Goal: Task Accomplishment & Management: Use online tool/utility

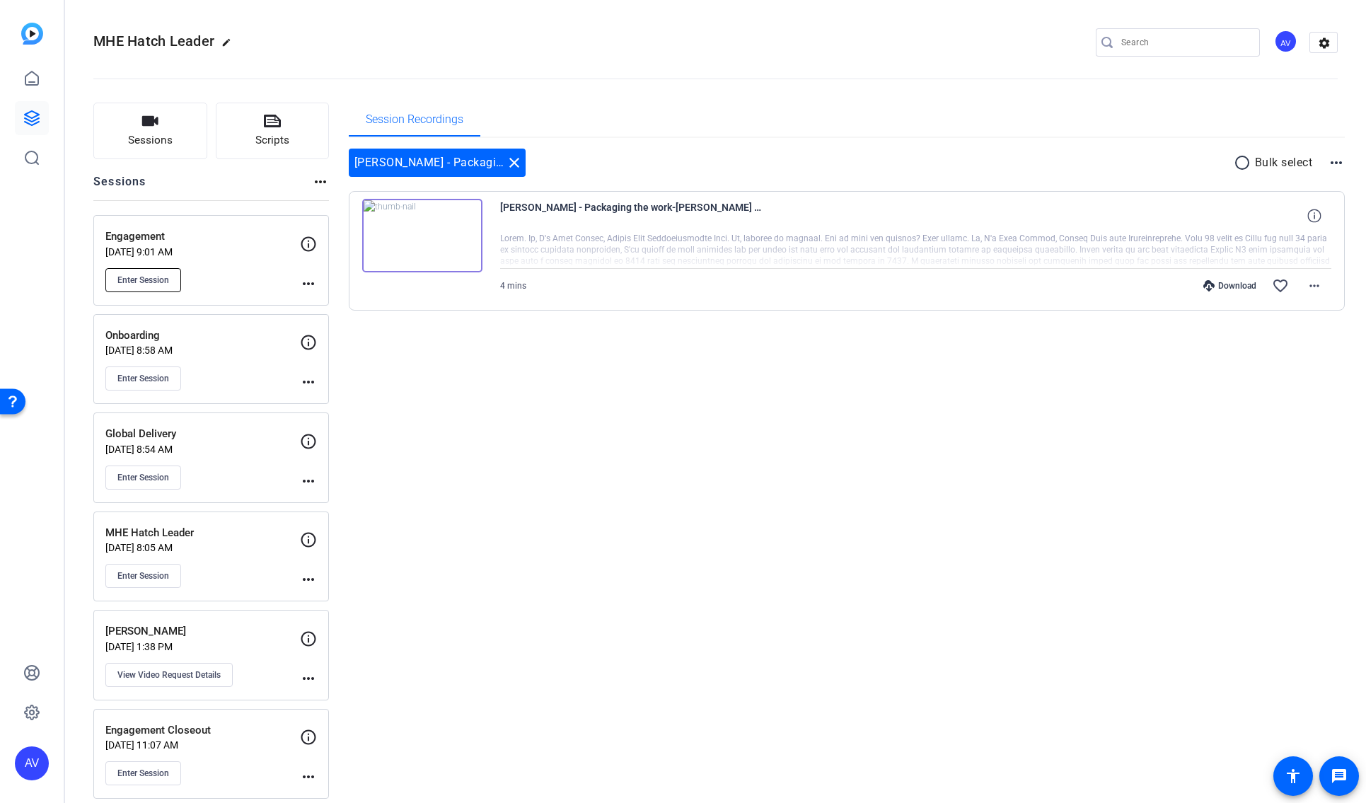
scroll to position [13, 0]
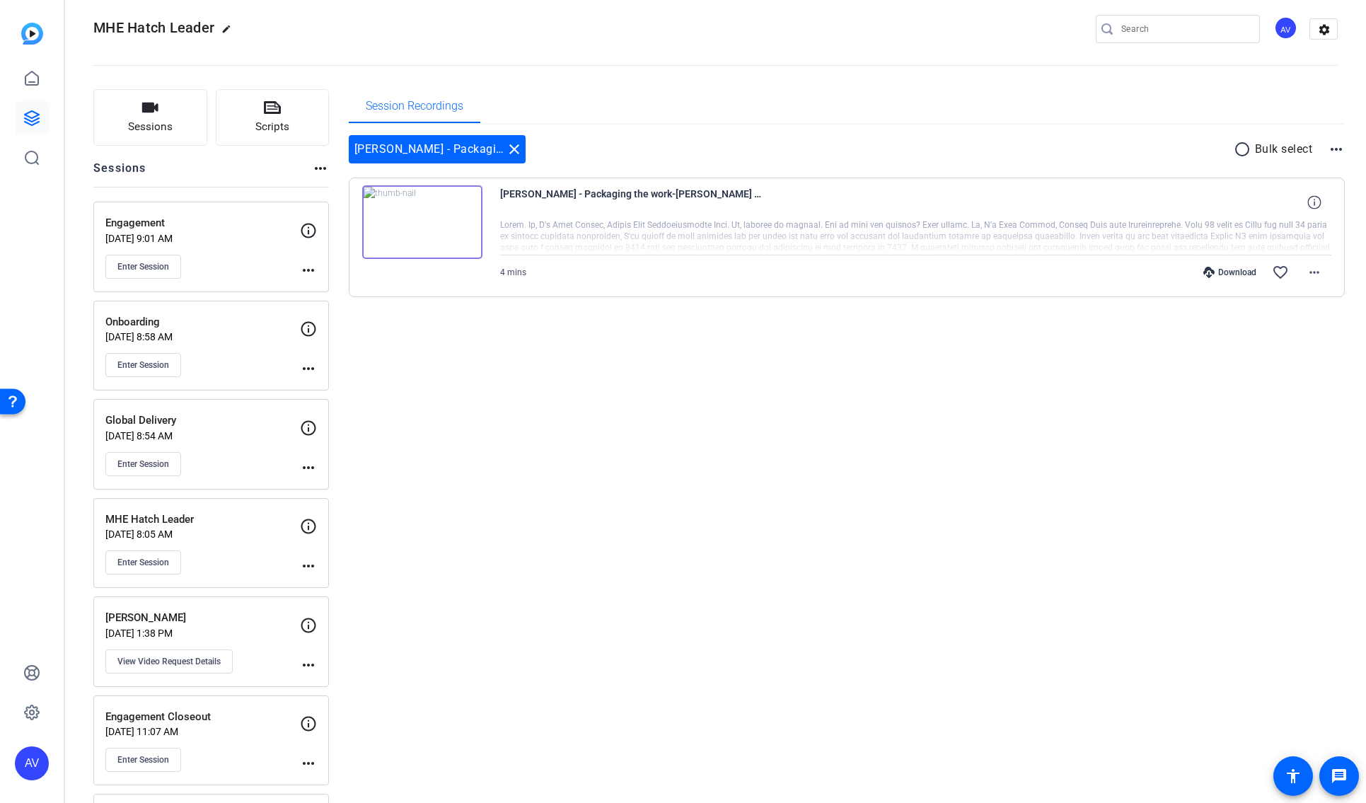
click at [247, 452] on div "Enter Session" at bounding box center [202, 464] width 195 height 24
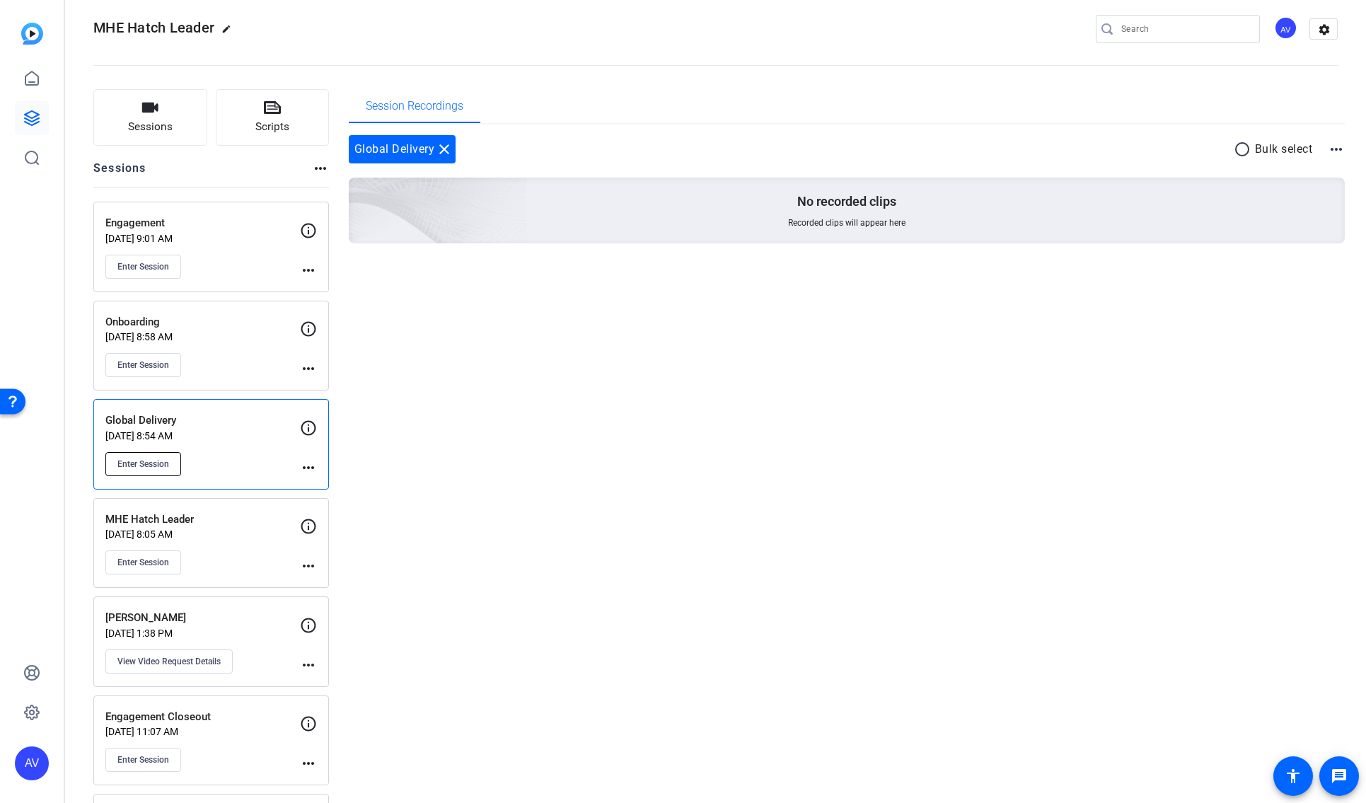
click at [145, 461] on span "Enter Session" at bounding box center [143, 463] width 52 height 11
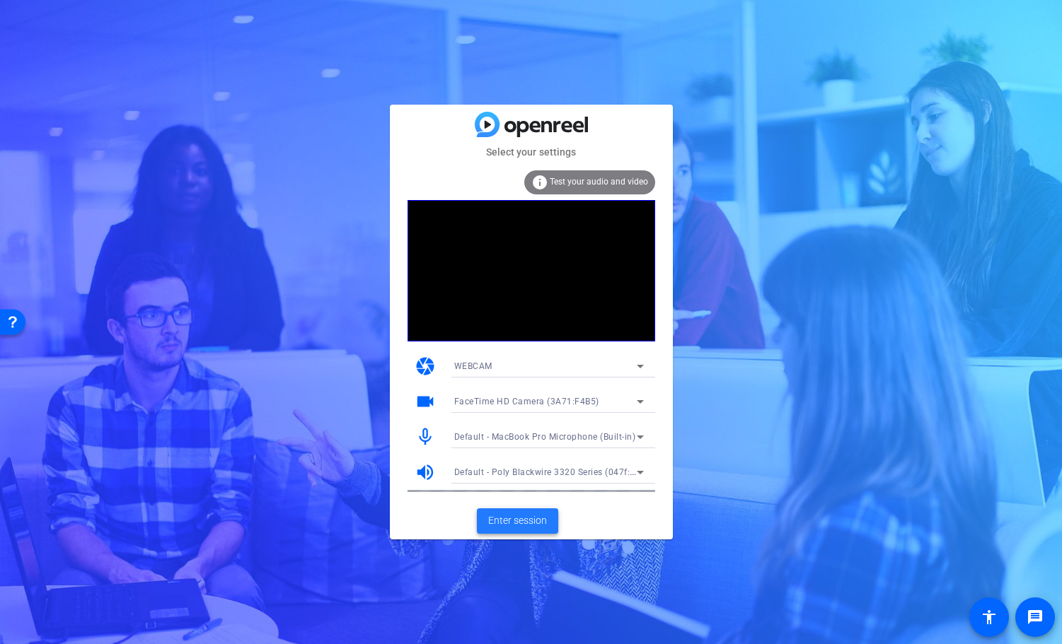
click at [518, 523] on span "Enter session" at bounding box center [517, 521] width 59 height 15
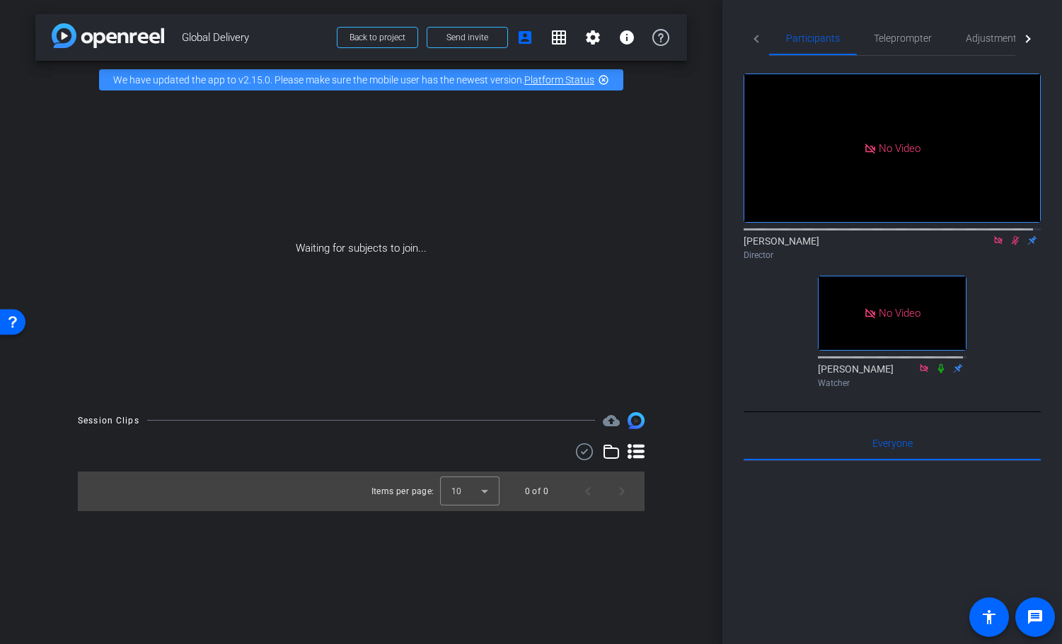
click at [1010, 245] on icon at bounding box center [1015, 241] width 11 height 10
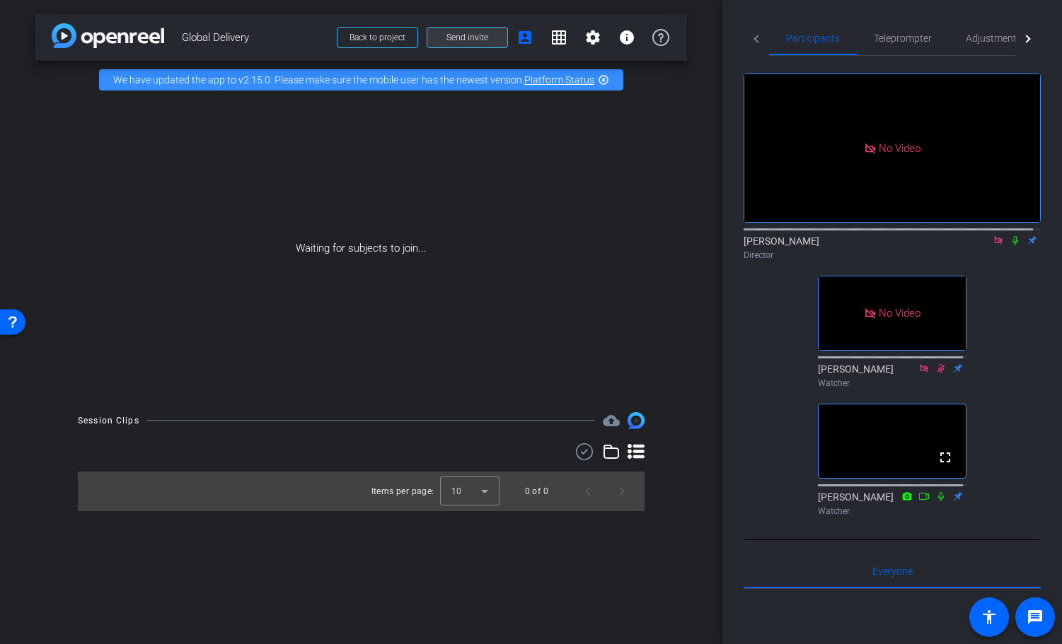
click at [468, 39] on span "Send invite" at bounding box center [467, 37] width 42 height 11
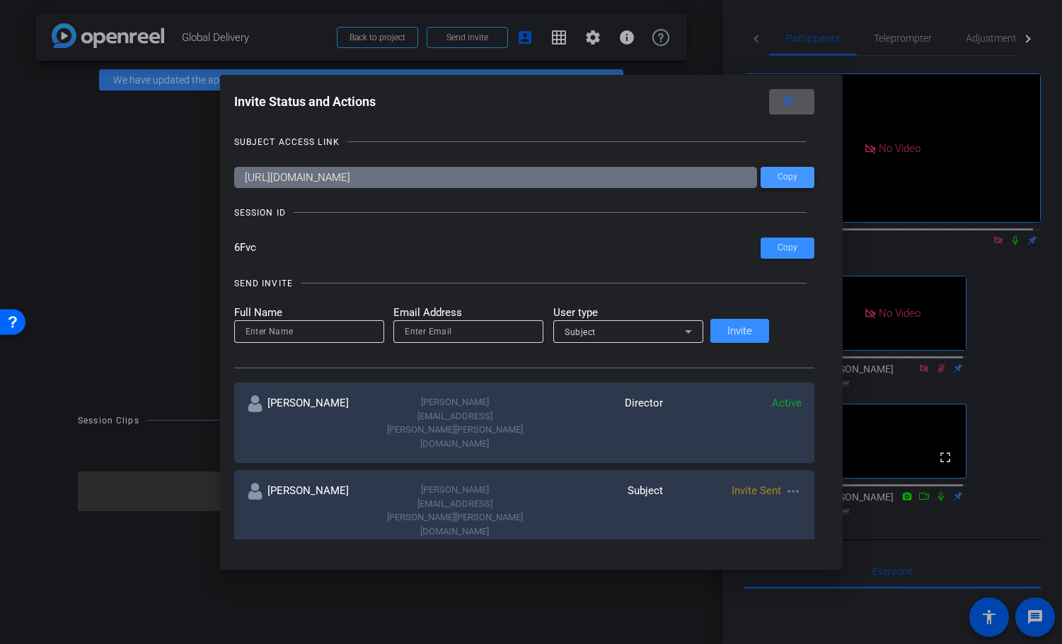
click at [777, 176] on span "Copy" at bounding box center [787, 177] width 20 height 11
click at [780, 102] on mat-icon "close" at bounding box center [789, 102] width 18 height 18
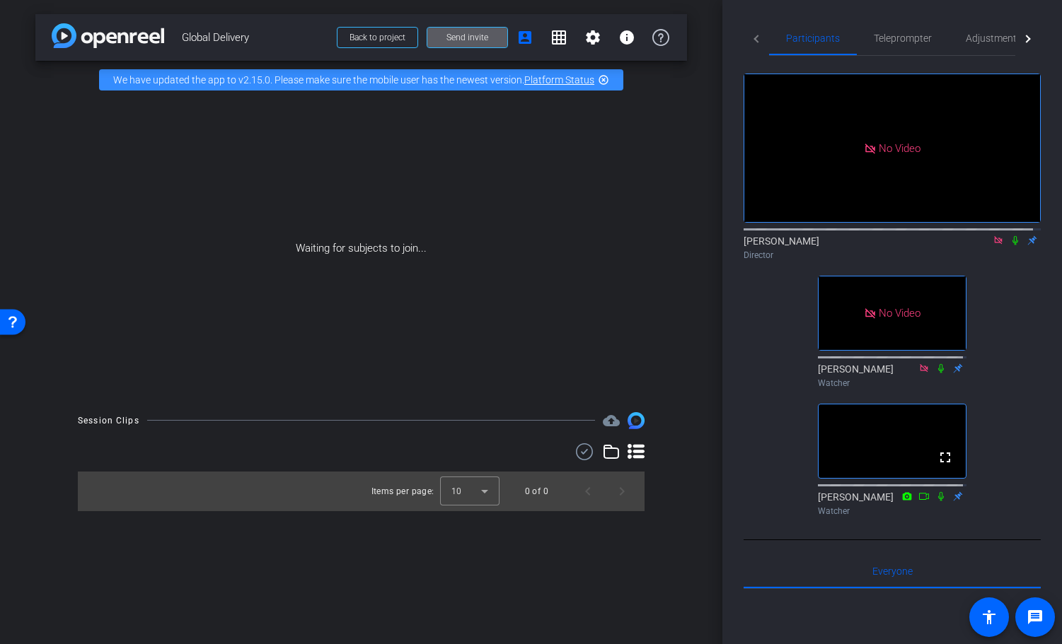
click at [994, 244] on icon at bounding box center [998, 240] width 8 height 8
click at [884, 577] on span "Everyone 0" at bounding box center [892, 572] width 40 height 10
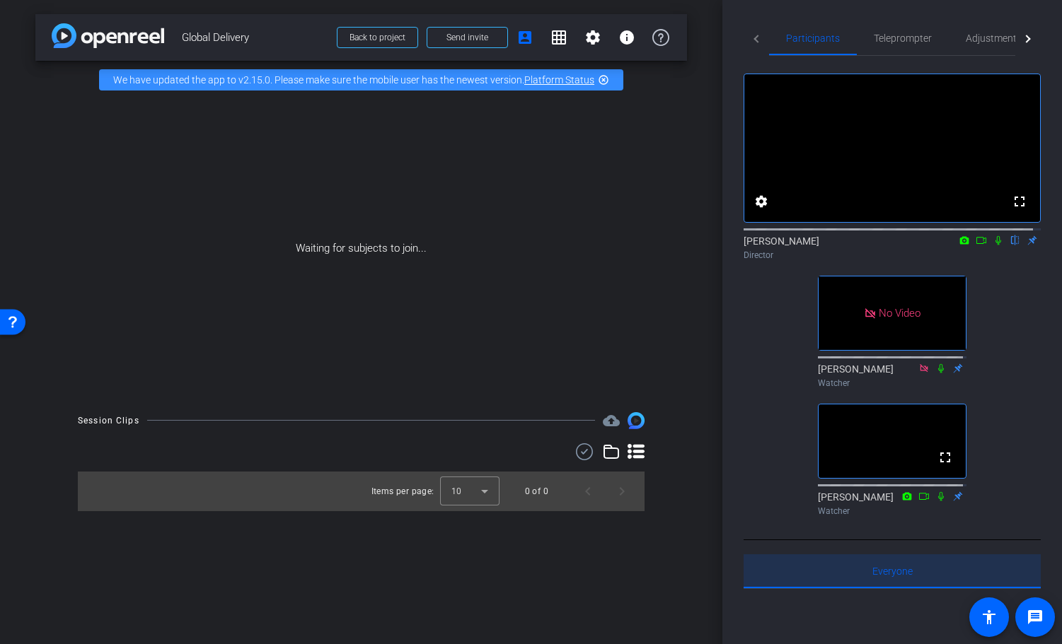
click at [900, 577] on span "Everyone 0" at bounding box center [892, 572] width 40 height 10
click at [1039, 620] on mat-icon "message" at bounding box center [1035, 617] width 17 height 17
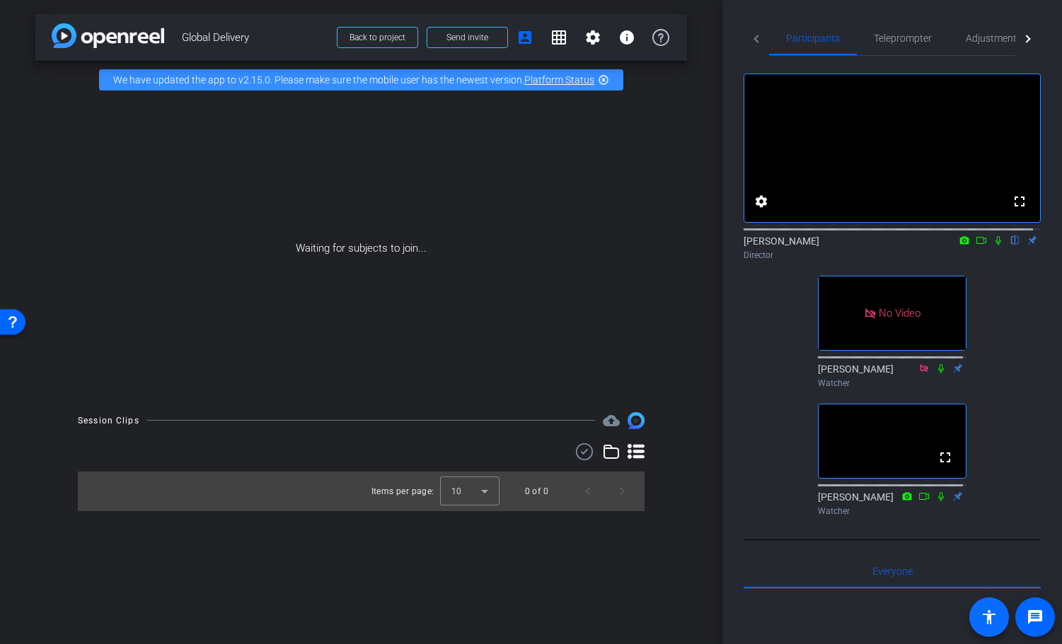
click at [991, 618] on mat-icon "accessibility" at bounding box center [989, 617] width 17 height 17
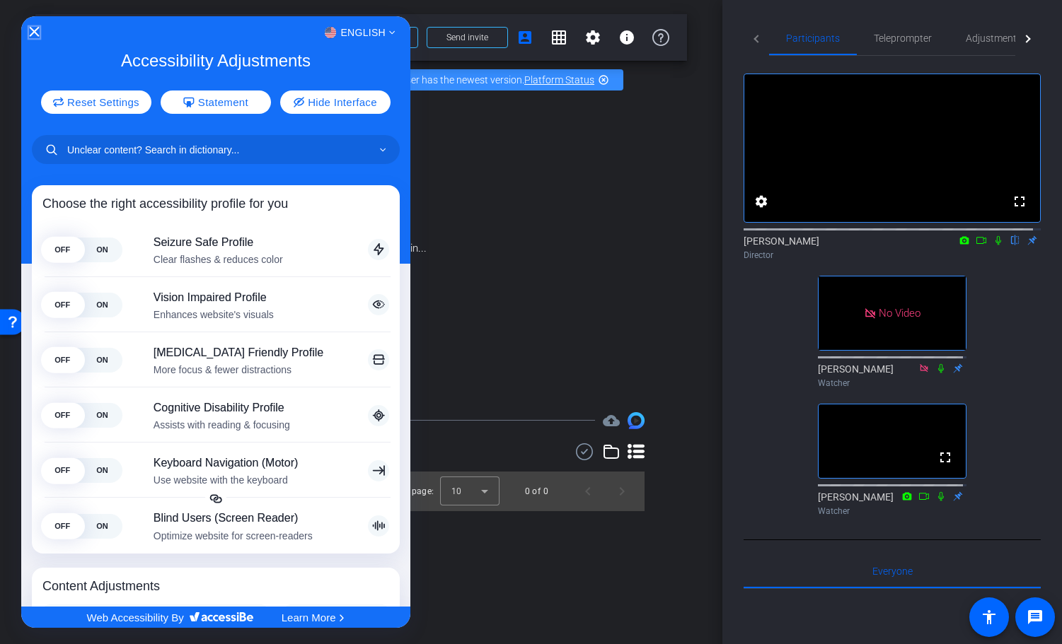
click at [33, 33] on icon "Close Accessibility Interface" at bounding box center [34, 32] width 10 height 10
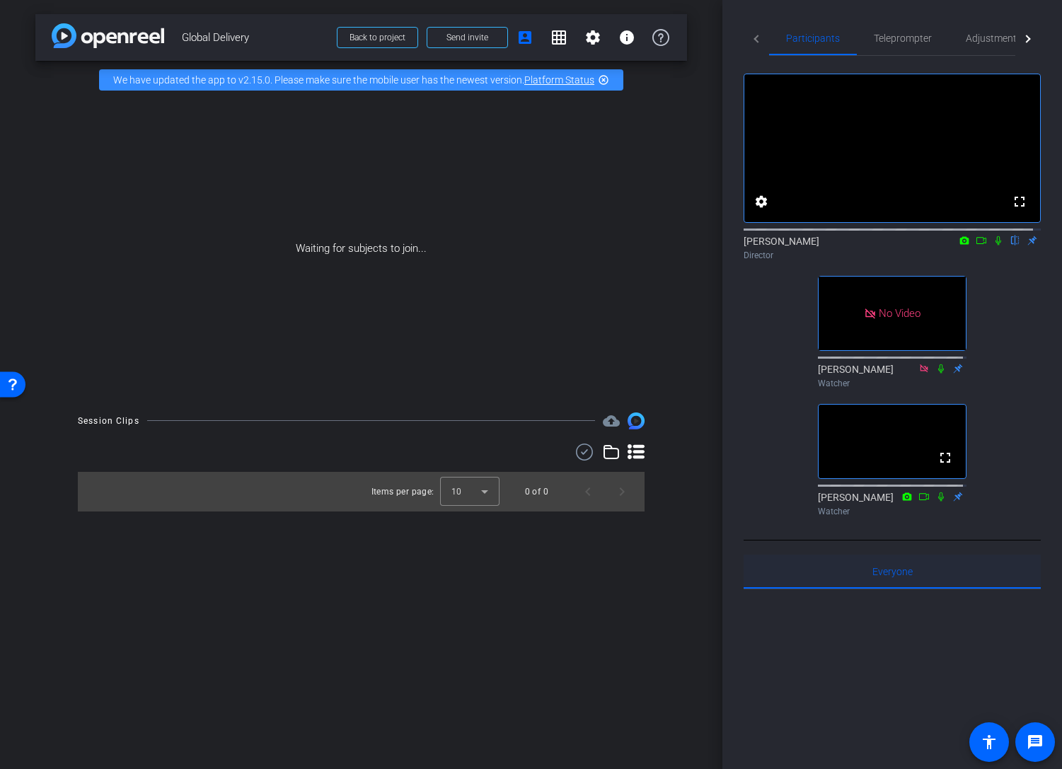
click at [909, 589] on div "Everyone 0" at bounding box center [892, 572] width 297 height 34
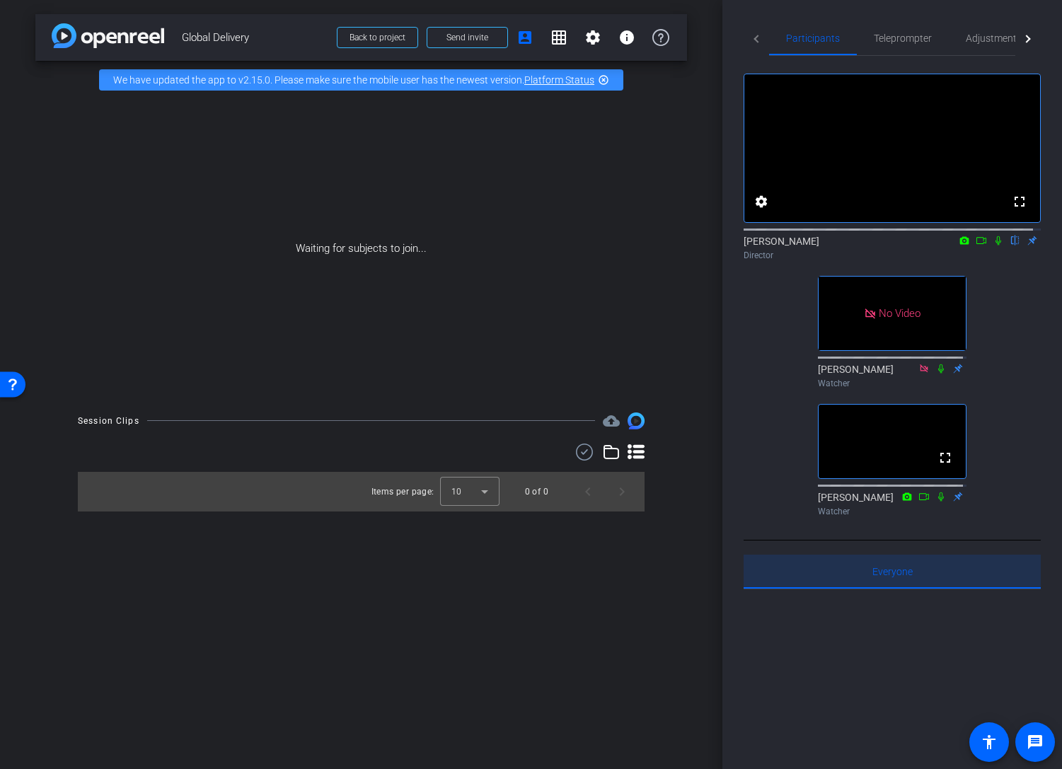
click at [913, 589] on div "Everyone 0" at bounding box center [892, 572] width 297 height 34
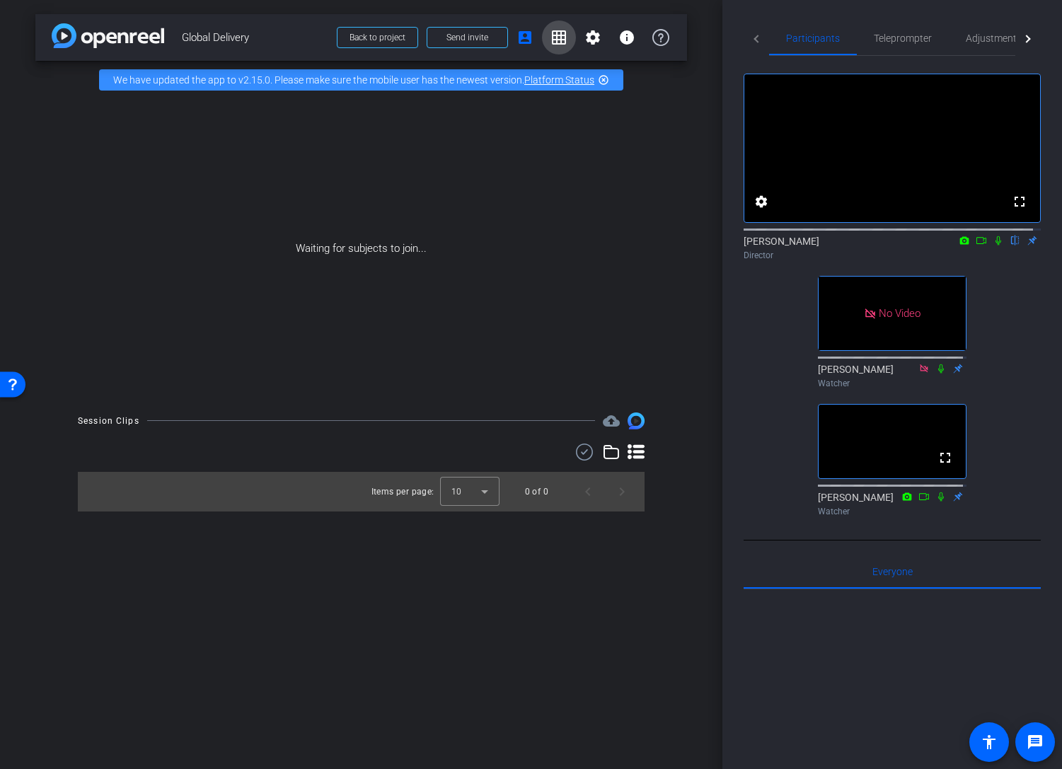
click at [556, 32] on mat-icon "grid_on" at bounding box center [558, 37] width 17 height 17
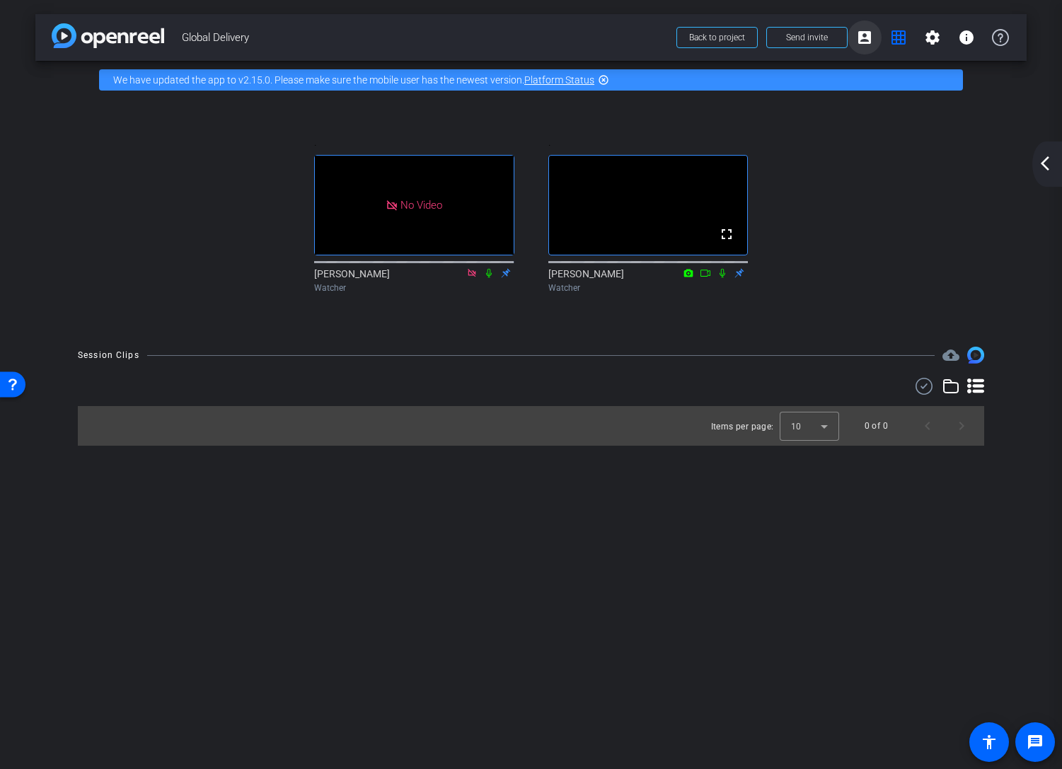
click at [864, 38] on mat-icon "account_box" at bounding box center [864, 37] width 17 height 17
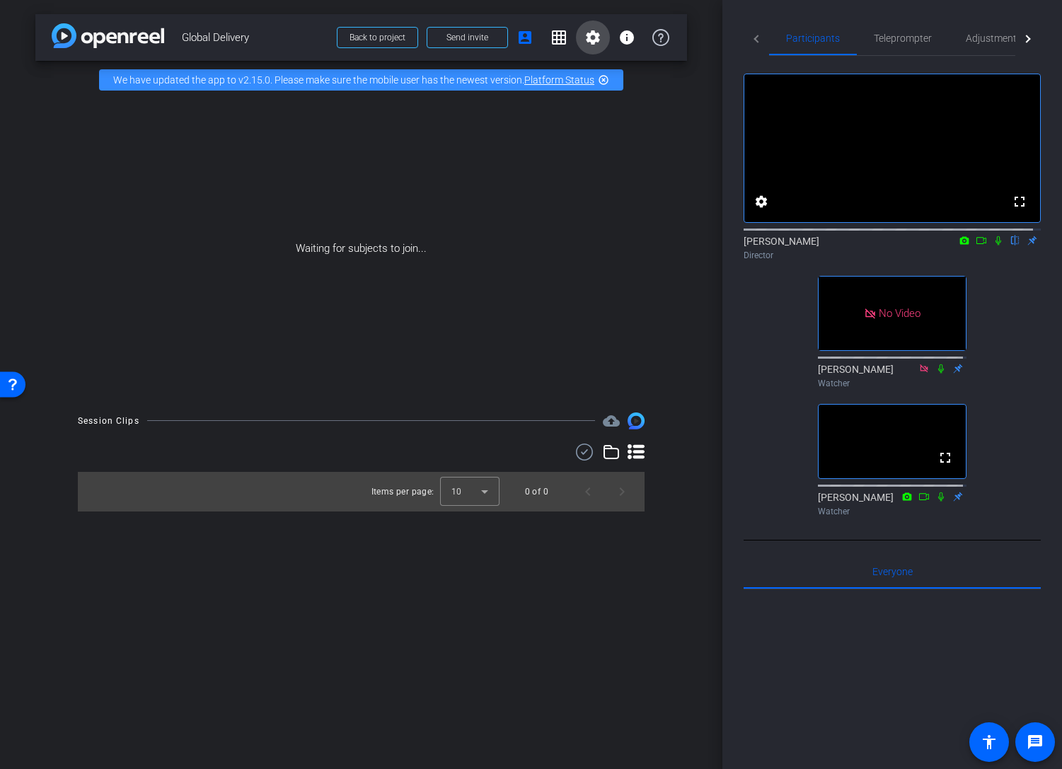
click at [595, 37] on mat-icon "settings" at bounding box center [592, 37] width 17 height 17
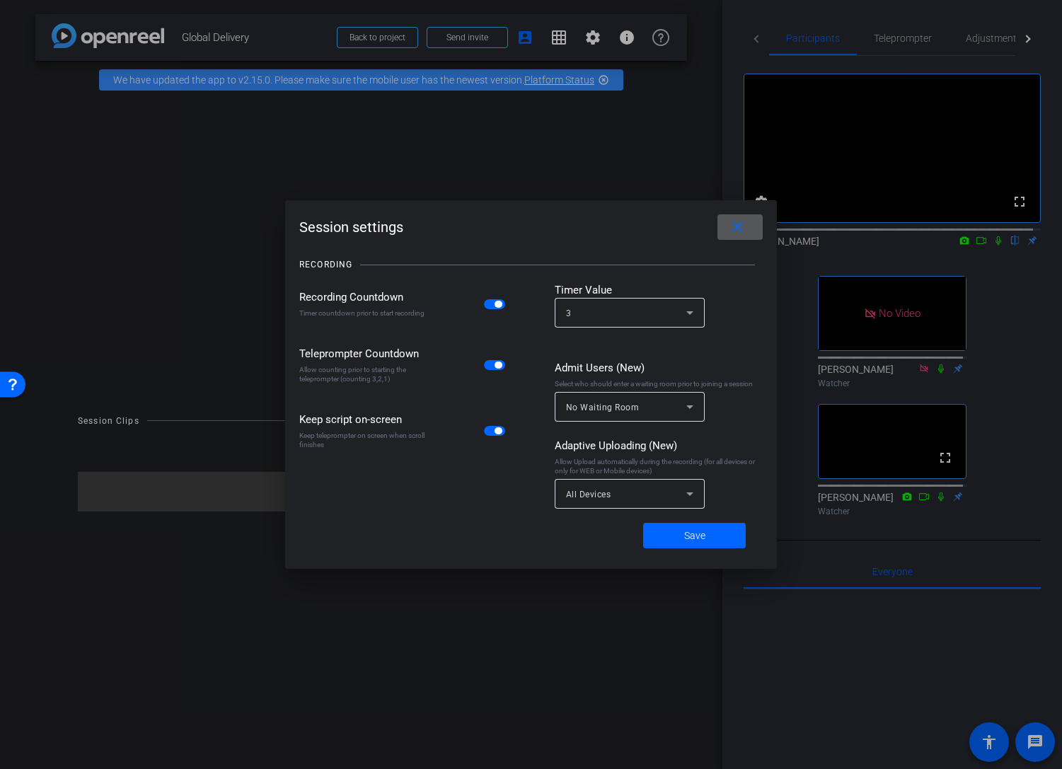
click at [629, 37] on div at bounding box center [531, 384] width 1062 height 769
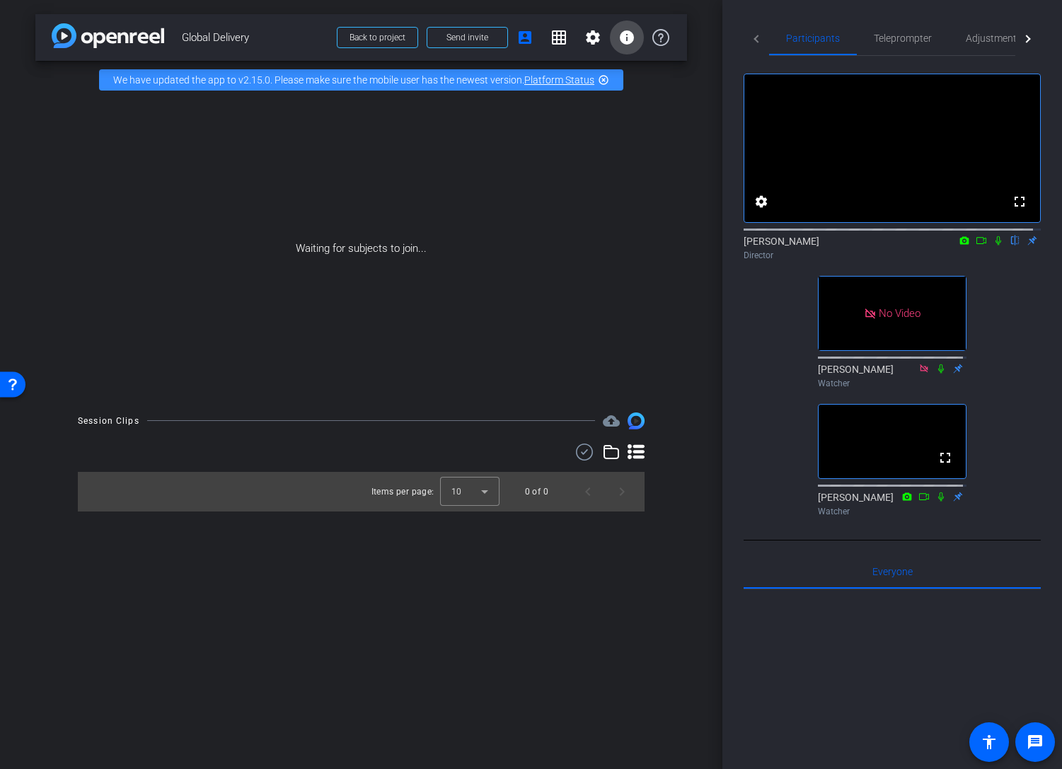
click at [629, 40] on mat-icon "info" at bounding box center [626, 37] width 17 height 17
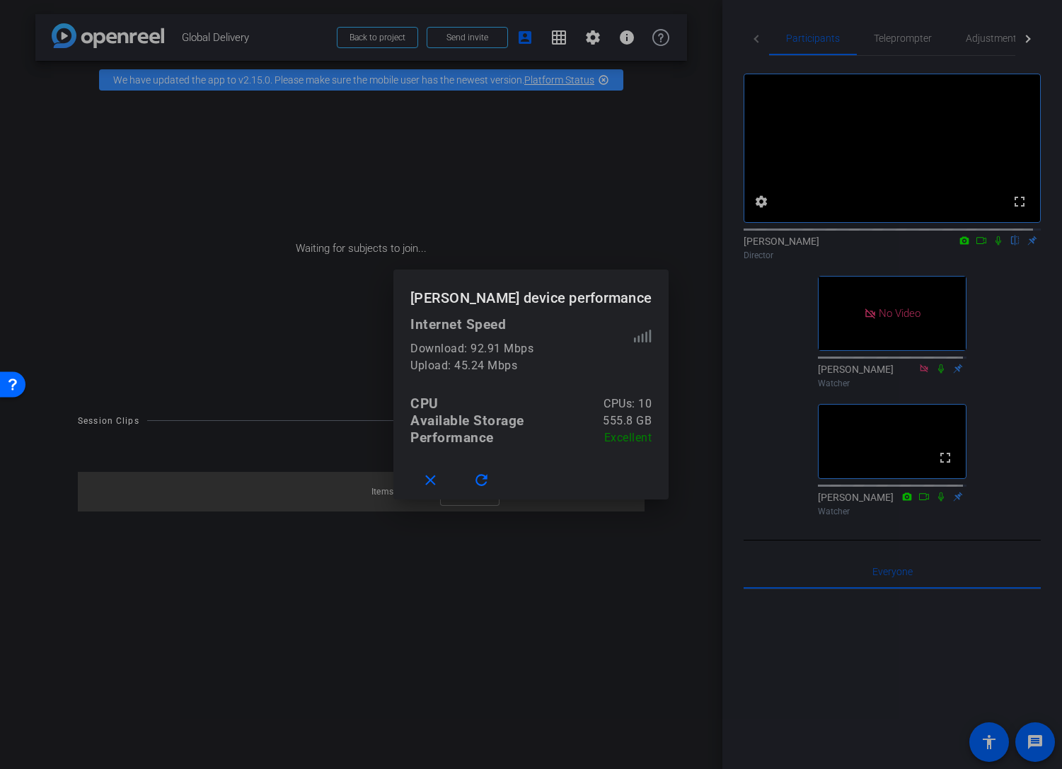
click at [668, 37] on div at bounding box center [531, 384] width 1062 height 769
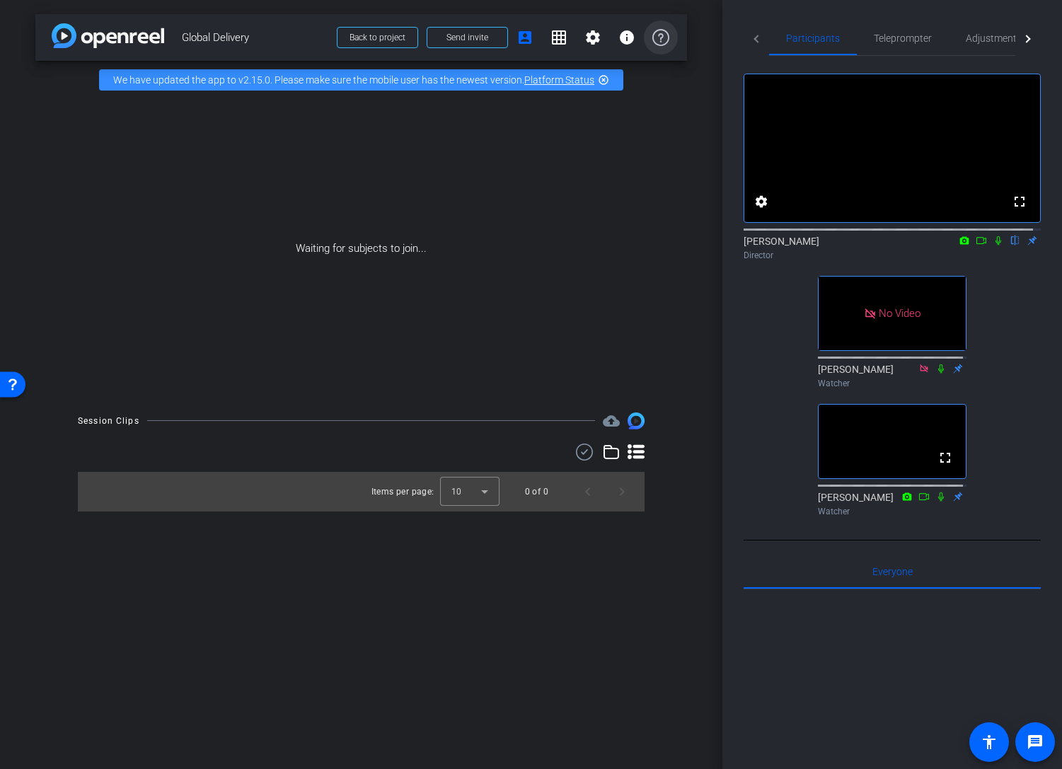
click at [663, 41] on icon at bounding box center [660, 37] width 17 height 17
click at [903, 38] on span "Teleprompter" at bounding box center [903, 38] width 58 height 10
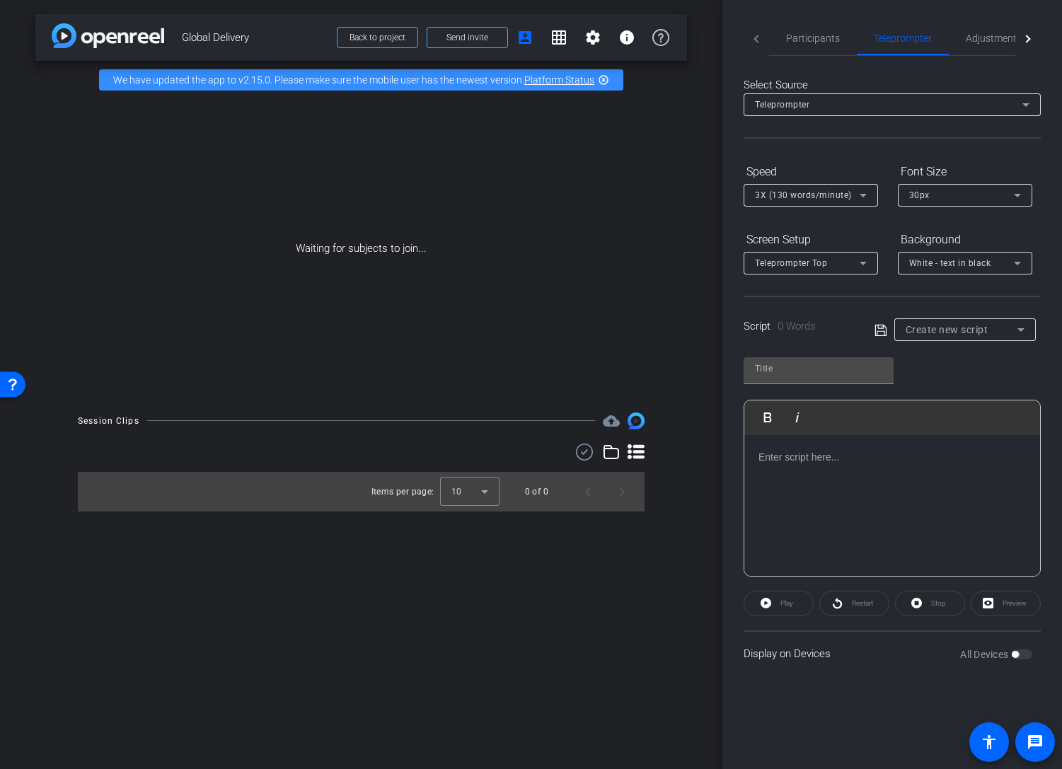
click at [861, 456] on p at bounding box center [891, 457] width 267 height 16
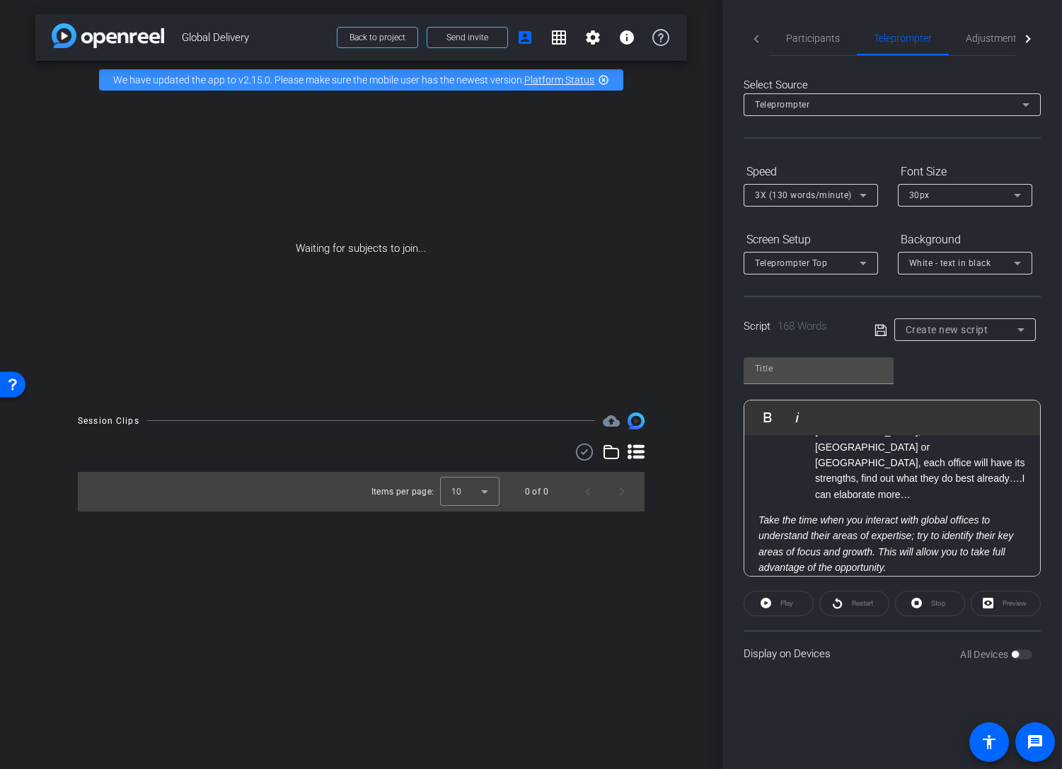
click at [969, 197] on div "30px" at bounding box center [961, 195] width 105 height 18
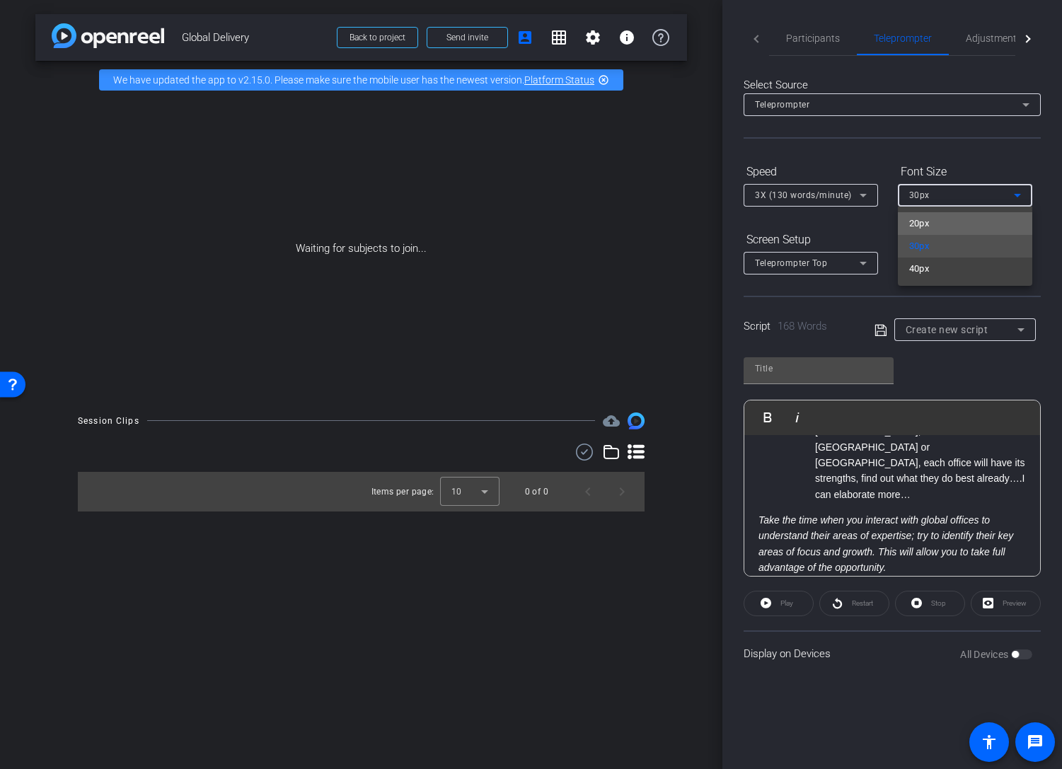
click at [971, 226] on mat-option "20px" at bounding box center [965, 223] width 134 height 23
type input "Default title 7027"
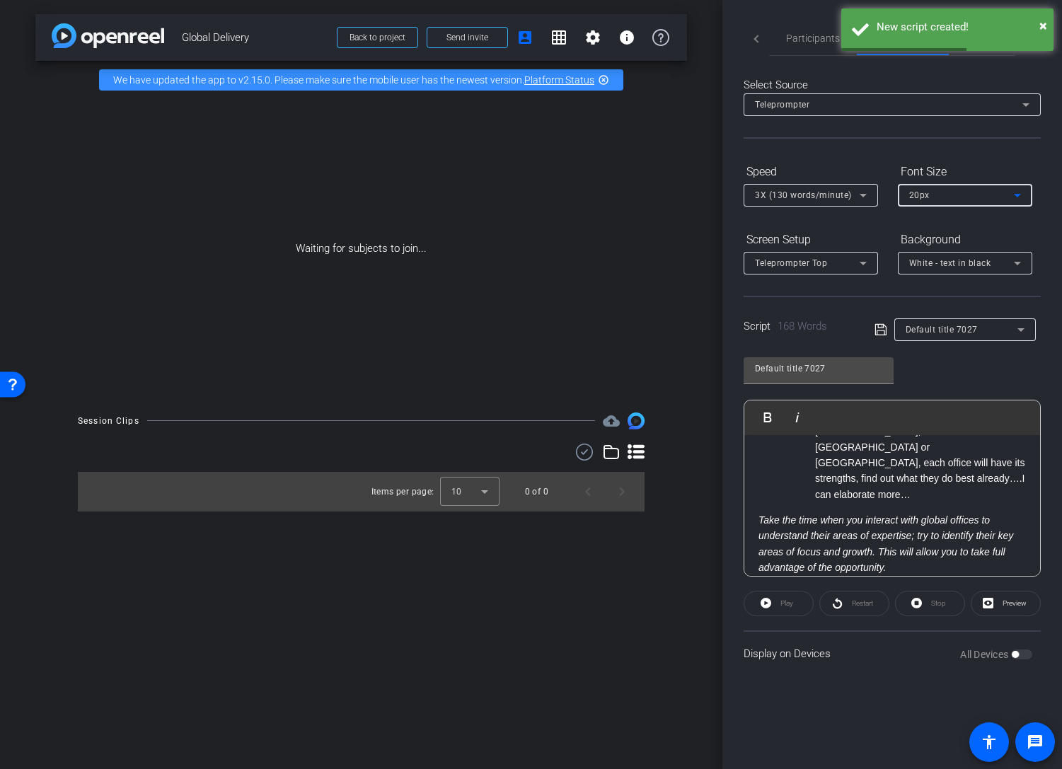
click at [864, 262] on icon at bounding box center [863, 264] width 7 height 4
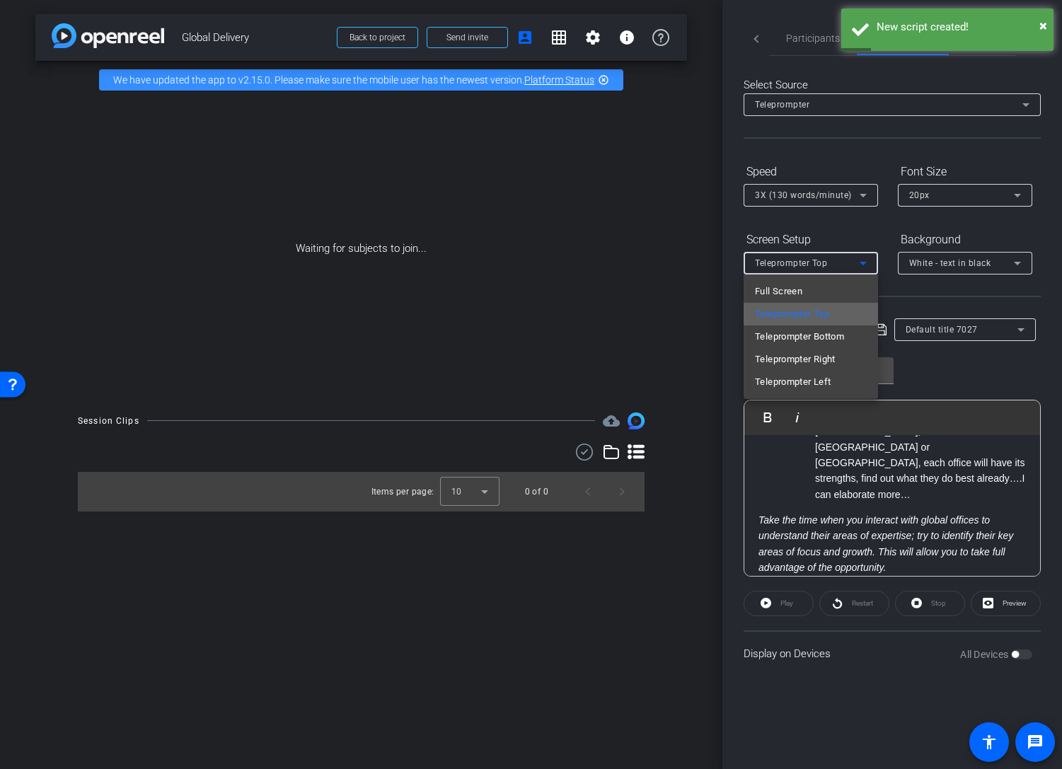
click at [833, 312] on mat-option "Teleprompter Top" at bounding box center [811, 314] width 134 height 23
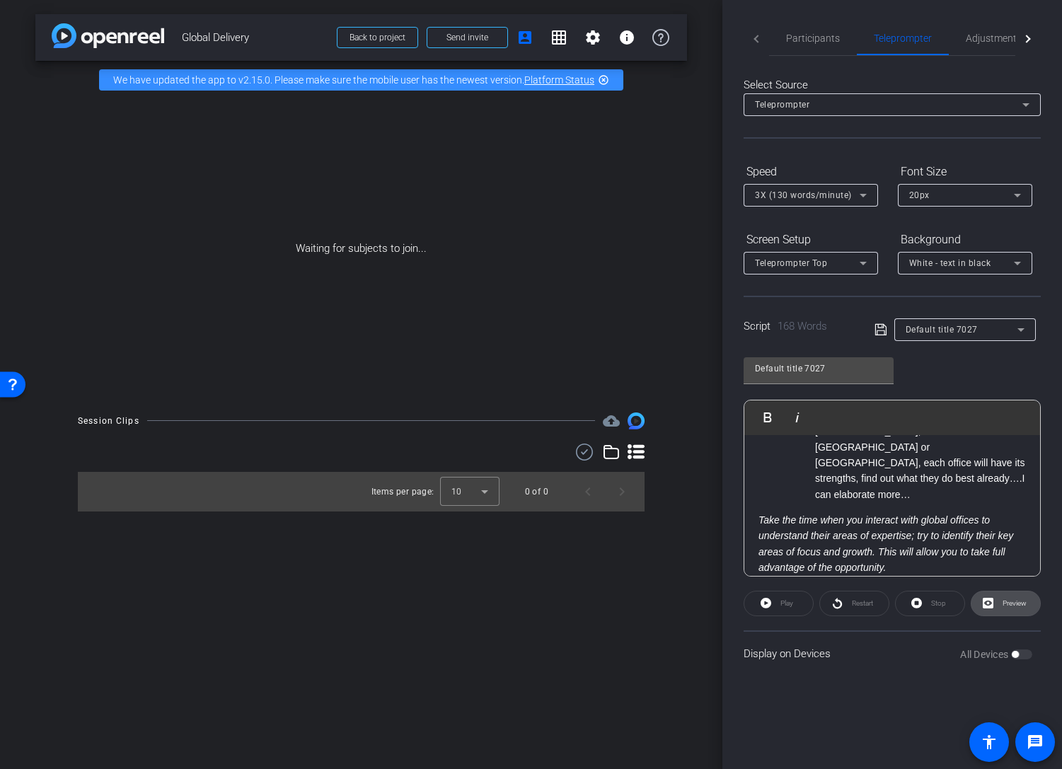
click at [1021, 603] on span "Preview" at bounding box center [1014, 603] width 24 height 8
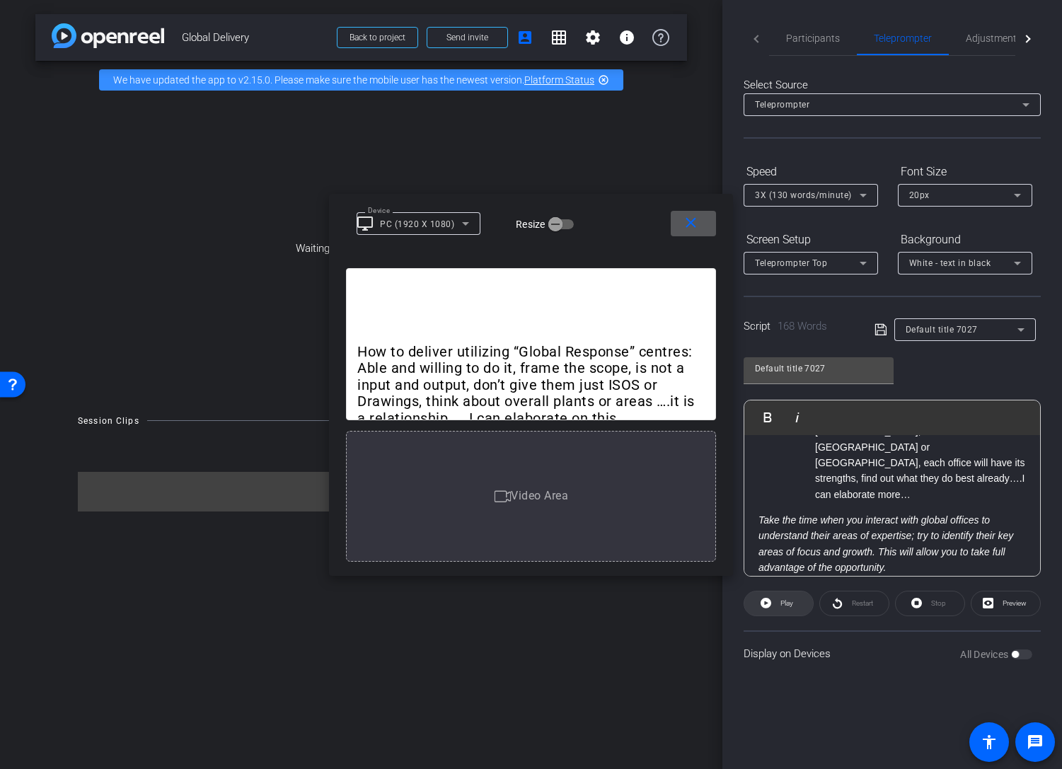
click at [777, 608] on span "Play" at bounding box center [785, 604] width 16 height 20
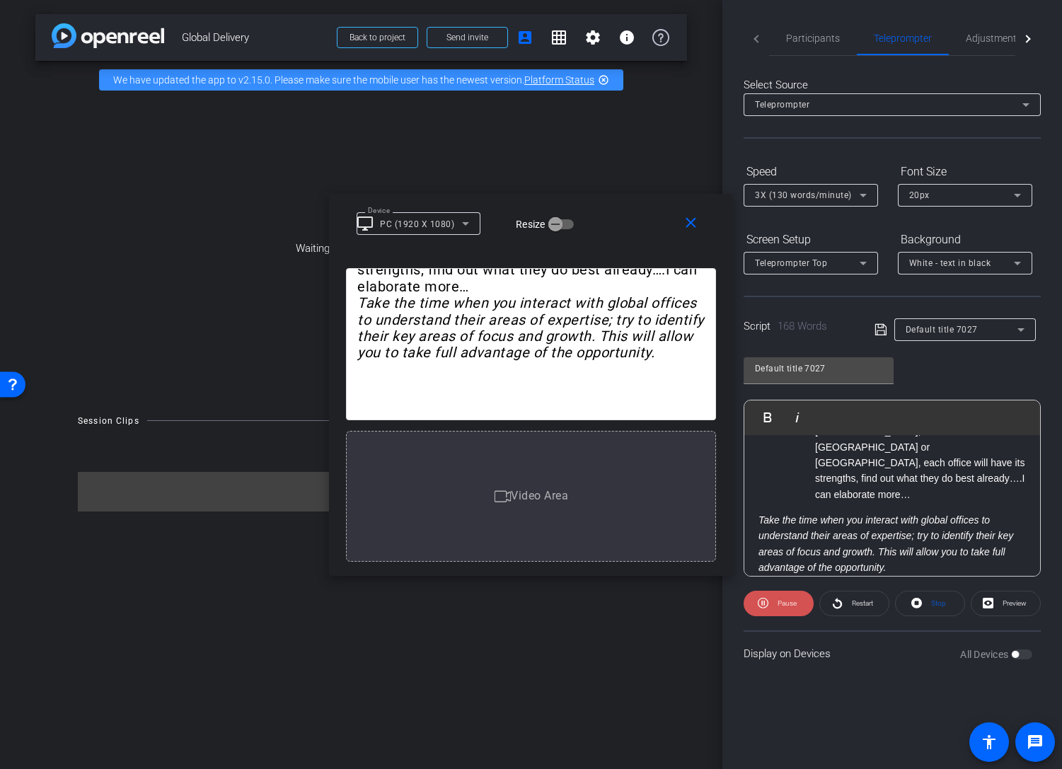
click at [779, 599] on span "Pause" at bounding box center [786, 603] width 19 height 8
click at [458, 221] on icon at bounding box center [465, 223] width 17 height 17
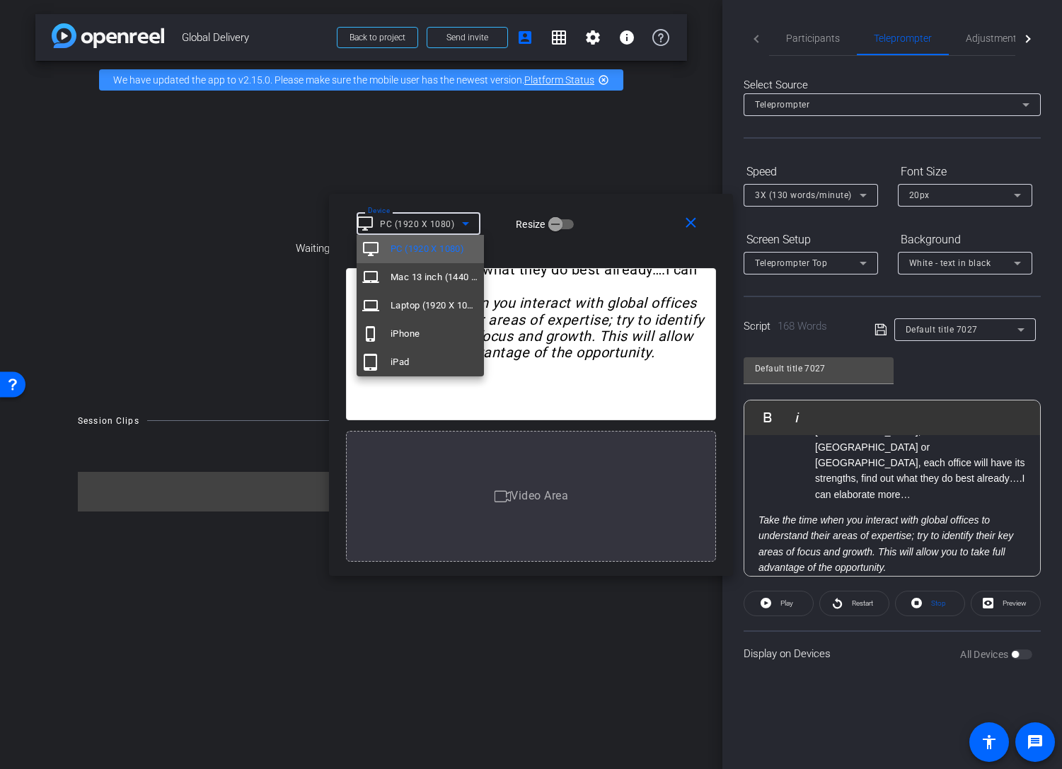
click at [451, 241] on span "PC (1920 X 1080)" at bounding box center [428, 249] width 74 height 17
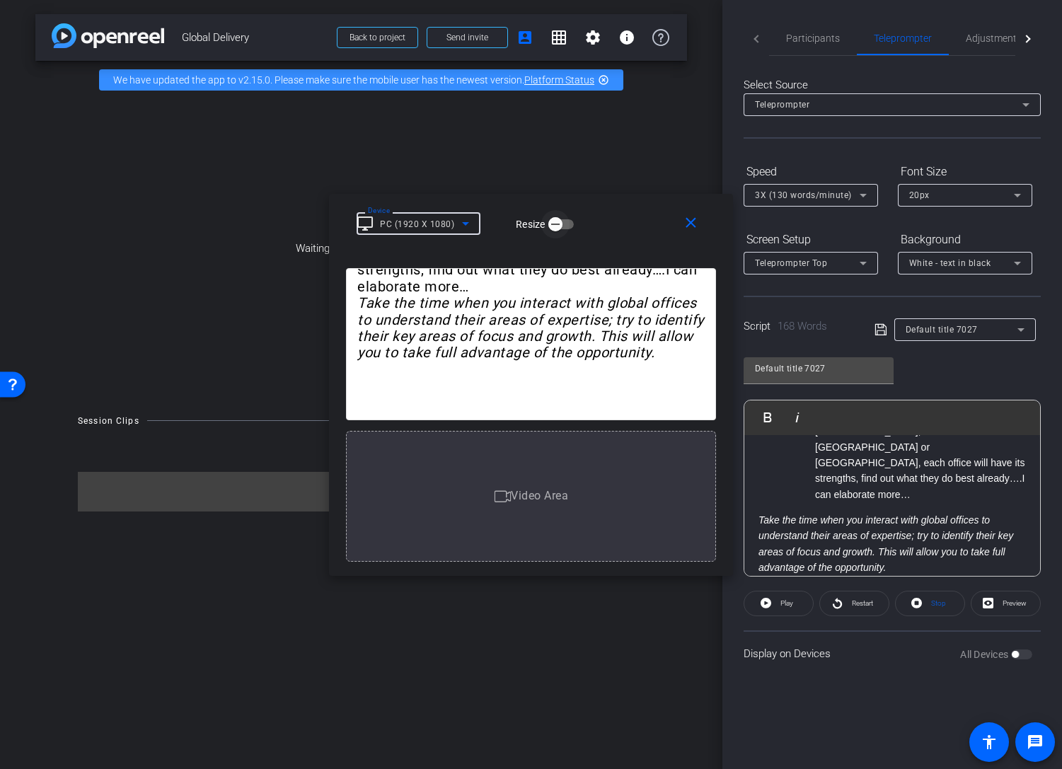
click at [567, 226] on span "button" at bounding box center [555, 224] width 28 height 28
drag, startPoint x: 732, startPoint y: 582, endPoint x: 866, endPoint y: 715, distance: 189.1
click at [866, 644] on div "Participants Teleprompter Adjustments Live settings [PERSON_NAME] flip Director…" at bounding box center [892, 384] width 340 height 769
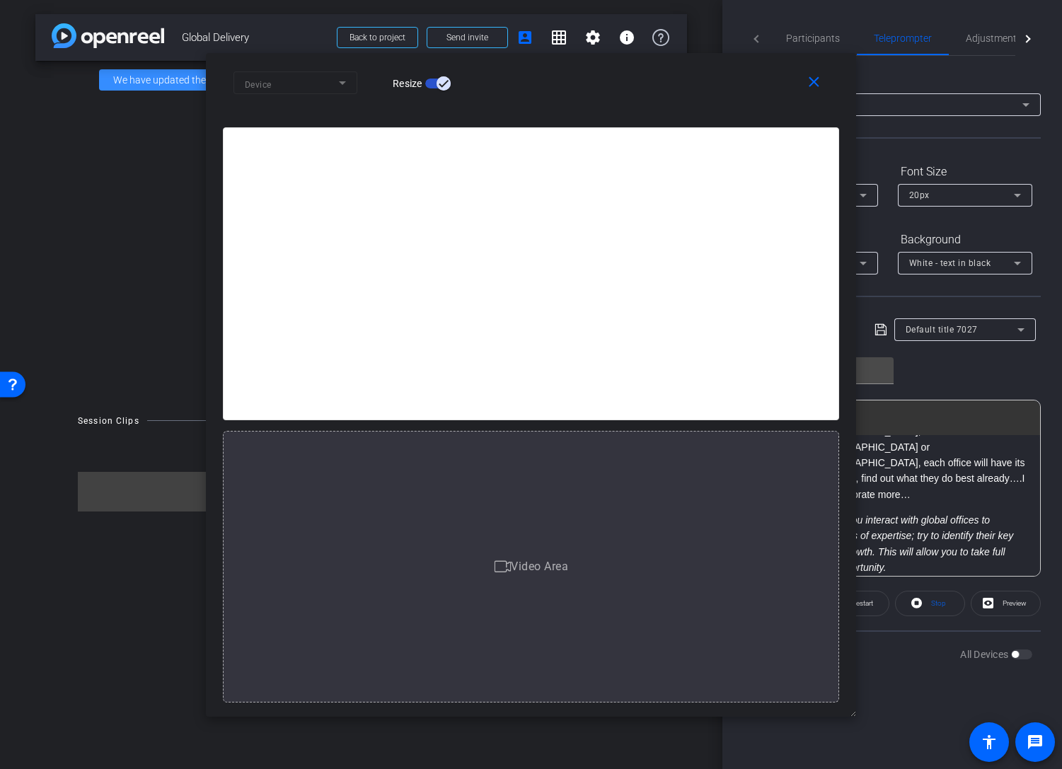
drag, startPoint x: 729, startPoint y: 573, endPoint x: 975, endPoint y: 854, distance: 373.5
click at [975, 644] on html "Accessibility Screen-Reader Guide, Feedback, and Issue Reporting | New window m…" at bounding box center [531, 384] width 1062 height 769
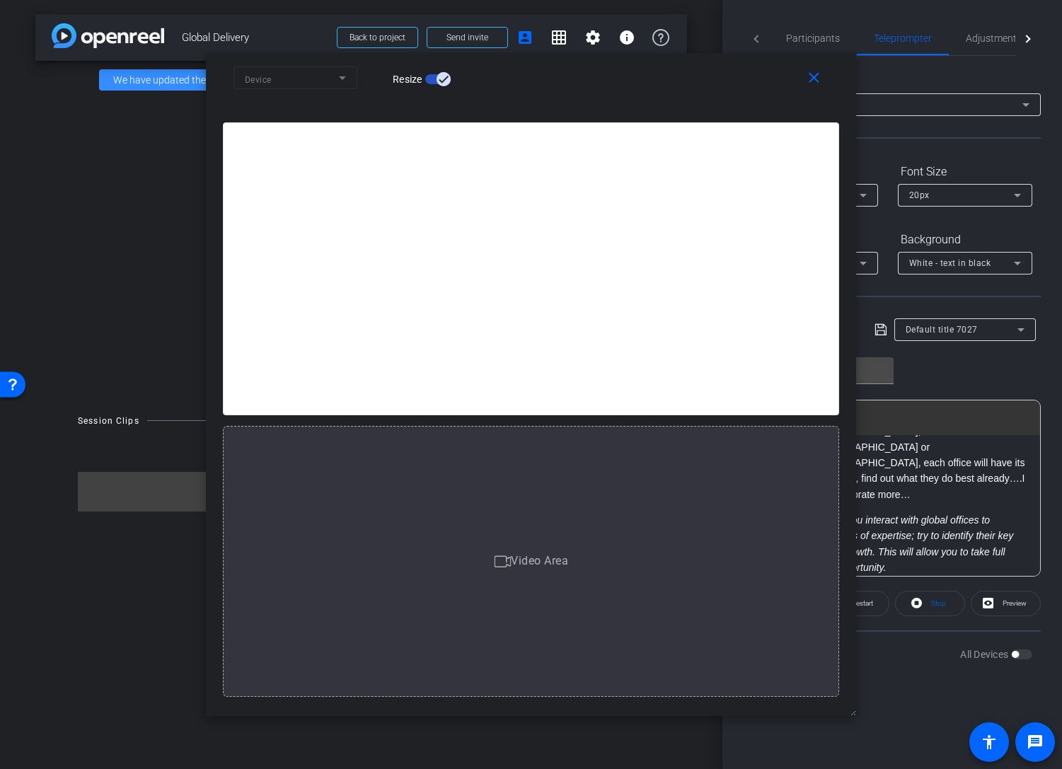
scroll to position [0, 0]
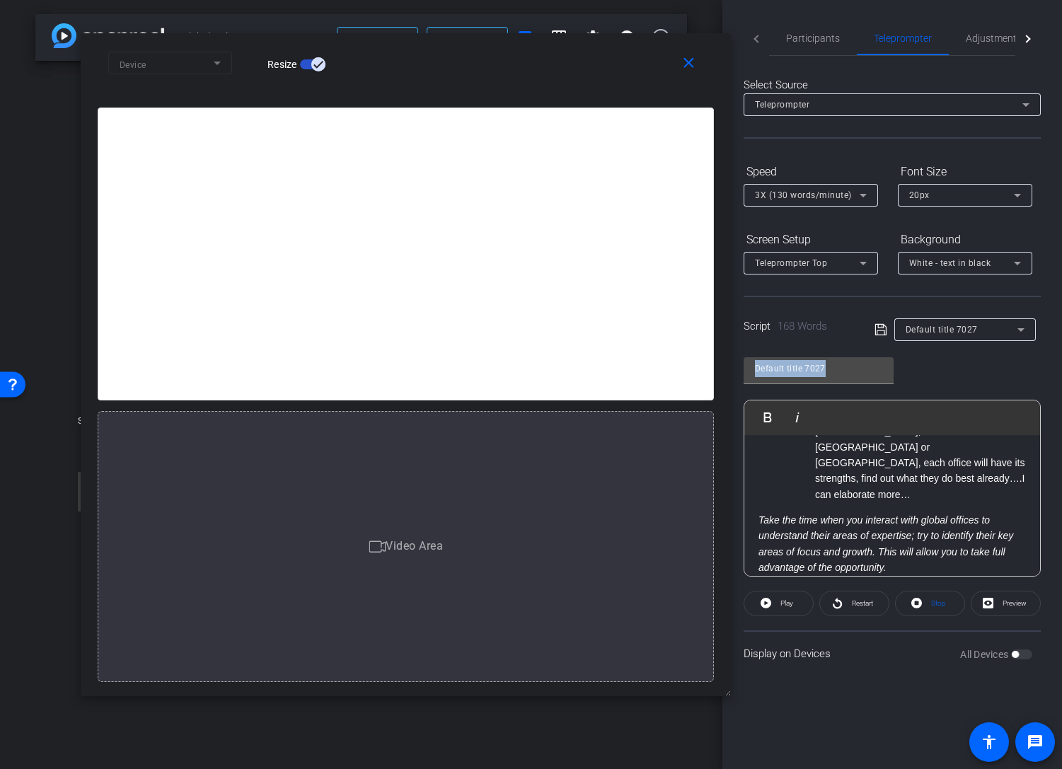
drag, startPoint x: 647, startPoint y: 69, endPoint x: 548, endPoint y: 56, distance: 99.9
click at [520, 42] on div "close Device Resize" at bounding box center [406, 65] width 650 height 64
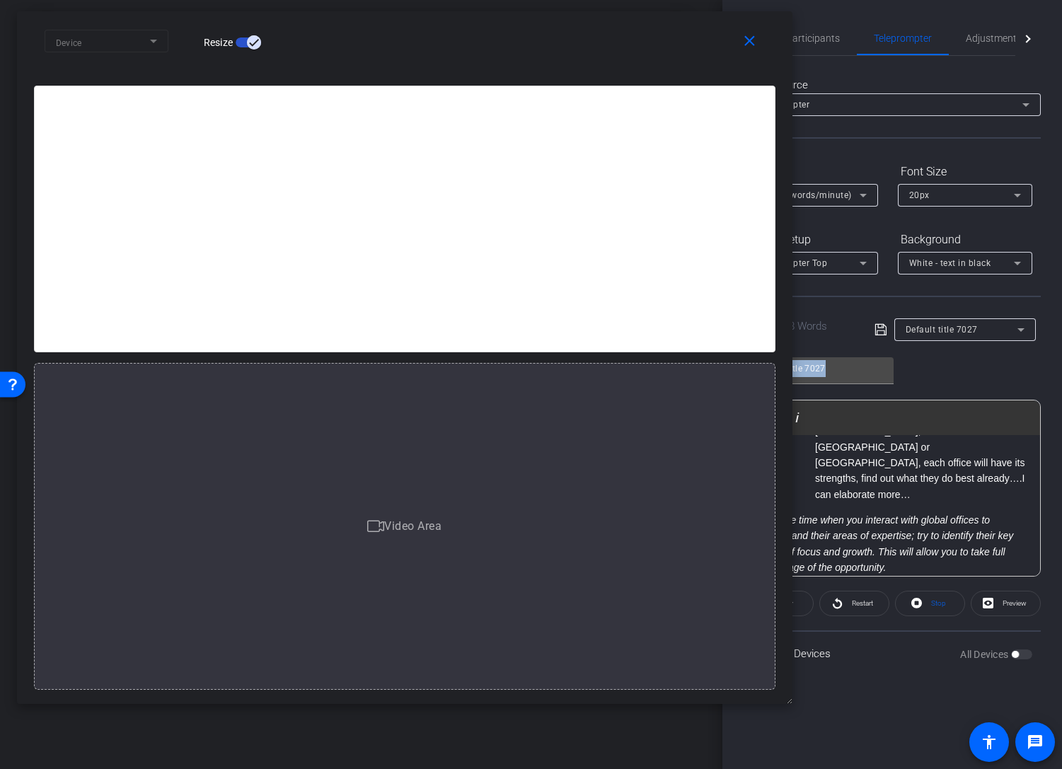
drag, startPoint x: 724, startPoint y: 681, endPoint x: 849, endPoint y: 812, distance: 181.1
click at [849, 644] on html "Accessibility Screen-Reader Guide, Feedback, and Issue Reporting | New window m…" at bounding box center [531, 384] width 1062 height 769
click at [974, 190] on div "20px" at bounding box center [961, 195] width 105 height 18
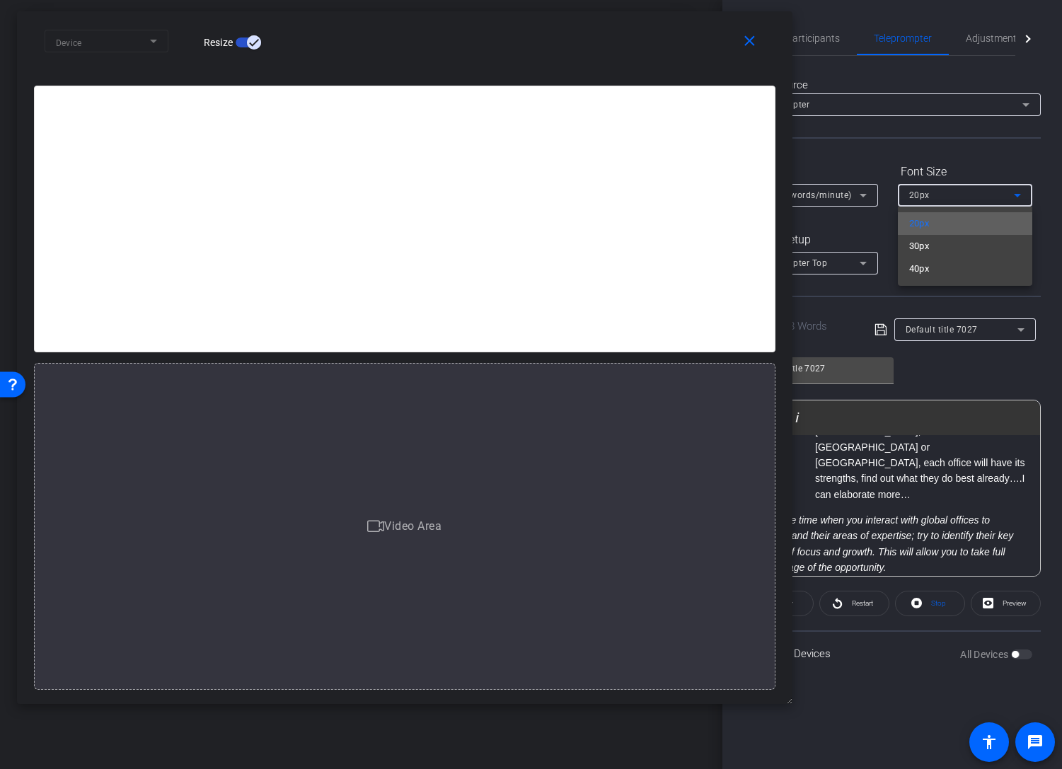
click at [961, 222] on mat-option "20px" at bounding box center [965, 223] width 134 height 23
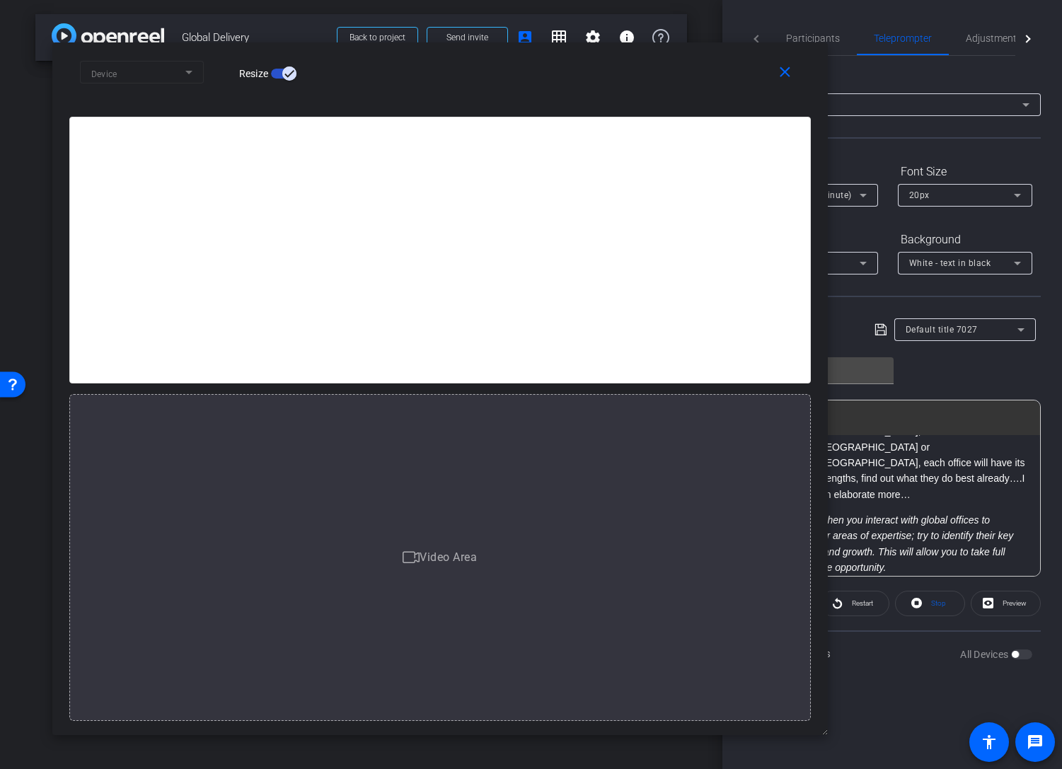
drag, startPoint x: 681, startPoint y: 35, endPoint x: 742, endPoint y: 50, distance: 62.5
click at [742, 50] on div "close Device Resize" at bounding box center [439, 74] width 775 height 64
click at [990, 370] on div "Default title 7027 Play Play from this location Play Selected Play and display …" at bounding box center [892, 462] width 297 height 230
click at [980, 376] on div "Default title 7027 Play Play from this location Play Selected Play and display …" at bounding box center [892, 462] width 297 height 230
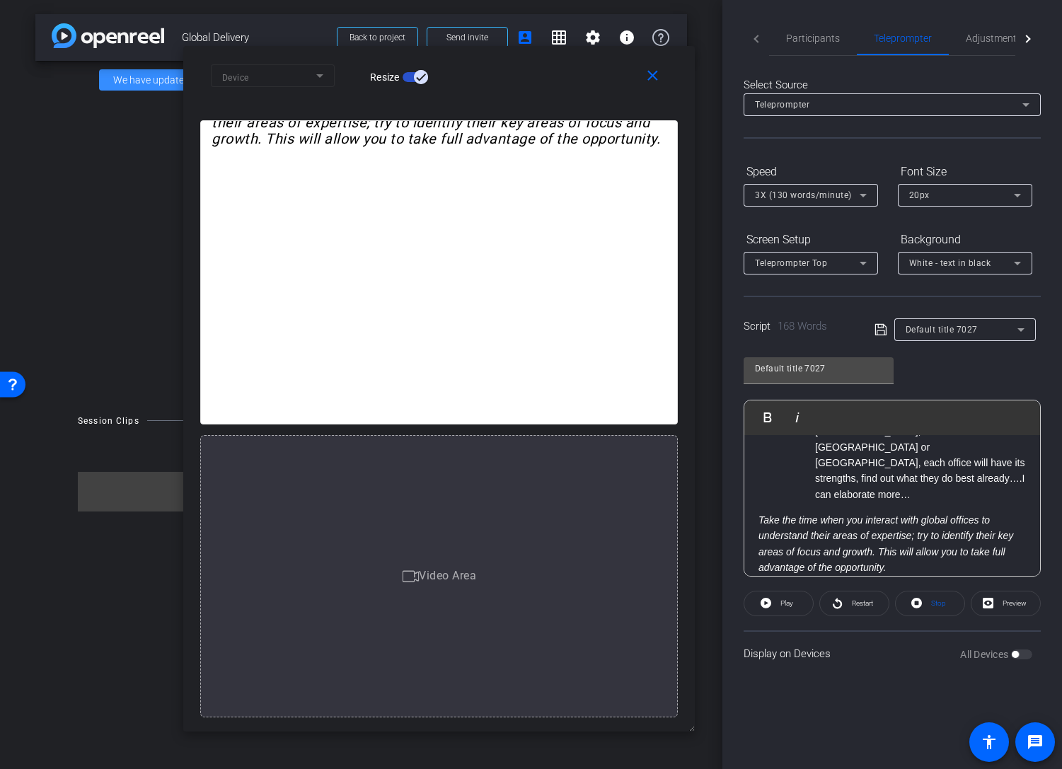
drag, startPoint x: 822, startPoint y: 731, endPoint x: 558, endPoint y: 724, distance: 264.0
click at [558, 644] on div "close Device Resize How to deliver utilizing “Global Response” centres: Able an…" at bounding box center [438, 389] width 511 height 686
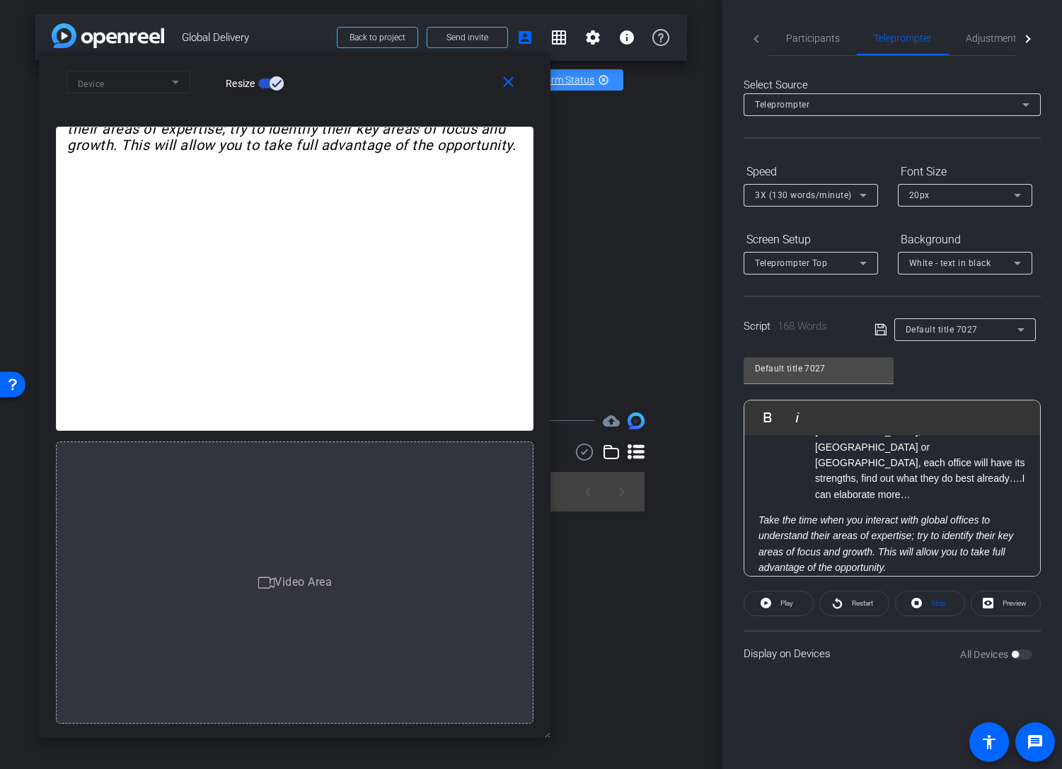
drag, startPoint x: 570, startPoint y: 67, endPoint x: 427, endPoint y: 74, distance: 143.8
click at [427, 74] on div "Device Resize" at bounding box center [300, 81] width 467 height 25
click at [864, 194] on icon at bounding box center [863, 196] width 7 height 4
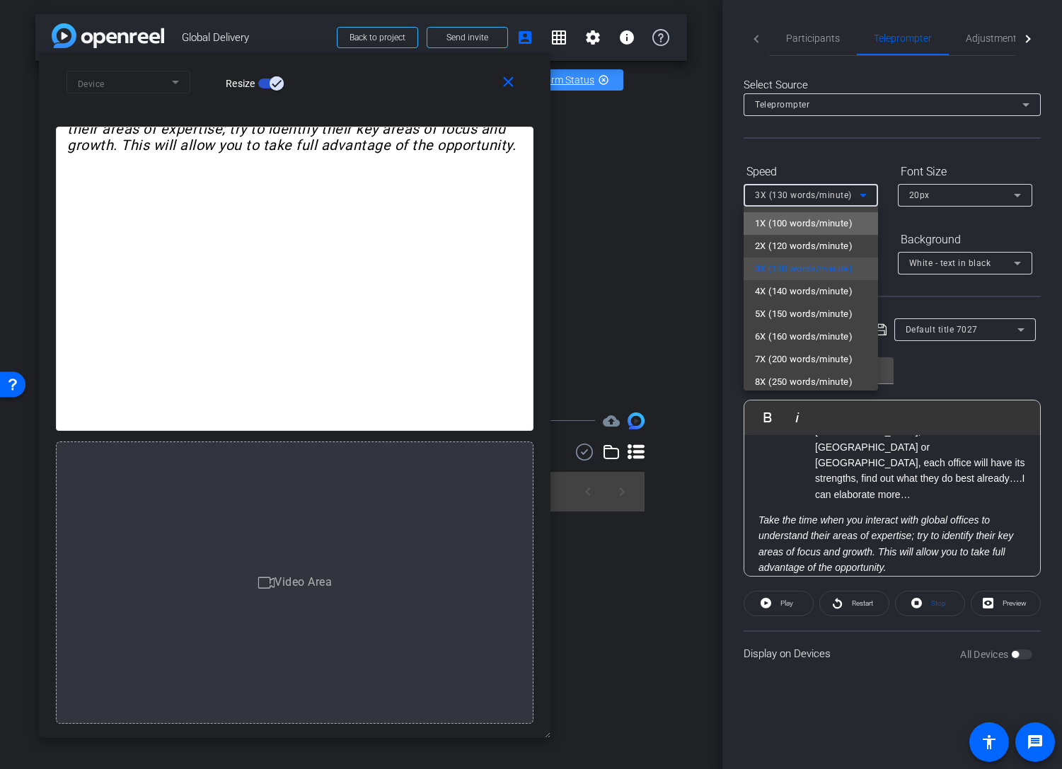
click at [843, 222] on span "1X (100 words/minute)" at bounding box center [804, 223] width 98 height 17
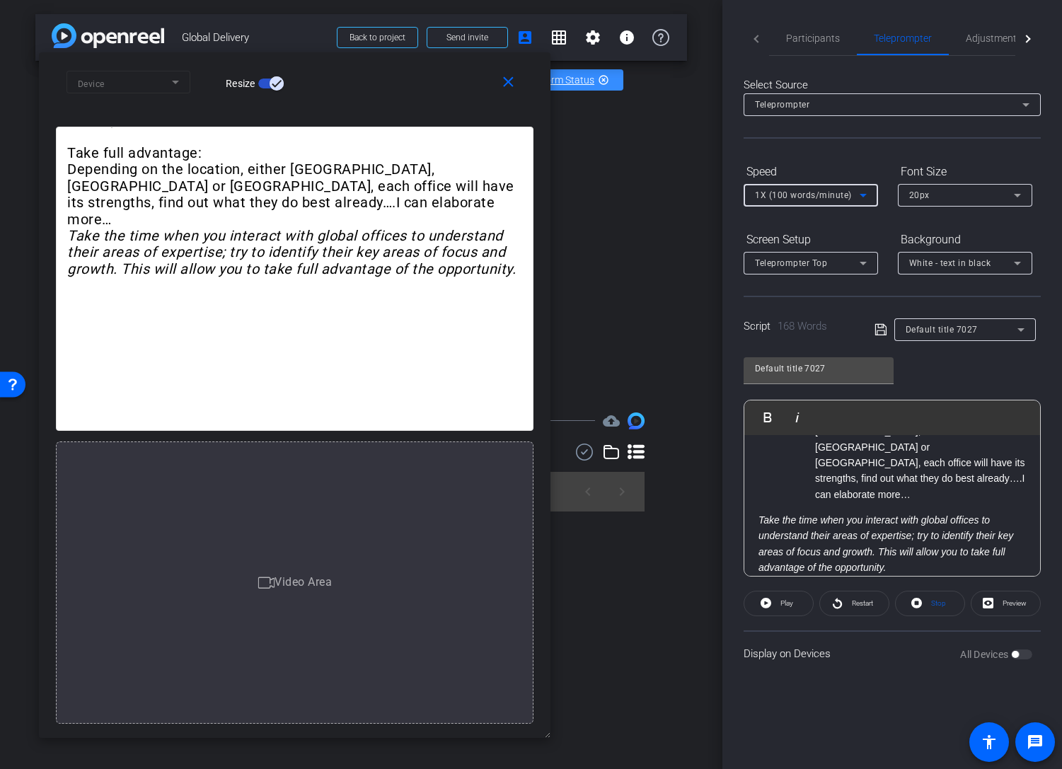
click at [869, 197] on icon at bounding box center [863, 195] width 17 height 17
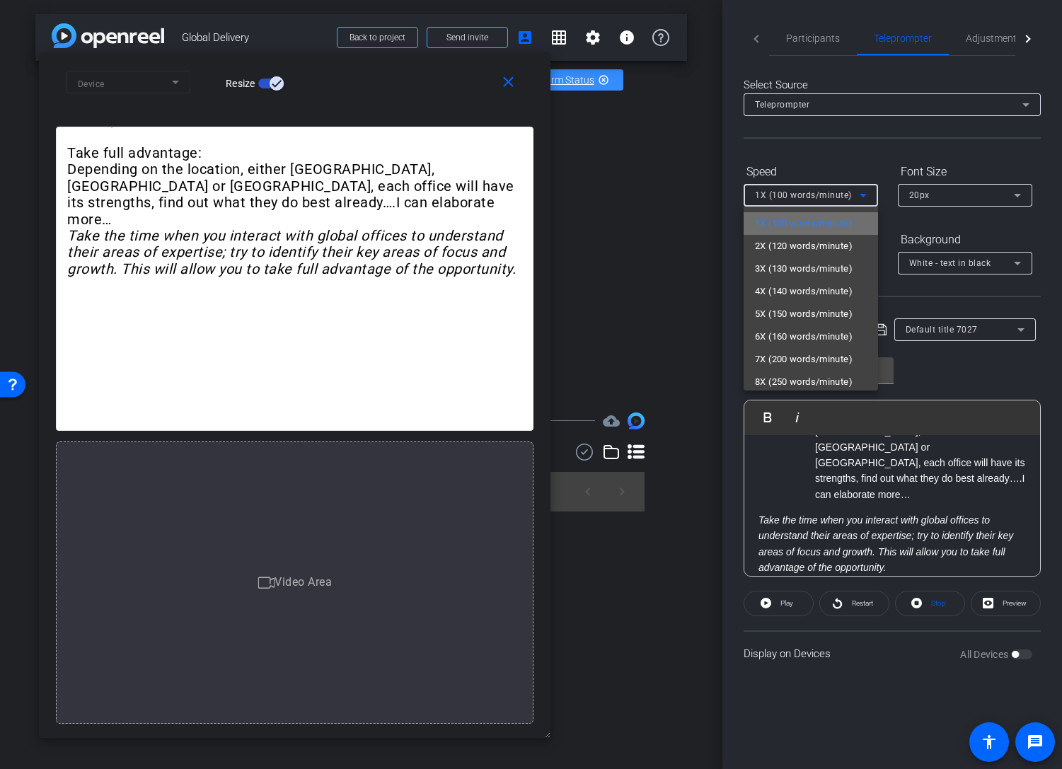
click at [838, 226] on span "1X (100 words/minute)" at bounding box center [804, 223] width 98 height 17
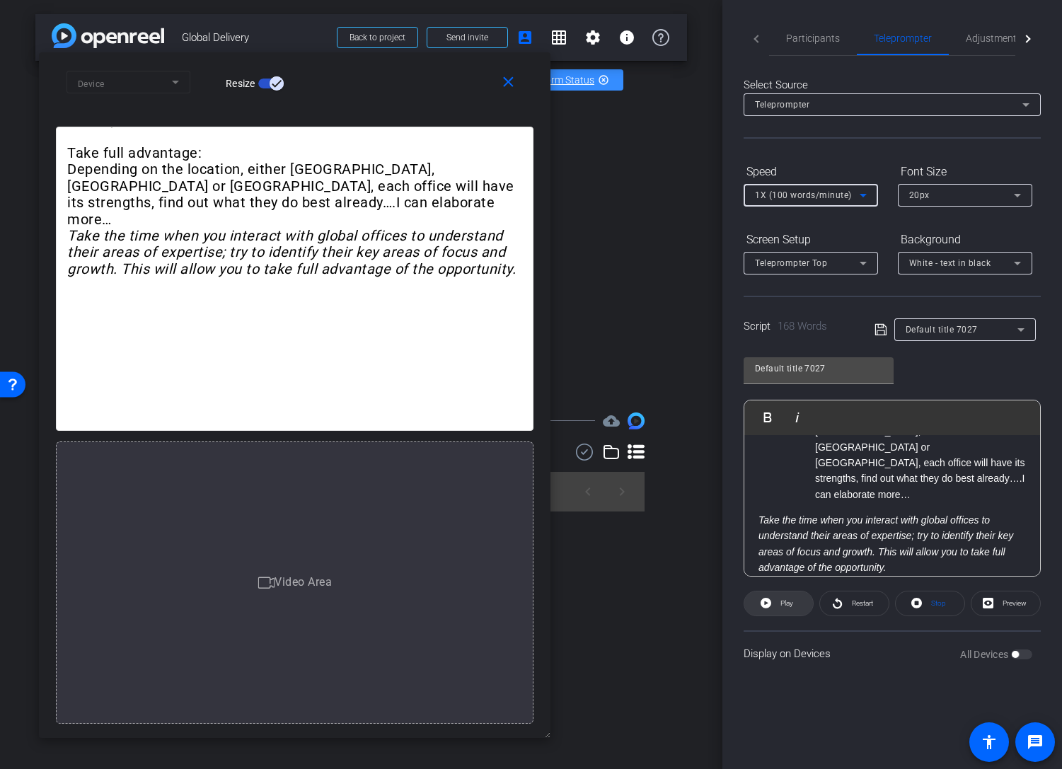
click at [782, 606] on span "Play" at bounding box center [786, 603] width 13 height 8
click at [782, 606] on span "Pause" at bounding box center [786, 603] width 19 height 8
click at [782, 606] on span "Play" at bounding box center [786, 603] width 13 height 8
click at [779, 603] on span "Pause" at bounding box center [786, 603] width 19 height 8
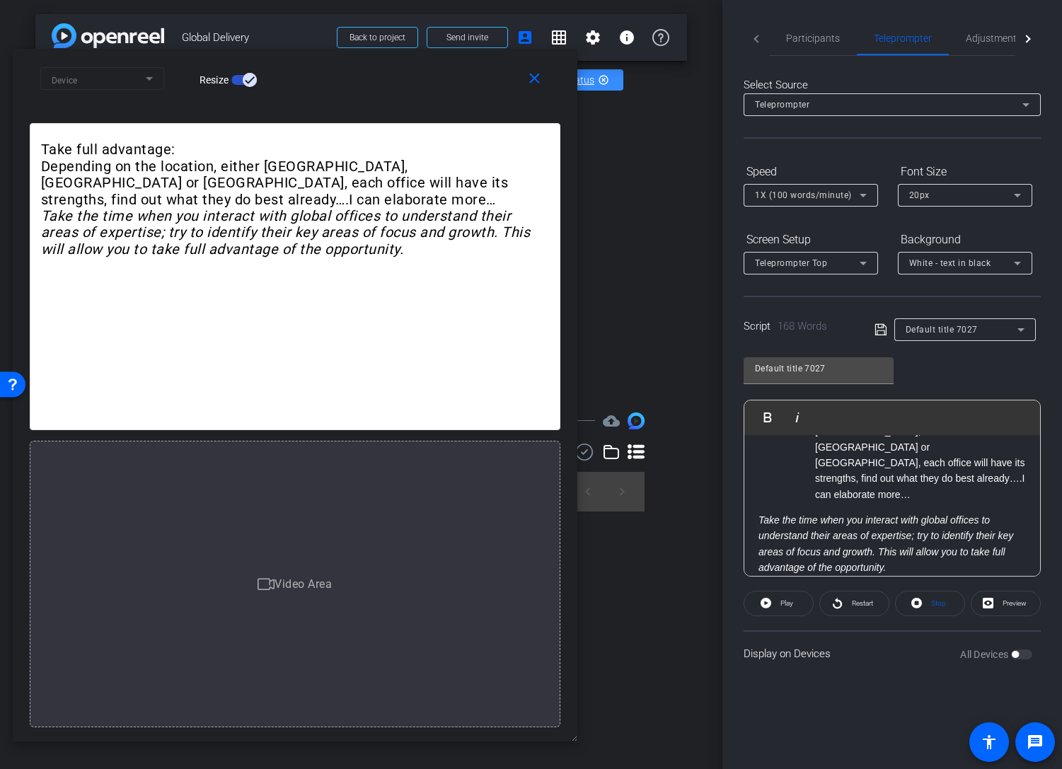
drag, startPoint x: 547, startPoint y: 735, endPoint x: 600, endPoint y: 765, distance: 61.2
click at [600, 644] on body "Accessibility Screen-Reader Guide, Feedback, and Issue Reporting | New window m…" at bounding box center [531, 384] width 1062 height 769
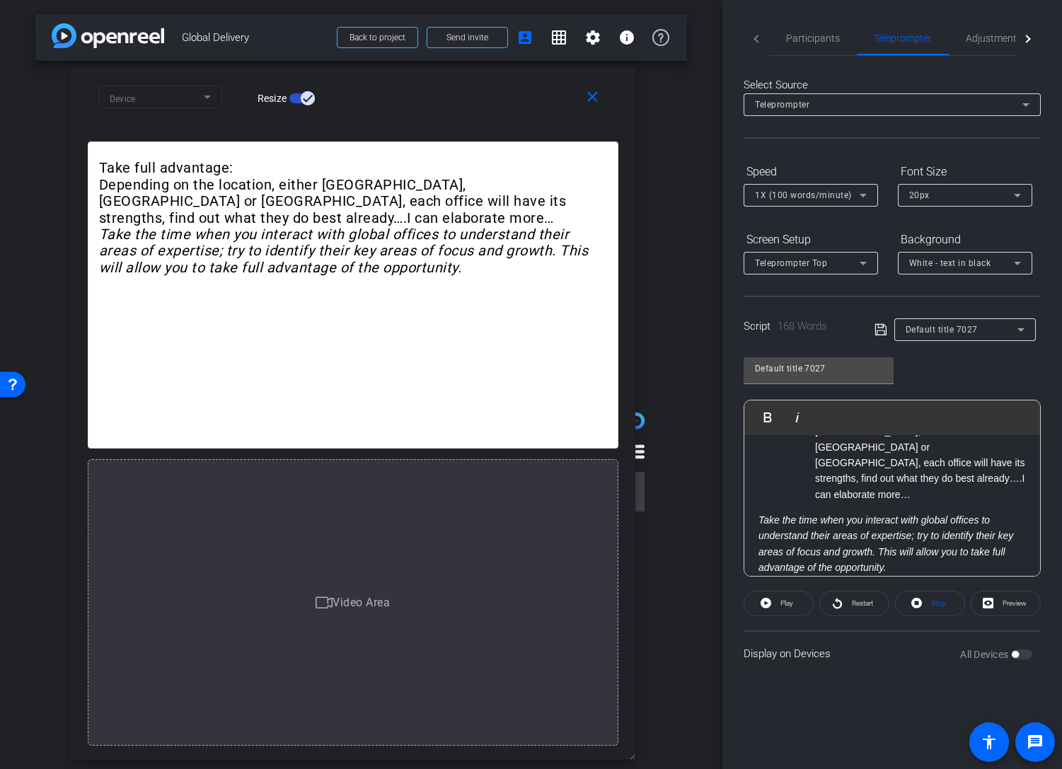
drag, startPoint x: 394, startPoint y: 71, endPoint x: 424, endPoint y: 81, distance: 31.8
click at [424, 81] on div "close Device Resize" at bounding box center [353, 99] width 565 height 64
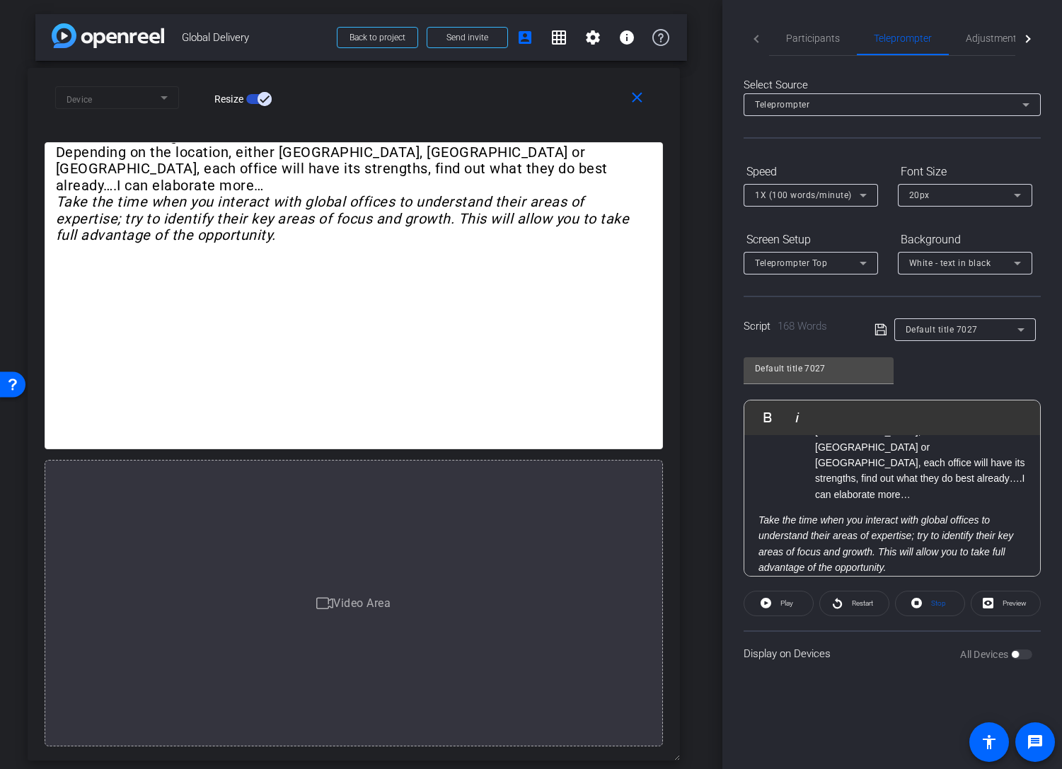
drag, startPoint x: 634, startPoint y: 757, endPoint x: 722, endPoint y: 776, distance: 89.8
click at [722, 644] on html "Accessibility Screen-Reader Guide, Feedback, and Issue Reporting | New window m…" at bounding box center [531, 384] width 1062 height 769
click at [1025, 644] on div "All Devices" at bounding box center [996, 654] width 72 height 14
click at [1024, 644] on div "All Devices" at bounding box center [996, 654] width 72 height 14
click at [1023, 644] on div "All Devices" at bounding box center [996, 654] width 72 height 14
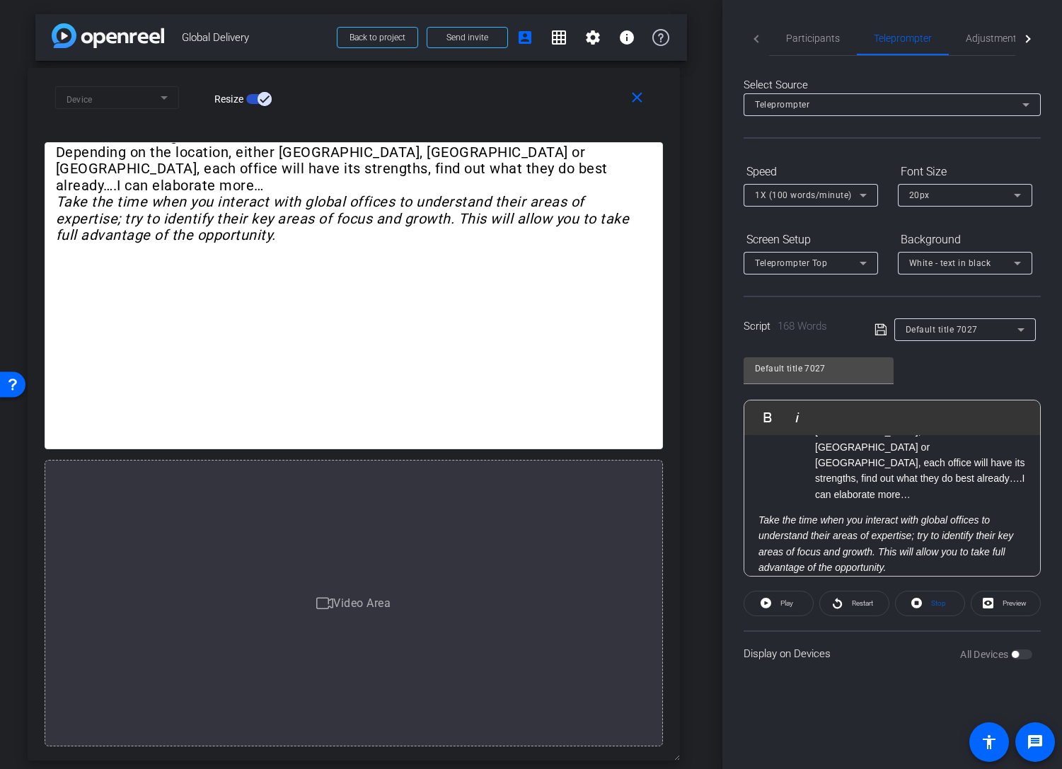
click at [1023, 644] on div "All Devices" at bounding box center [996, 654] width 72 height 14
click at [1021, 644] on div "All Devices" at bounding box center [996, 654] width 72 height 14
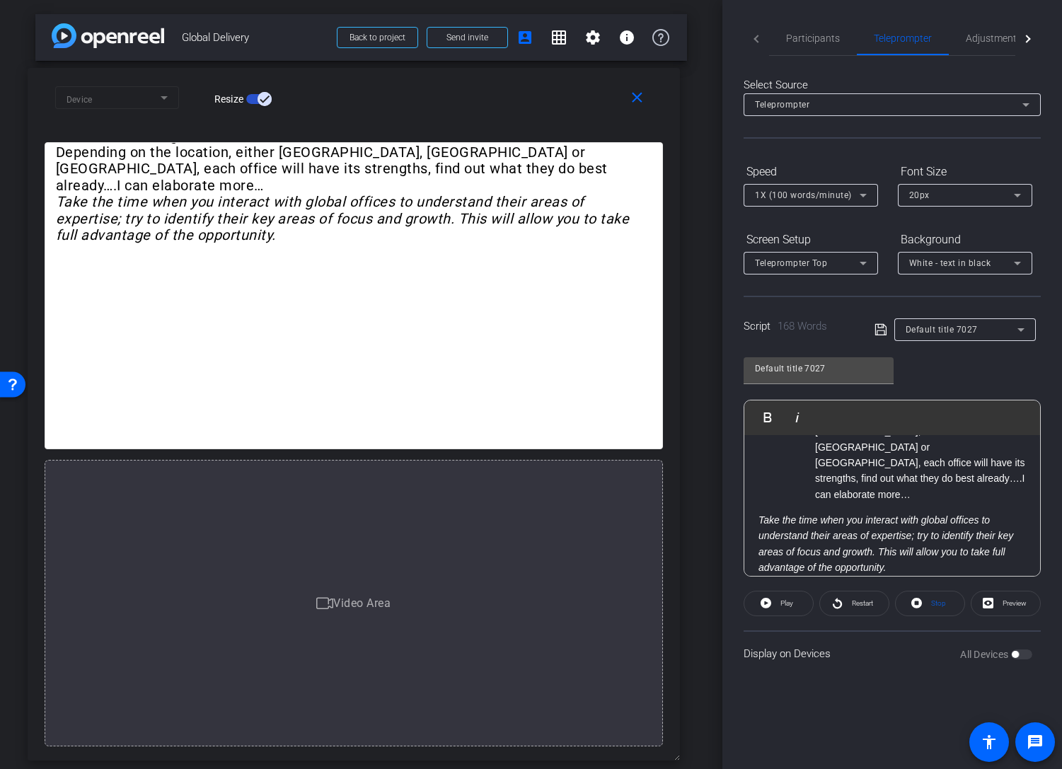
click at [1021, 644] on div "All Devices" at bounding box center [996, 654] width 72 height 14
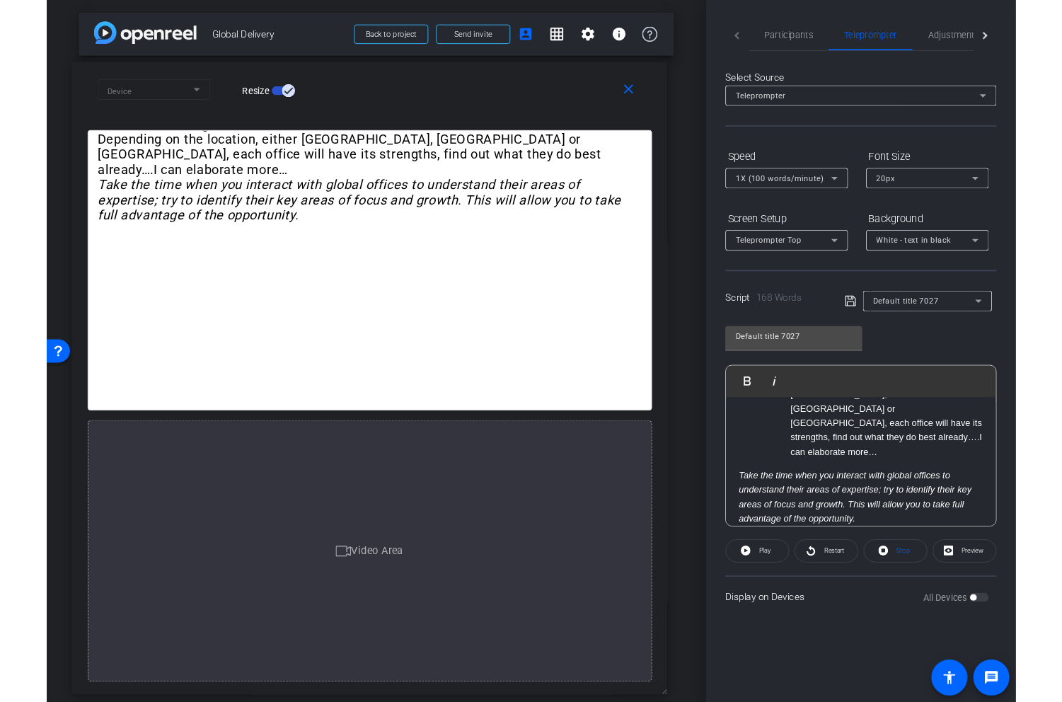
scroll to position [345, 0]
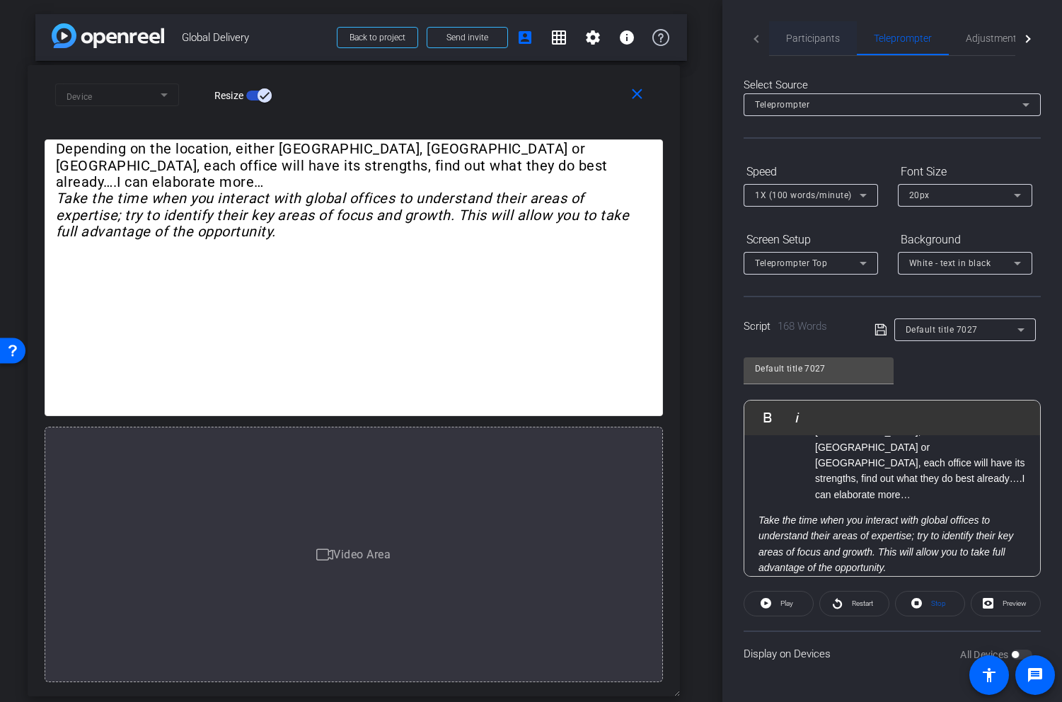
click at [819, 34] on span "Participants" at bounding box center [813, 38] width 54 height 10
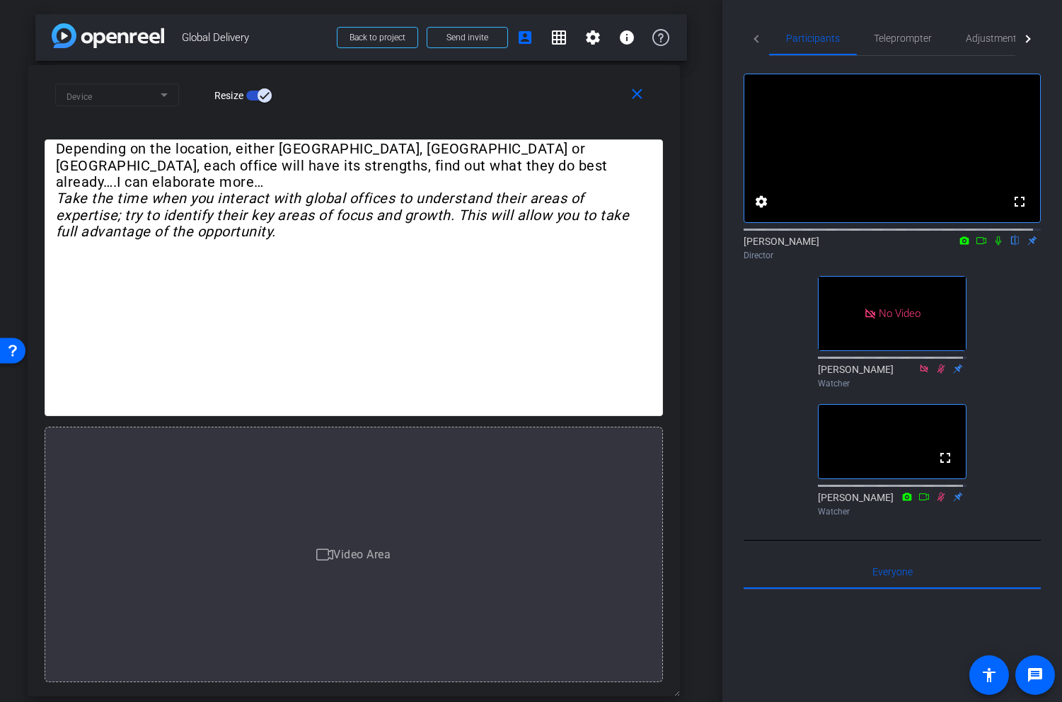
click at [993, 245] on icon at bounding box center [998, 241] width 11 height 10
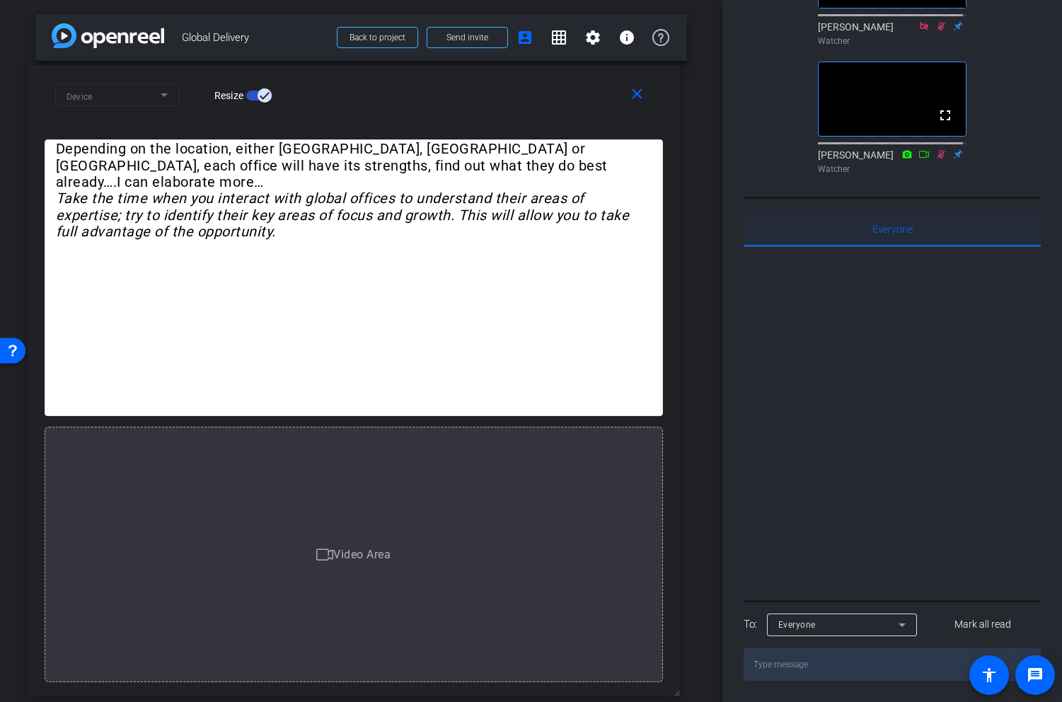
scroll to position [0, 0]
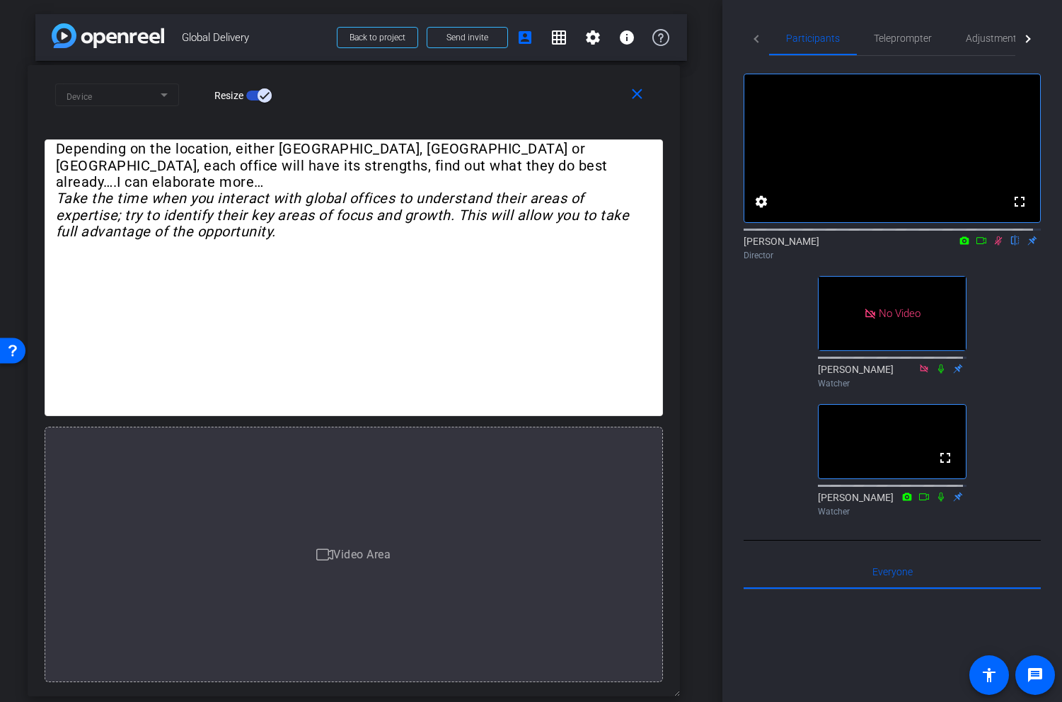
click at [995, 245] on icon at bounding box center [999, 240] width 8 height 9
click at [993, 245] on icon at bounding box center [998, 241] width 11 height 10
click at [908, 36] on span "Teleprompter" at bounding box center [903, 38] width 58 height 10
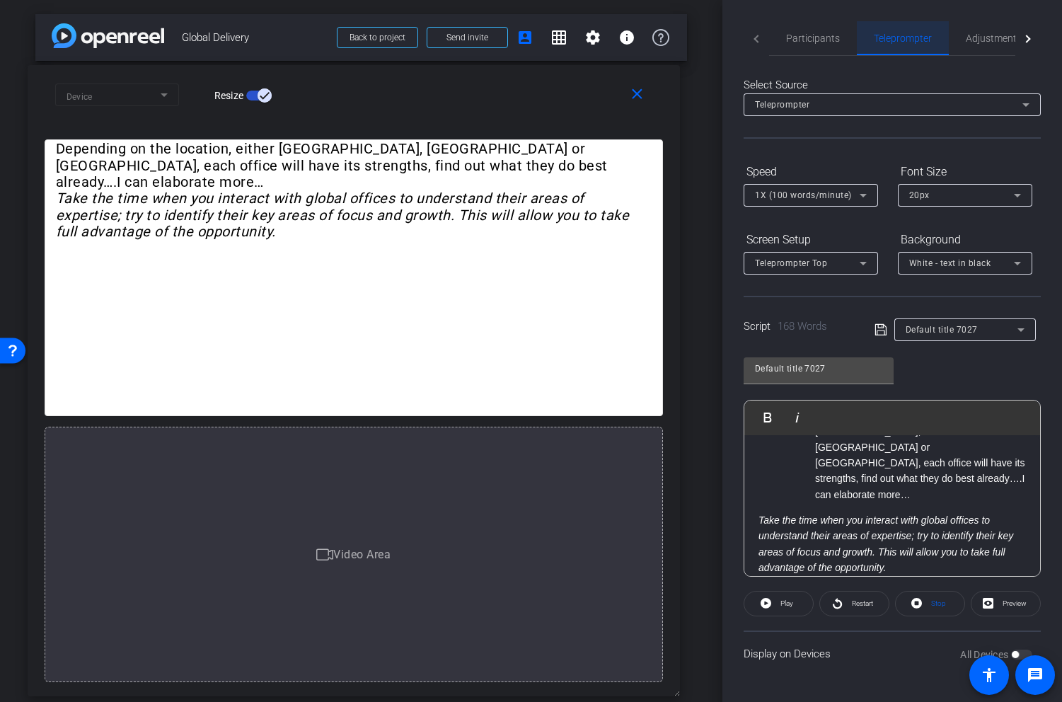
scroll to position [328, 0]
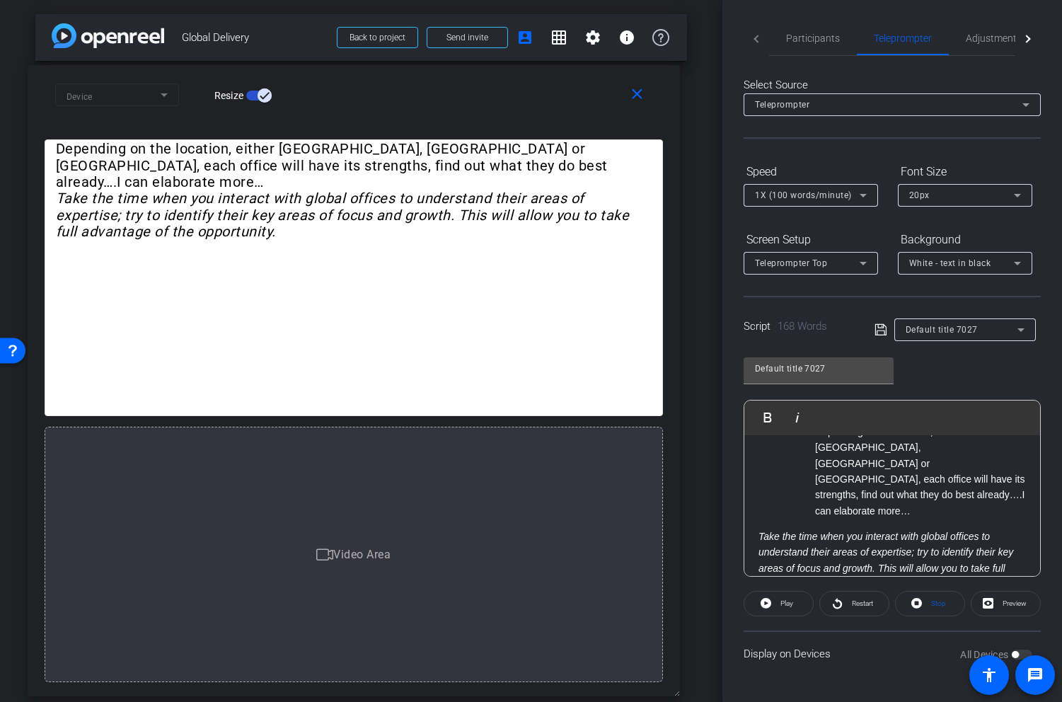
click at [518, 71] on div "close Device Resize" at bounding box center [354, 97] width 652 height 64
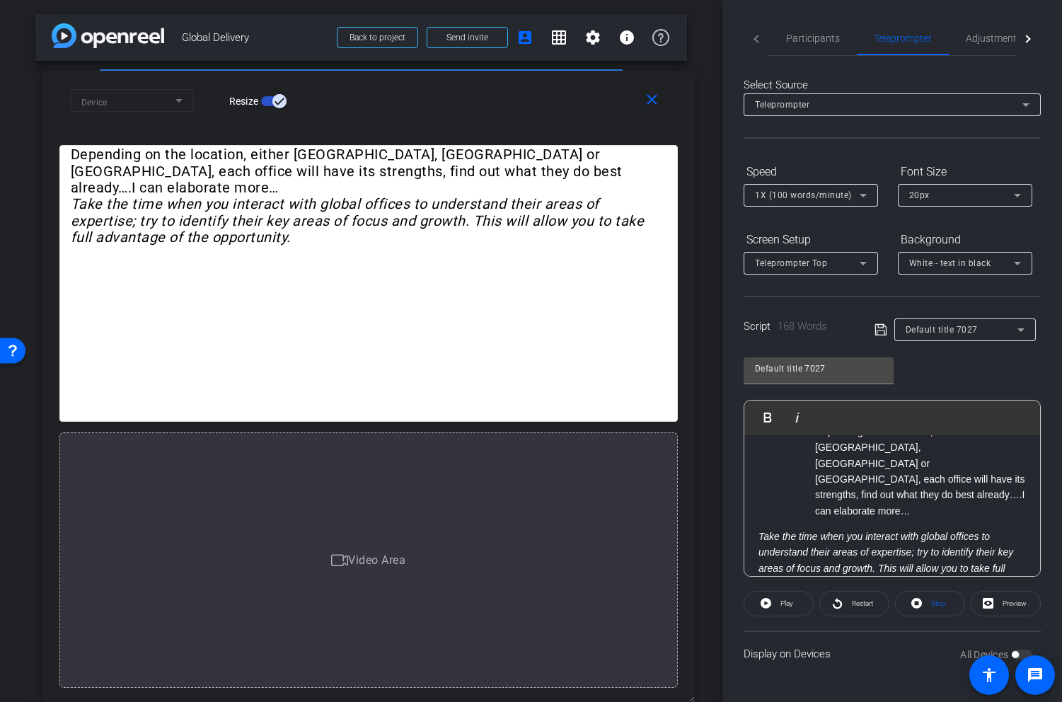
click at [467, 100] on div "Device Resize" at bounding box center [374, 100] width 608 height 25
click at [645, 96] on mat-icon "close" at bounding box center [652, 100] width 18 height 18
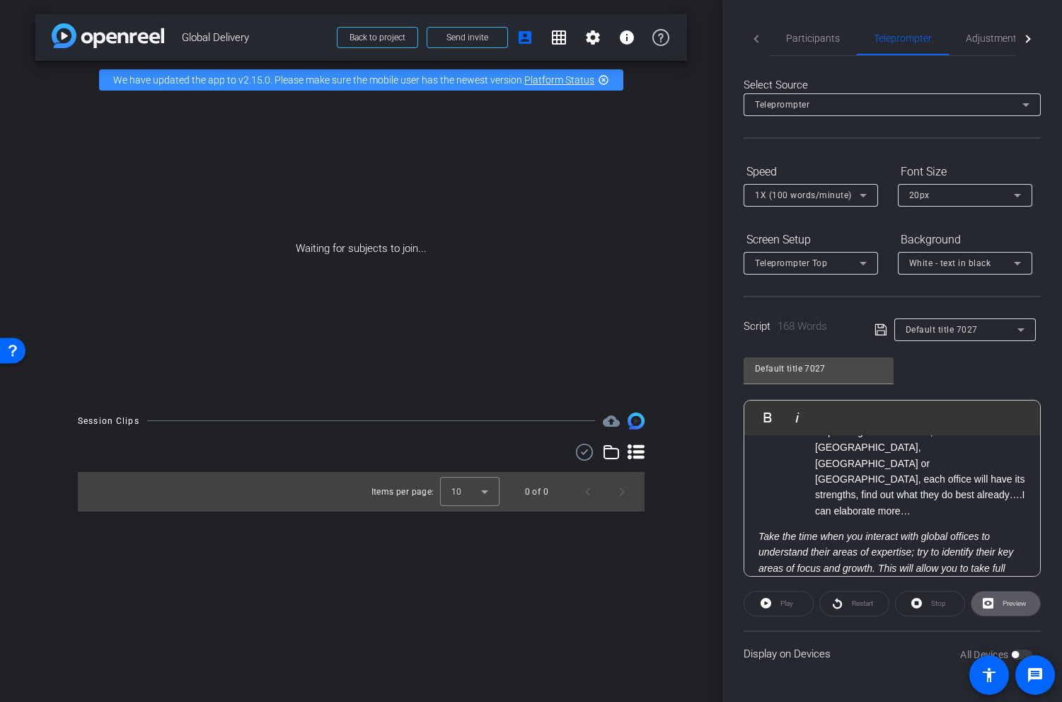
click at [922, 565] on p "Take the time when you interact with global offices to understand their areas o…" at bounding box center [891, 560] width 267 height 64
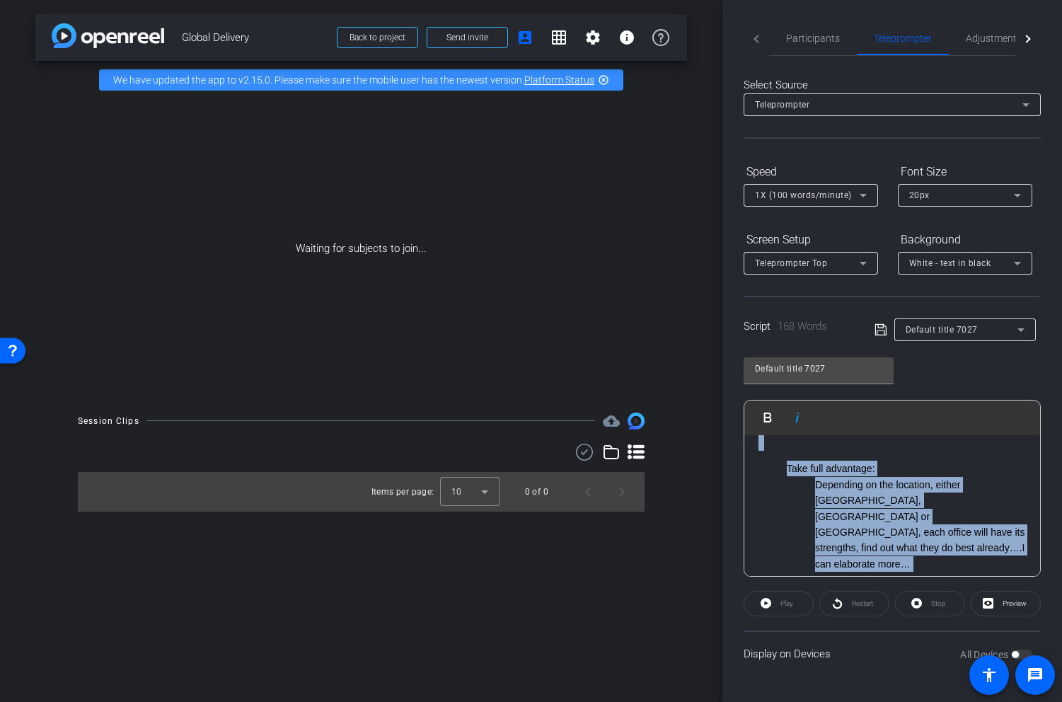
scroll to position [0, 0]
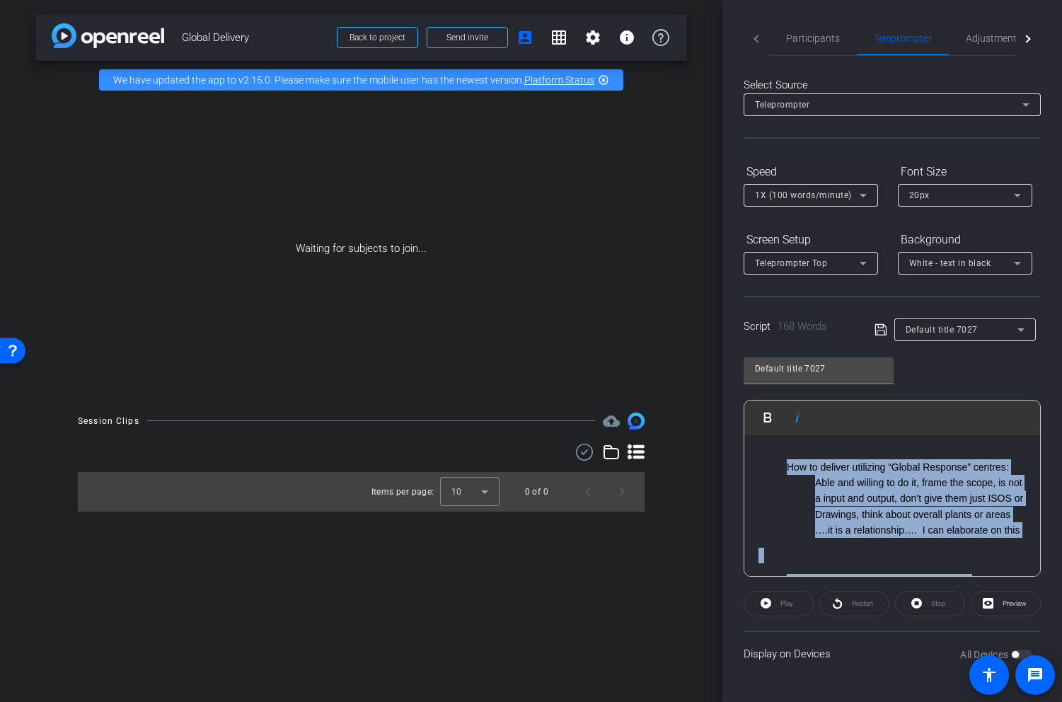
drag, startPoint x: 904, startPoint y: 567, endPoint x: 799, endPoint y: 398, distance: 198.6
click at [799, 398] on div "Default title 7027 Play Play from this location Play Selected Play and display …" at bounding box center [892, 462] width 297 height 230
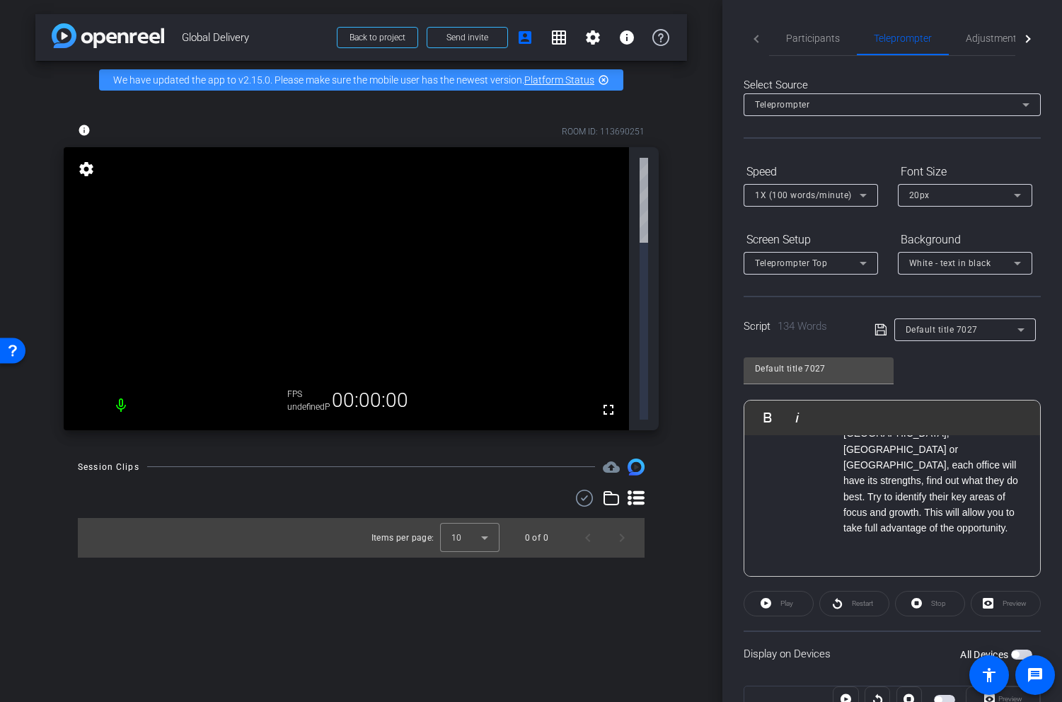
scroll to position [318, 0]
click at [712, 209] on div "arrow_back Global Delivery Back to project Send invite account_box grid_on sett…" at bounding box center [361, 351] width 722 height 702
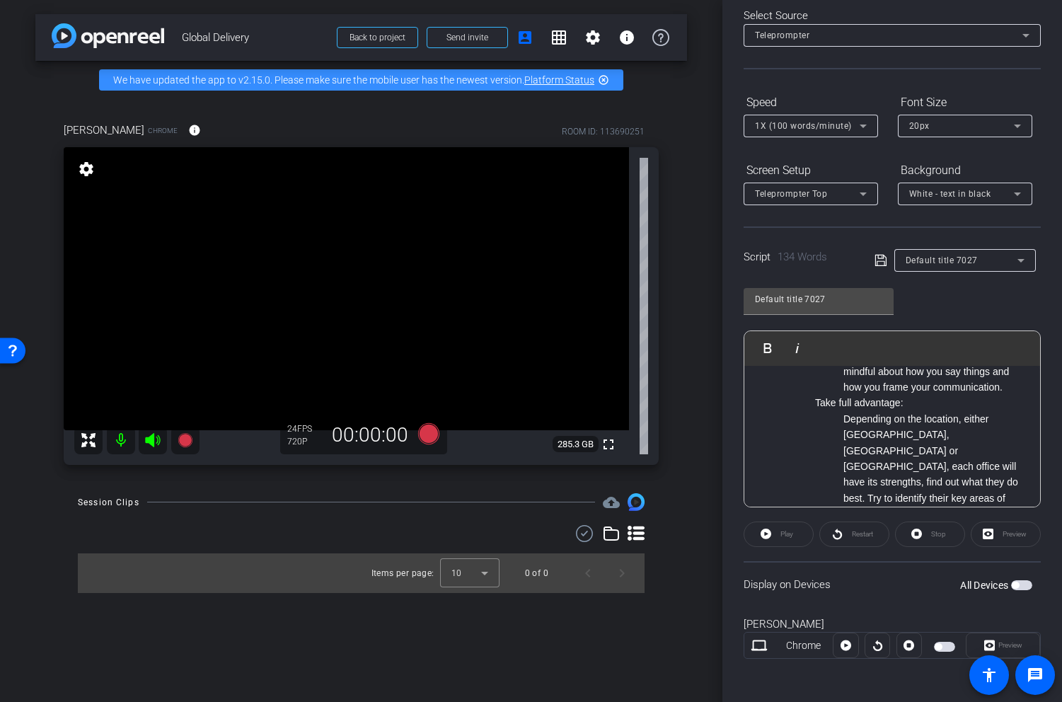
scroll to position [71, 0]
click at [942, 644] on span "button" at bounding box center [944, 645] width 21 height 10
click at [1002, 538] on div "Preview" at bounding box center [1006, 531] width 70 height 25
click at [831, 127] on span "1X (100 words/minute)" at bounding box center [803, 124] width 97 height 10
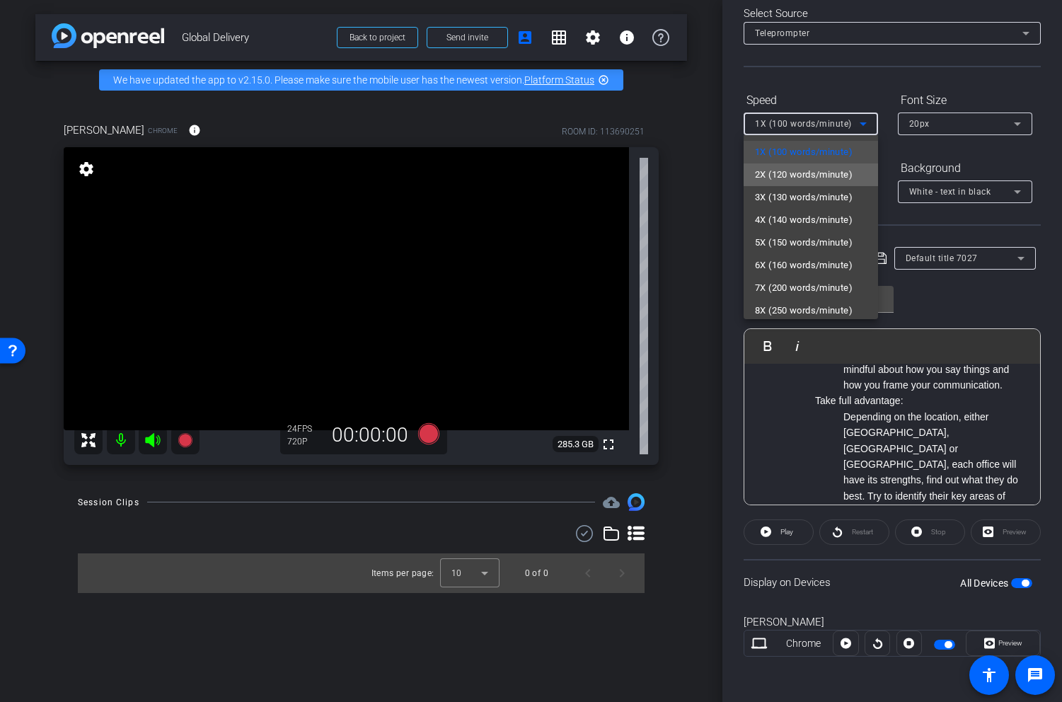
click at [826, 167] on span "2X (120 words/minute)" at bounding box center [804, 174] width 98 height 17
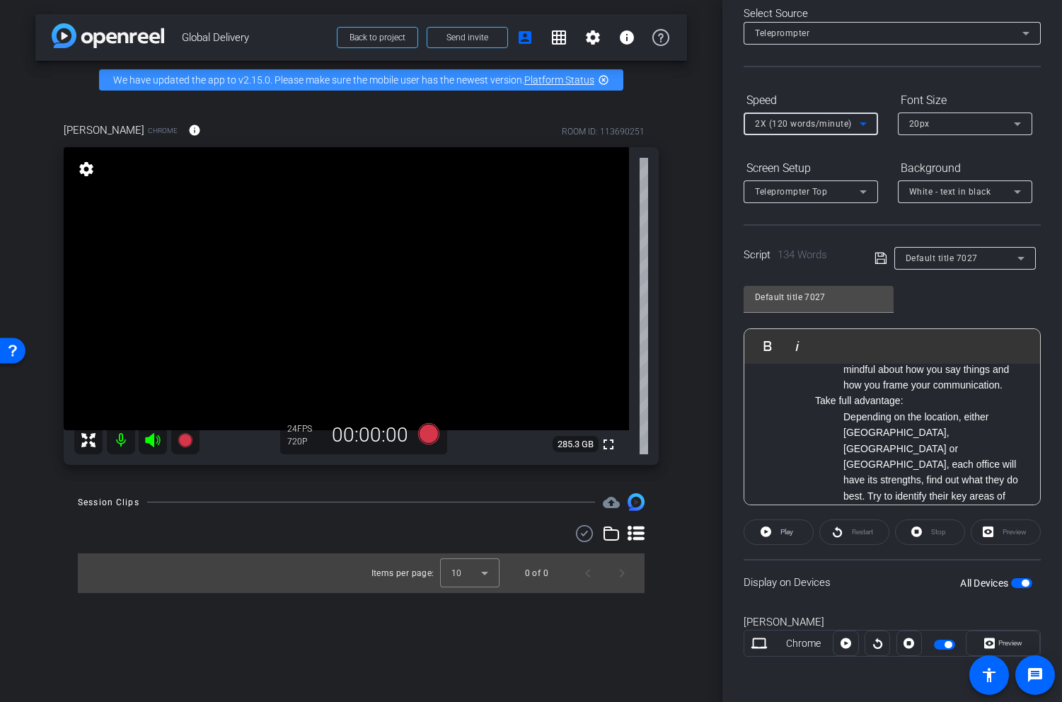
click at [830, 122] on span "2X (120 words/minute)" at bounding box center [803, 124] width 97 height 10
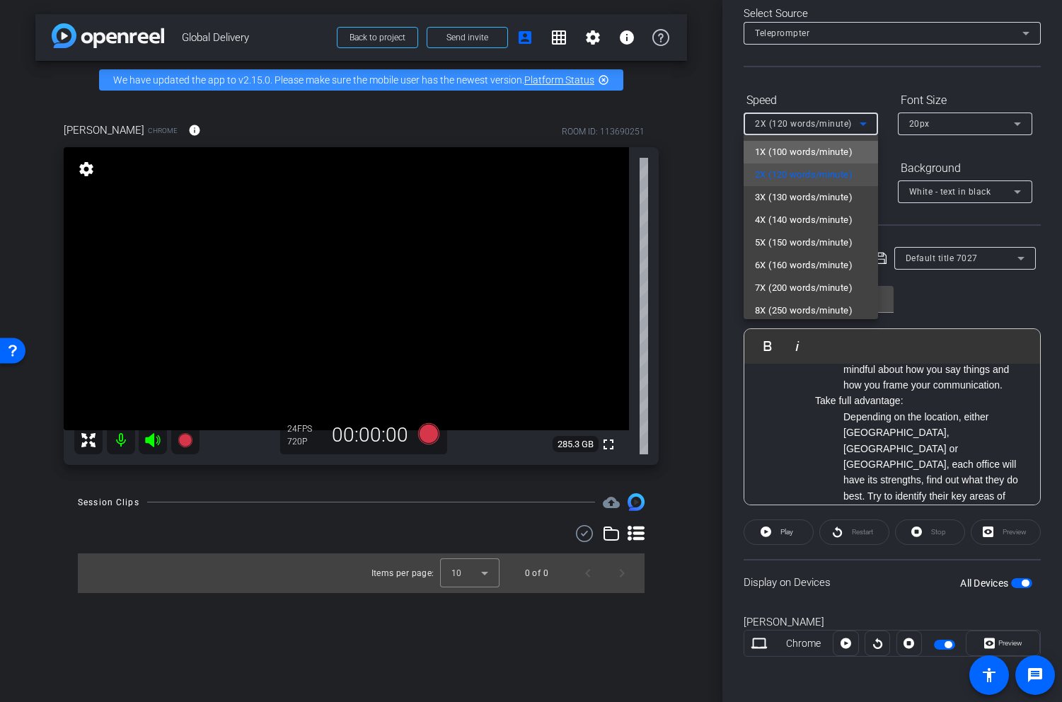
click at [829, 149] on span "1X (100 words/minute)" at bounding box center [804, 152] width 98 height 17
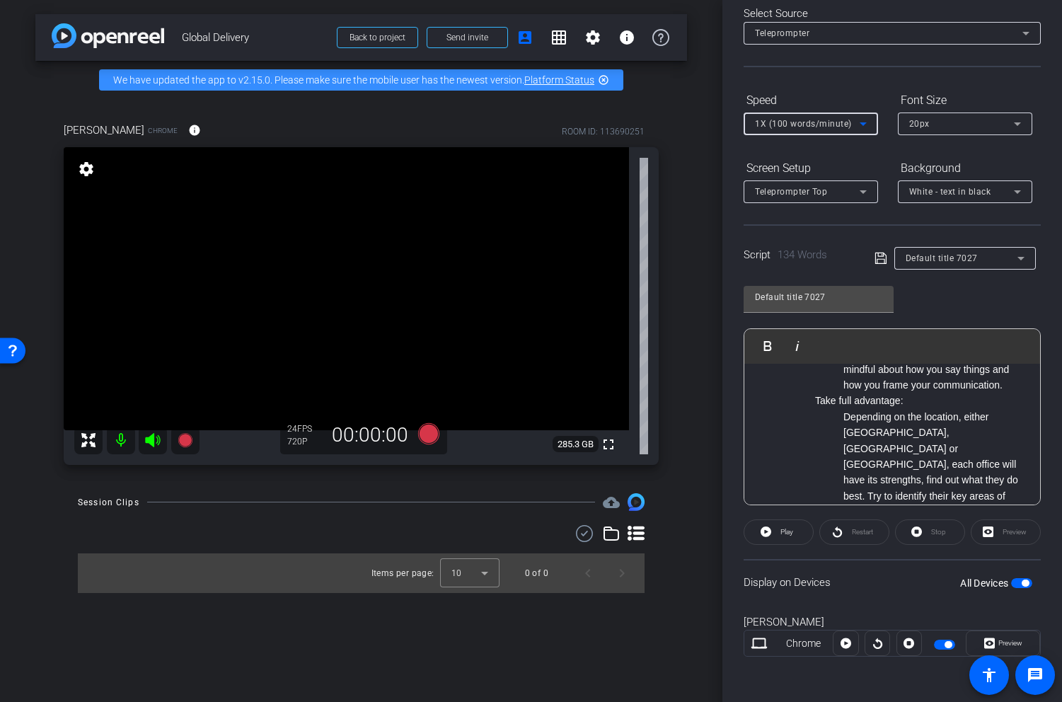
click at [1001, 539] on div "Preview" at bounding box center [1006, 531] width 70 height 25
click at [1000, 531] on div "Preview" at bounding box center [1006, 531] width 70 height 25
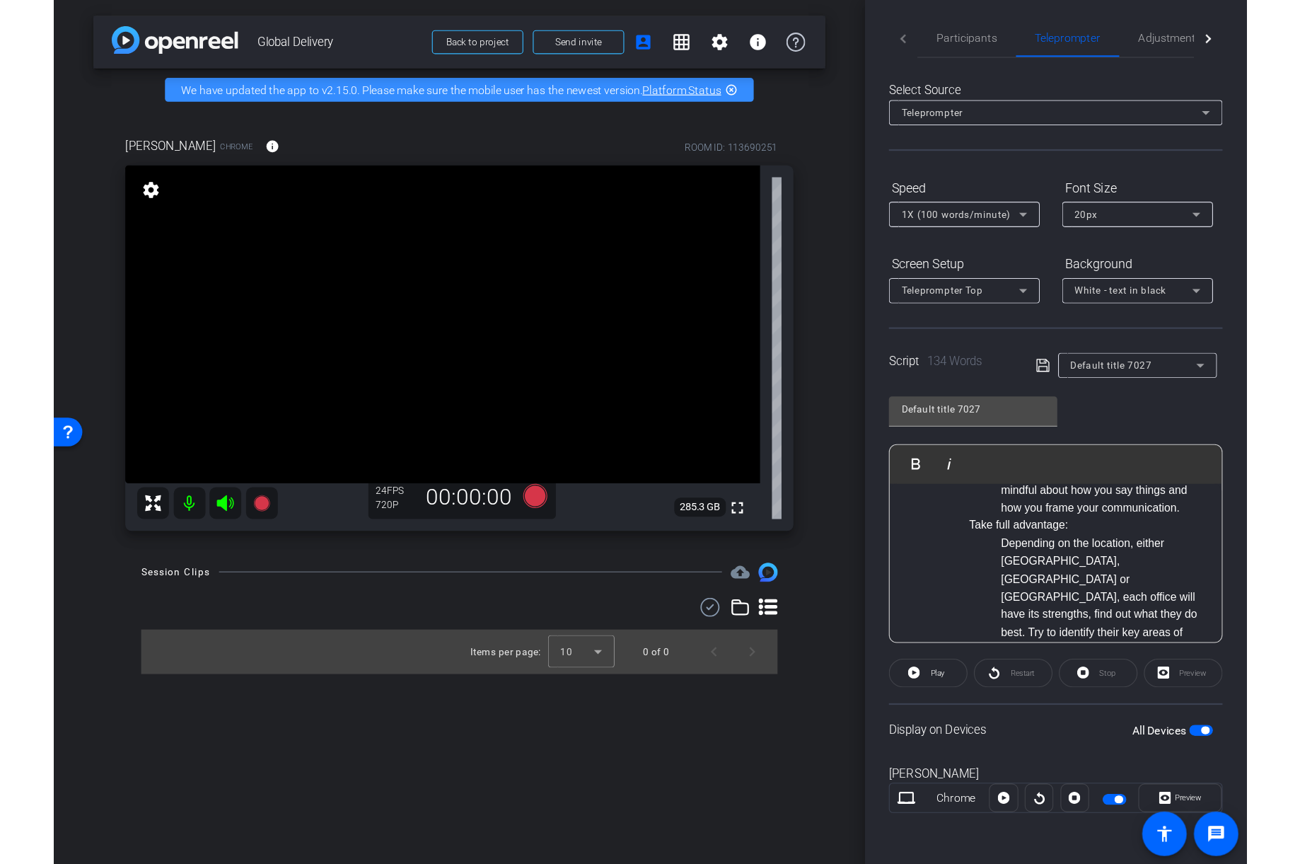
scroll to position [0, 0]
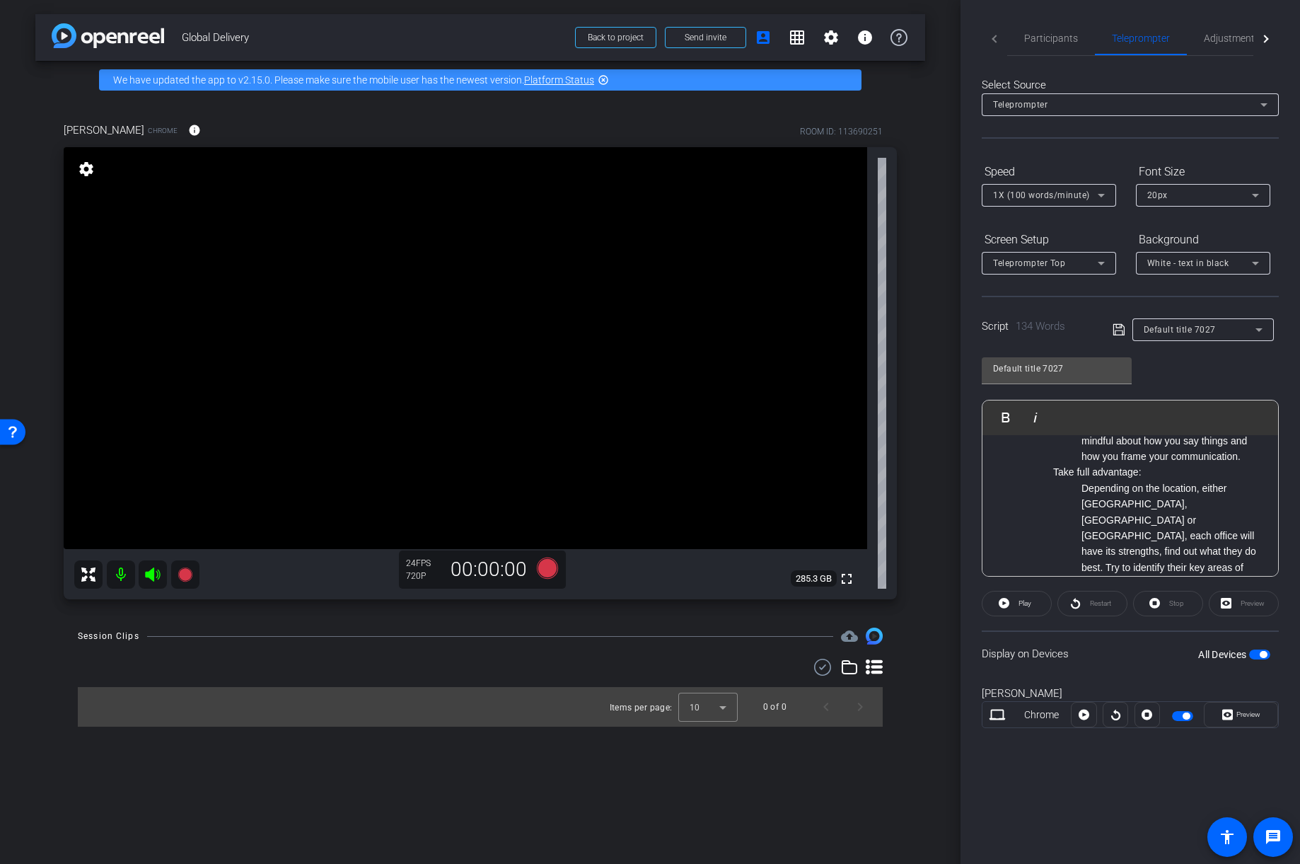
click at [1061, 200] on div "20px" at bounding box center [1199, 195] width 105 height 18
click at [1061, 245] on mat-option "30px" at bounding box center [1203, 246] width 134 height 23
click at [1061, 480] on li "Take full advantage: Depending on the location, either [GEOGRAPHIC_DATA], [GEOG…" at bounding box center [1158, 535] width 211 height 143
click at [1061, 514] on li "Depending on the location, either [GEOGRAPHIC_DATA], [GEOGRAPHIC_DATA] or [GEOG…" at bounding box center [1173, 543] width 183 height 127
click at [1061, 606] on div "Preview" at bounding box center [1244, 603] width 70 height 25
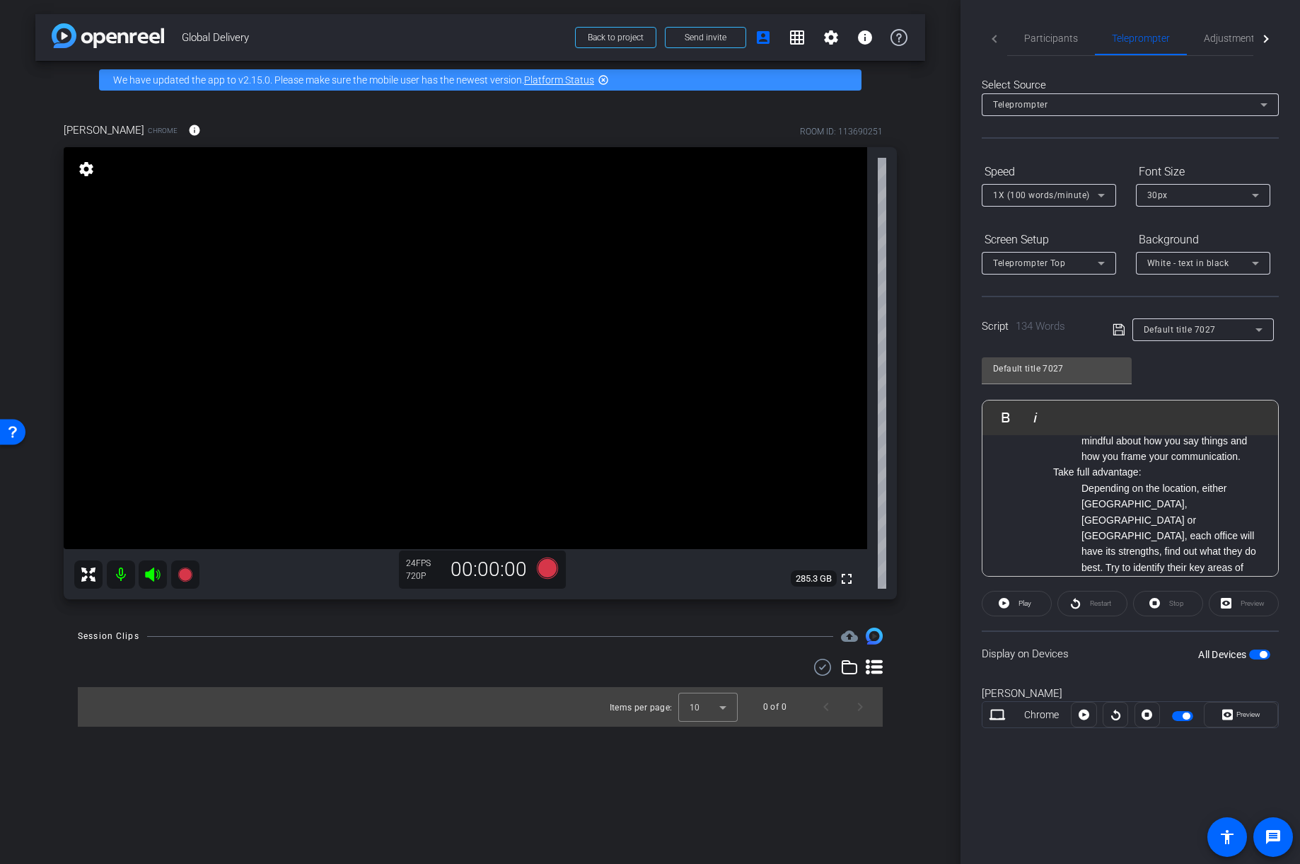
click at [1061, 591] on div "Preview" at bounding box center [1244, 603] width 70 height 25
click at [1051, 644] on div "Participants Teleprompter Adjustments Live settings [PERSON_NAME] flip Director…" at bounding box center [1131, 432] width 340 height 864
click at [1061, 644] on span "Preview" at bounding box center [1249, 714] width 24 height 8
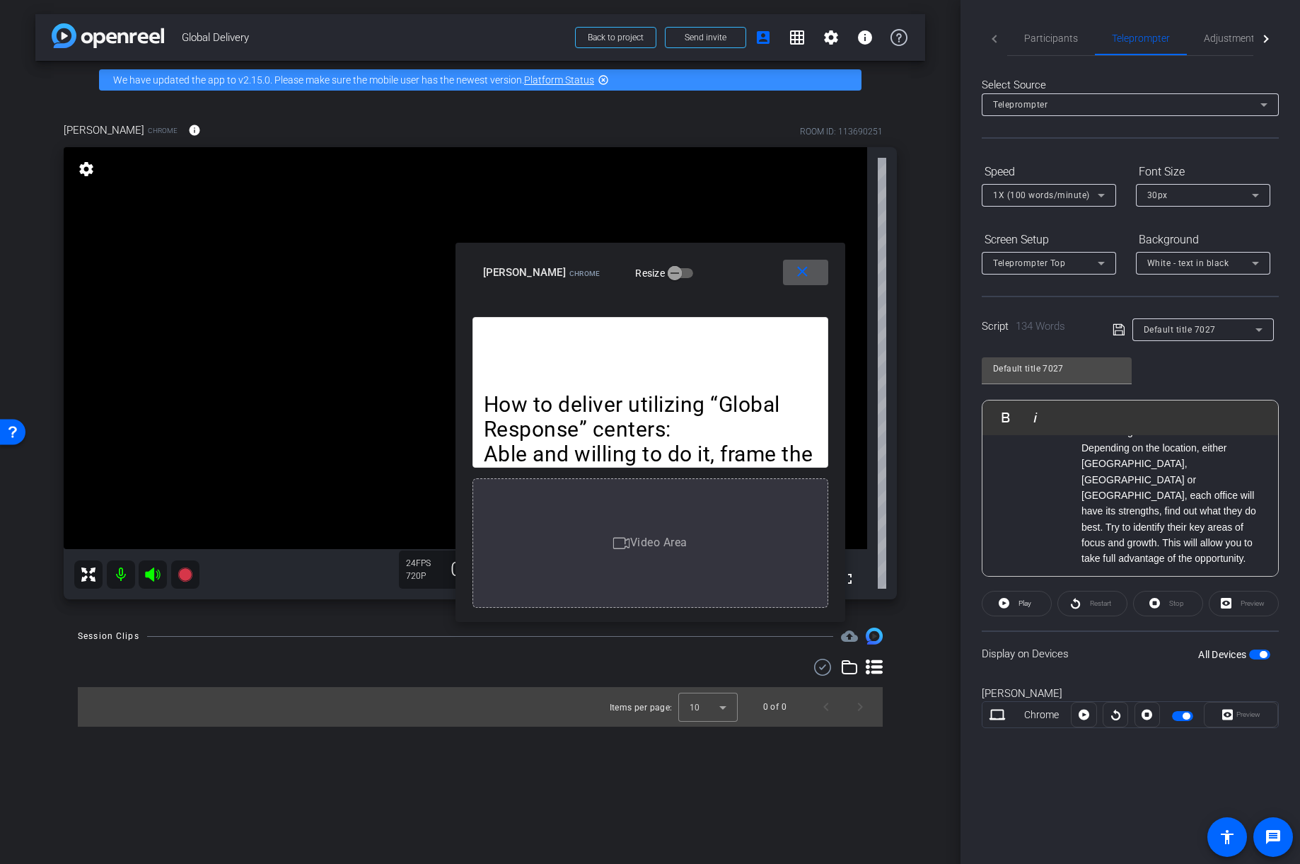
click at [1061, 191] on div "30px" at bounding box center [1199, 195] width 105 height 18
click at [1061, 222] on mat-option "20px" at bounding box center [1203, 223] width 134 height 23
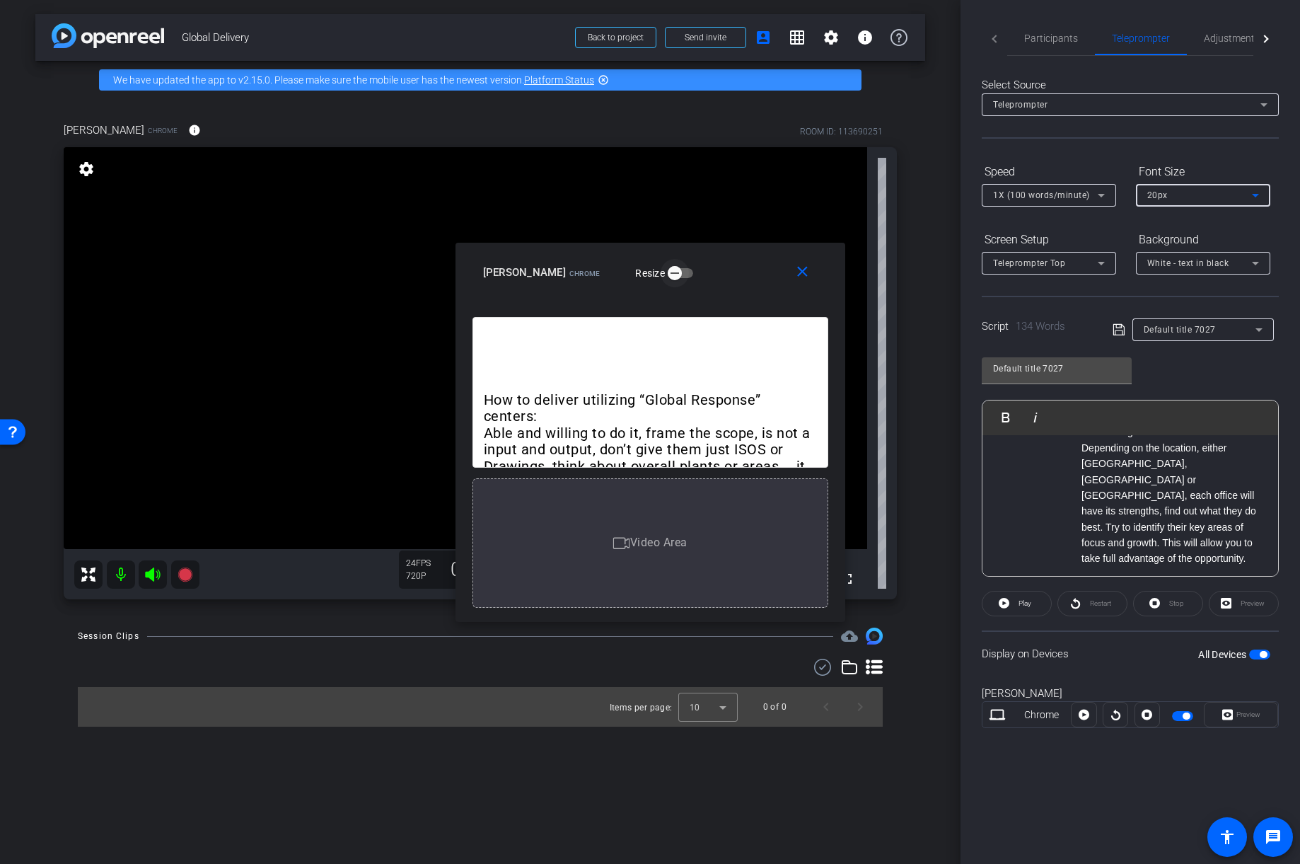
click at [662, 270] on span "button" at bounding box center [675, 273] width 28 height 28
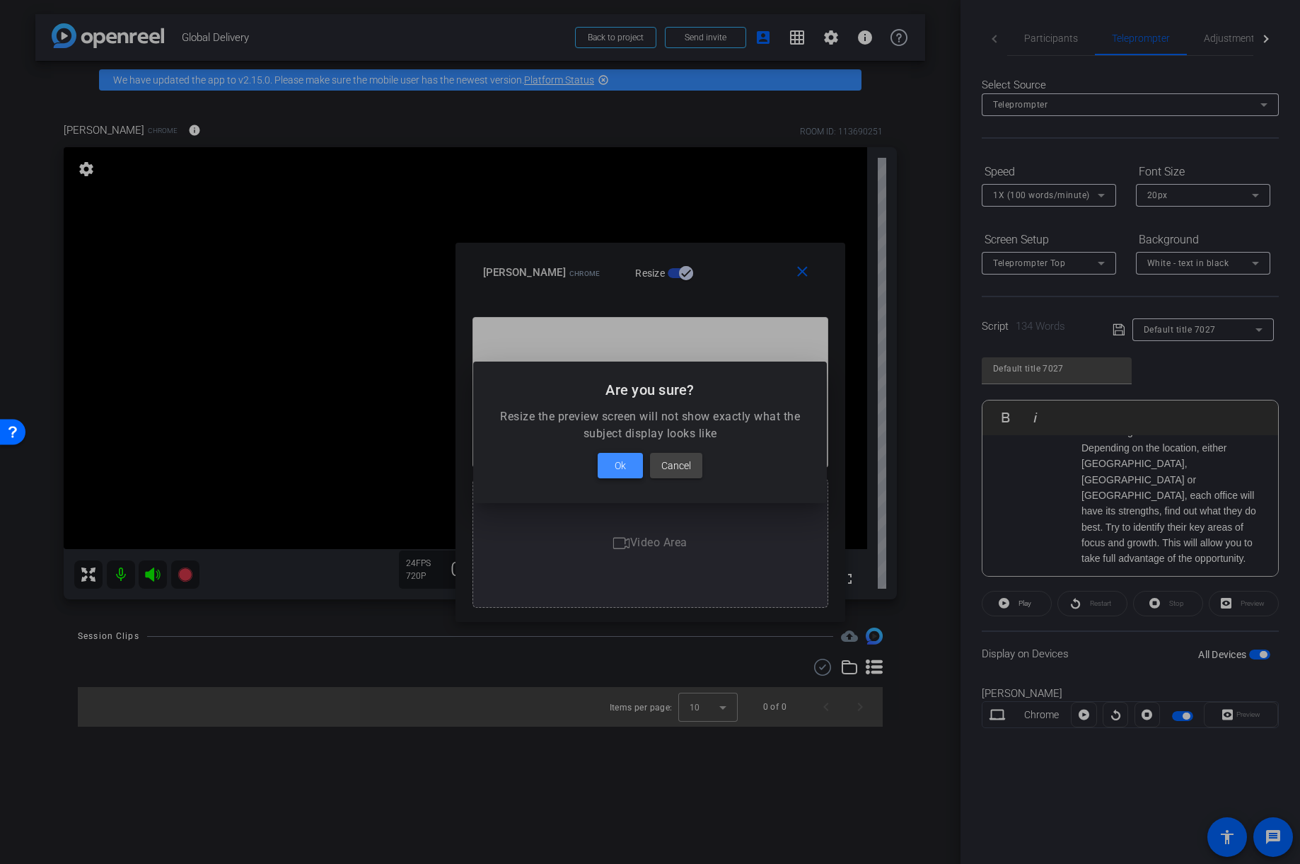
click at [621, 465] on span "Ok" at bounding box center [620, 465] width 11 height 17
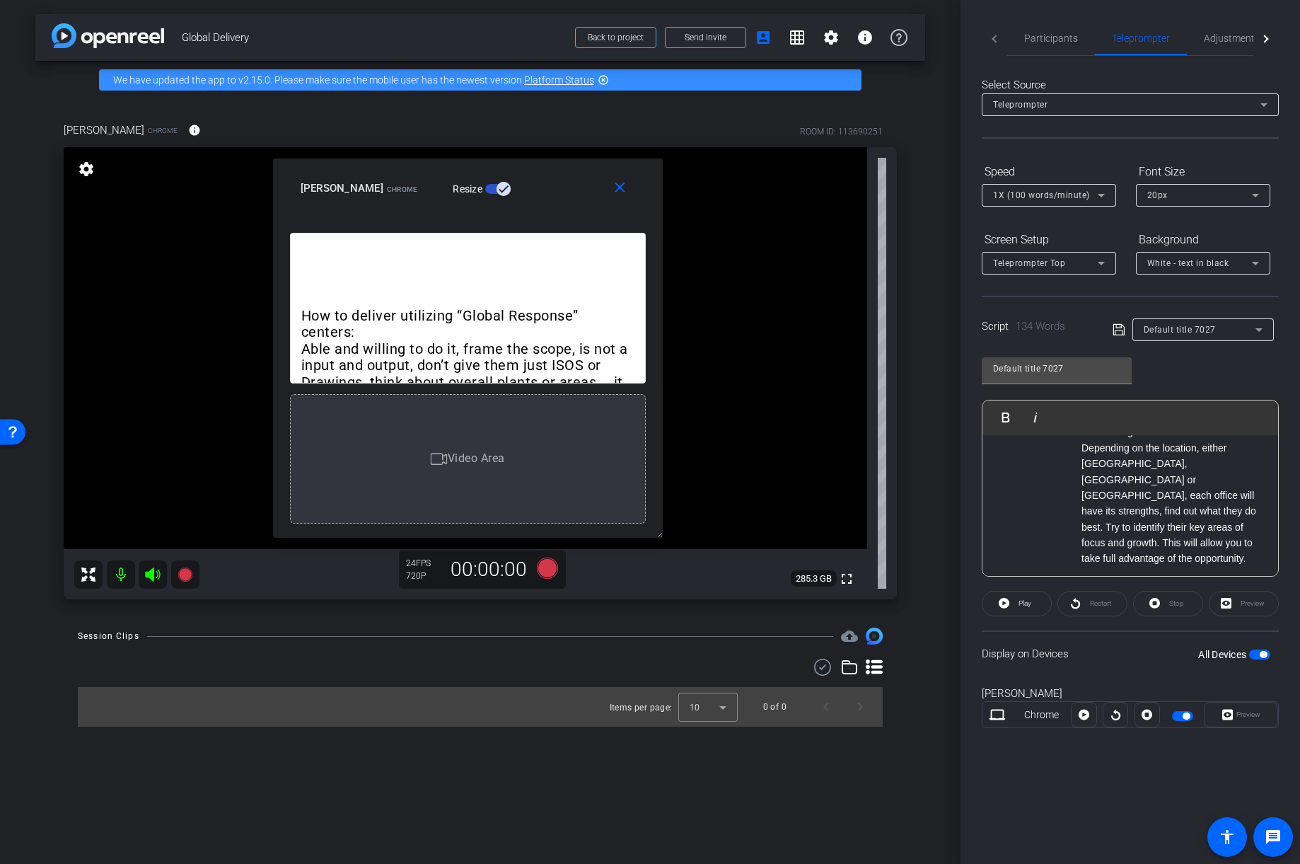
drag, startPoint x: 455, startPoint y: 243, endPoint x: 265, endPoint y: 143, distance: 214.9
click at [273, 158] on div "close [PERSON_NAME] Chrome Resize" at bounding box center [468, 190] width 390 height 64
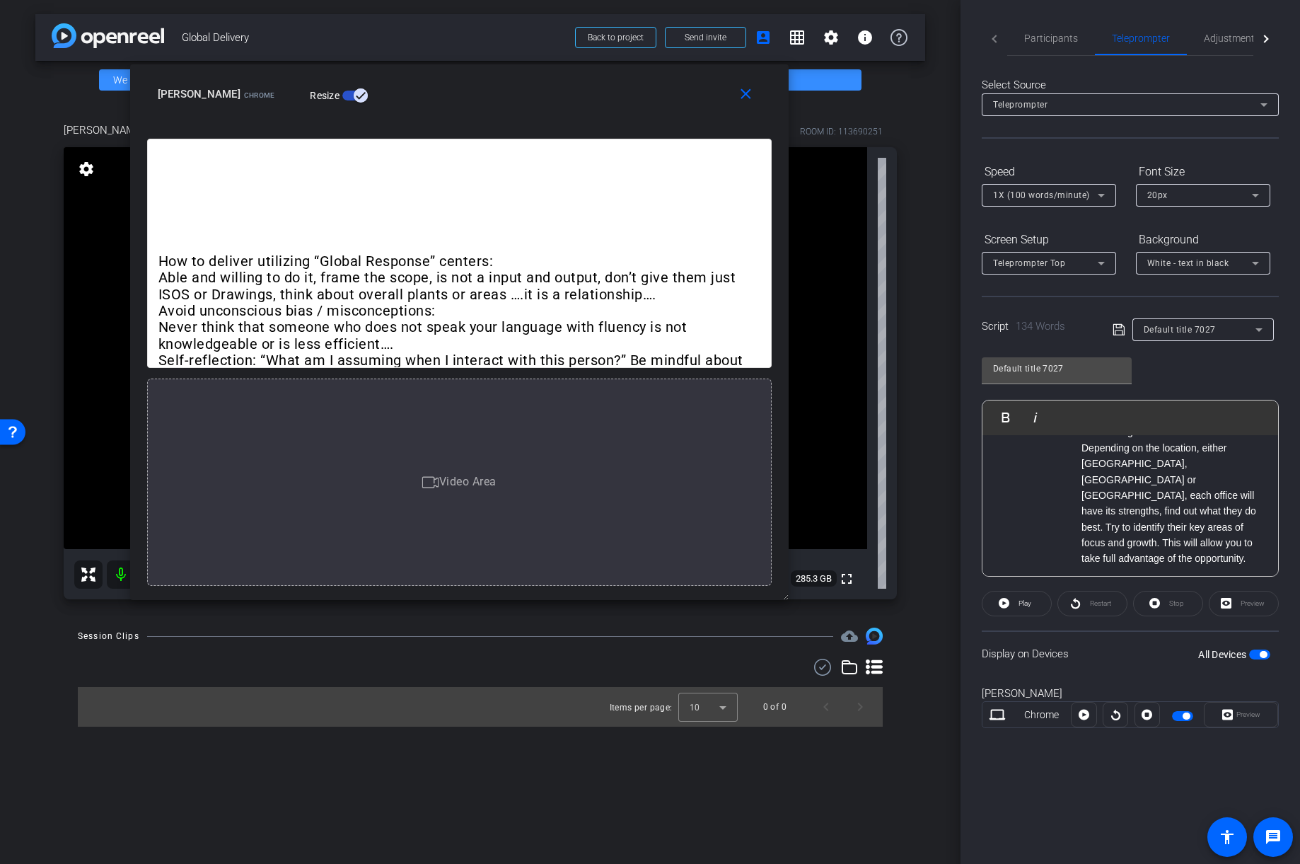
drag, startPoint x: 648, startPoint y: 516, endPoint x: 917, endPoint y: 673, distance: 311.0
click at [917, 644] on body "Accessibility Screen-Reader Guide, Feedback, and Issue Reporting | New window m…" at bounding box center [650, 432] width 1300 height 864
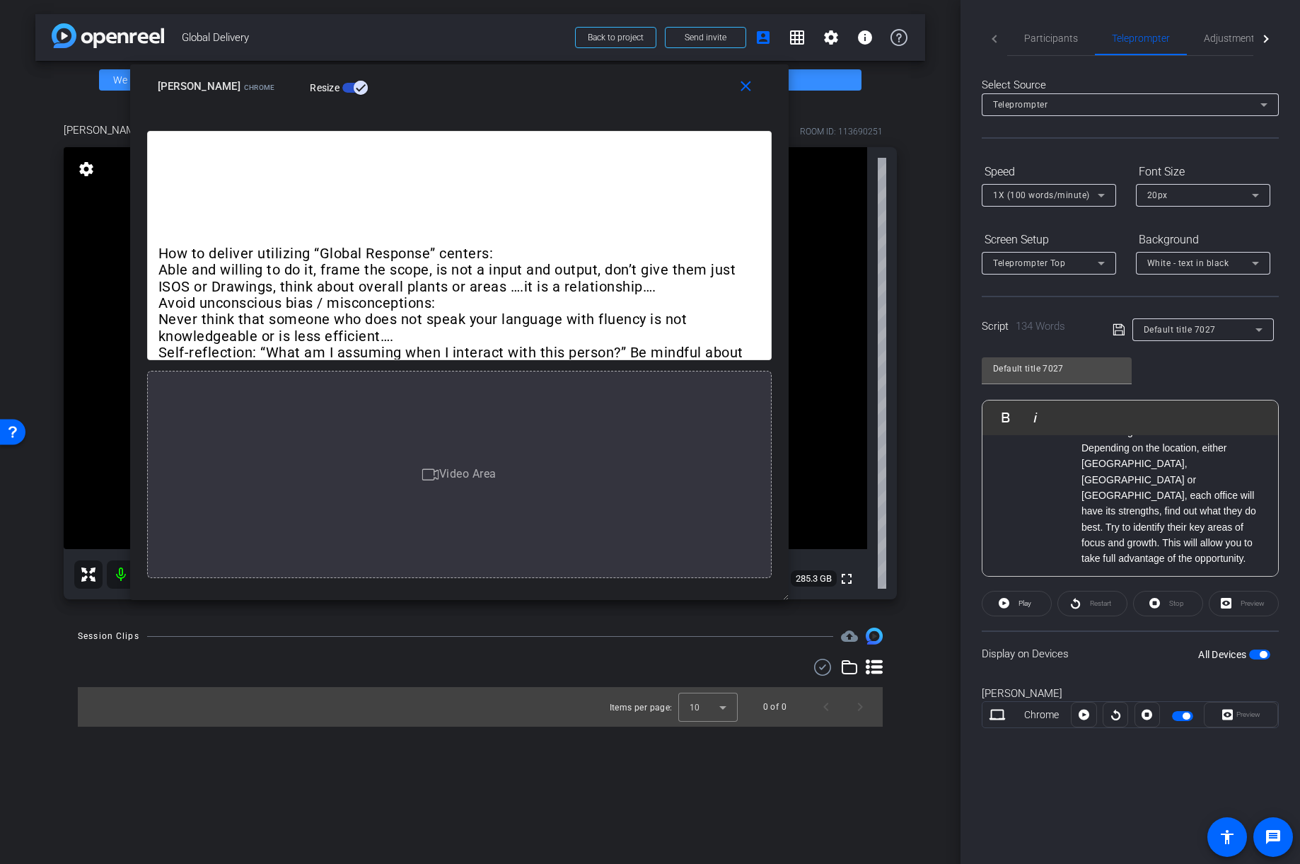
scroll to position [15, 0]
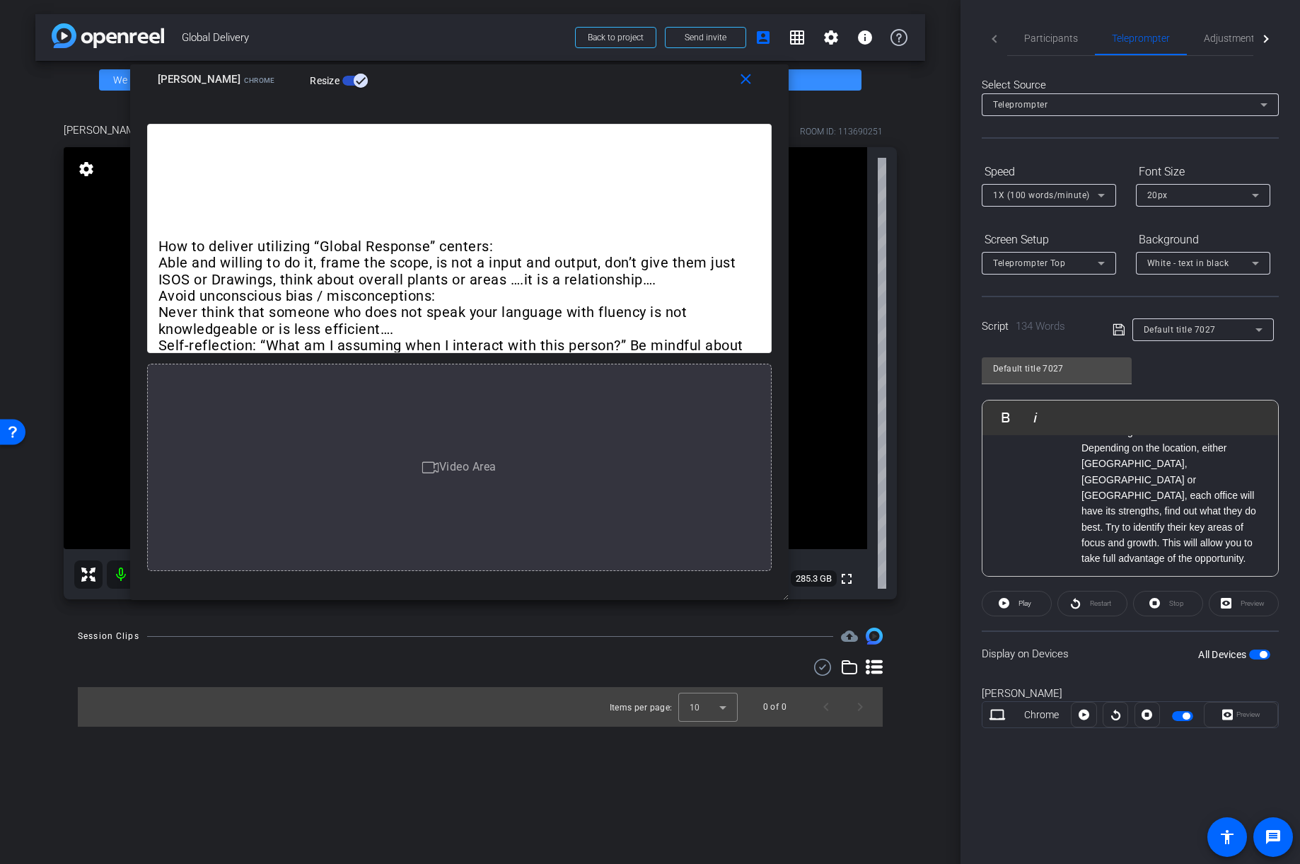
click at [505, 296] on li "Avoid unconscious bias / misconceptions: Never think that someone who does not …" at bounding box center [459, 329] width 602 height 83
click at [1054, 469] on li "Avoid unconscious bias / misconceptions: Never think that someone who does not …" at bounding box center [1158, 526] width 211 height 127
click at [1052, 548] on ul "How to deliver utilizing “Global Response” centers: Able and willing to do it, …" at bounding box center [1144, 474] width 239 height 396
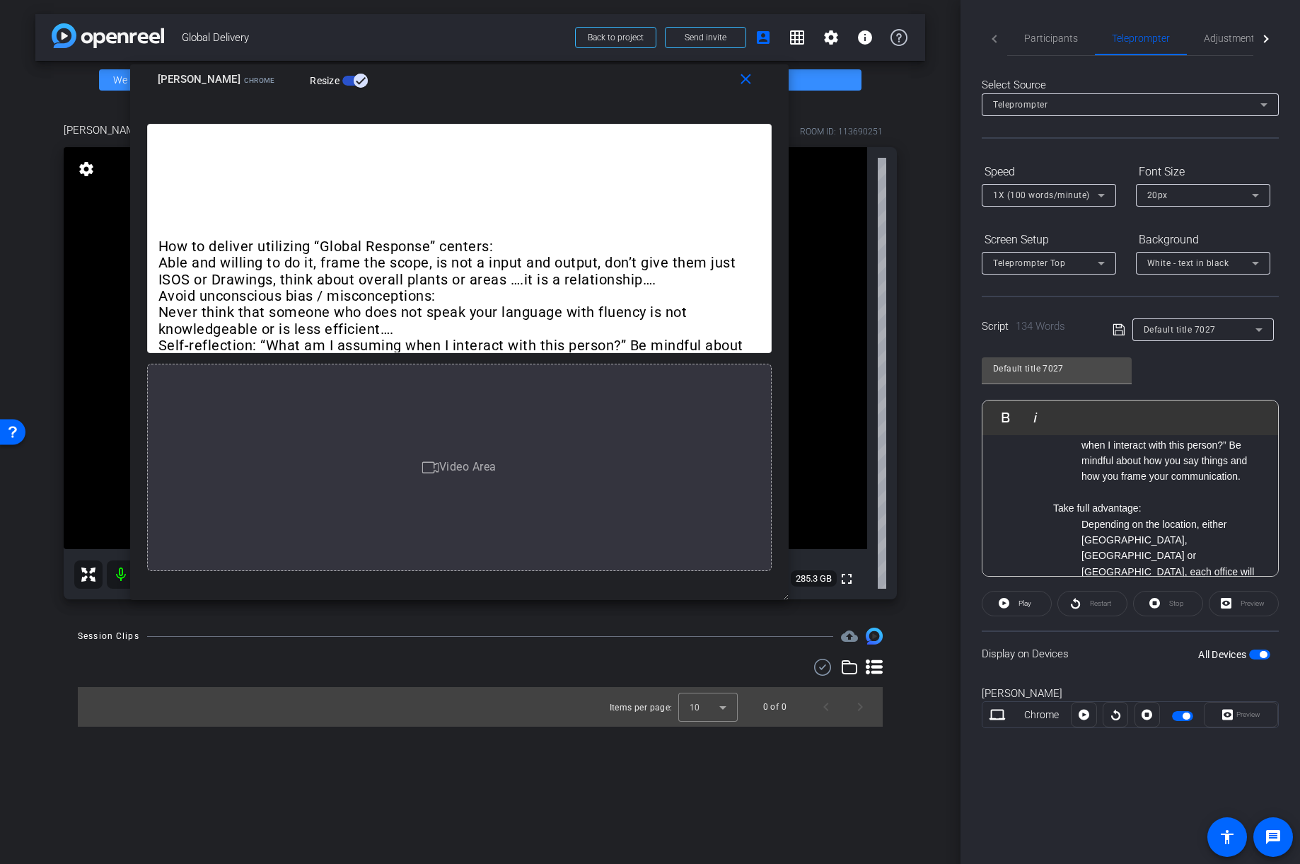
scroll to position [286, 0]
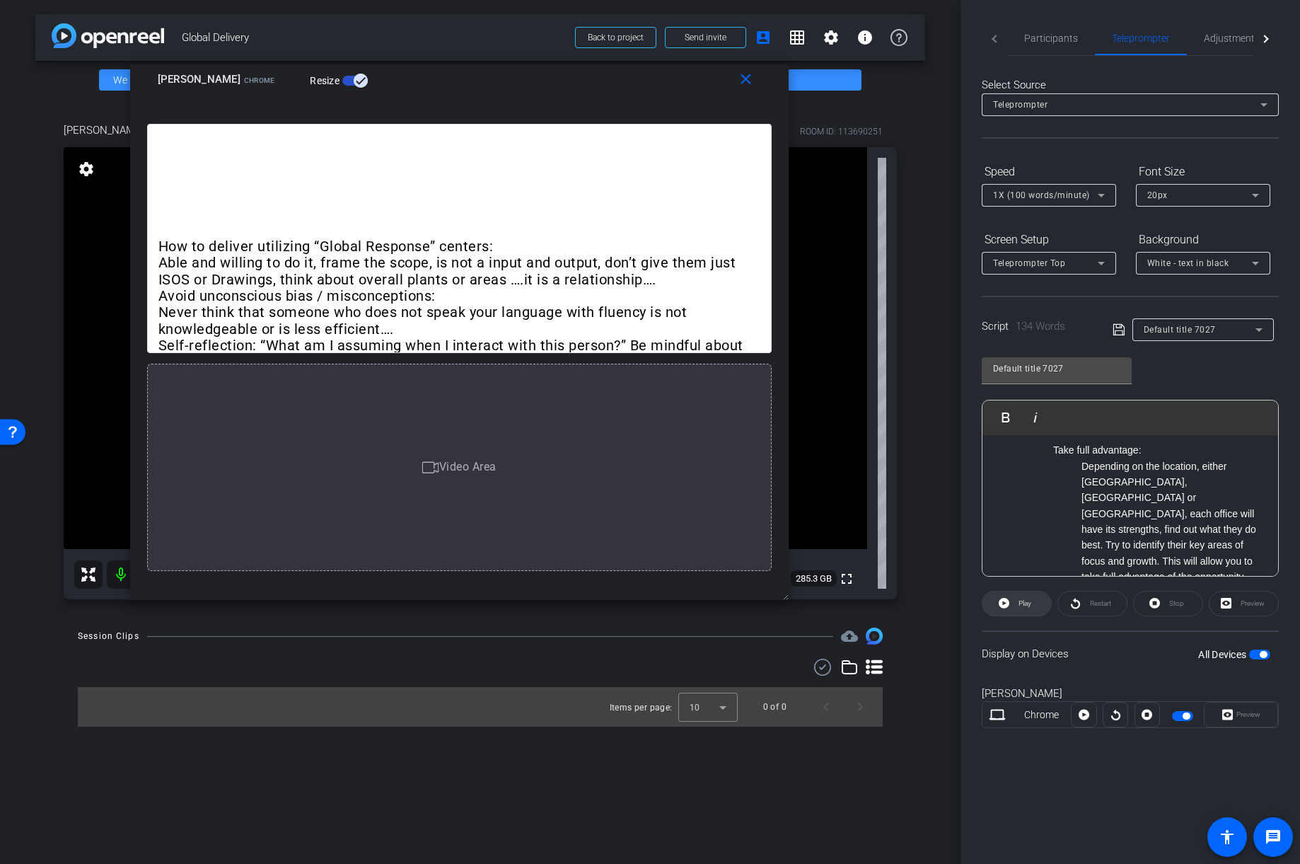
click at [1017, 608] on span "Play" at bounding box center [1023, 604] width 16 height 20
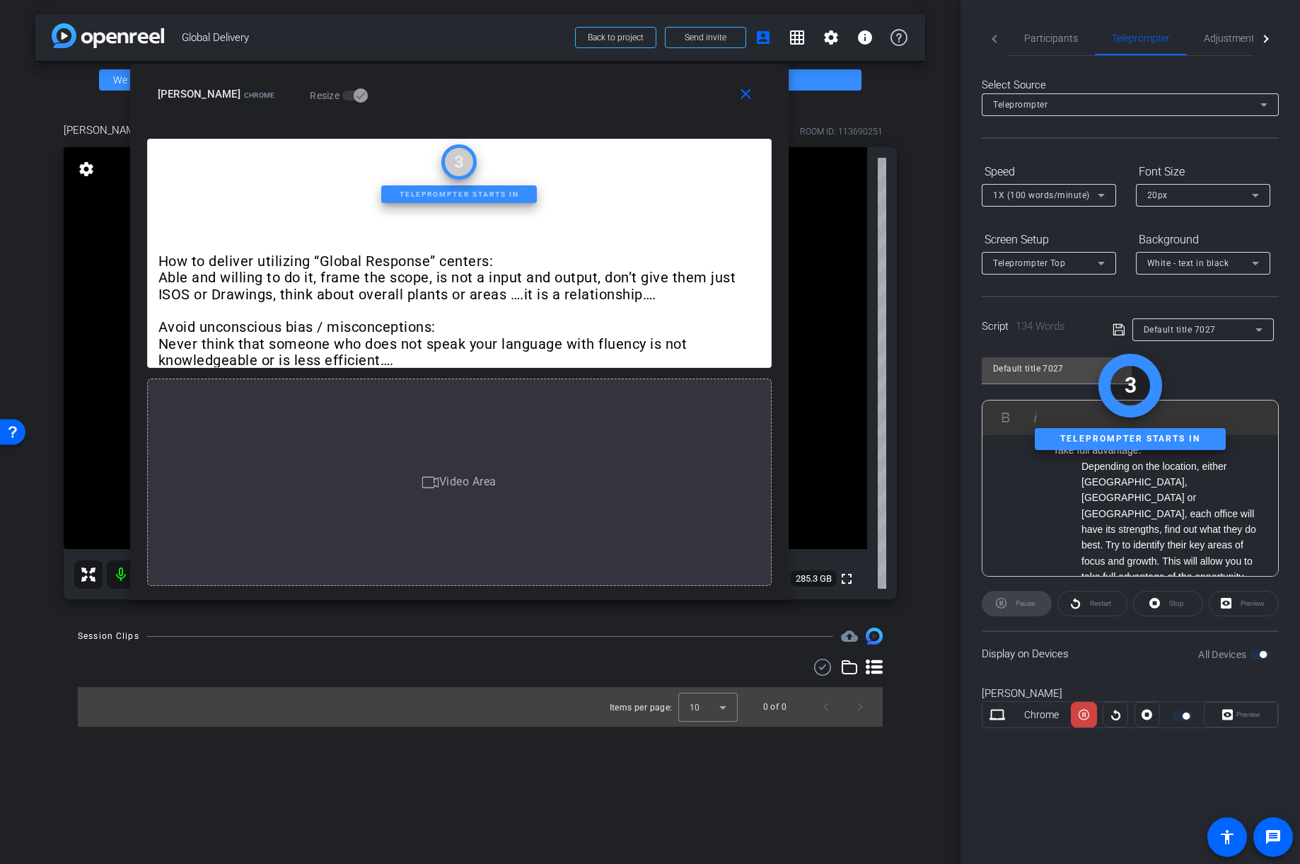
scroll to position [0, 0]
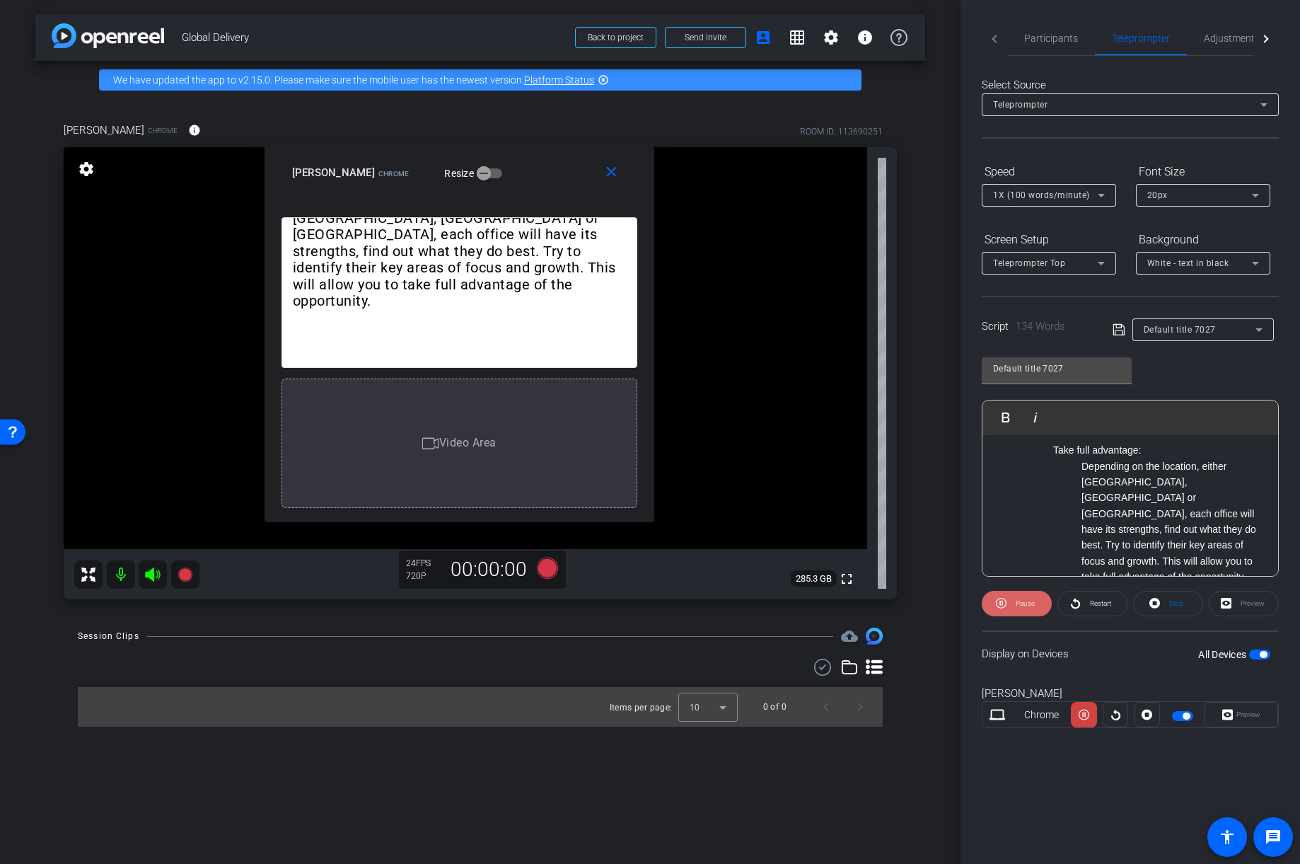
click at [1028, 606] on span "Pause" at bounding box center [1025, 603] width 19 height 8
click at [471, 174] on span "button" at bounding box center [484, 173] width 28 height 28
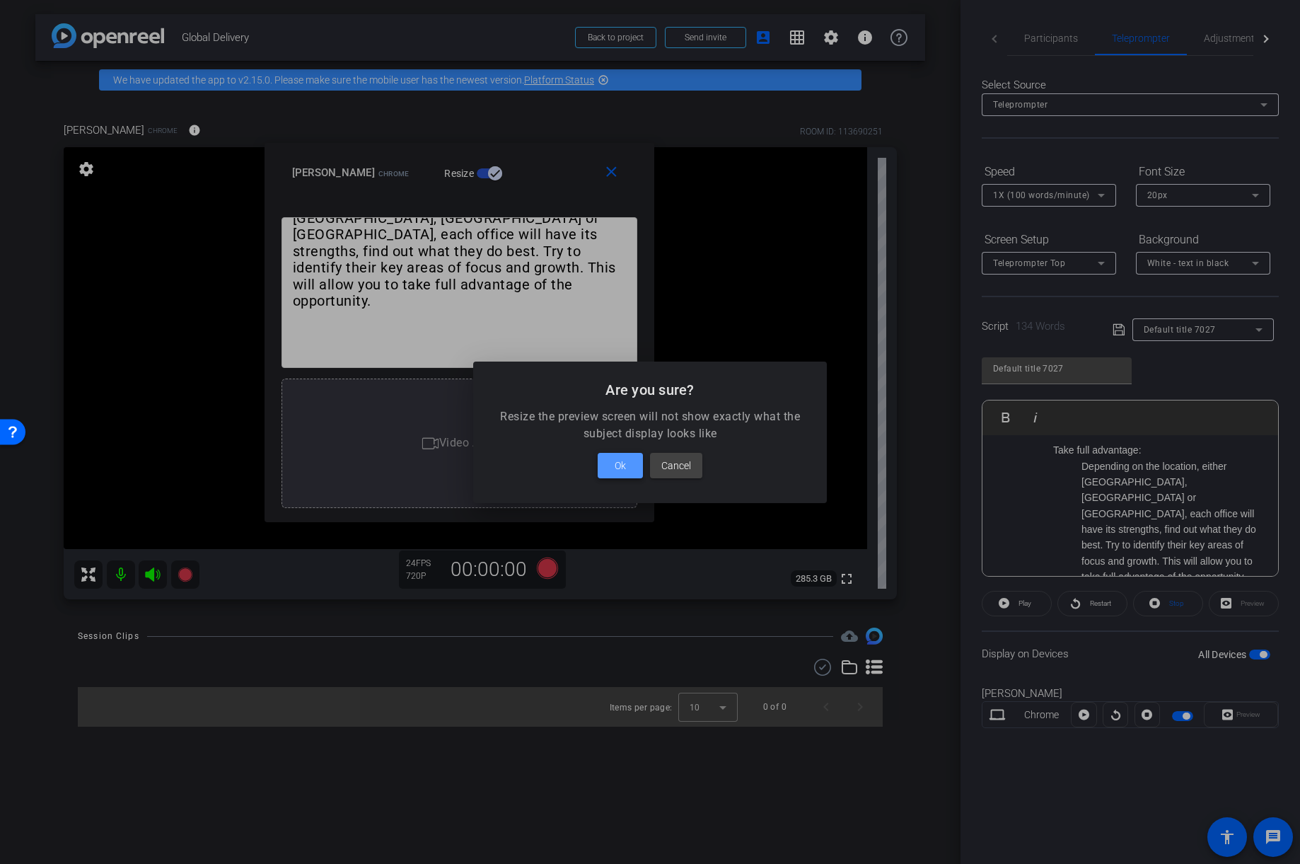
click at [623, 469] on span "Ok" at bounding box center [620, 465] width 11 height 17
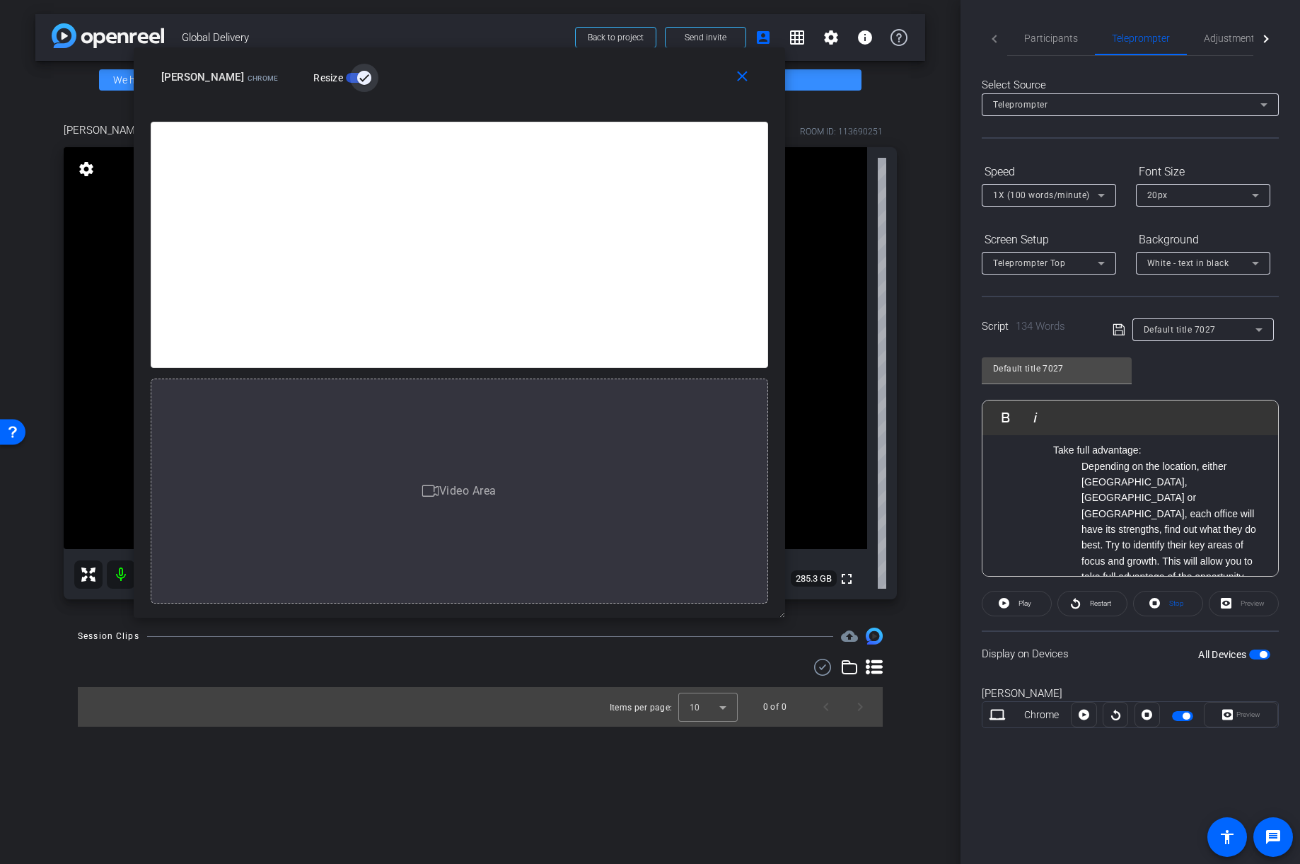
drag, startPoint x: 649, startPoint y: 519, endPoint x: 911, endPoint y: 710, distance: 324.0
click at [911, 644] on body "Accessibility Screen-Reader Guide, Feedback, and Issue Reporting | New window m…" at bounding box center [650, 432] width 1300 height 864
click at [1024, 609] on span "Play" at bounding box center [1023, 604] width 16 height 20
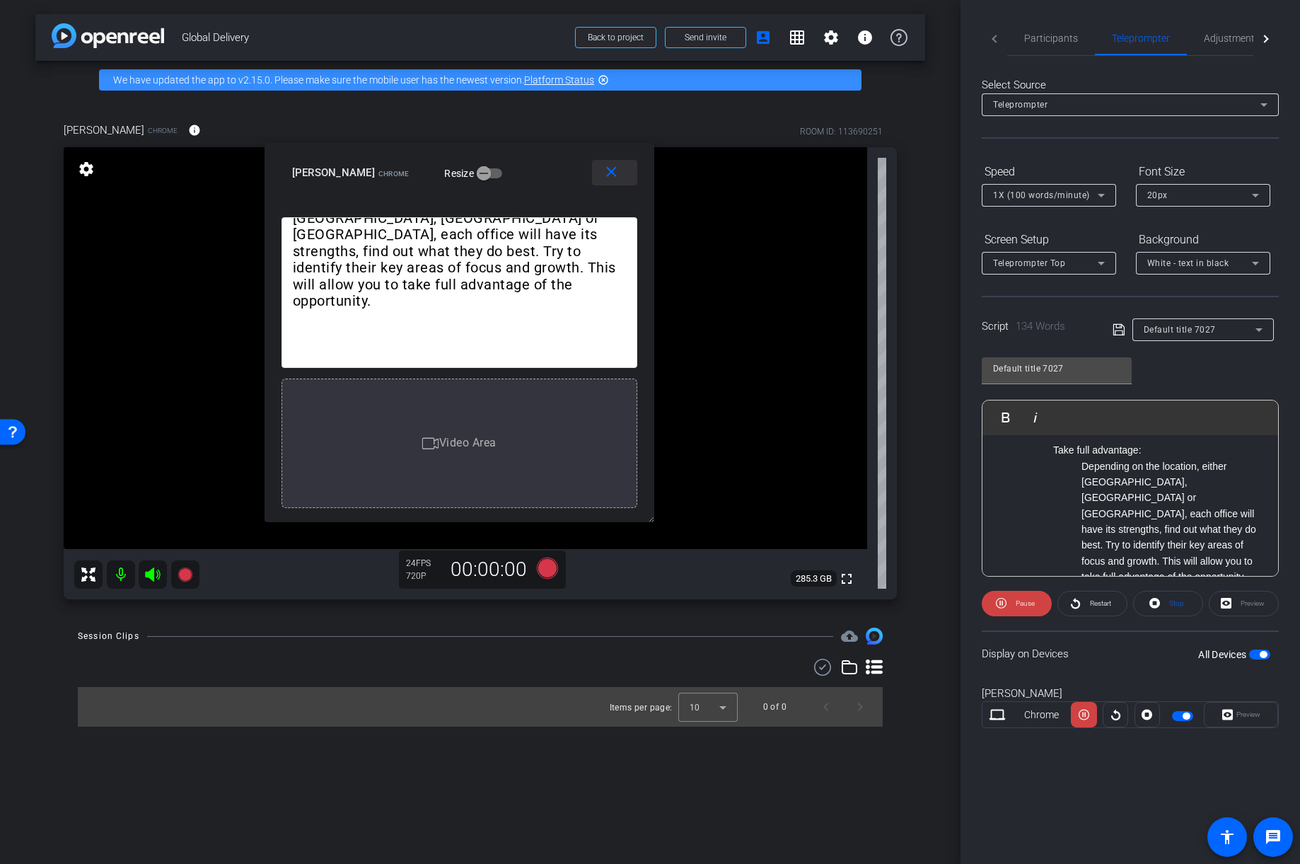
click at [618, 170] on mat-icon "close" at bounding box center [612, 172] width 18 height 18
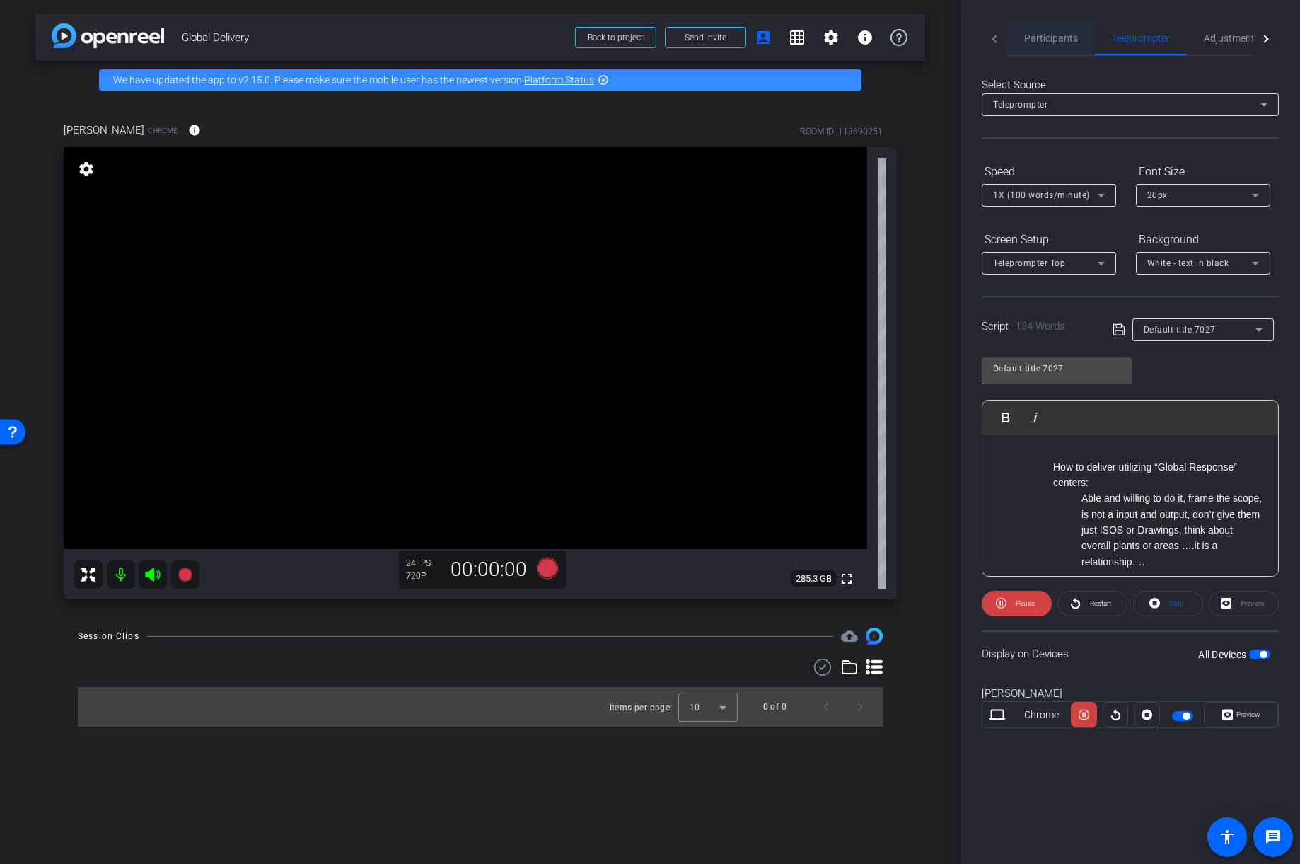
click at [1043, 40] on span "Participants" at bounding box center [1051, 38] width 54 height 10
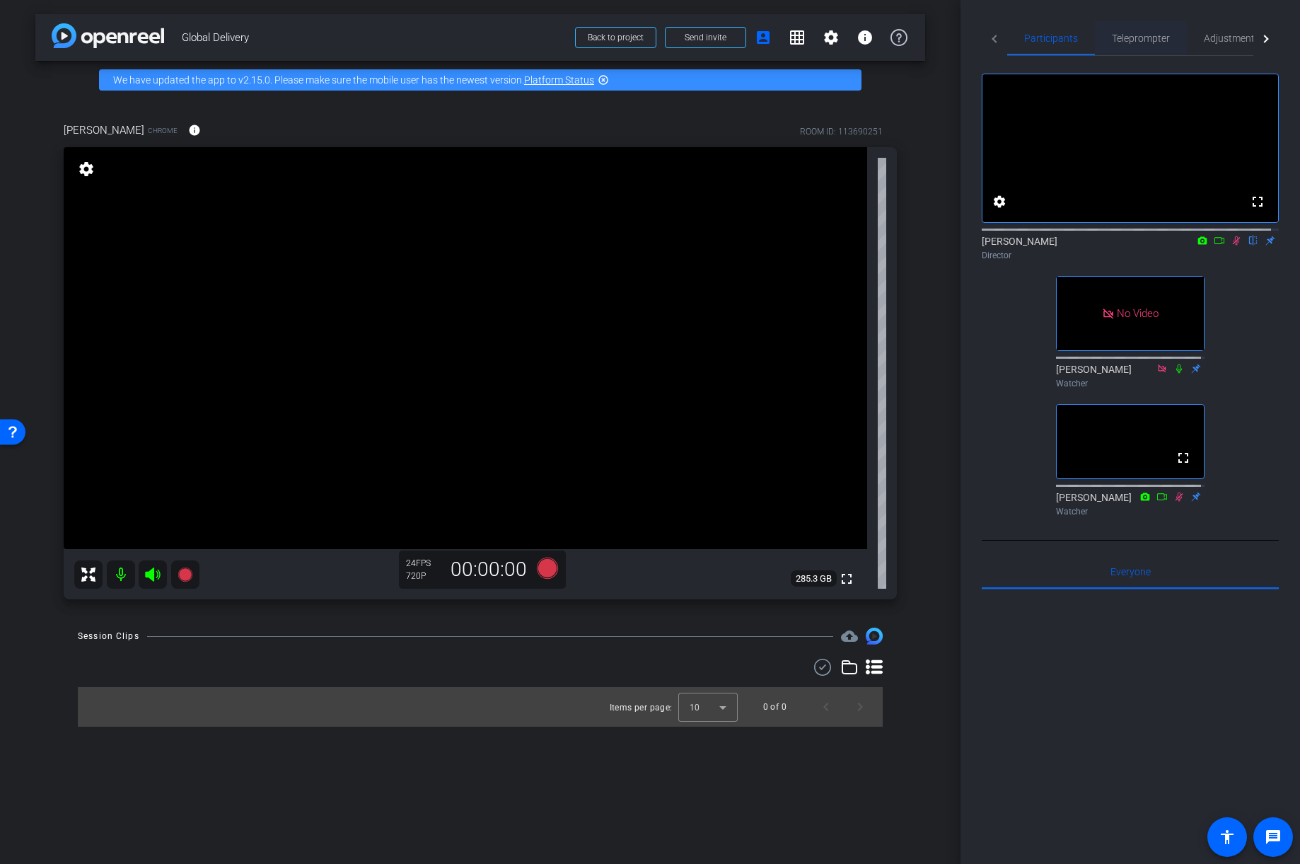
click at [1061, 38] on span "Teleprompter" at bounding box center [1141, 38] width 58 height 10
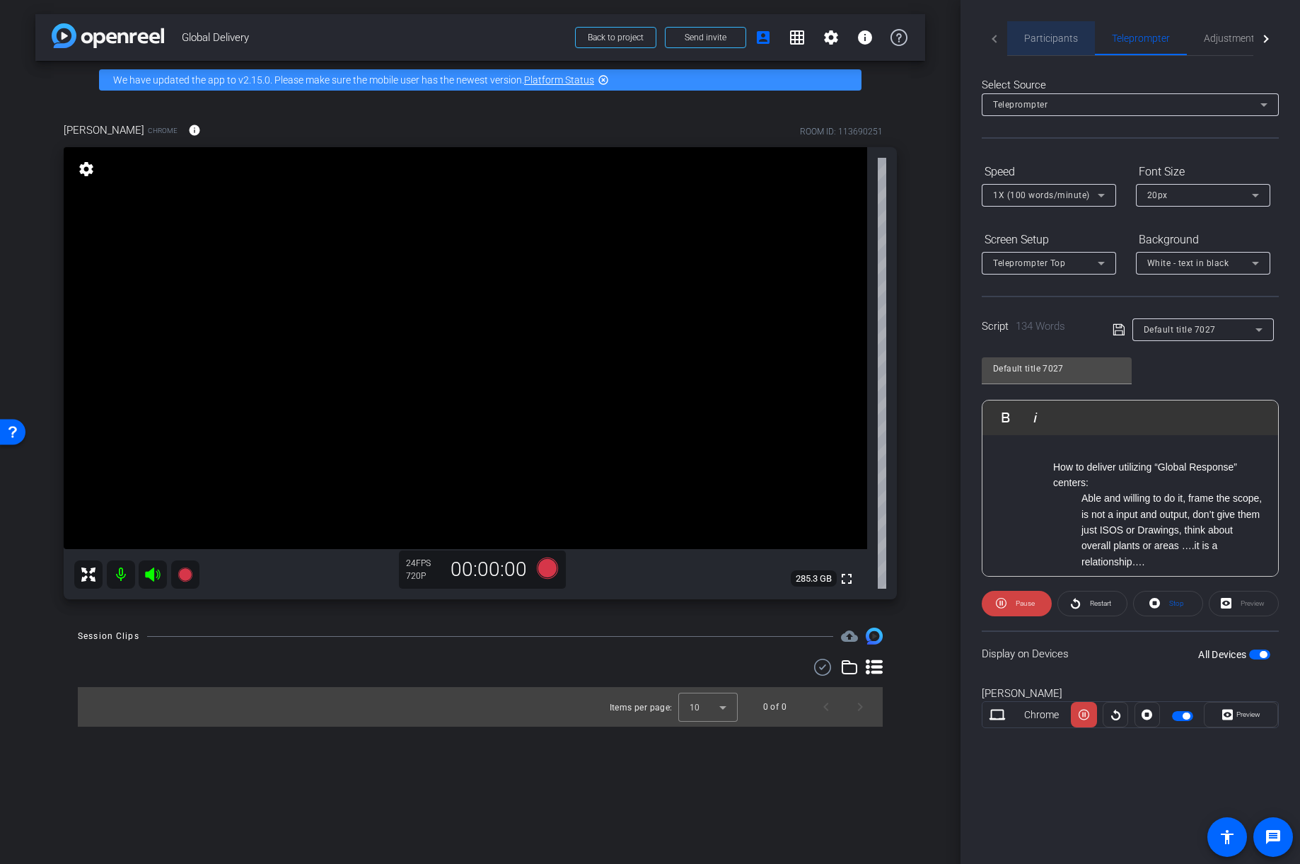
click at [1060, 35] on span "Participants" at bounding box center [1051, 38] width 54 height 10
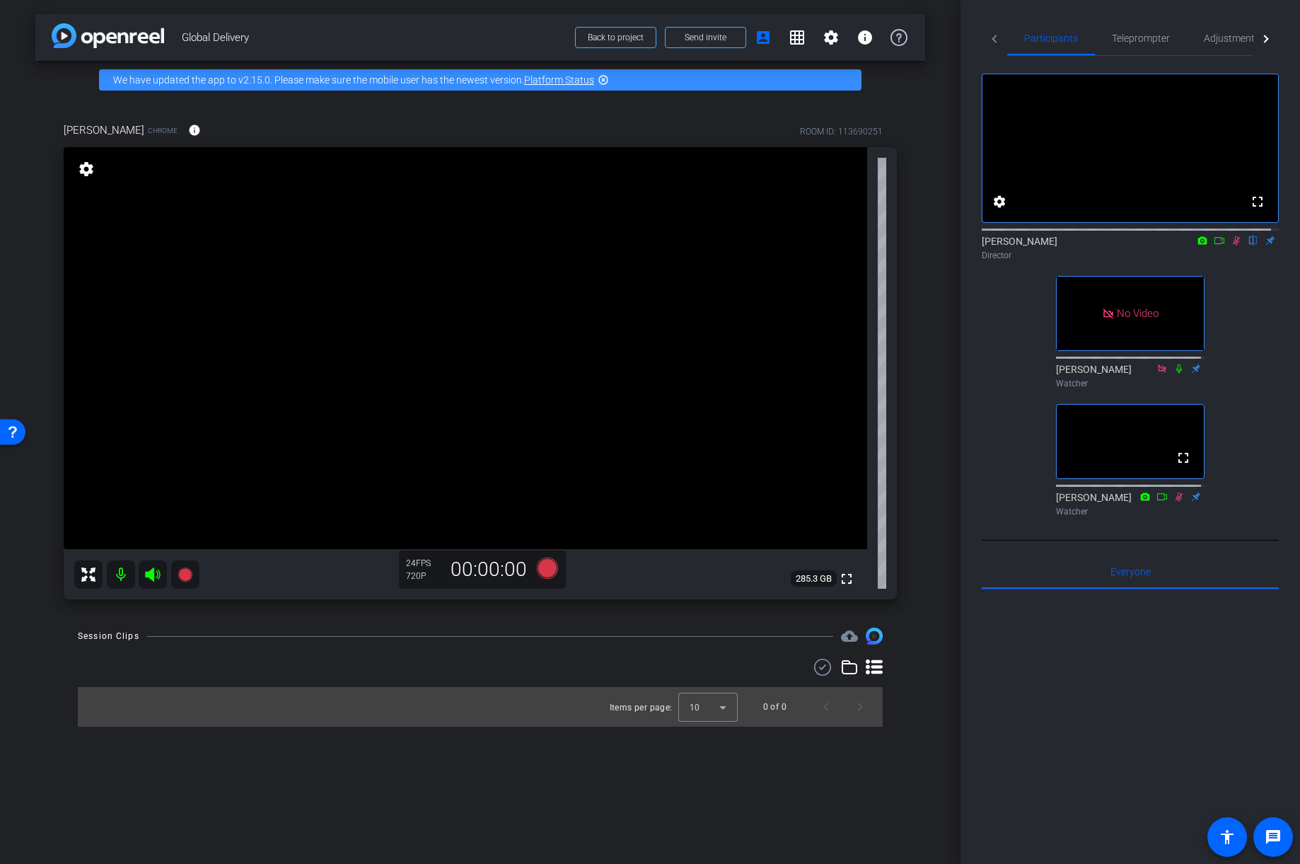
click at [1061, 245] on icon at bounding box center [1237, 240] width 8 height 9
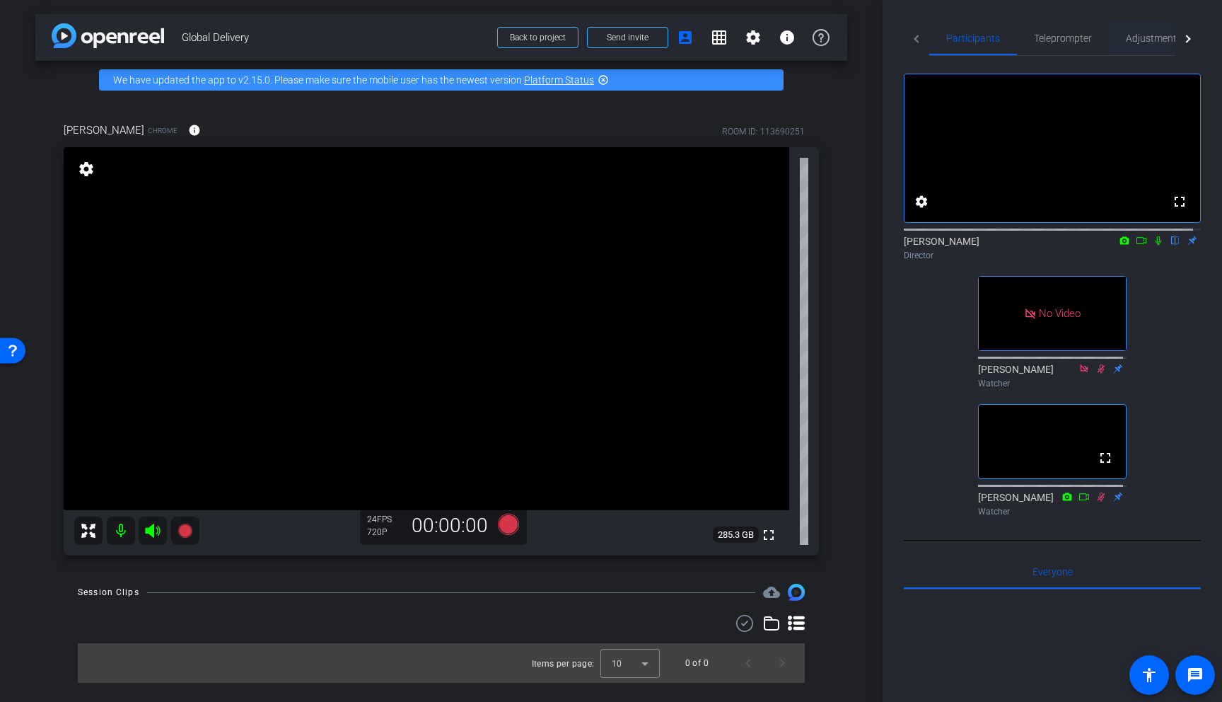
click at [1061, 39] on span "Adjustments" at bounding box center [1154, 38] width 56 height 10
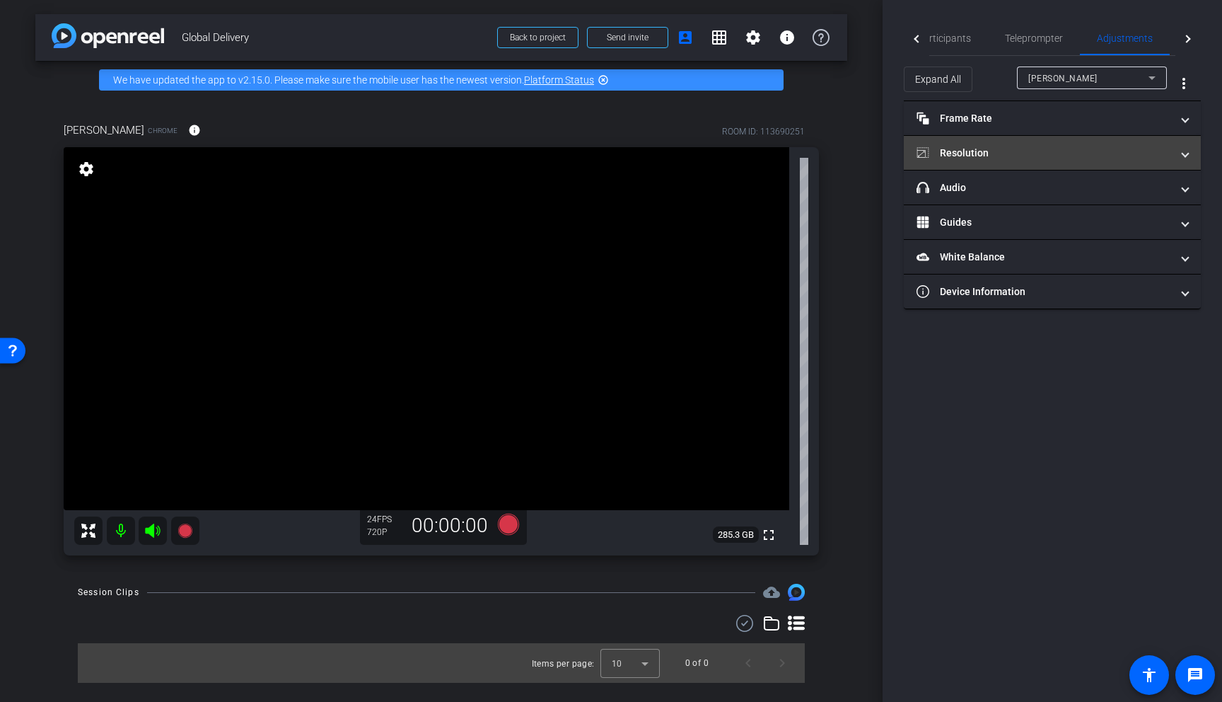
click at [1019, 146] on mat-panel-title "Resolution" at bounding box center [1044, 153] width 255 height 15
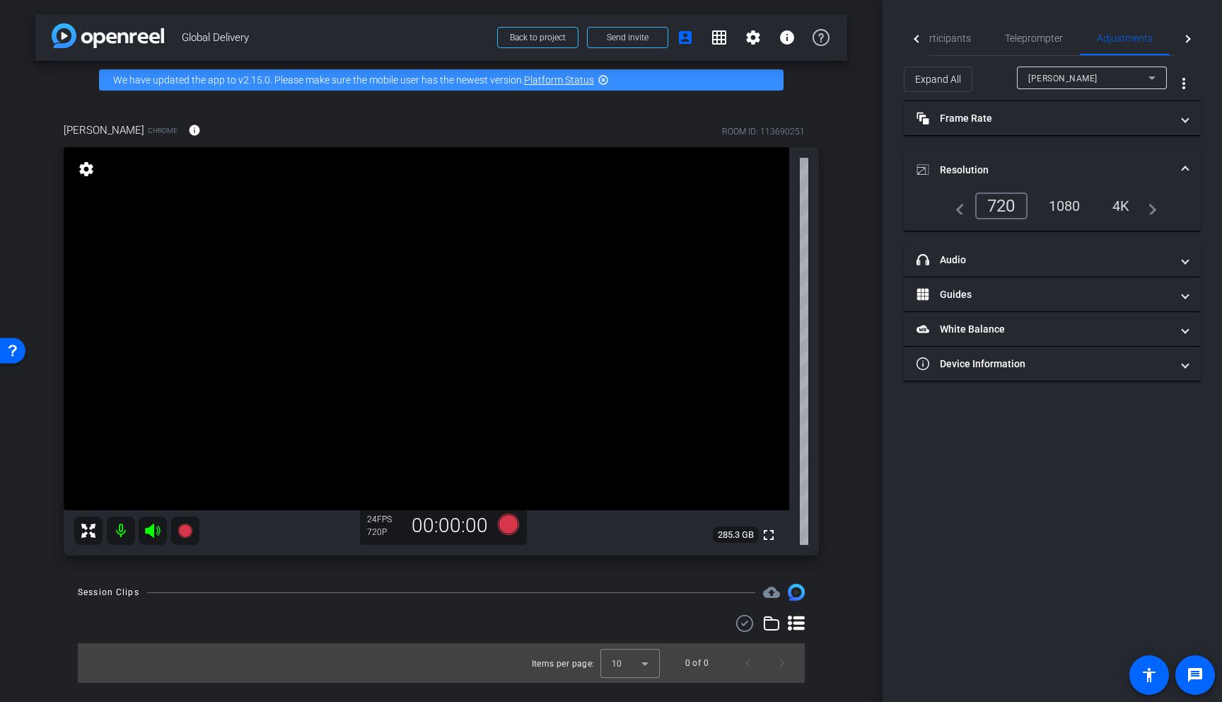
click at [1061, 206] on div "1080" at bounding box center [1065, 206] width 53 height 24
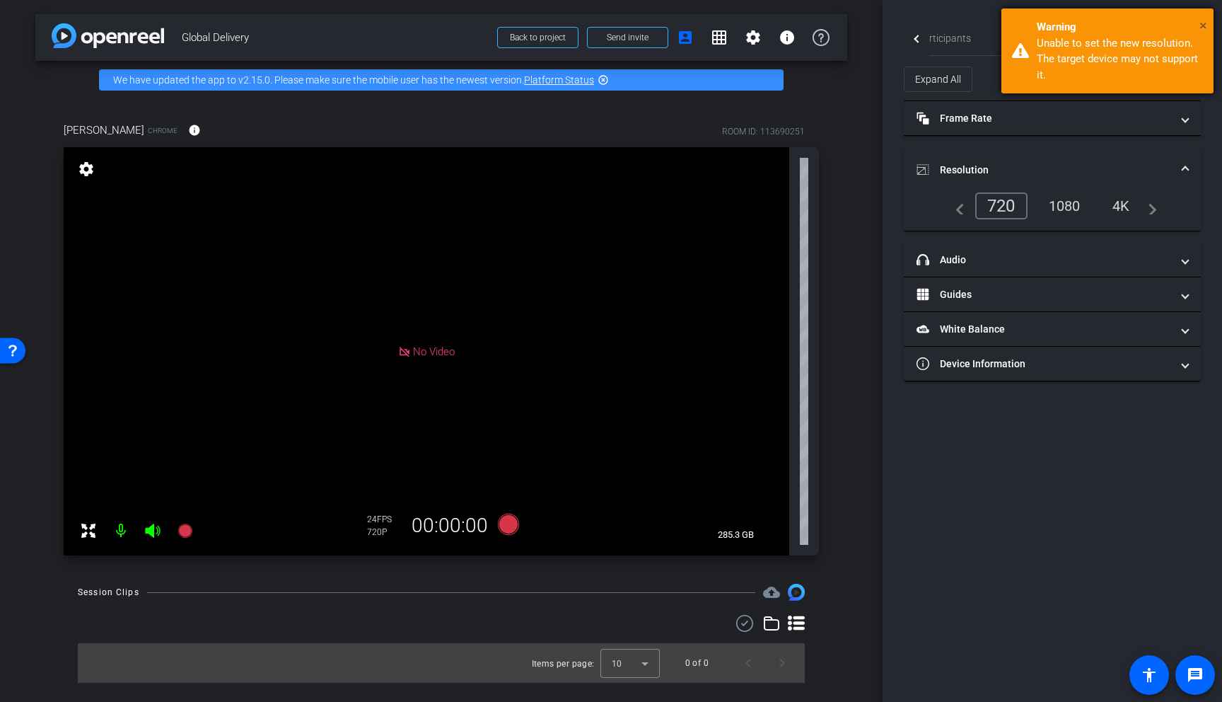
click at [1061, 25] on span "×" at bounding box center [1204, 25] width 8 height 17
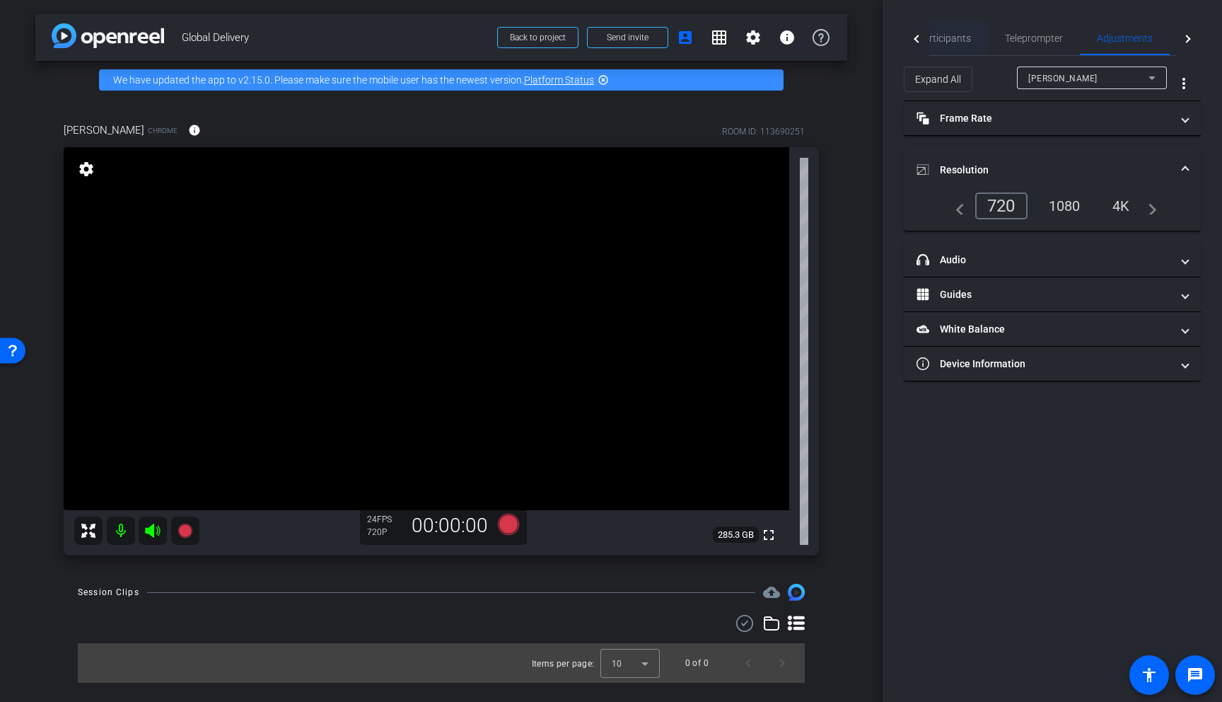
click at [953, 38] on span "Participants" at bounding box center [945, 38] width 54 height 10
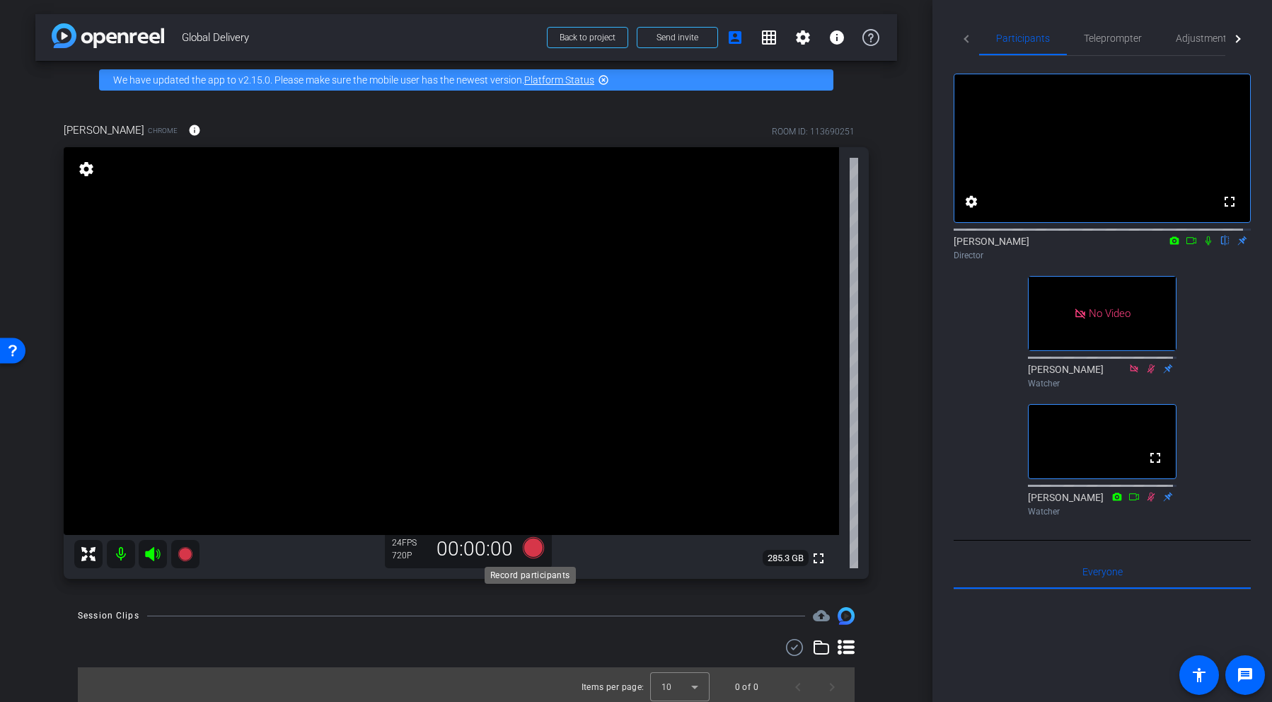
click at [530, 548] on icon at bounding box center [533, 547] width 21 height 21
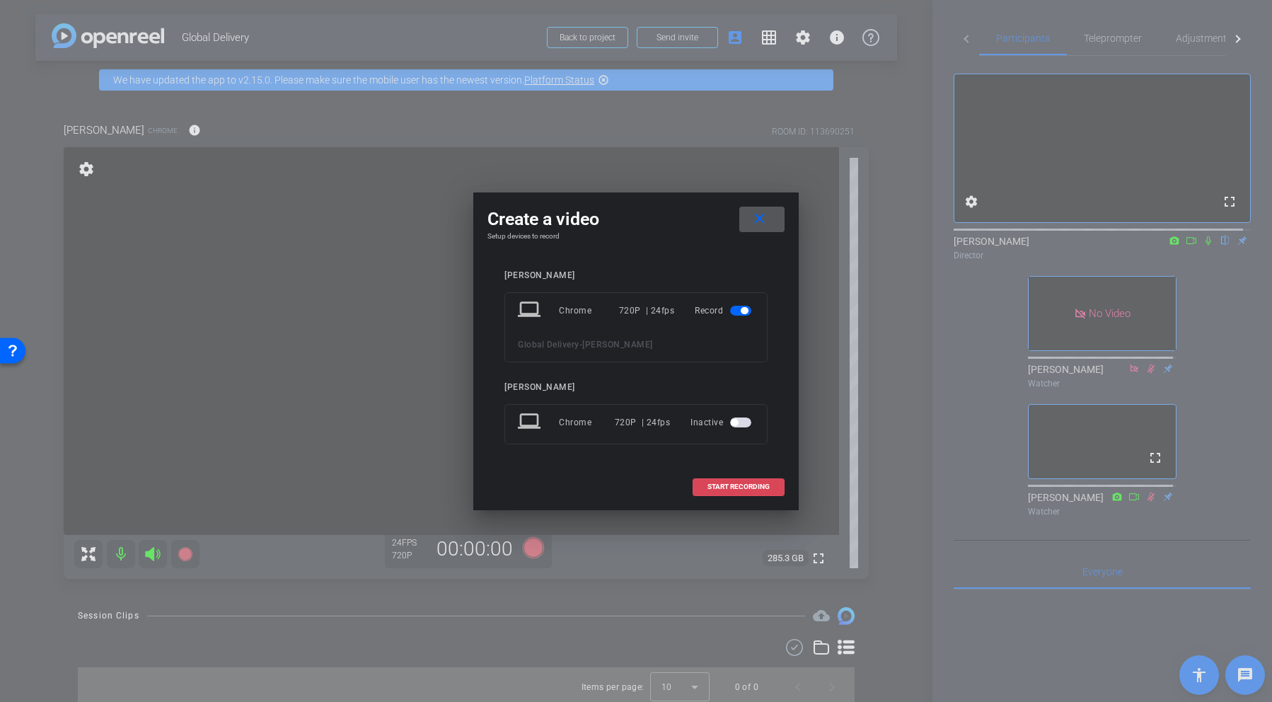
click at [744, 487] on span "START RECORDING" at bounding box center [738, 486] width 62 height 7
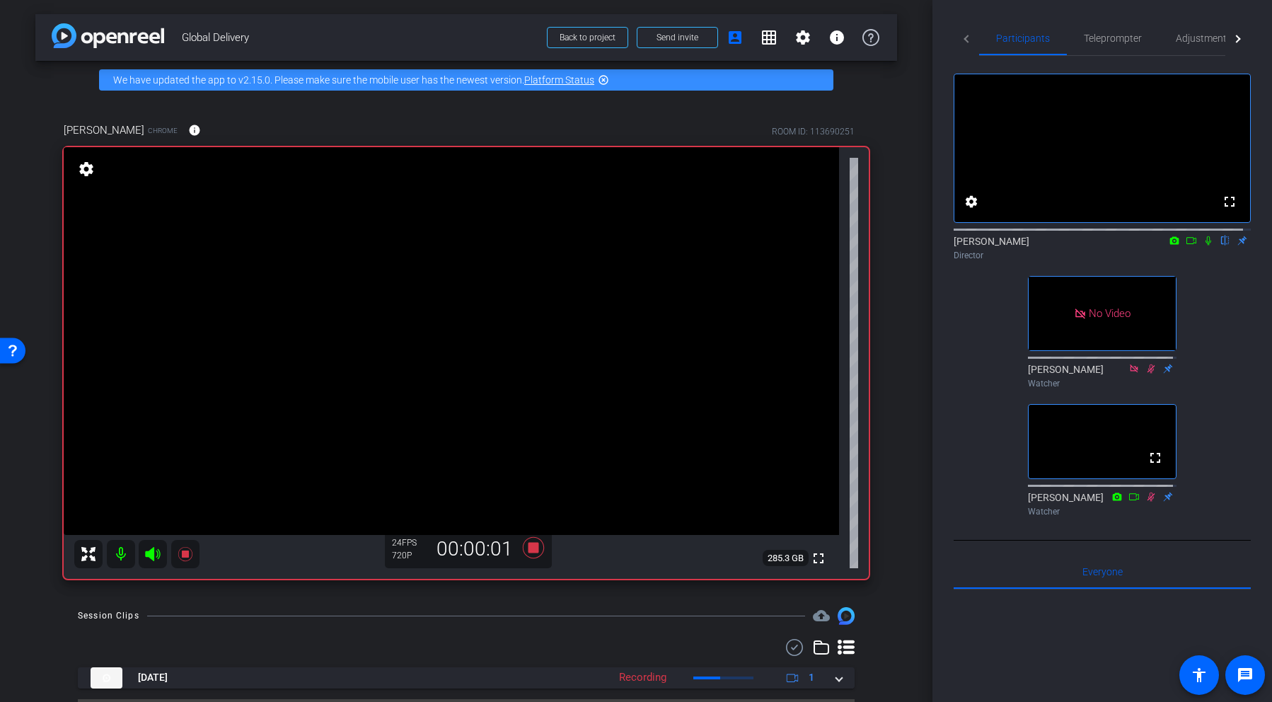
click at [1061, 245] on icon at bounding box center [1208, 240] width 6 height 9
click at [523, 544] on icon at bounding box center [533, 547] width 34 height 25
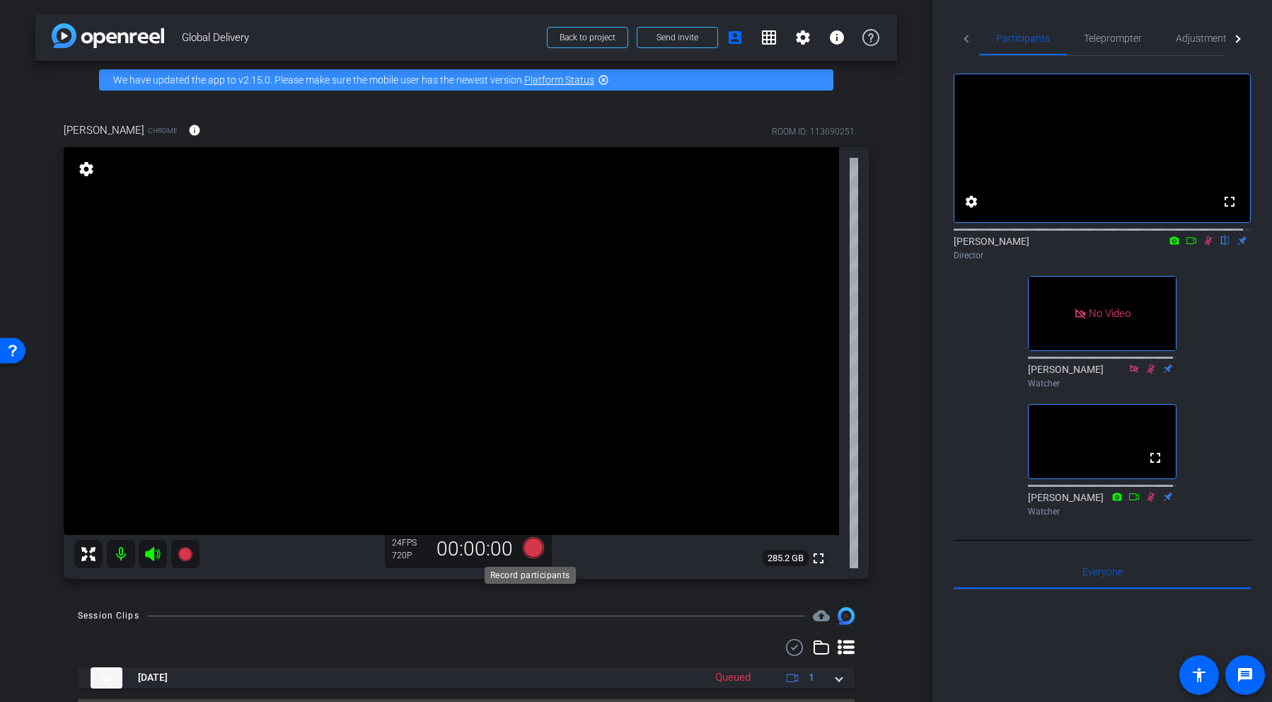
click at [530, 550] on icon at bounding box center [533, 547] width 21 height 21
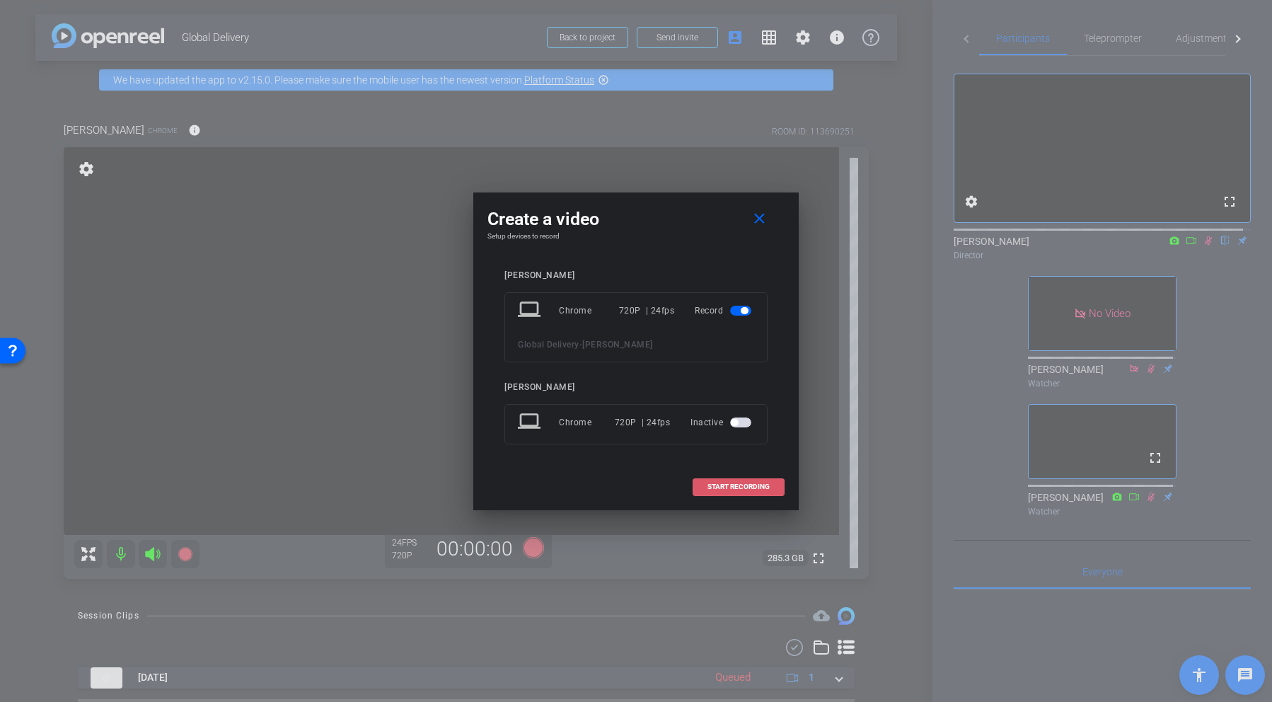
click at [732, 486] on span "START RECORDING" at bounding box center [738, 486] width 62 height 7
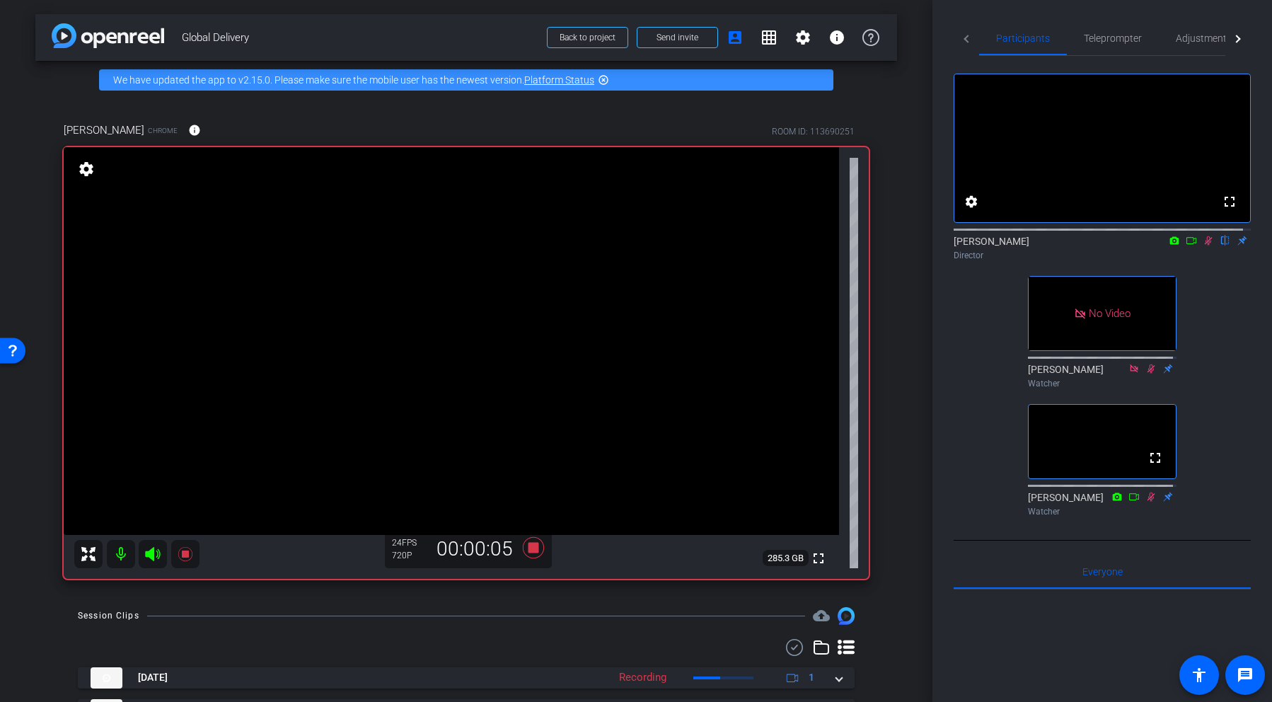
click at [1061, 245] on icon at bounding box center [1209, 240] width 8 height 9
click at [533, 545] on icon at bounding box center [533, 547] width 21 height 21
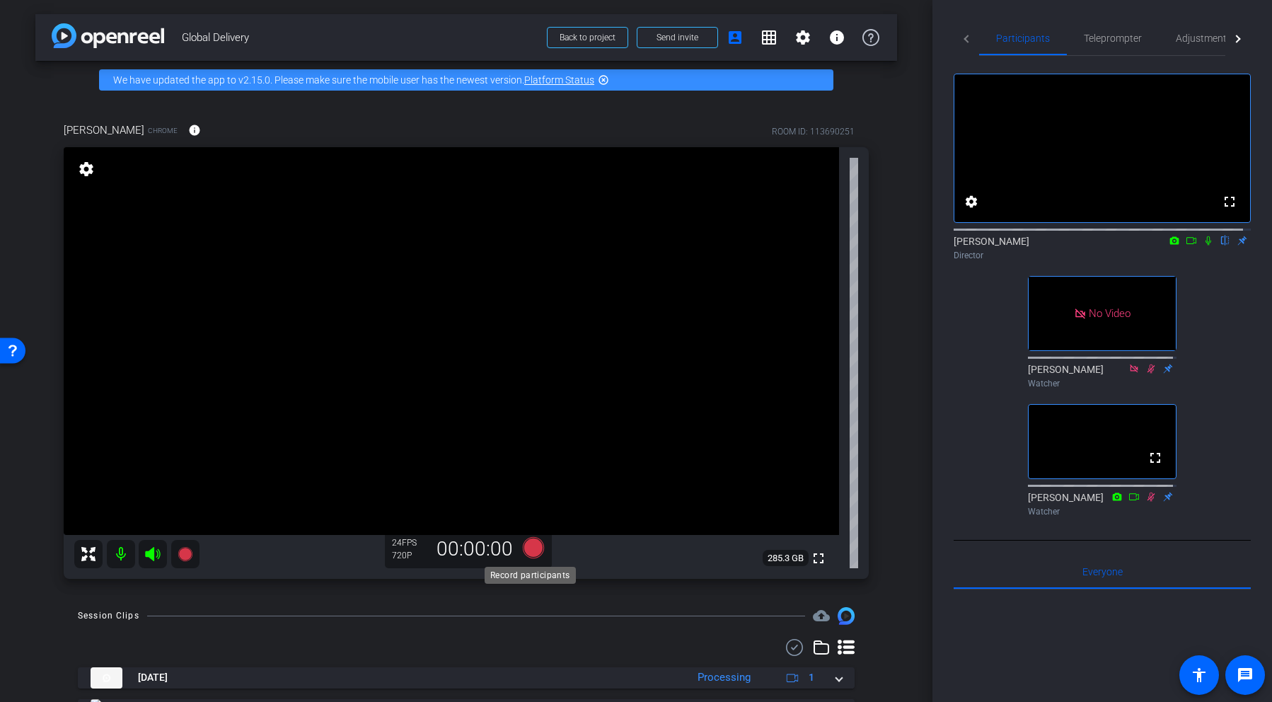
click at [527, 550] on icon at bounding box center [533, 547] width 21 height 21
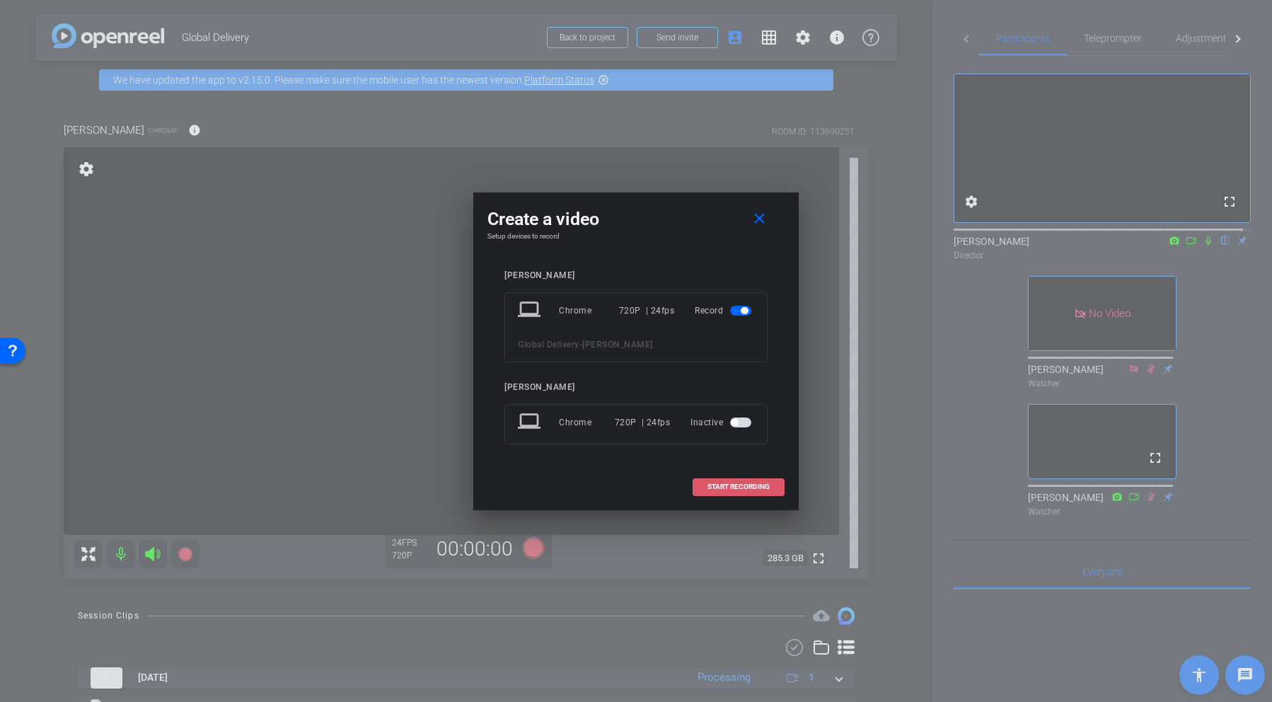
click at [745, 489] on span "START RECORDING" at bounding box center [738, 486] width 62 height 7
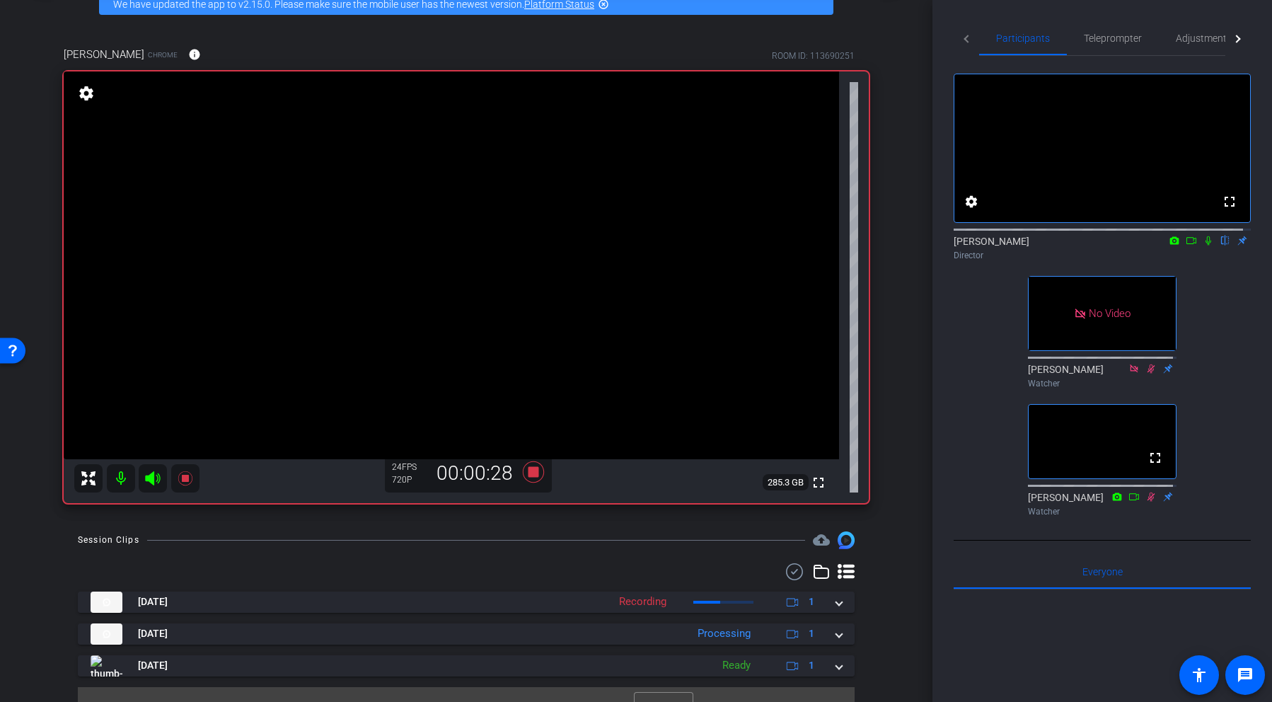
scroll to position [100, 0]
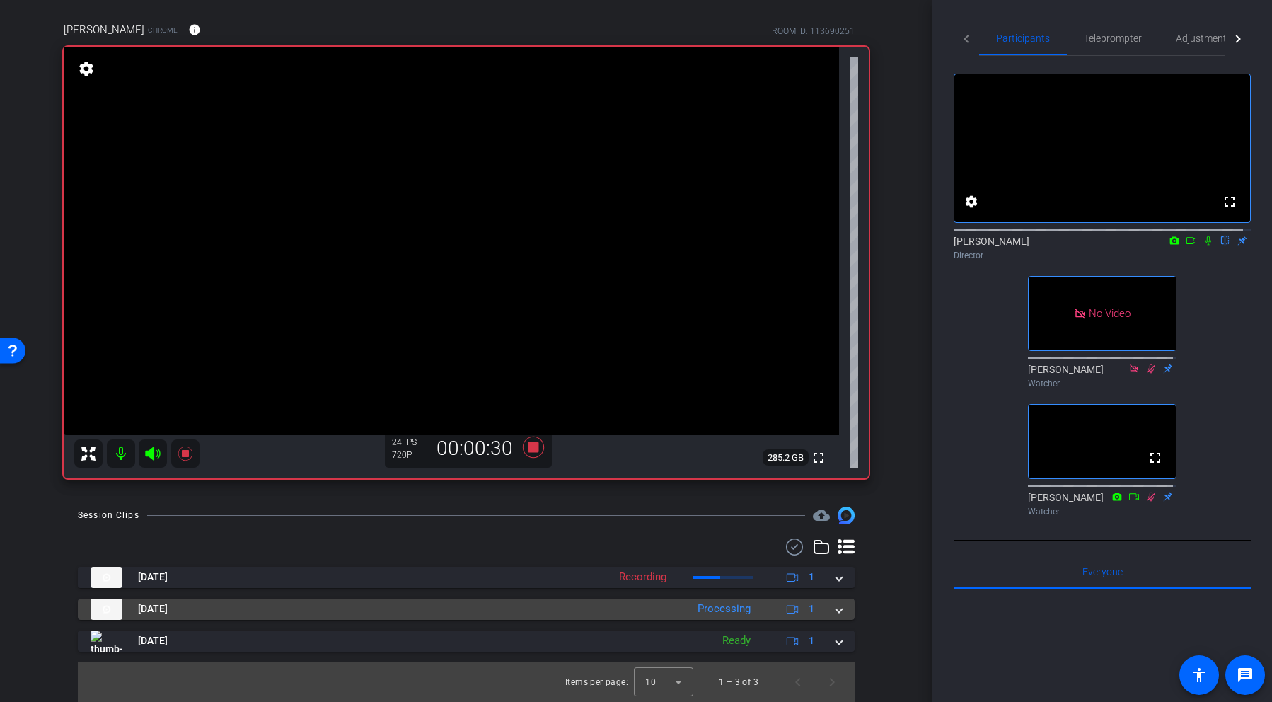
click at [690, 608] on div "Processing" at bounding box center [723, 609] width 67 height 16
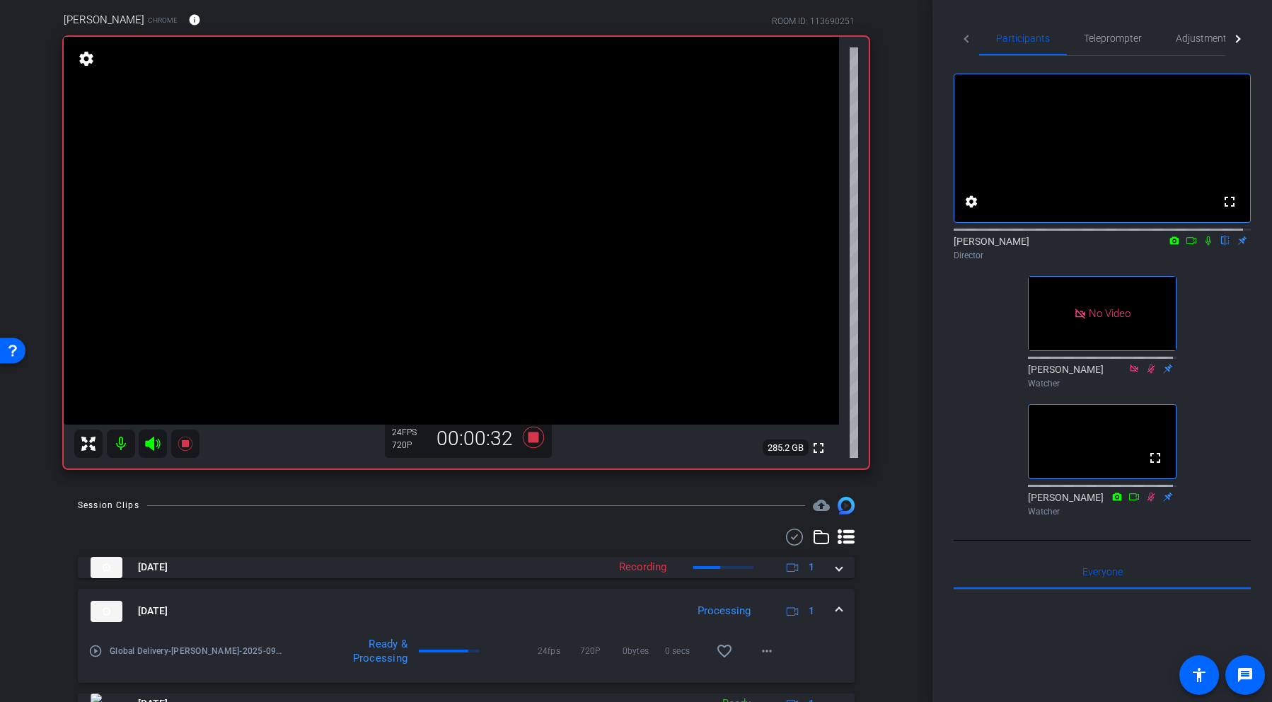
scroll to position [124, 0]
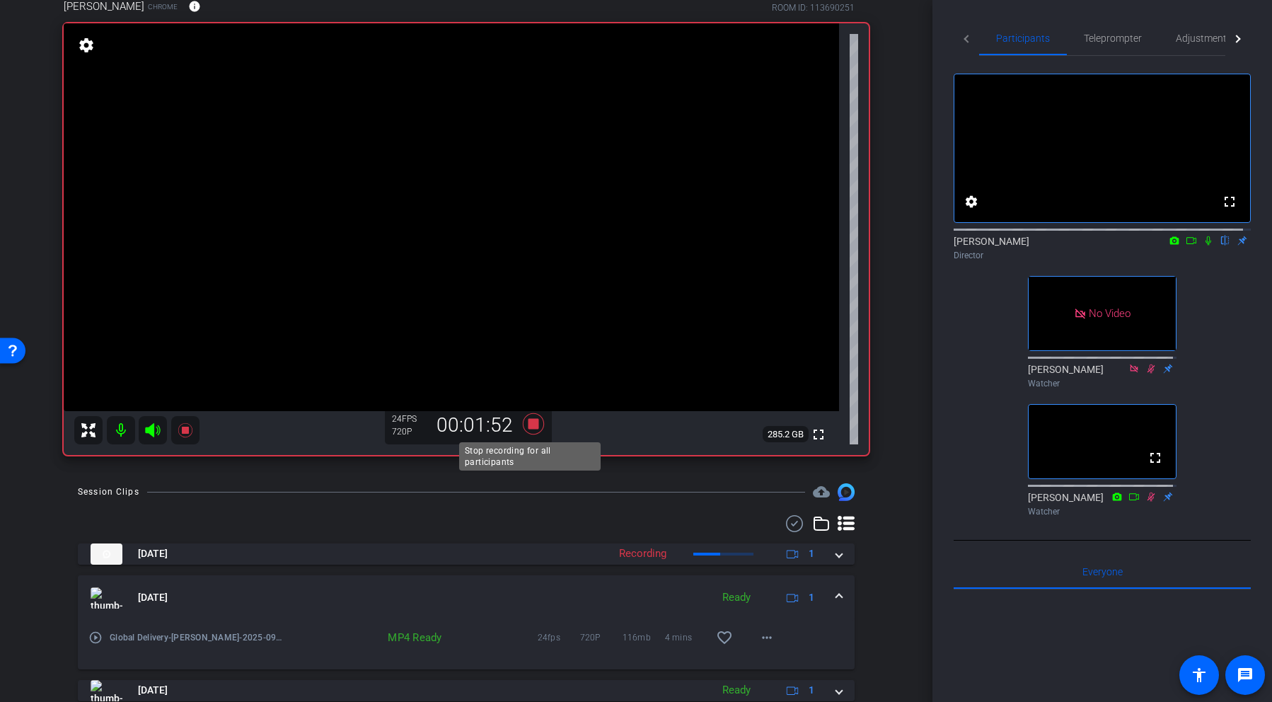
click at [529, 423] on icon at bounding box center [533, 423] width 21 height 21
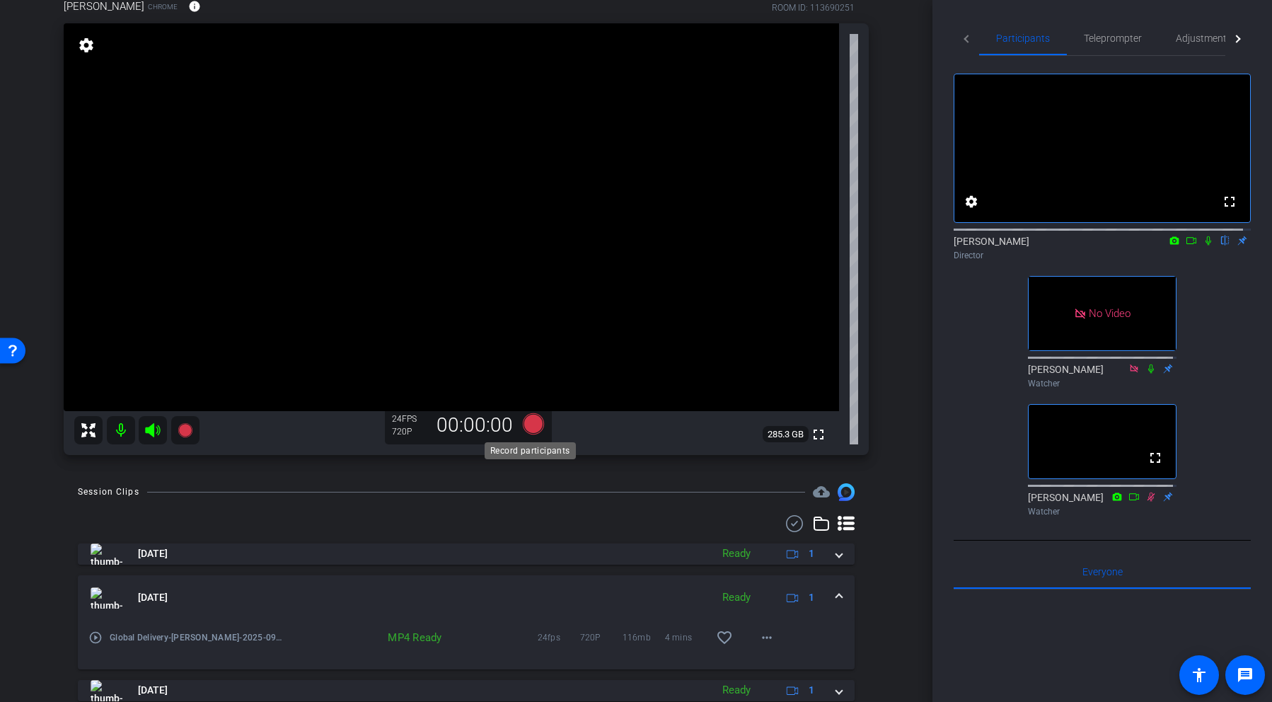
click at [528, 427] on icon at bounding box center [533, 423] width 21 height 21
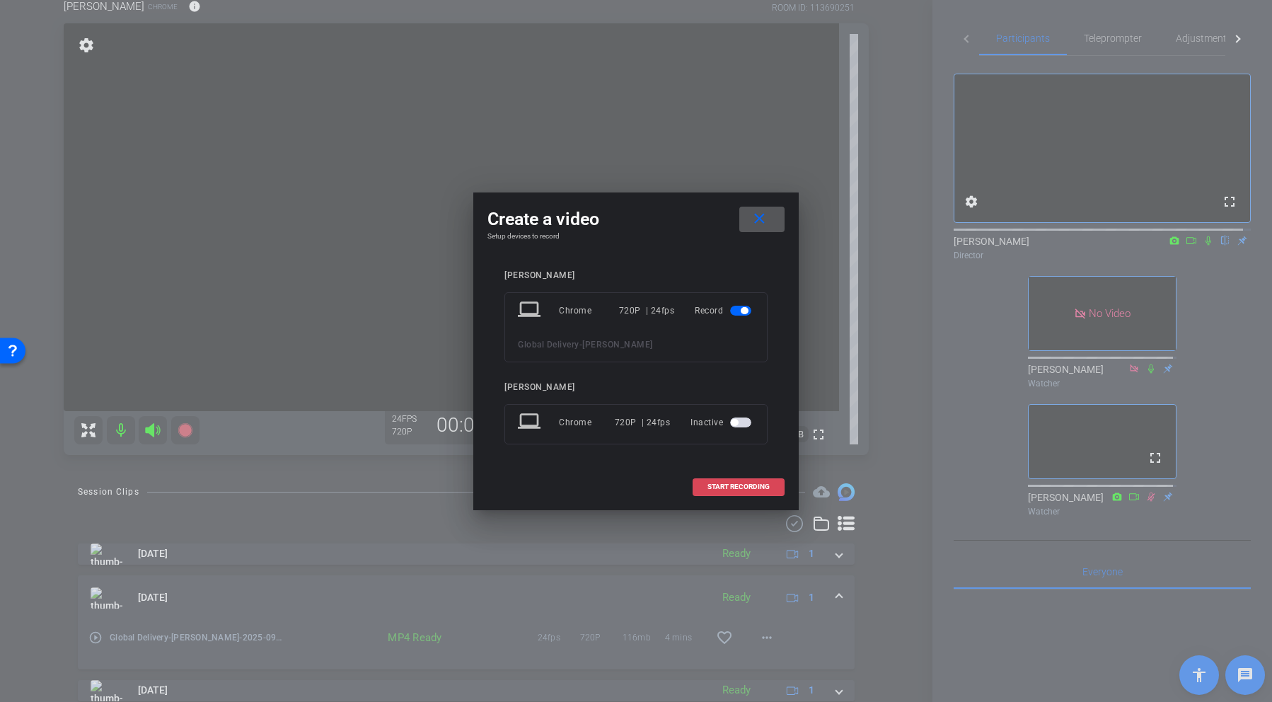
click at [744, 484] on span "START RECORDING" at bounding box center [738, 486] width 62 height 7
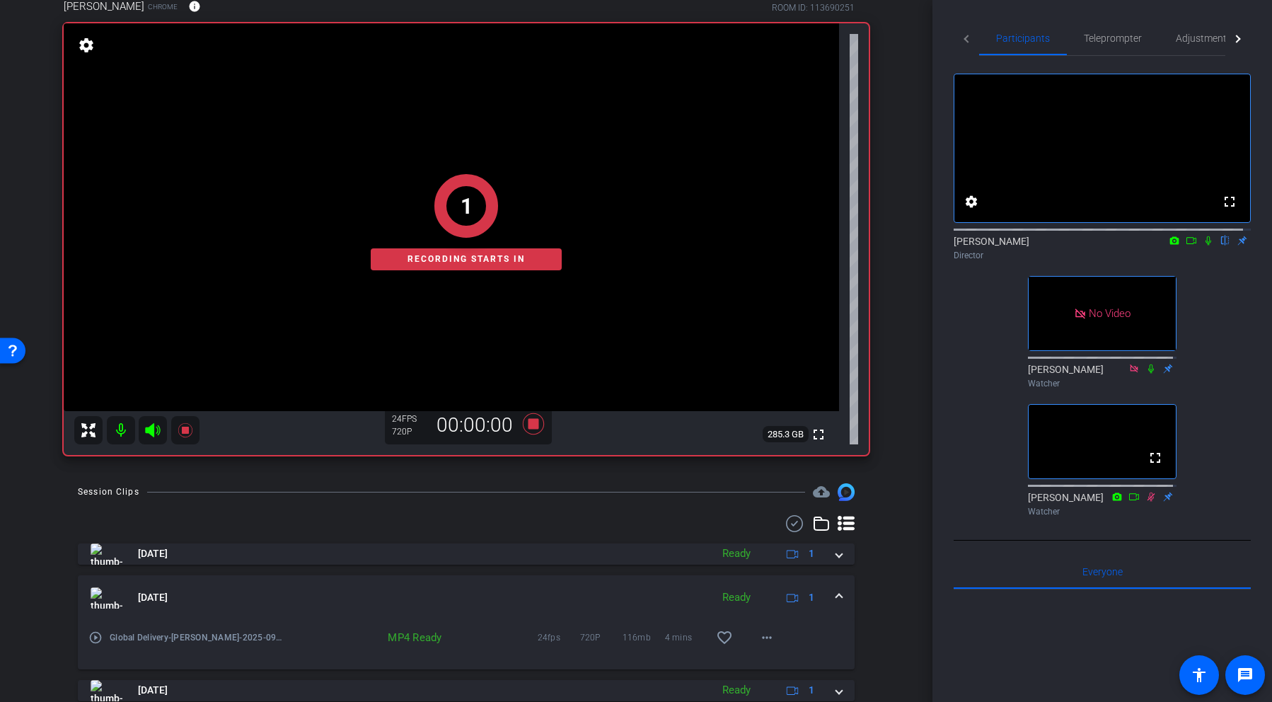
click at [1061, 245] on icon at bounding box center [1208, 241] width 11 height 10
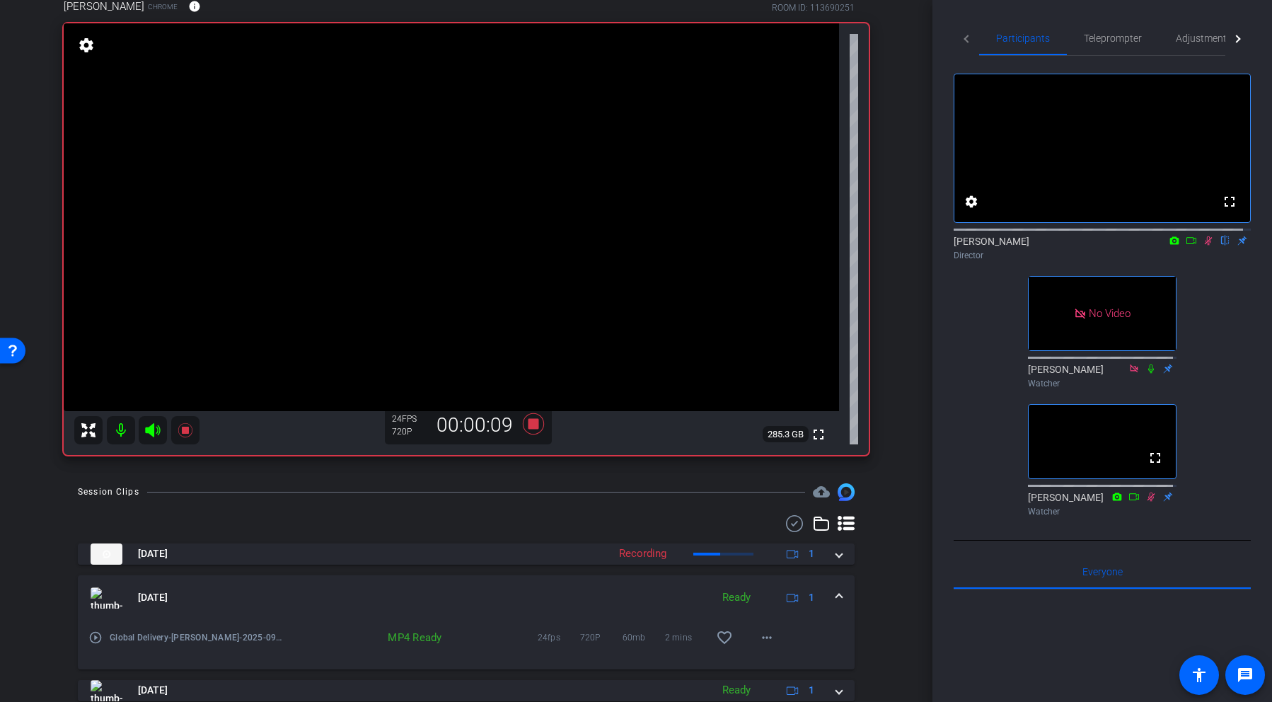
click at [1061, 374] on icon at bounding box center [1150, 369] width 11 height 10
click at [531, 426] on icon at bounding box center [533, 423] width 21 height 21
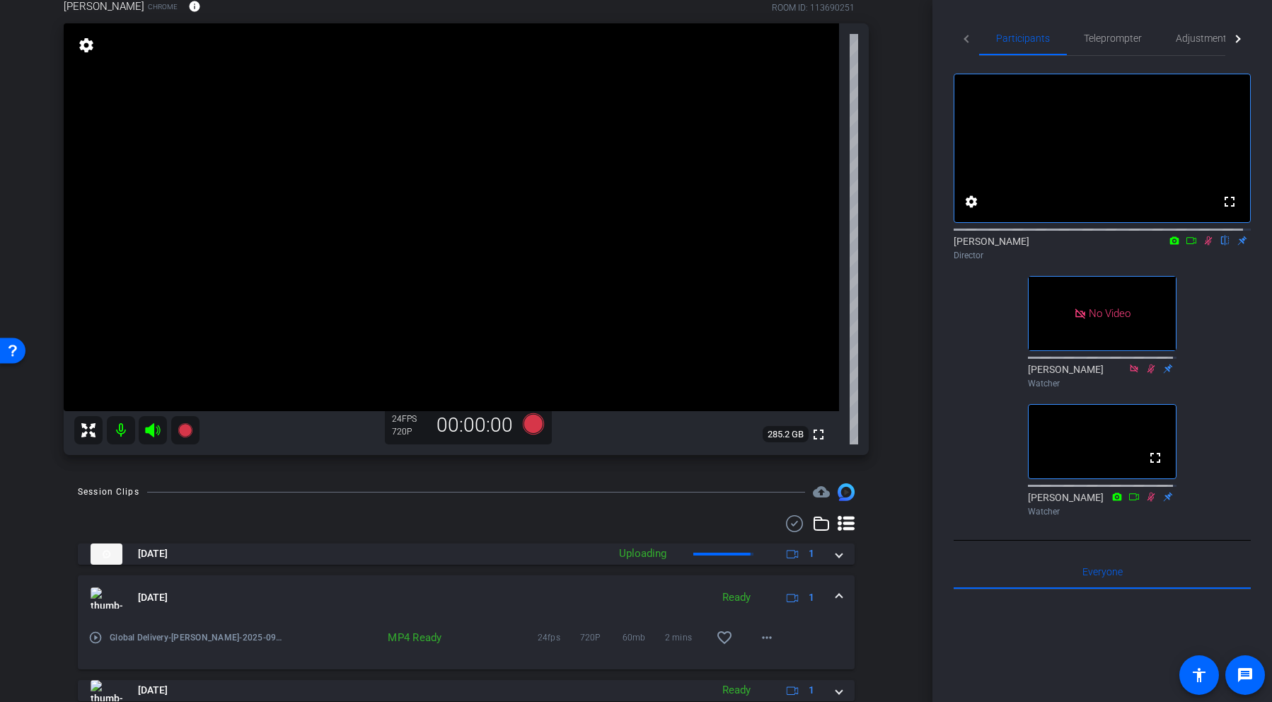
click at [1061, 245] on icon at bounding box center [1208, 241] width 11 height 10
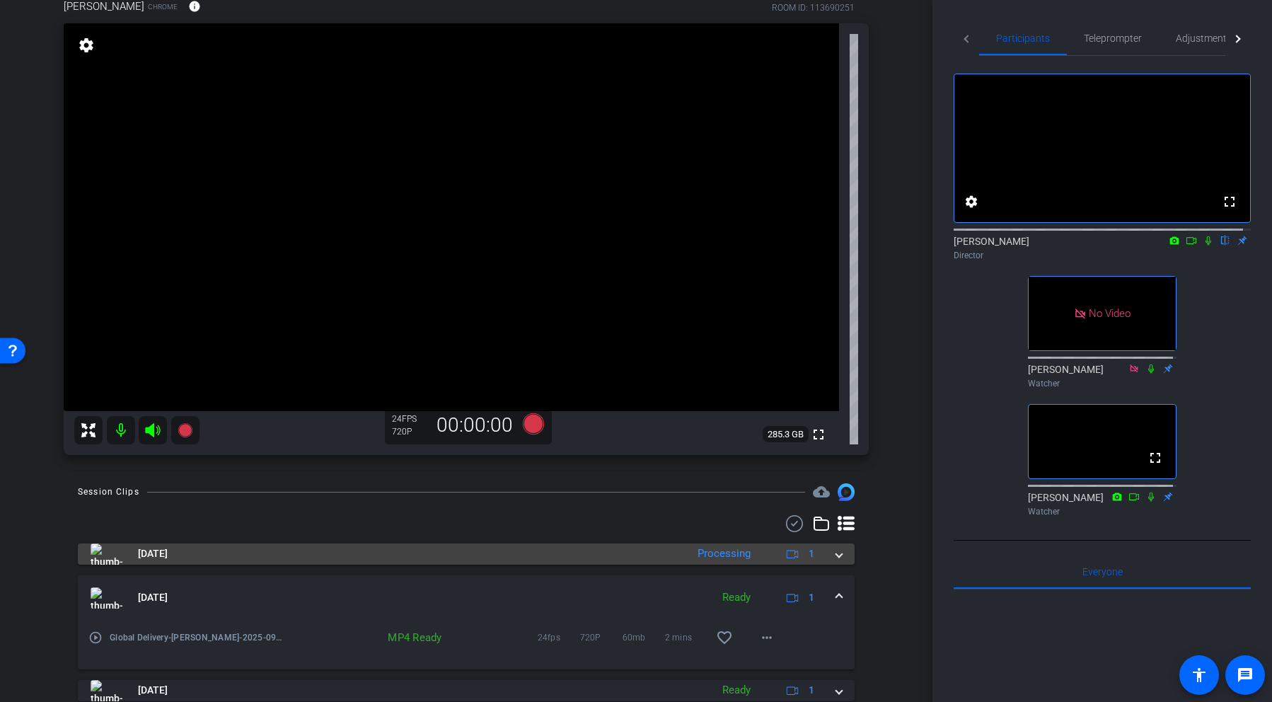
click at [705, 553] on div "Processing" at bounding box center [723, 553] width 67 height 16
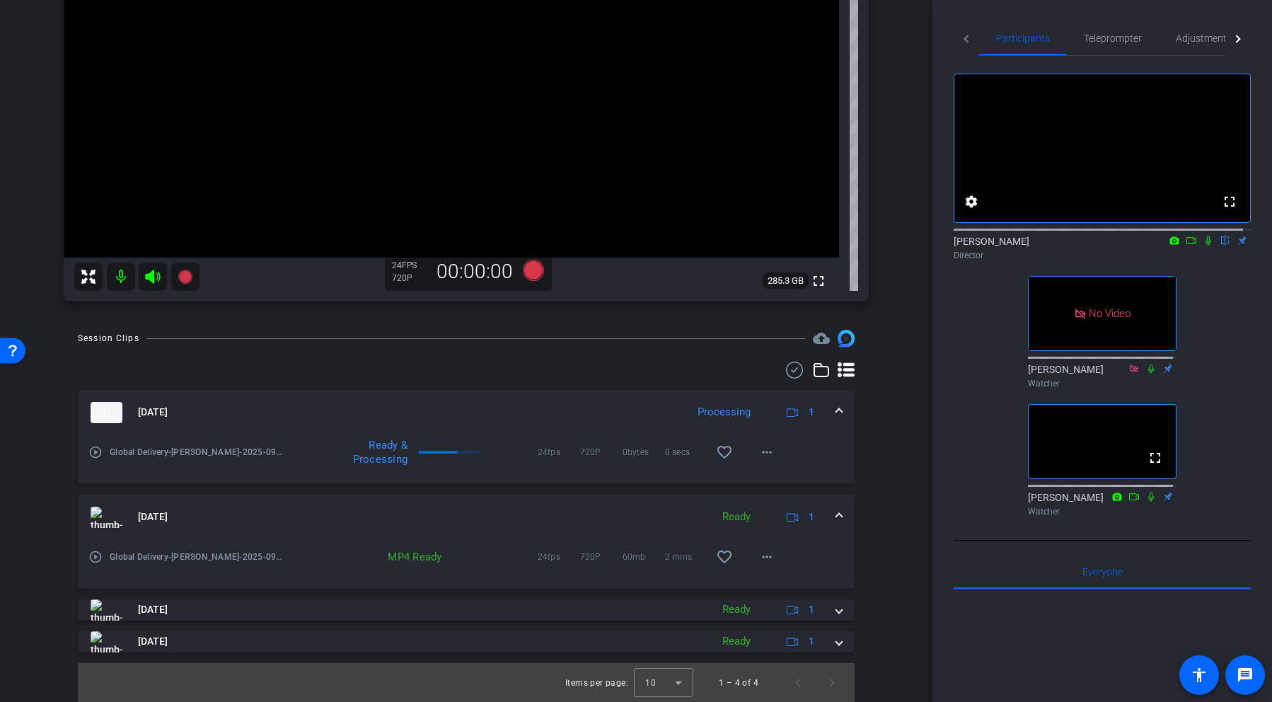
scroll to position [278, 0]
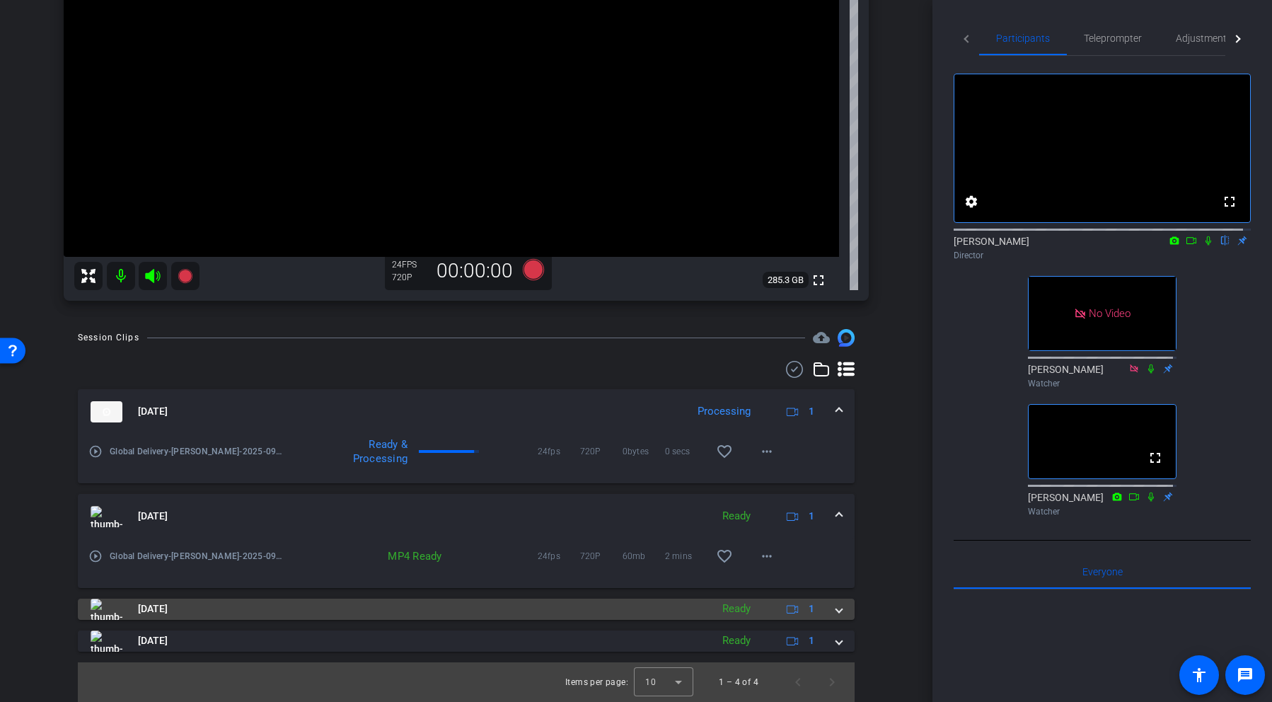
click at [836, 609] on span at bounding box center [839, 608] width 6 height 15
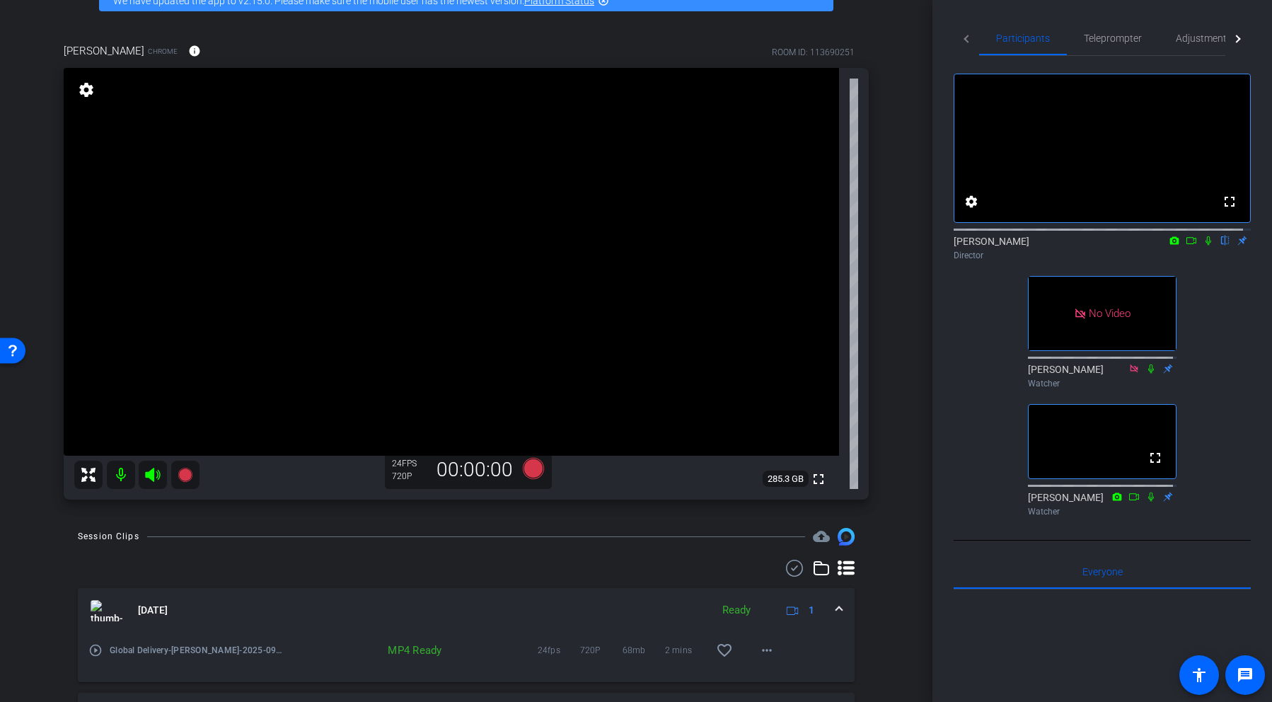
scroll to position [96, 0]
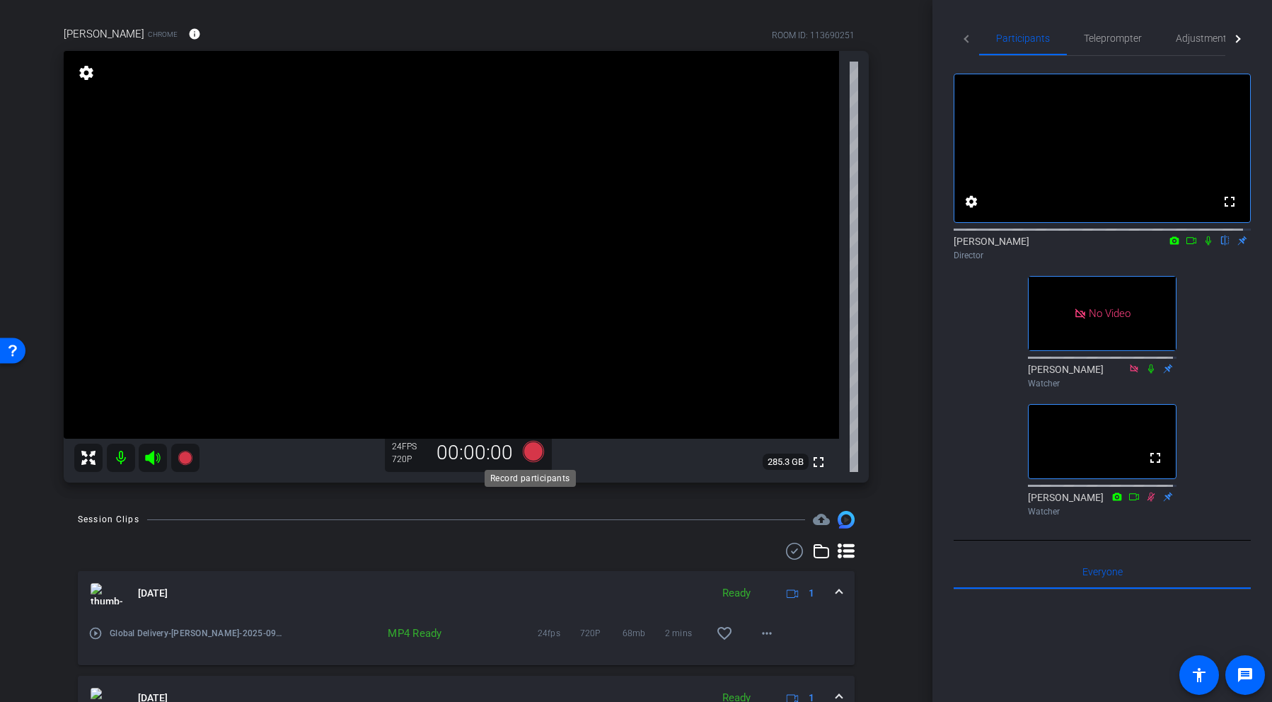
click at [530, 453] on icon at bounding box center [533, 451] width 21 height 21
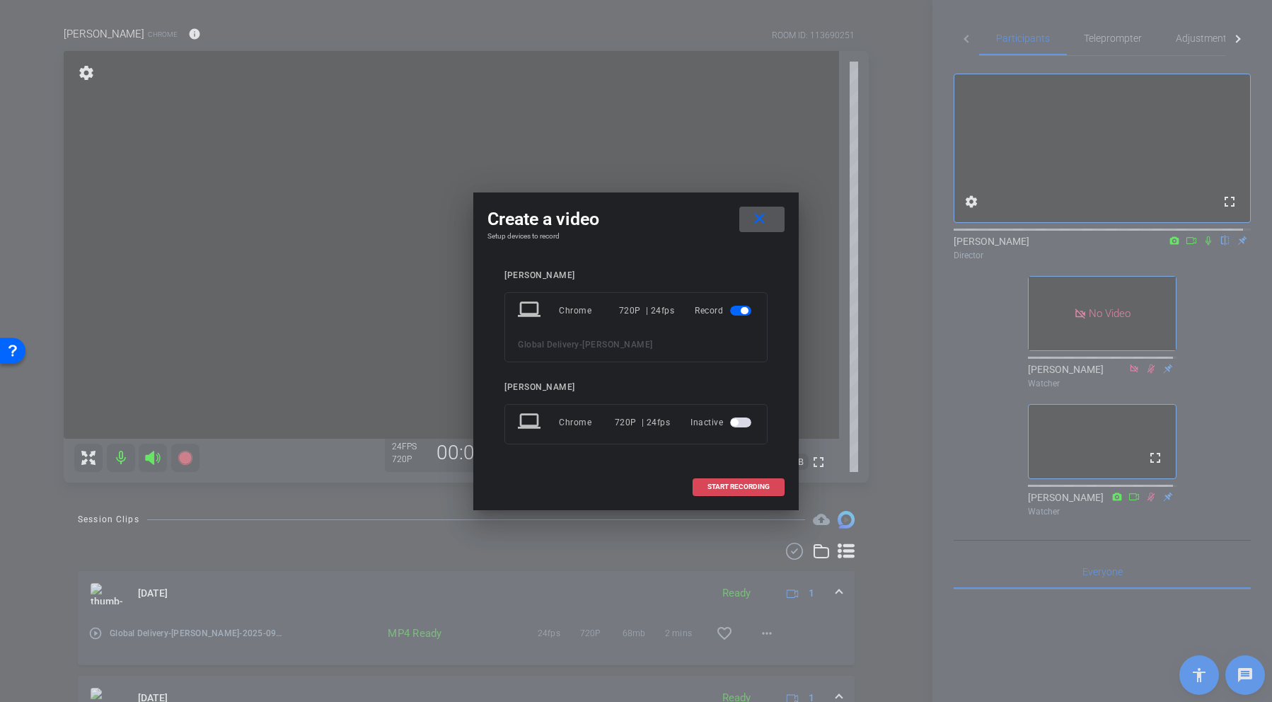
click at [733, 487] on span "START RECORDING" at bounding box center [738, 486] width 62 height 7
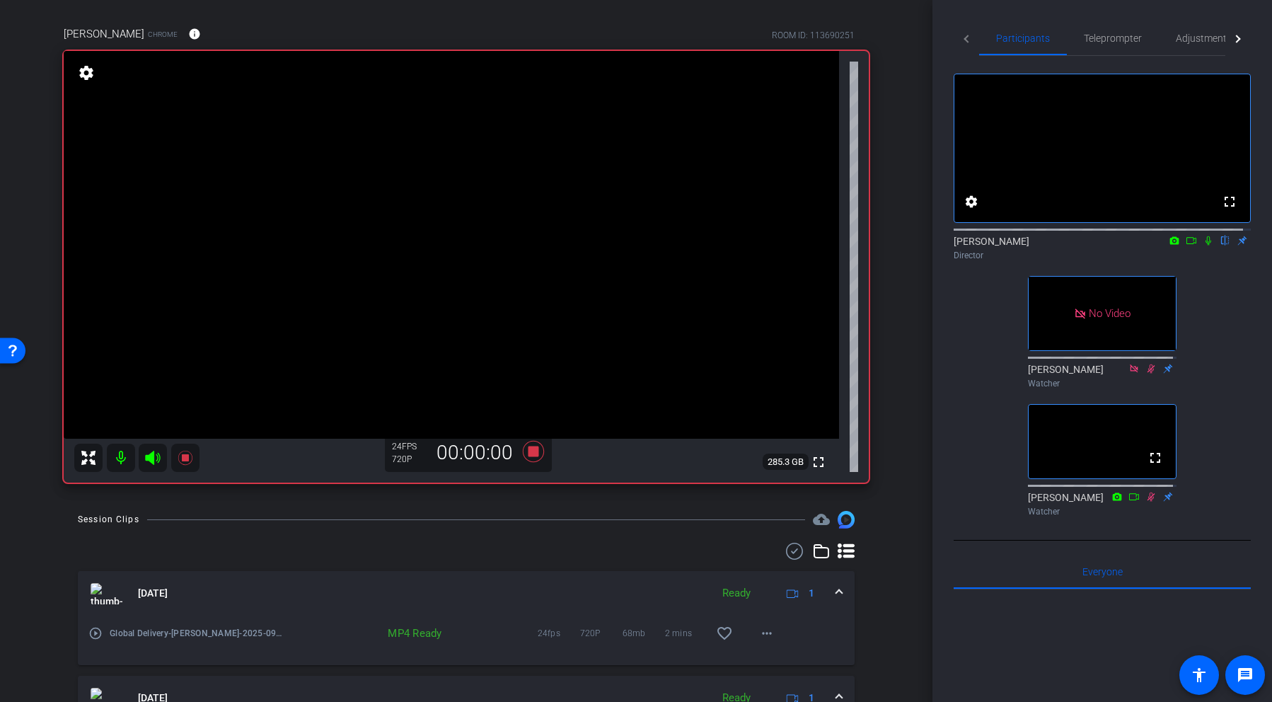
click at [1061, 245] on icon at bounding box center [1208, 241] width 11 height 10
click at [528, 456] on icon at bounding box center [533, 451] width 21 height 21
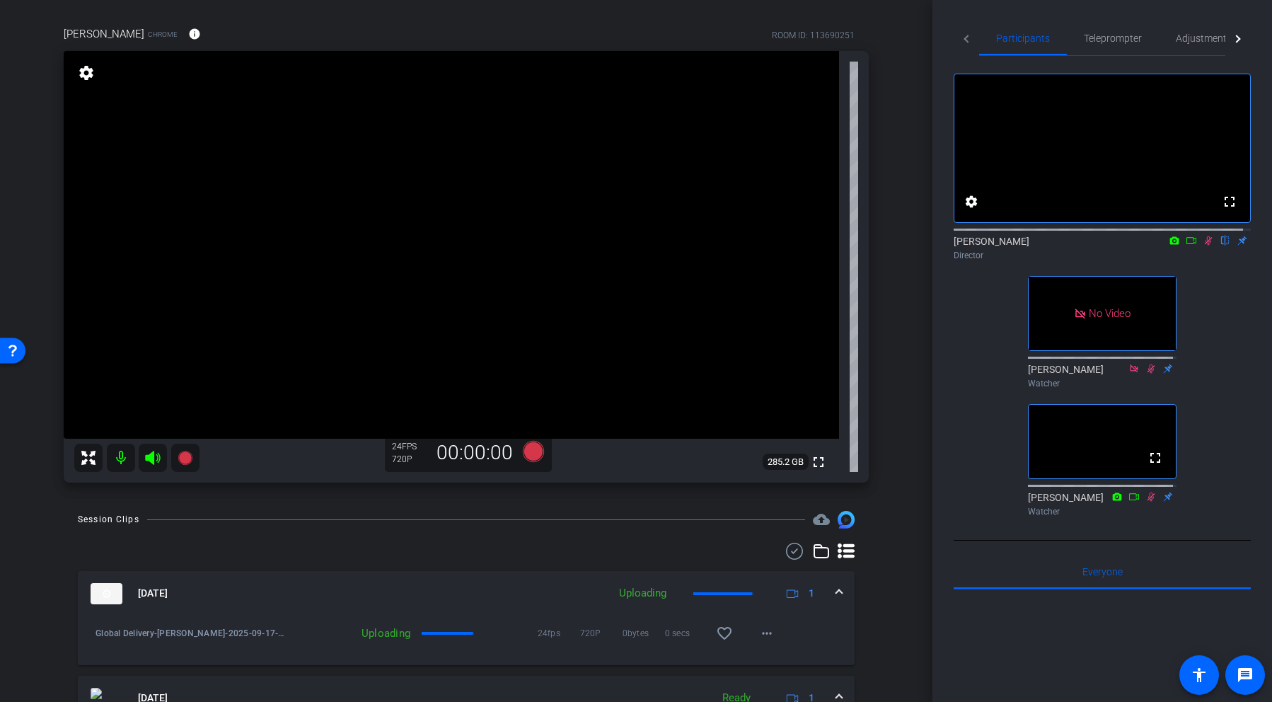
click at [1061, 245] on icon at bounding box center [1208, 241] width 11 height 10
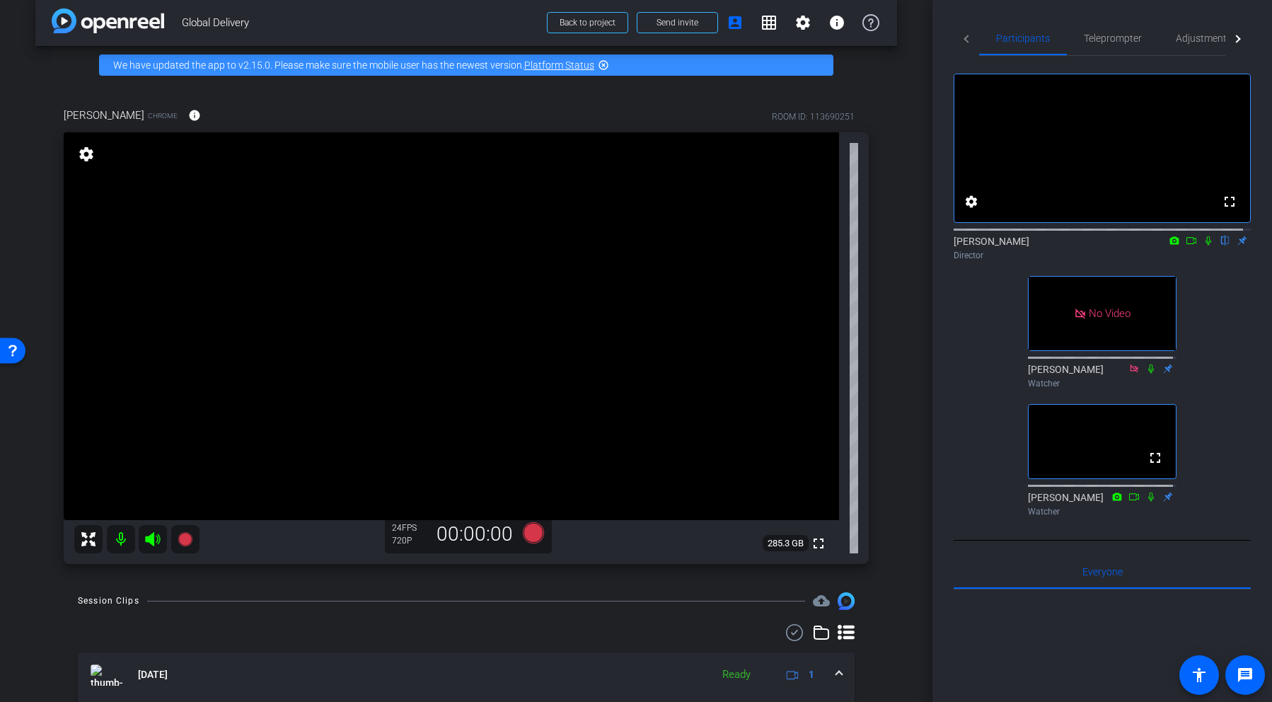
scroll to position [0, 0]
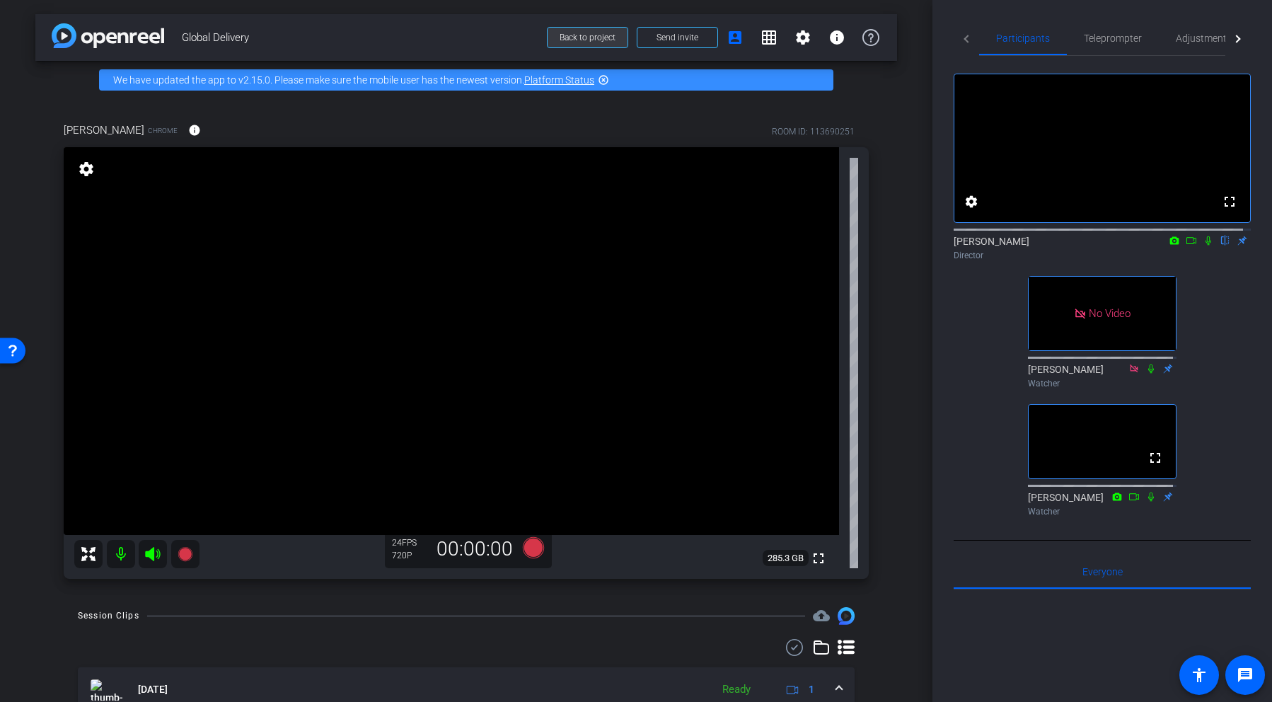
click at [574, 40] on span "Back to project" at bounding box center [588, 38] width 56 height 10
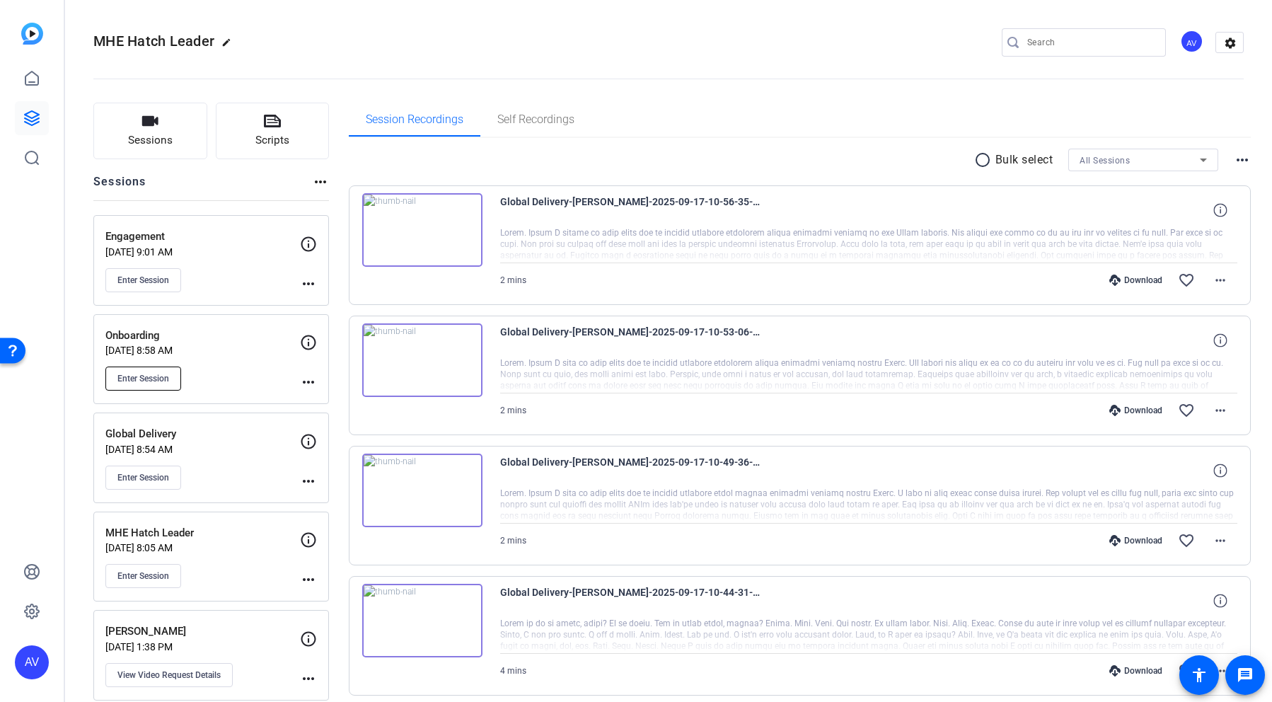
click at [144, 378] on span "Enter Session" at bounding box center [143, 378] width 52 height 11
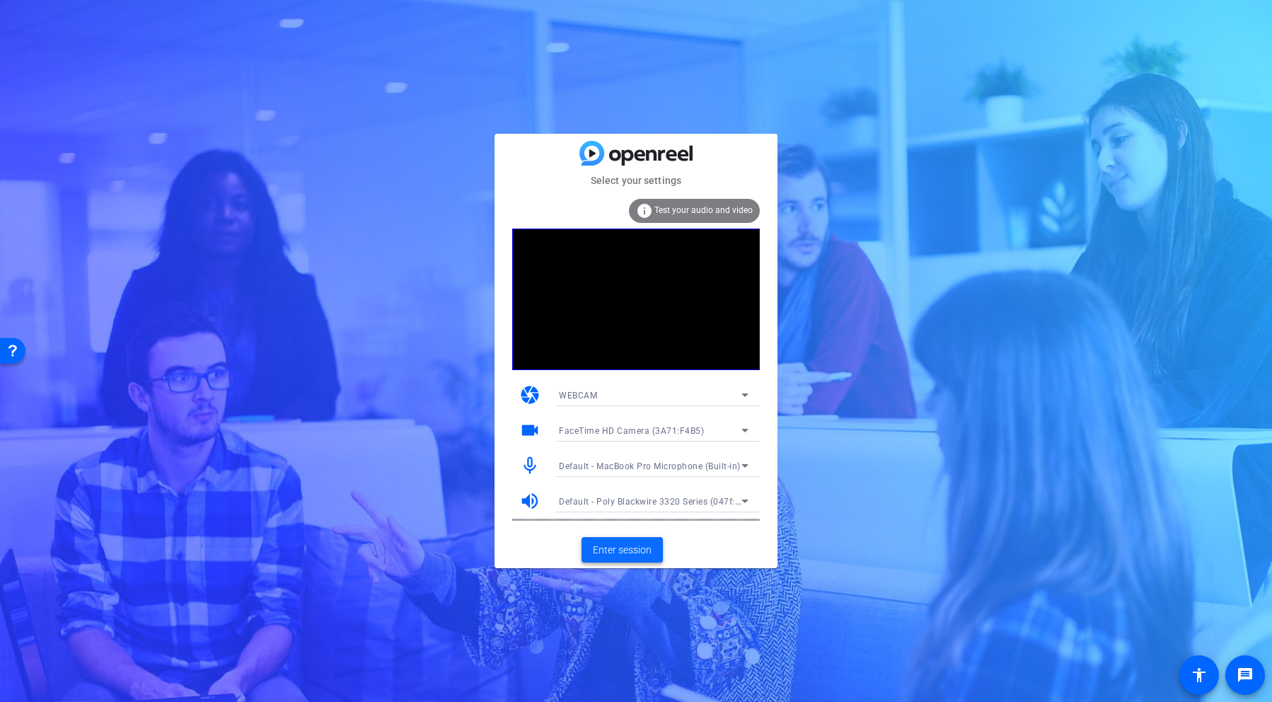
click at [622, 550] on span "Enter session" at bounding box center [622, 550] width 59 height 15
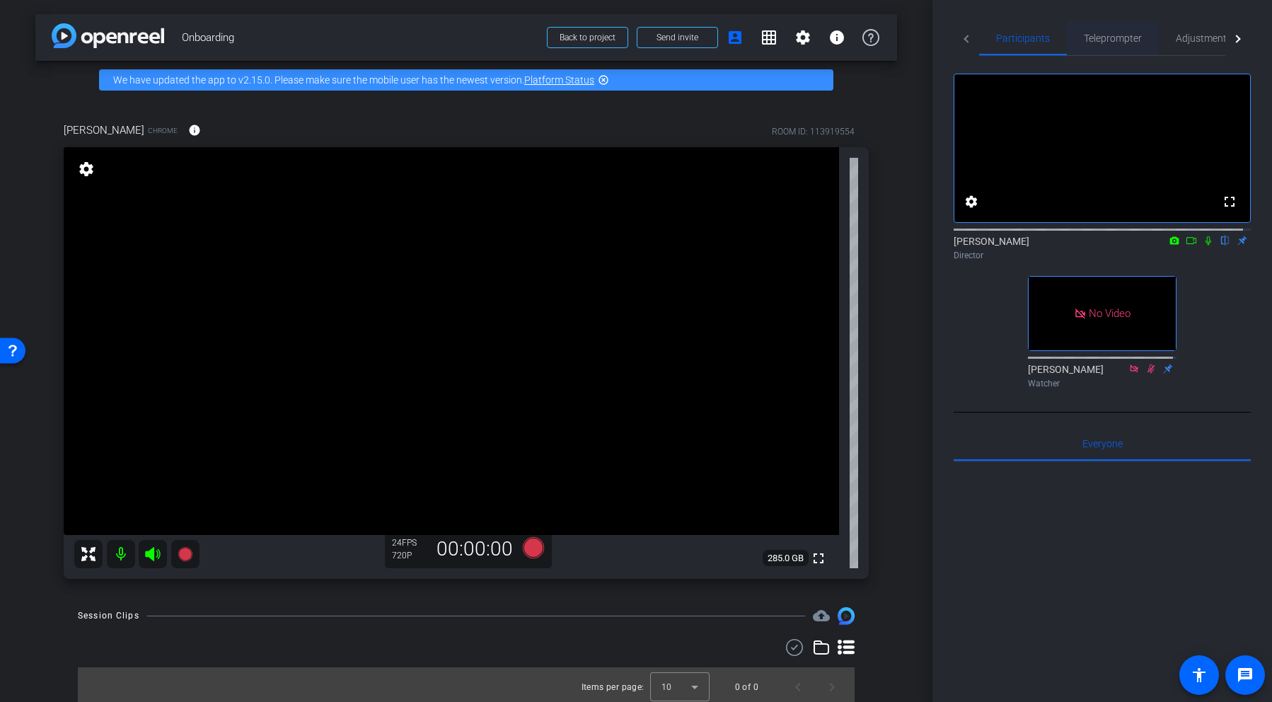
click at [1102, 34] on span "Teleprompter" at bounding box center [1113, 38] width 58 height 10
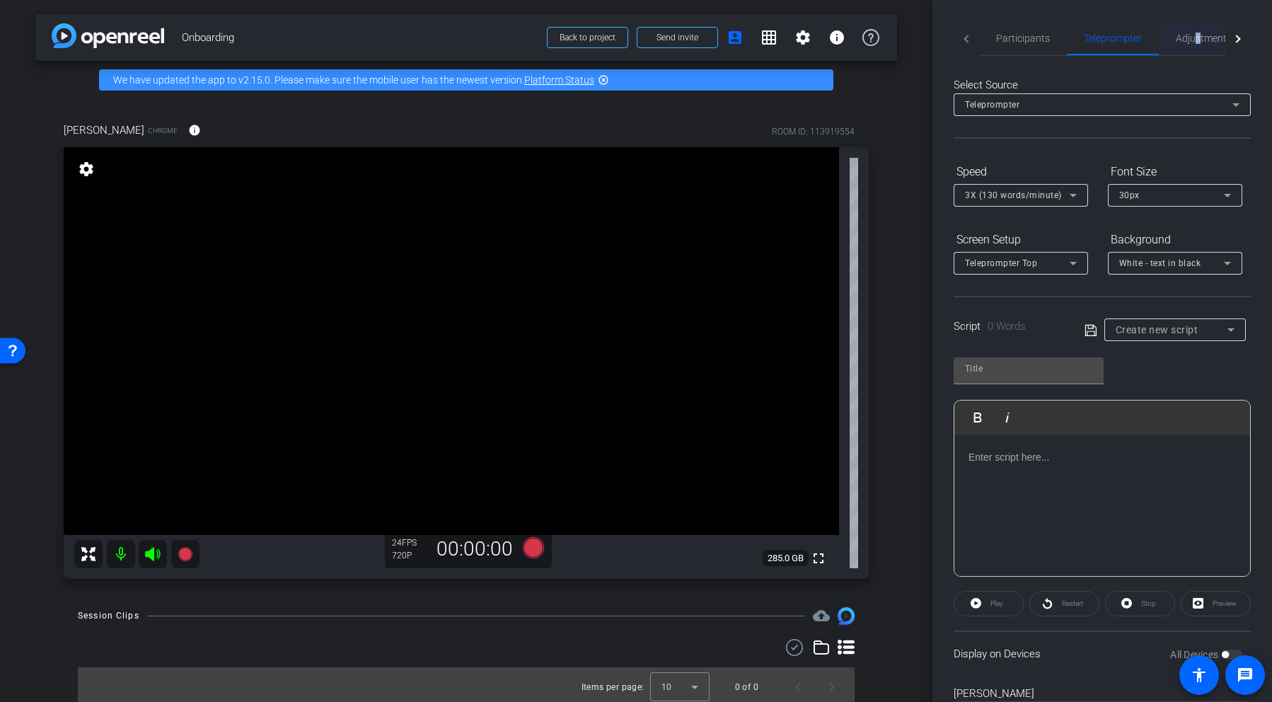
click at [1196, 35] on span "Adjustments" at bounding box center [1204, 38] width 56 height 10
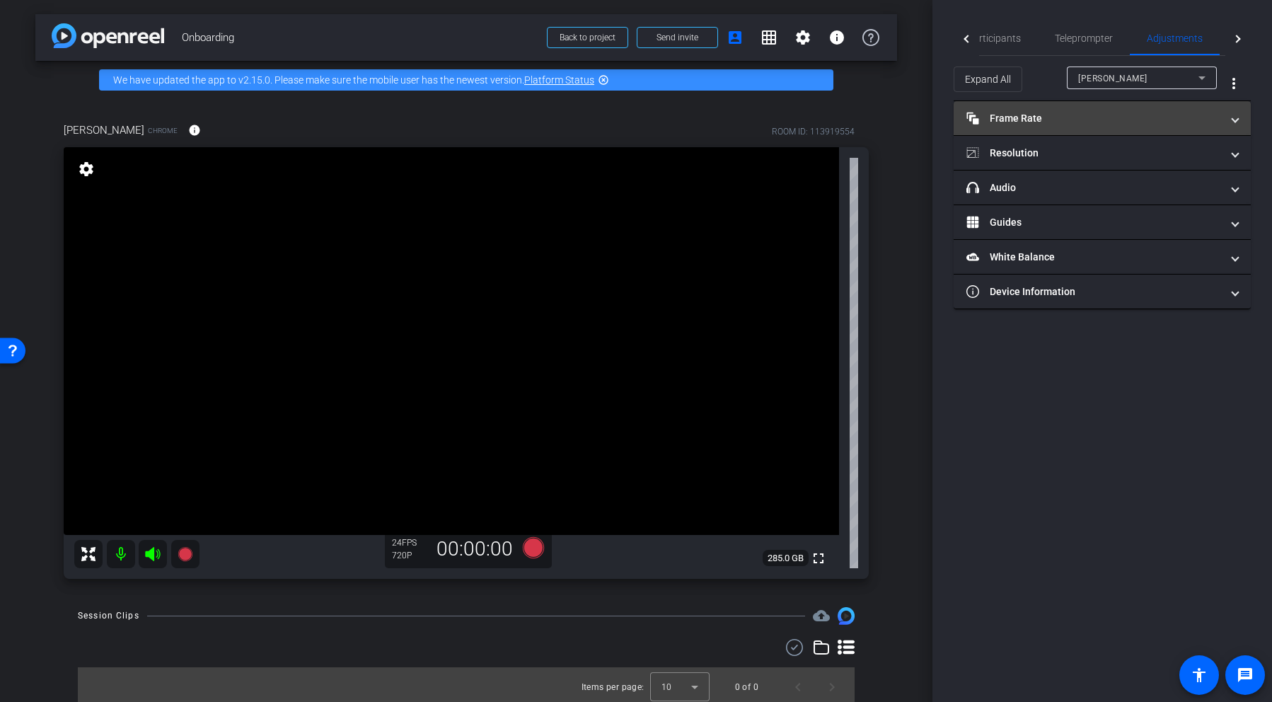
click at [1014, 118] on mat-panel-title "Frame Rate Frame Rate" at bounding box center [1093, 118] width 255 height 15
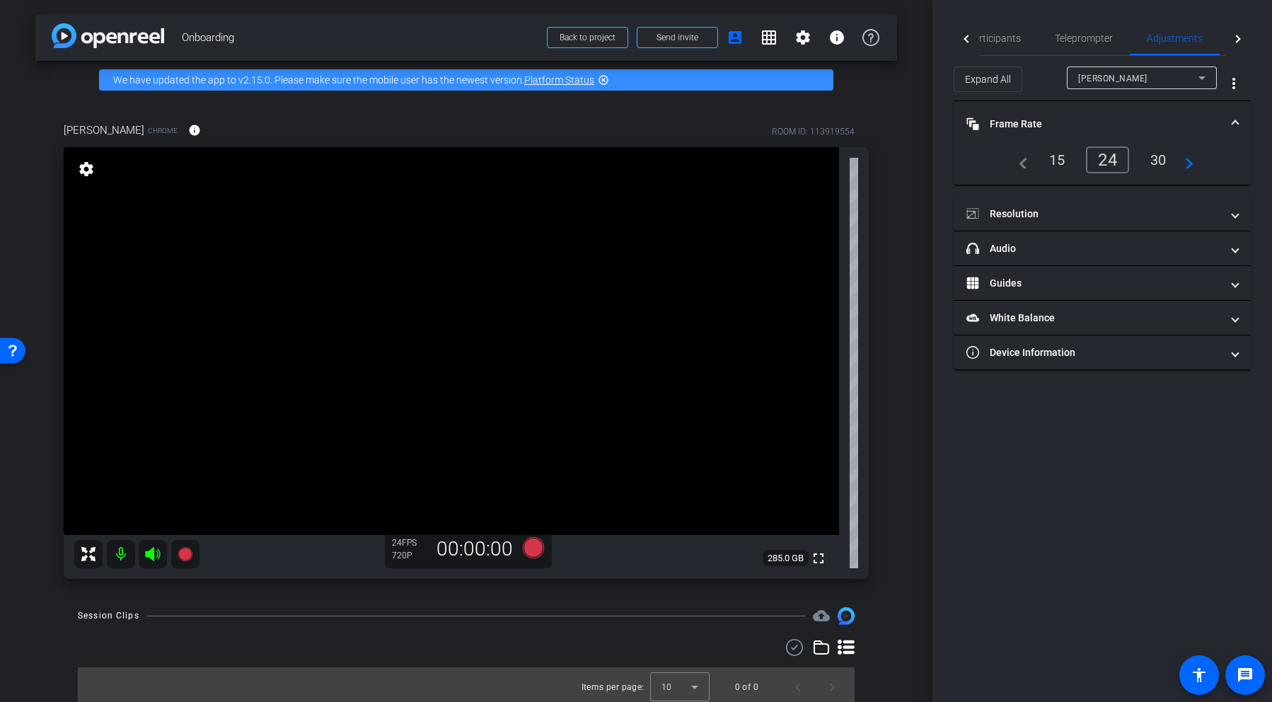
click at [1159, 158] on div "30" at bounding box center [1158, 160] width 37 height 24
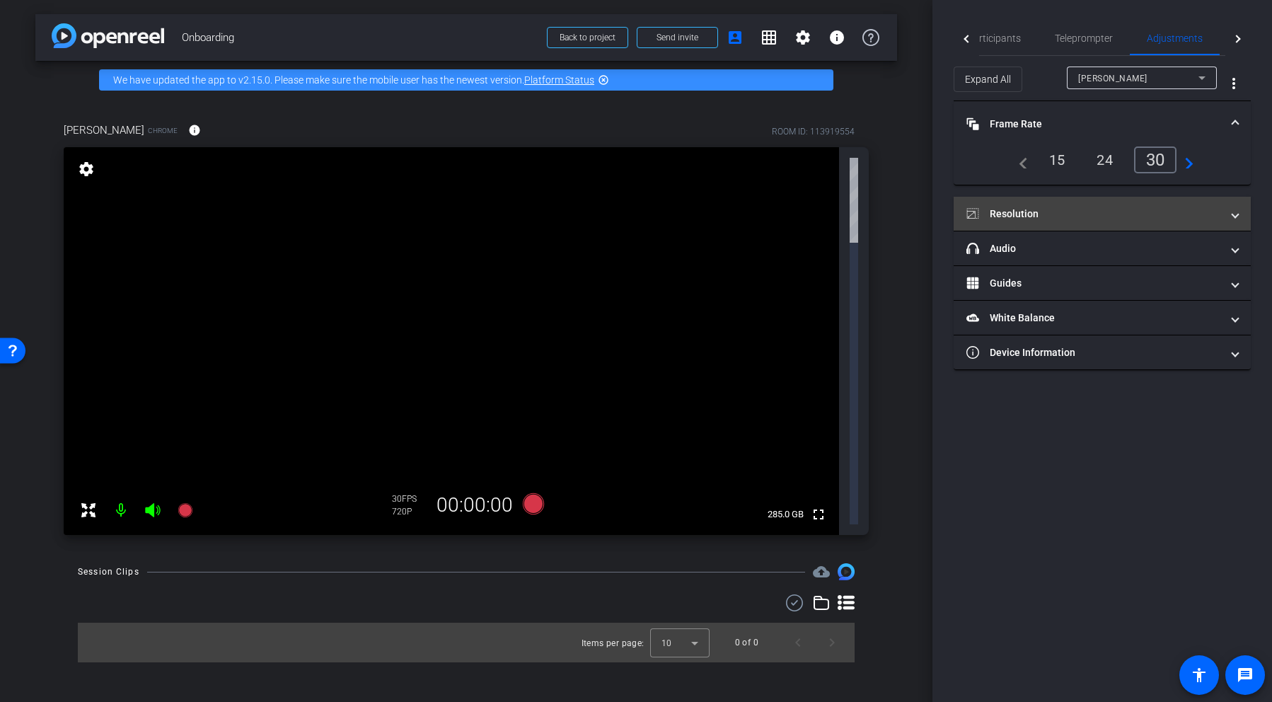
click at [1010, 212] on mat-panel-title "Resolution" at bounding box center [1093, 214] width 255 height 15
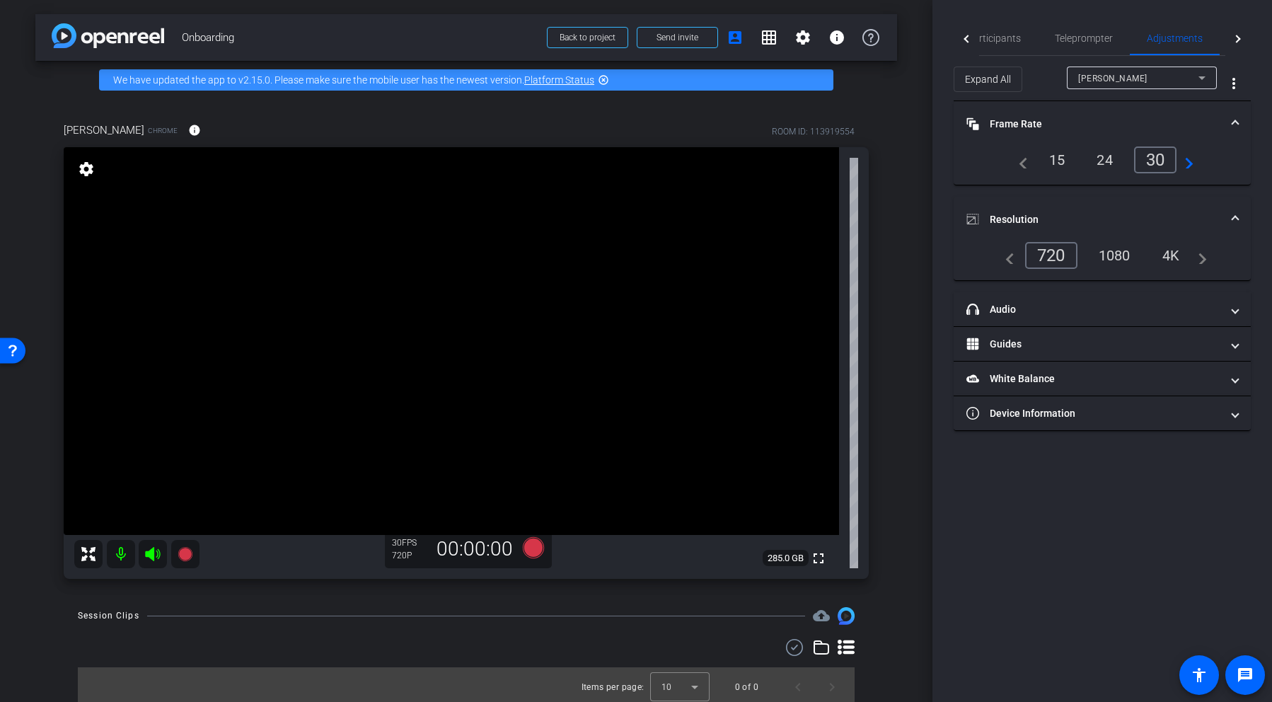
click at [1110, 250] on div "1080" at bounding box center [1114, 255] width 53 height 24
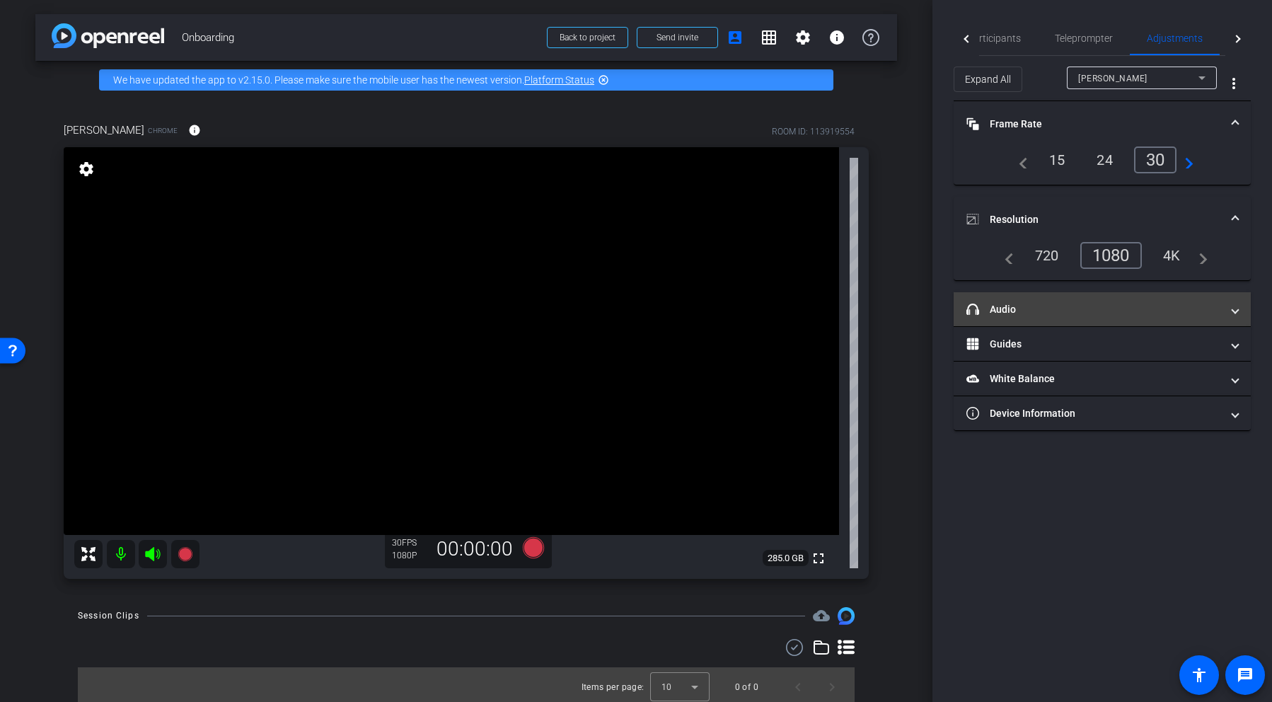
click at [1040, 299] on mat-expansion-panel-header "headphone icon Audio" at bounding box center [1102, 309] width 297 height 34
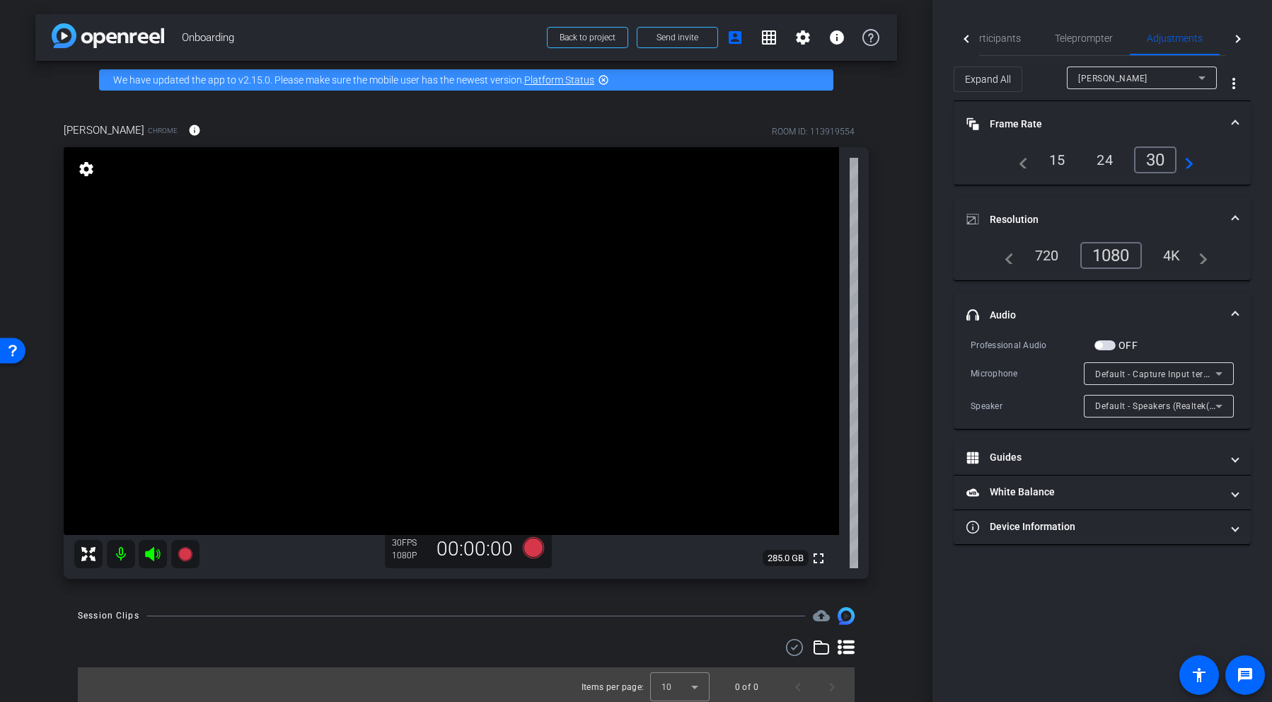
click at [1222, 369] on icon at bounding box center [1218, 373] width 17 height 17
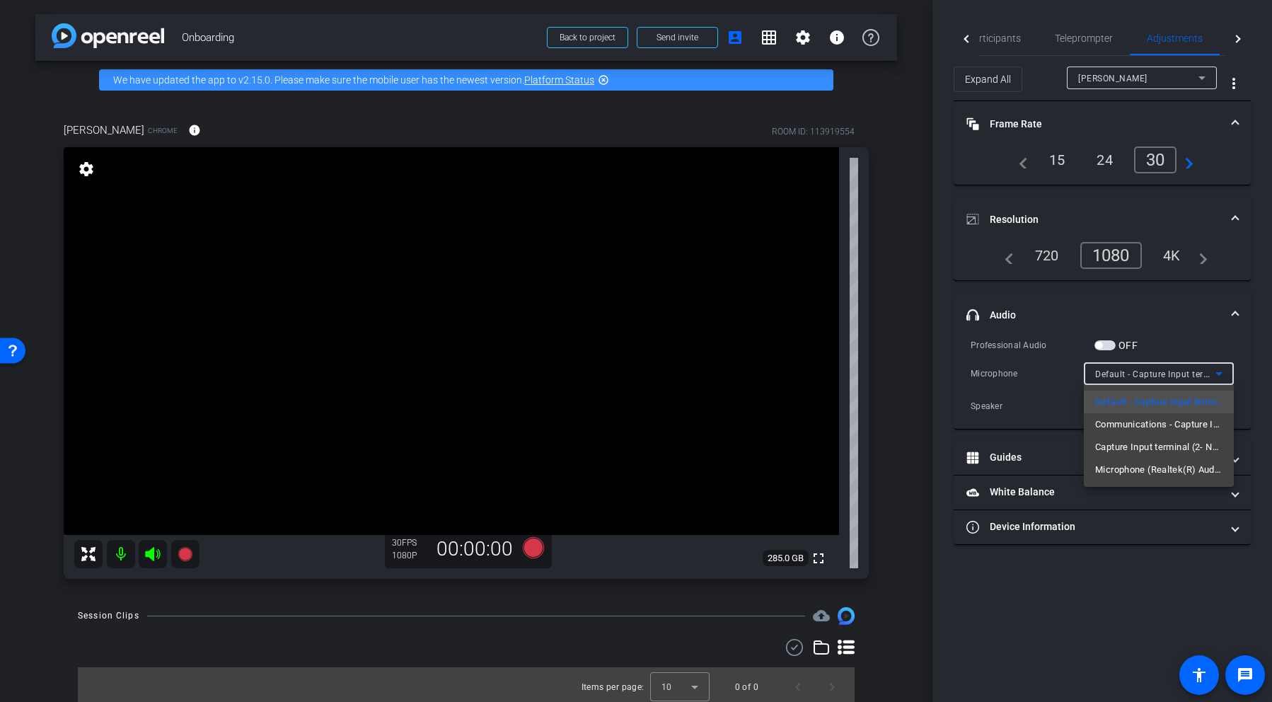
click at [1220, 374] on div at bounding box center [636, 351] width 1272 height 702
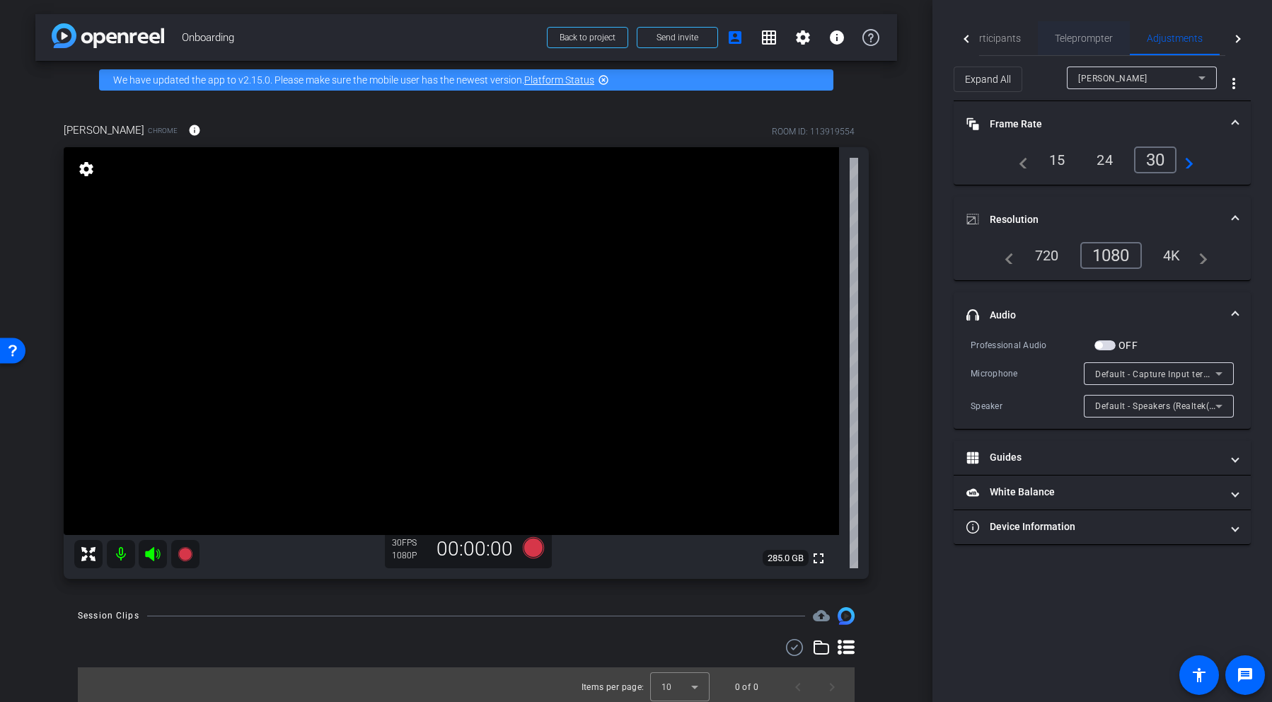
click at [1086, 39] on span "Teleprompter" at bounding box center [1084, 38] width 58 height 10
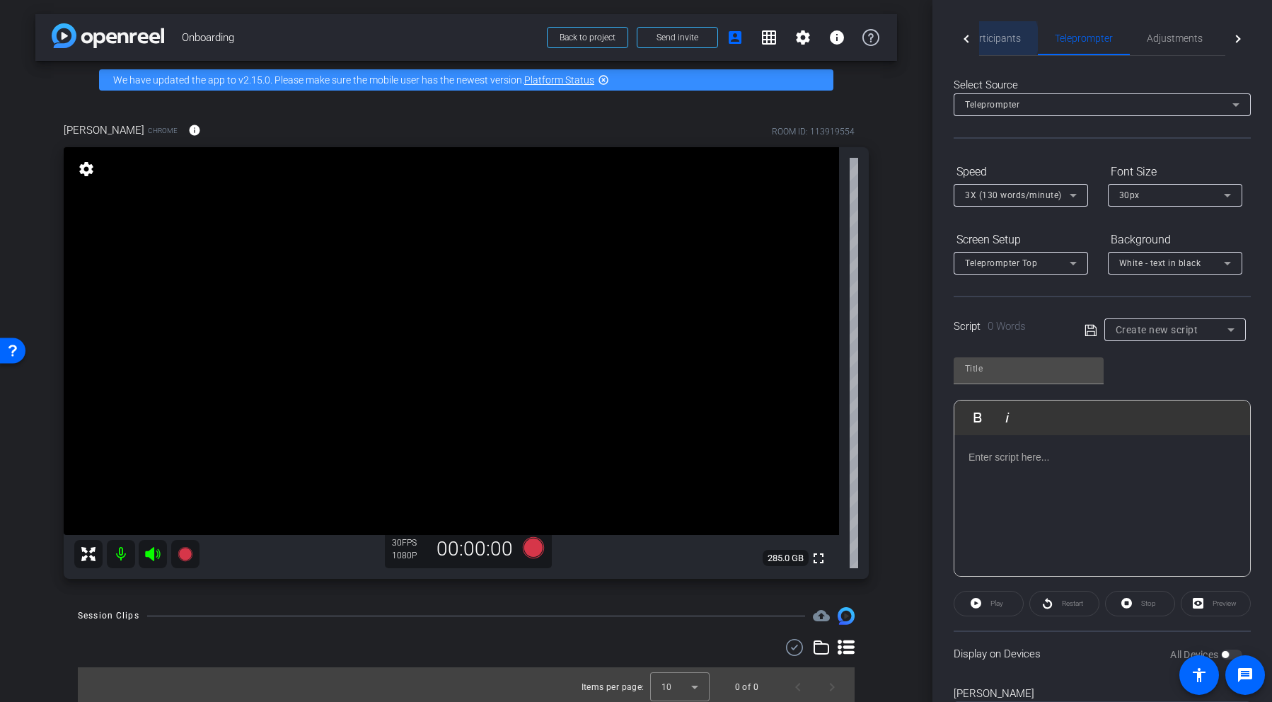
click at [990, 39] on span "Participants" at bounding box center [994, 38] width 54 height 10
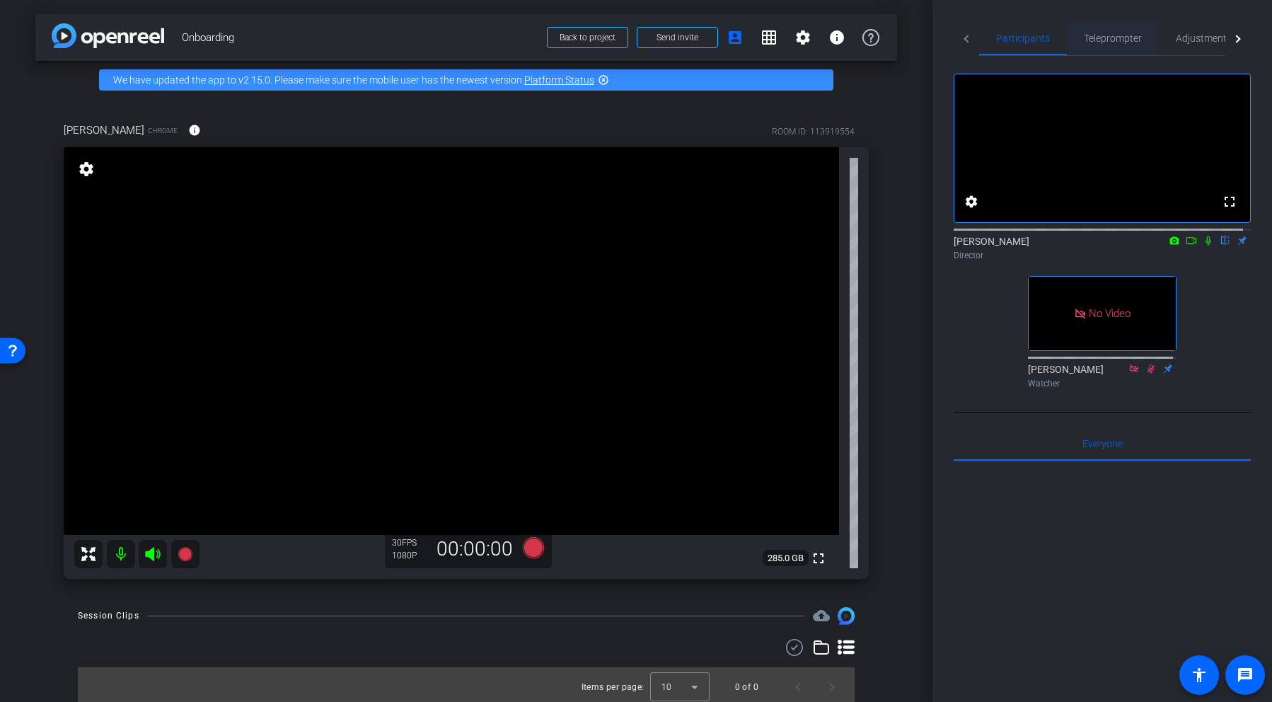
click at [1114, 38] on span "Teleprompter" at bounding box center [1113, 38] width 58 height 10
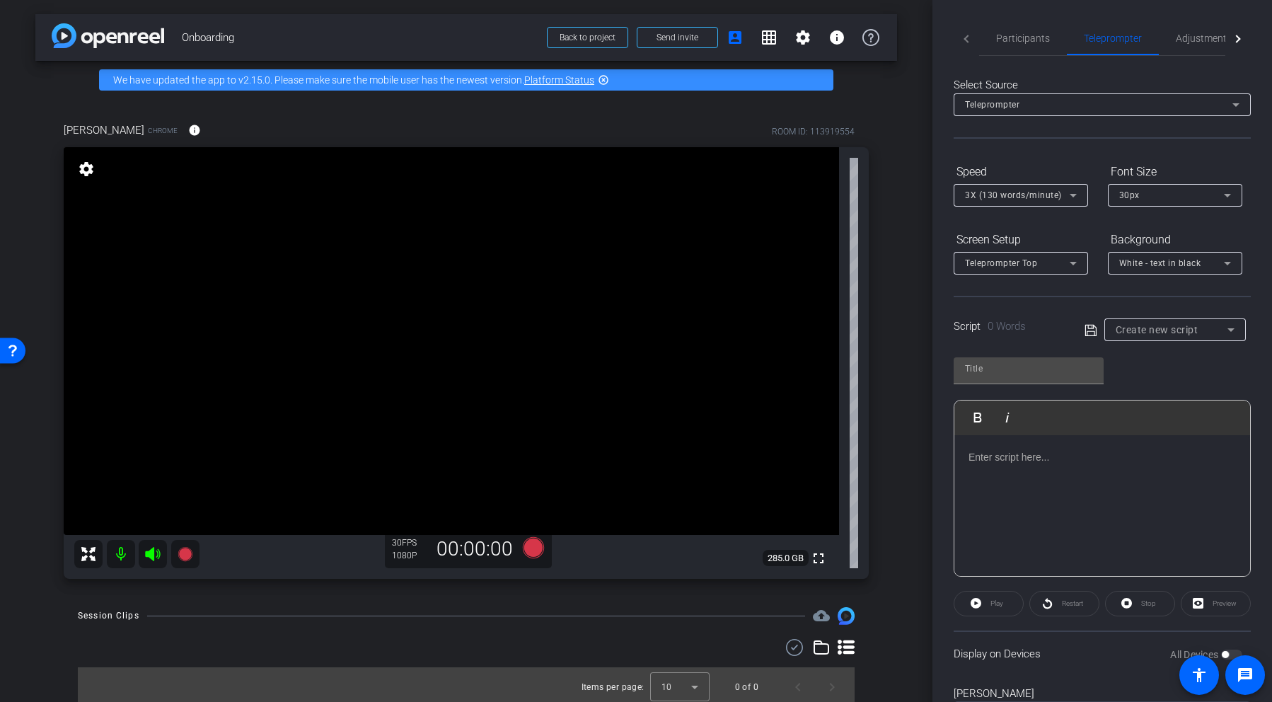
click at [1051, 466] on div at bounding box center [1102, 505] width 296 height 141
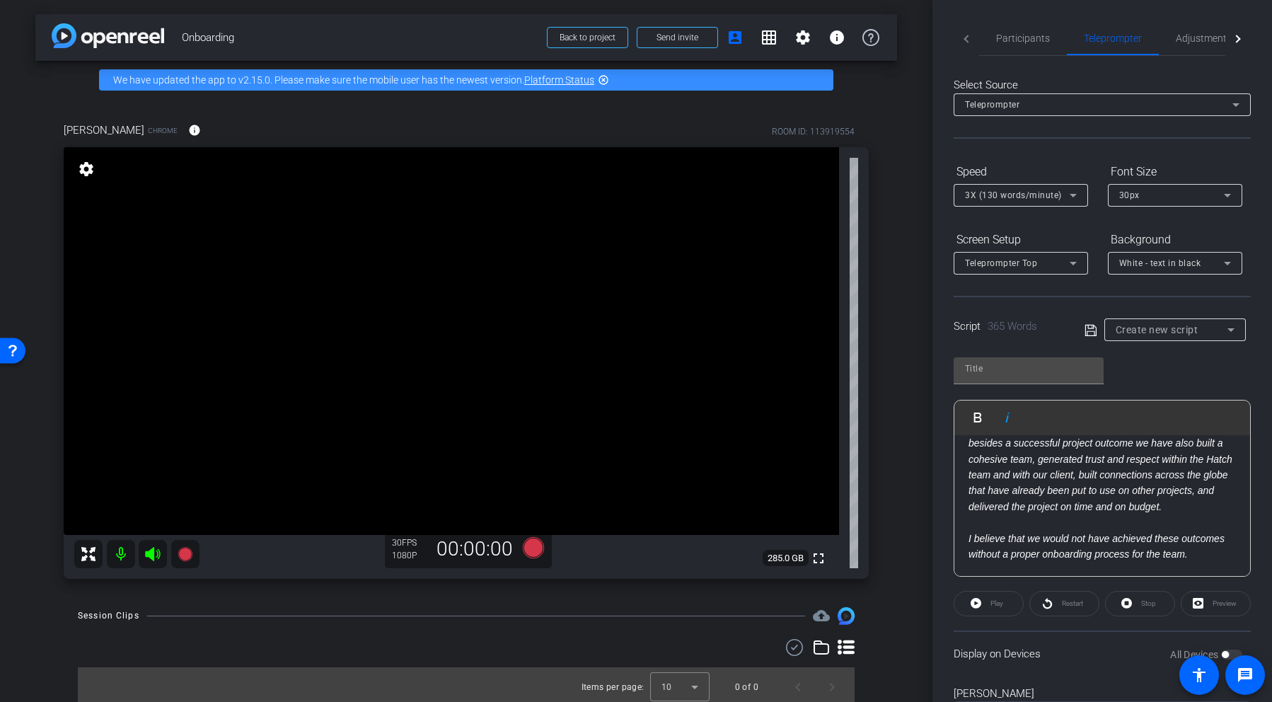
scroll to position [765, 0]
click at [1075, 195] on icon at bounding box center [1073, 195] width 17 height 17
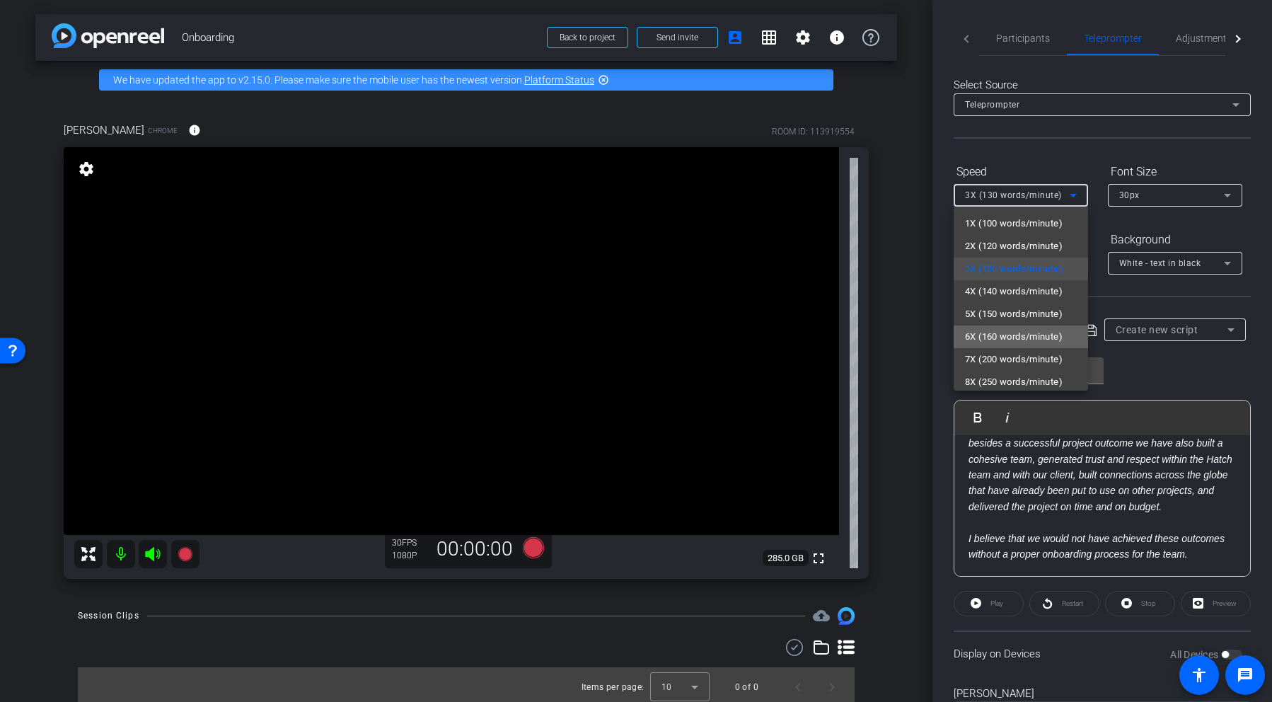
click at [1022, 337] on span "6X (160 words/minute)" at bounding box center [1014, 336] width 98 height 17
type input "Default title 9123"
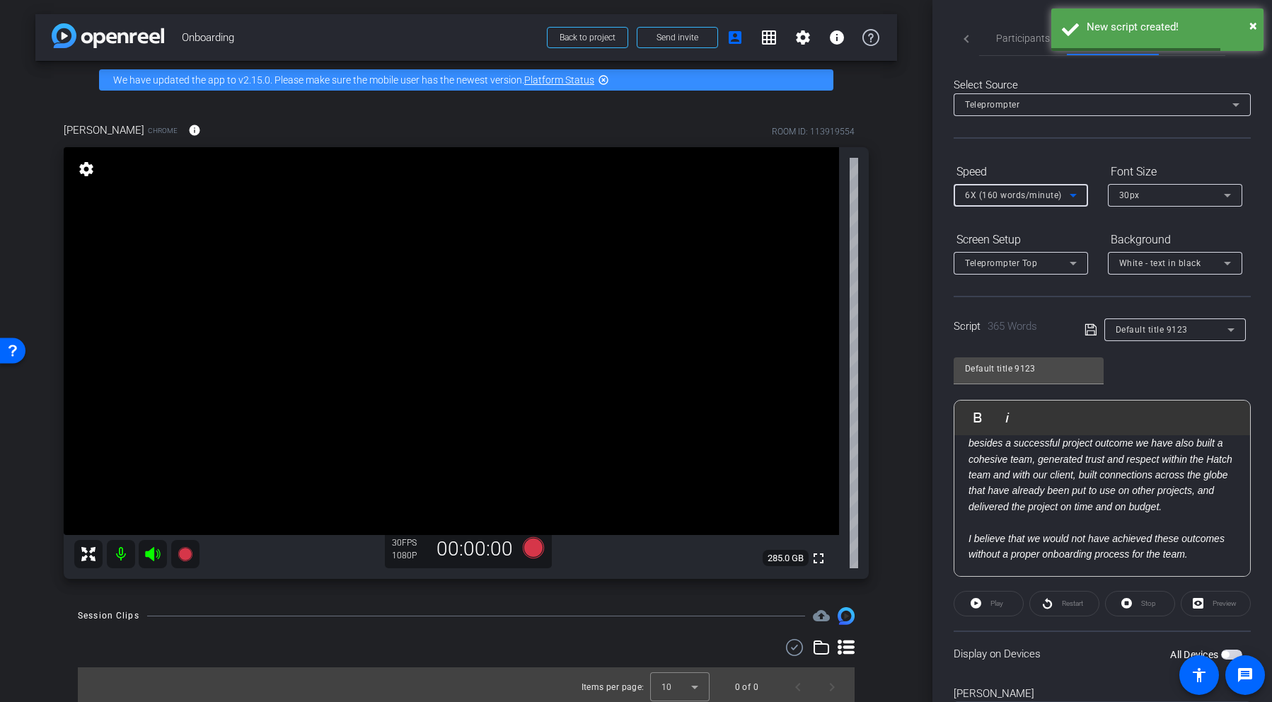
click at [1228, 193] on icon at bounding box center [1227, 195] width 17 height 17
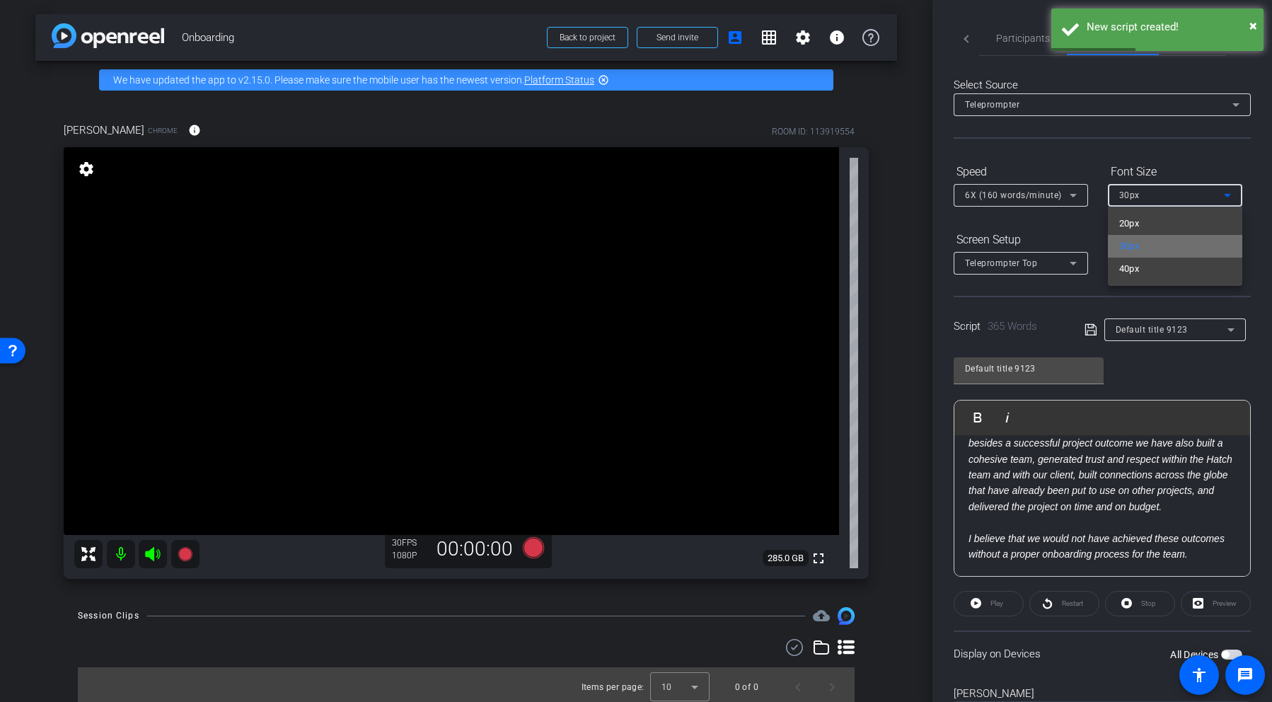
click at [1176, 248] on mat-option "30px" at bounding box center [1175, 246] width 134 height 23
click at [1129, 139] on div "Select Source Teleprompter Speed 6X (160 words/minute) Font Size 30px Screen Se…" at bounding box center [1102, 404] width 297 height 696
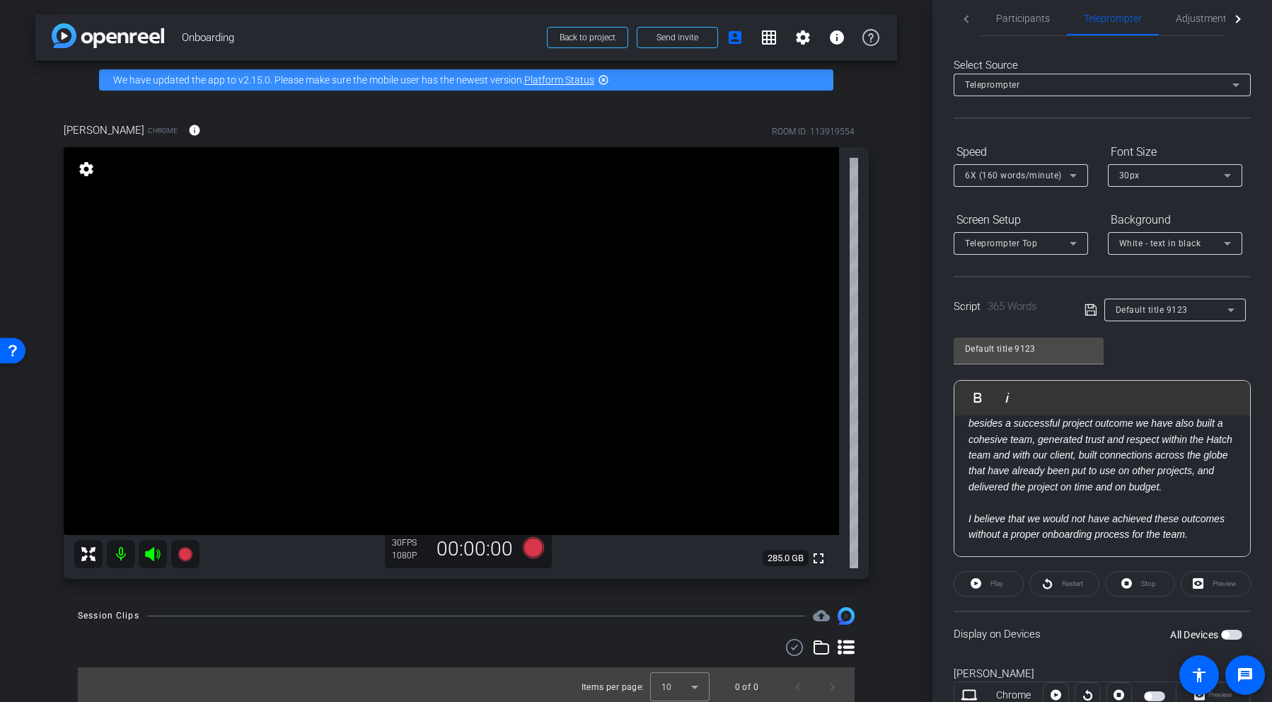
scroll to position [71, 0]
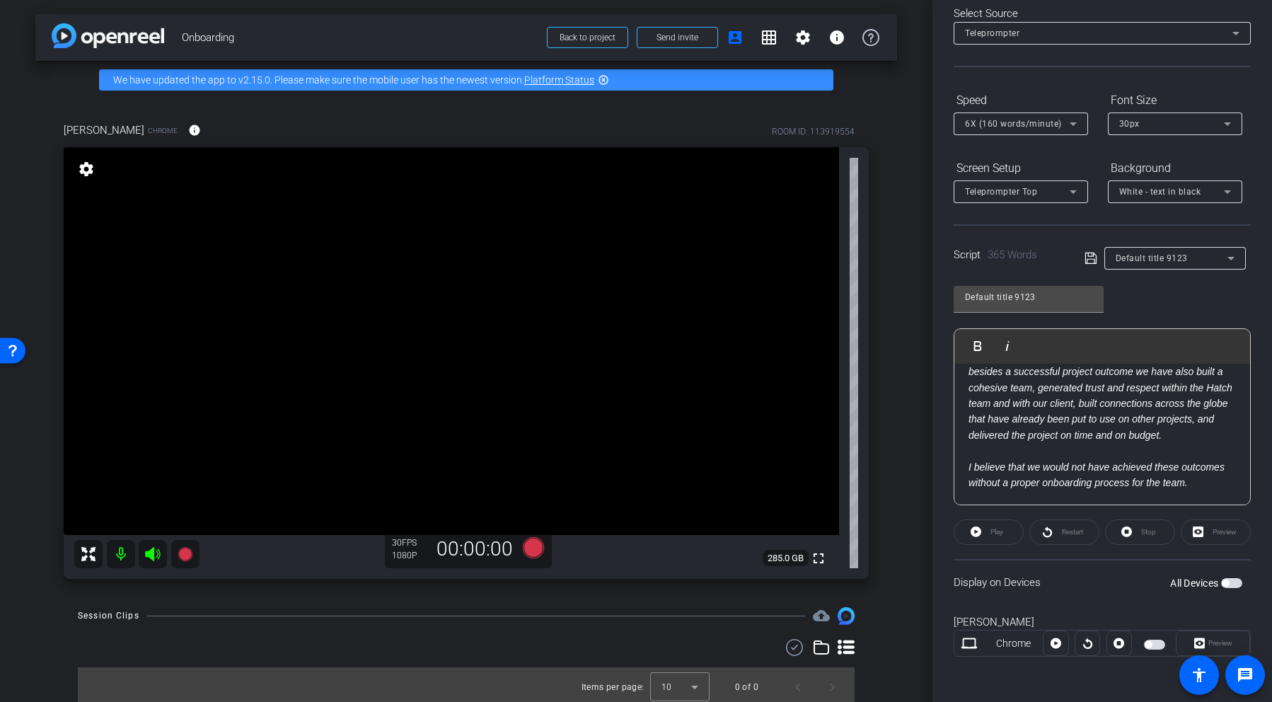
click at [1155, 645] on span "button" at bounding box center [1154, 645] width 21 height 10
click at [1213, 641] on span "Preview" at bounding box center [1220, 643] width 24 height 8
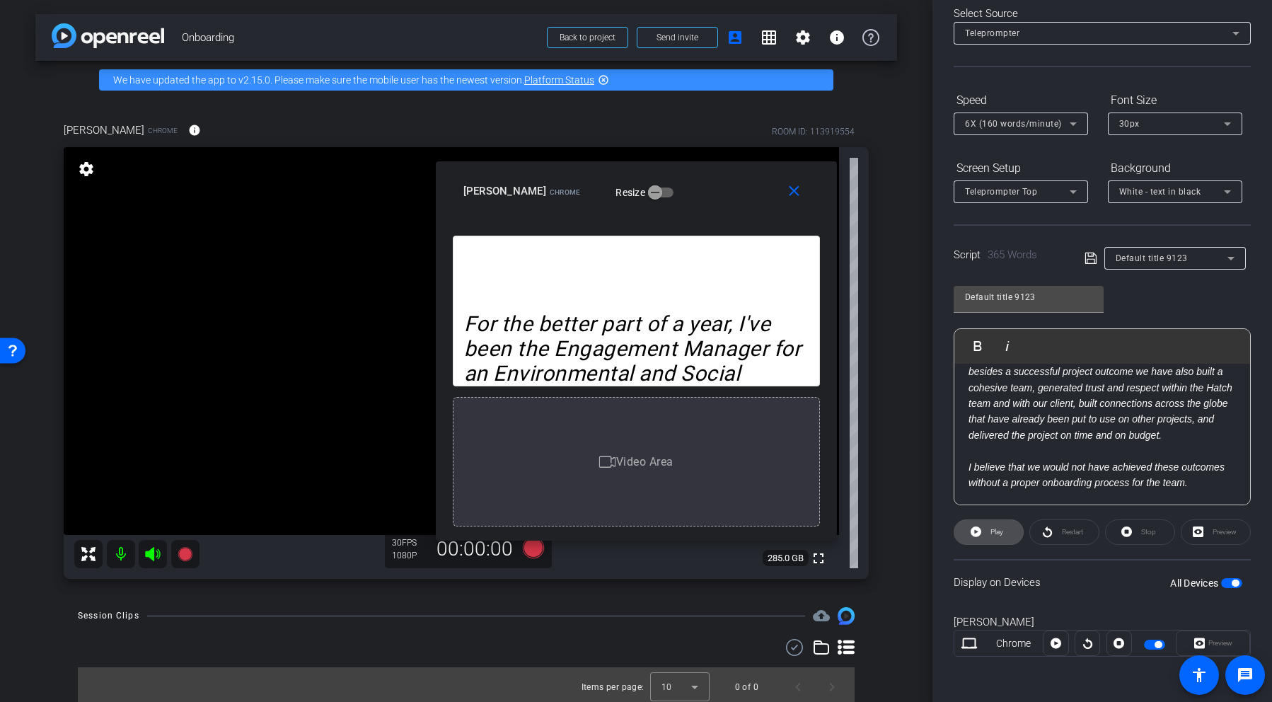
click at [990, 533] on span "Play" at bounding box center [996, 532] width 13 height 8
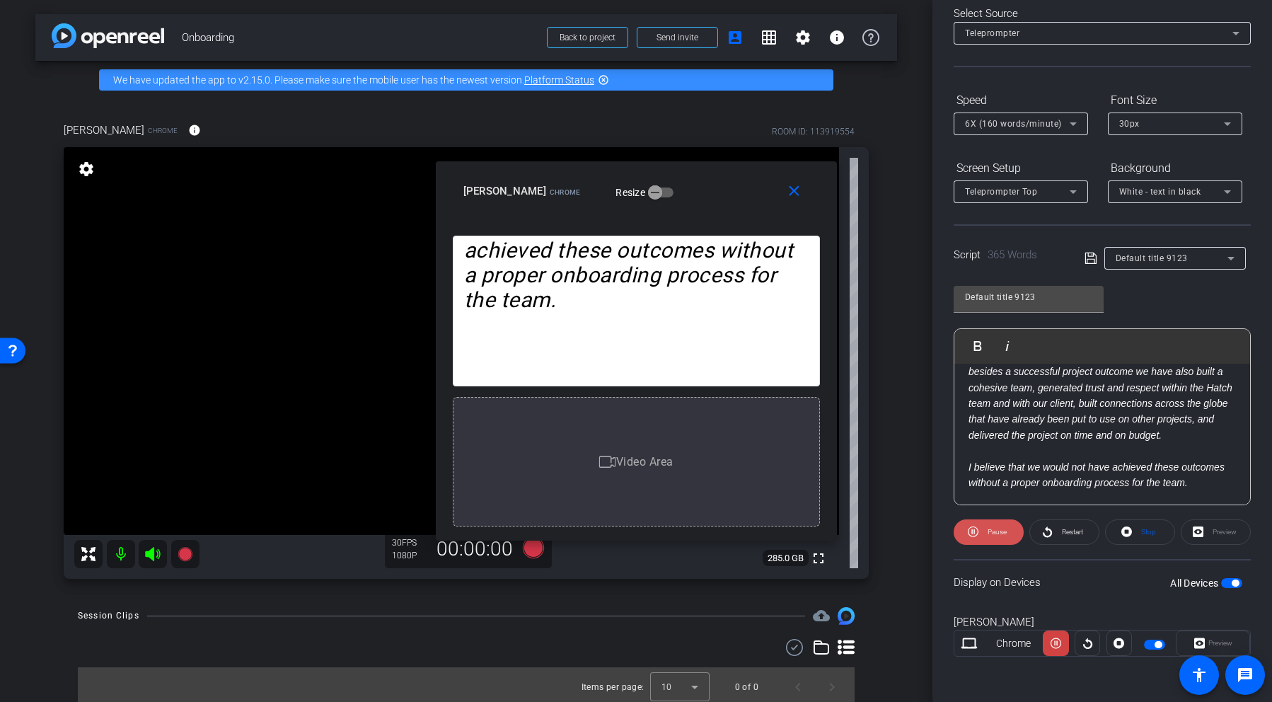
click at [997, 538] on span "Pause" at bounding box center [995, 532] width 23 height 20
click at [997, 533] on span "Play" at bounding box center [996, 532] width 13 height 8
click at [1000, 534] on span "Pause" at bounding box center [997, 532] width 19 height 8
click at [1073, 125] on icon at bounding box center [1073, 123] width 17 height 17
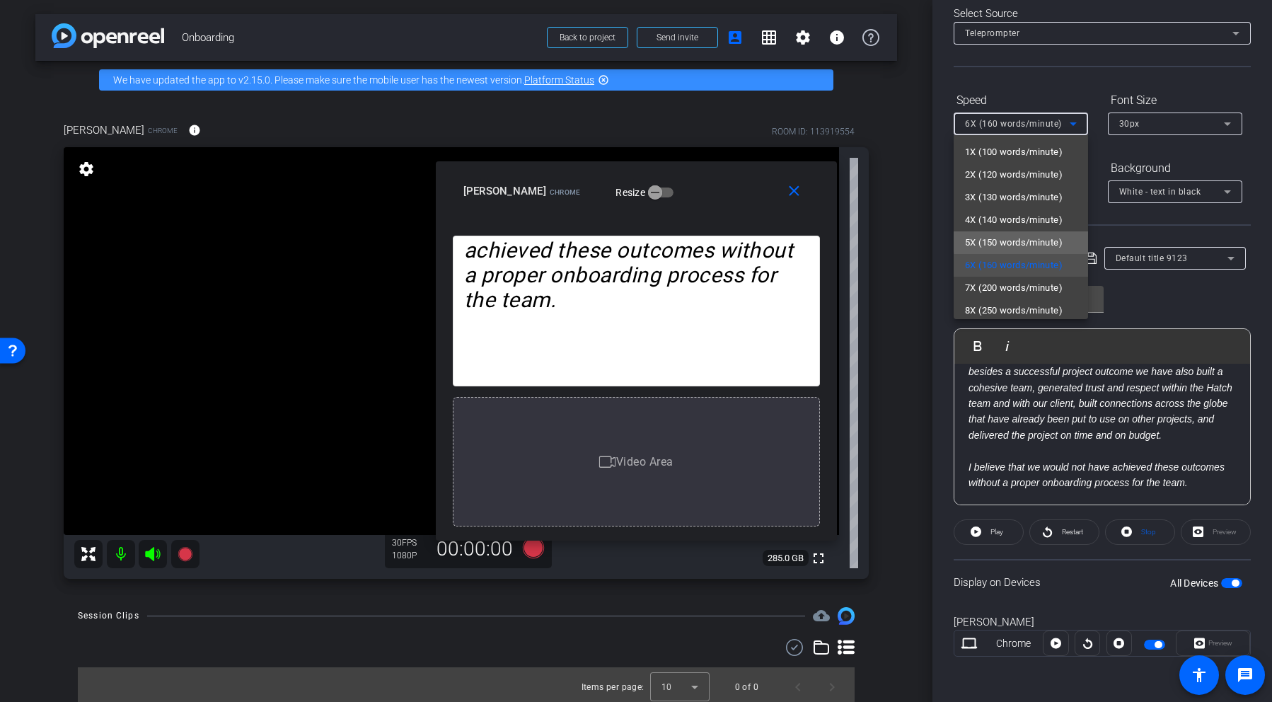
click at [1030, 241] on span "5X (150 words/minute)" at bounding box center [1014, 242] width 98 height 17
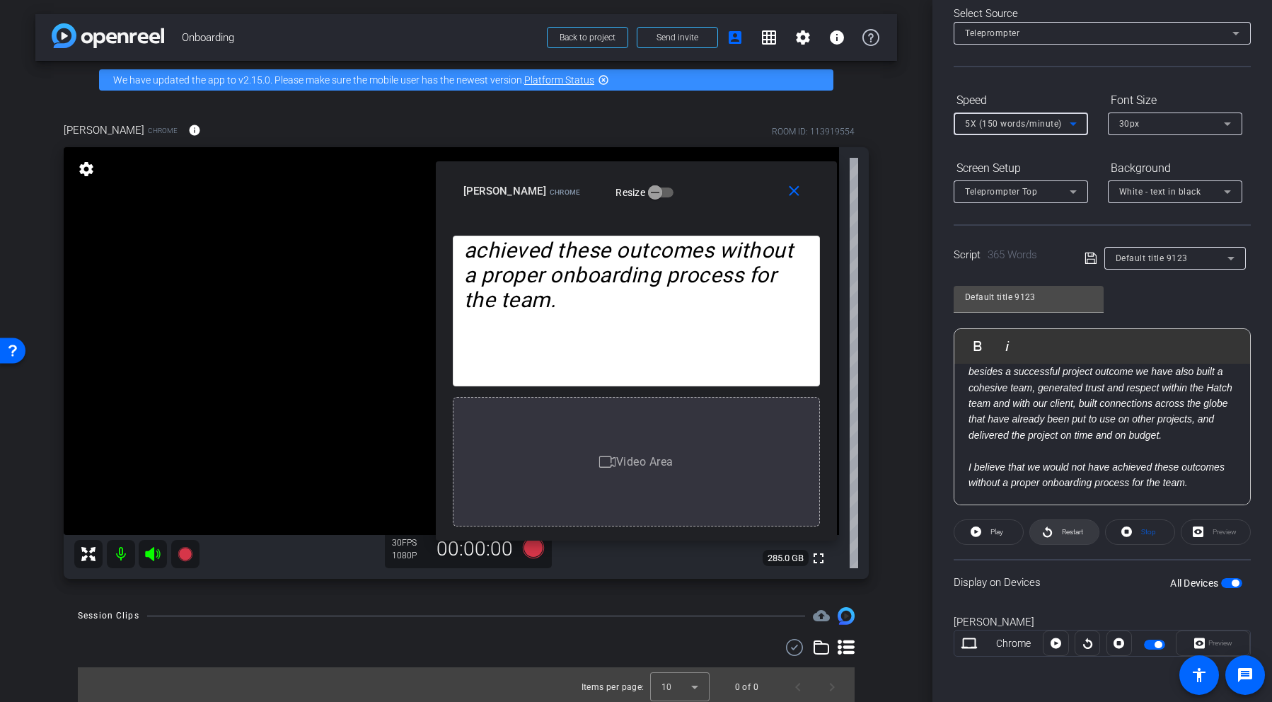
click at [1058, 531] on span "Restart" at bounding box center [1070, 532] width 25 height 20
click at [997, 537] on span "Pause" at bounding box center [995, 532] width 23 height 20
click at [995, 528] on span "Play" at bounding box center [996, 532] width 13 height 8
click at [1000, 536] on span "Pause" at bounding box center [995, 532] width 23 height 20
click at [997, 534] on span "Play" at bounding box center [996, 532] width 13 height 8
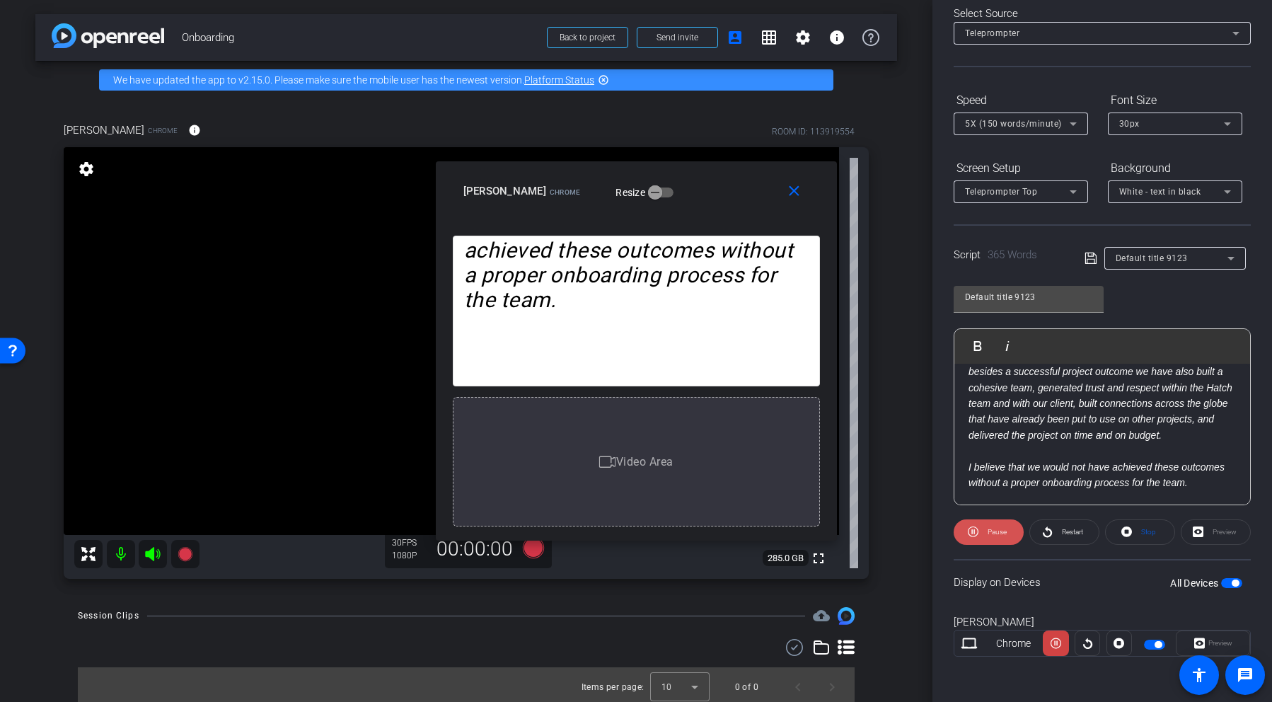
click at [993, 536] on span "Pause" at bounding box center [995, 532] width 23 height 20
click at [991, 124] on span "5X (150 words/minute)" at bounding box center [1013, 124] width 97 height 10
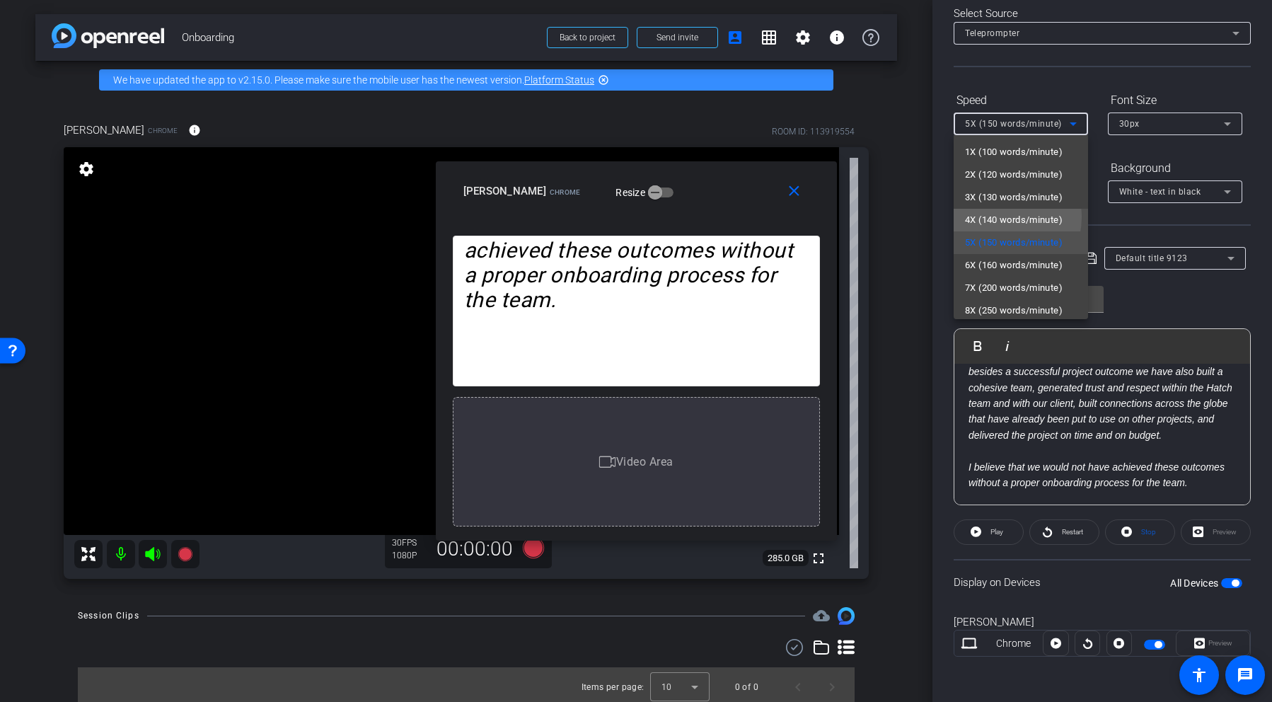
click at [990, 216] on span "4X (140 words/minute)" at bounding box center [1014, 220] width 98 height 17
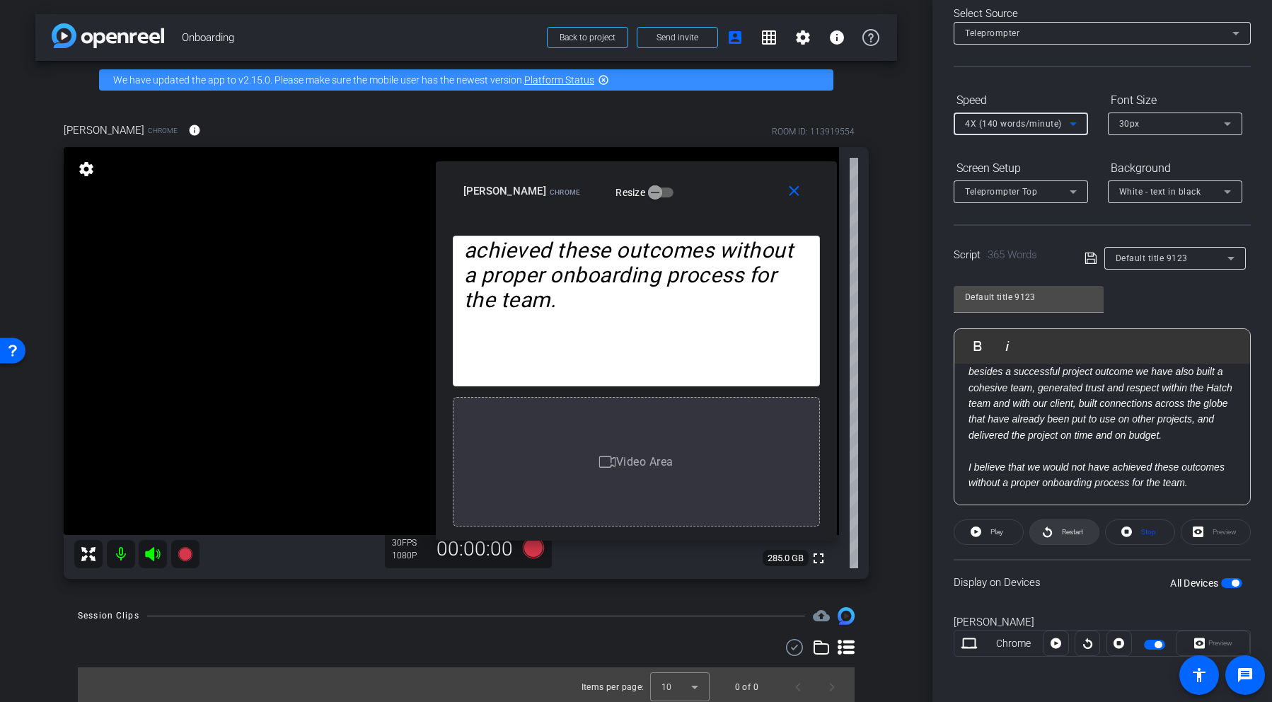
click at [1073, 531] on span "Restart" at bounding box center [1072, 532] width 21 height 8
click at [993, 538] on span "Pause" at bounding box center [995, 532] width 23 height 20
click at [997, 534] on span "Play" at bounding box center [996, 532] width 13 height 8
click at [993, 533] on span "Pause" at bounding box center [997, 532] width 19 height 8
click at [1035, 125] on span "4X (140 words/minute)" at bounding box center [1013, 124] width 97 height 10
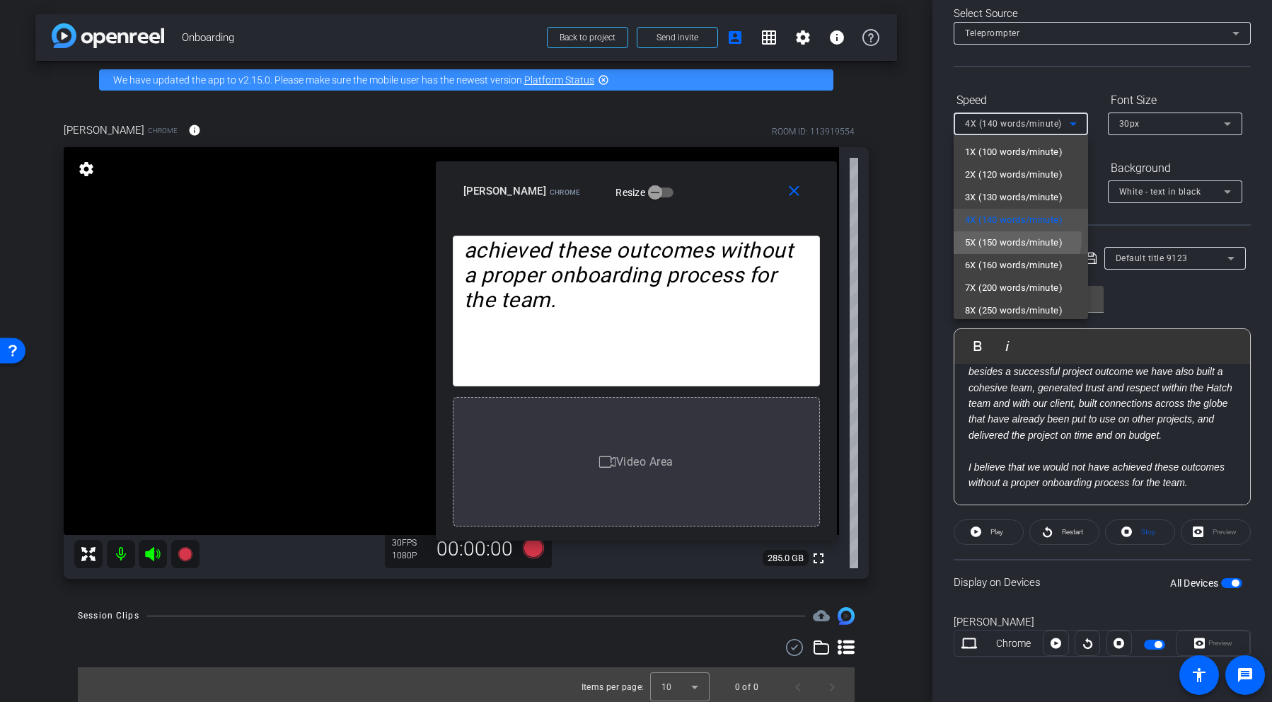
click at [1013, 238] on span "5X (150 words/minute)" at bounding box center [1014, 242] width 98 height 17
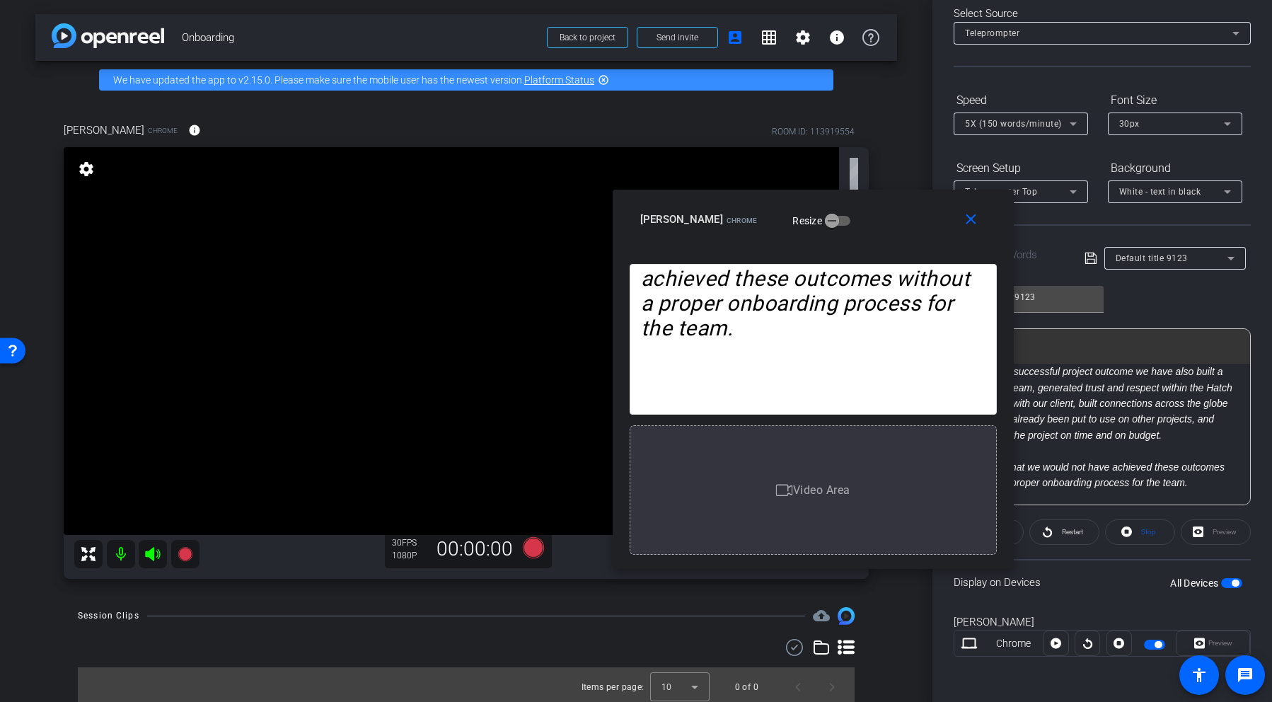
drag, startPoint x: 736, startPoint y: 188, endPoint x: 913, endPoint y: 216, distance: 179.1
click at [913, 216] on div "Ian Gilchrist Chrome Resize" at bounding box center [818, 219] width 357 height 25
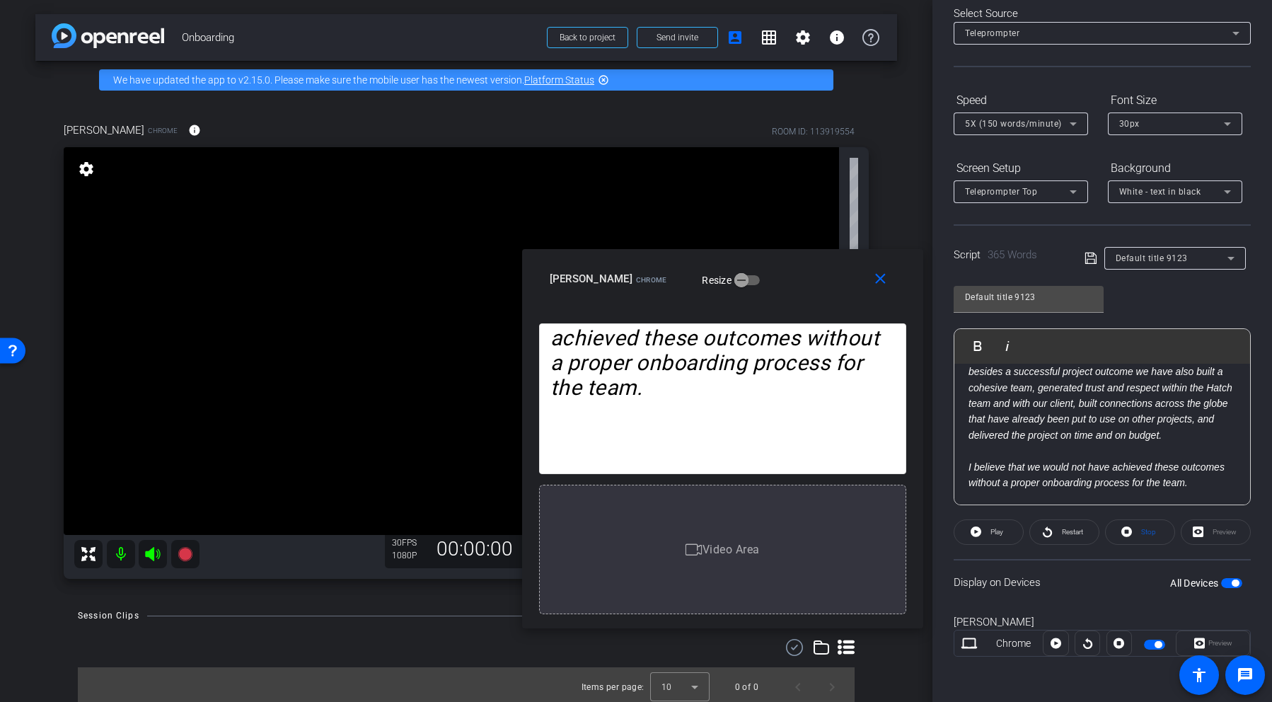
drag, startPoint x: 920, startPoint y: 209, endPoint x: 829, endPoint y: 268, distance: 108.3
click at [829, 268] on div "Ian Gilchrist Chrome Resize" at bounding box center [728, 278] width 357 height 25
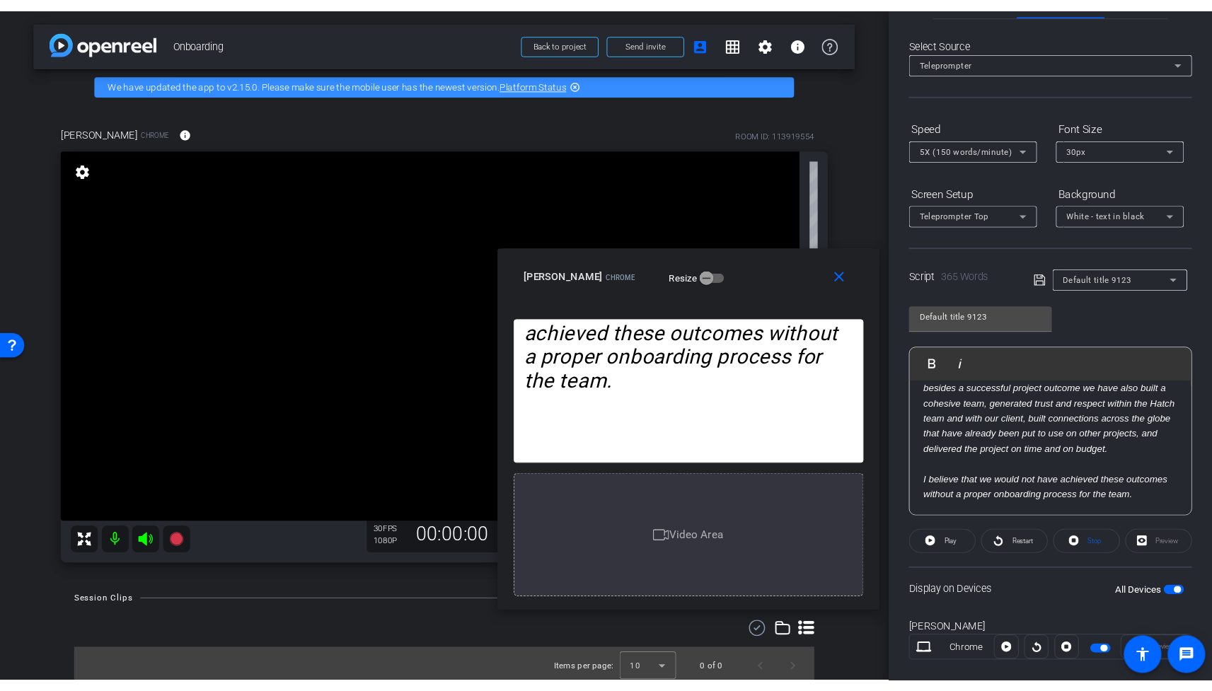
scroll to position [0, 0]
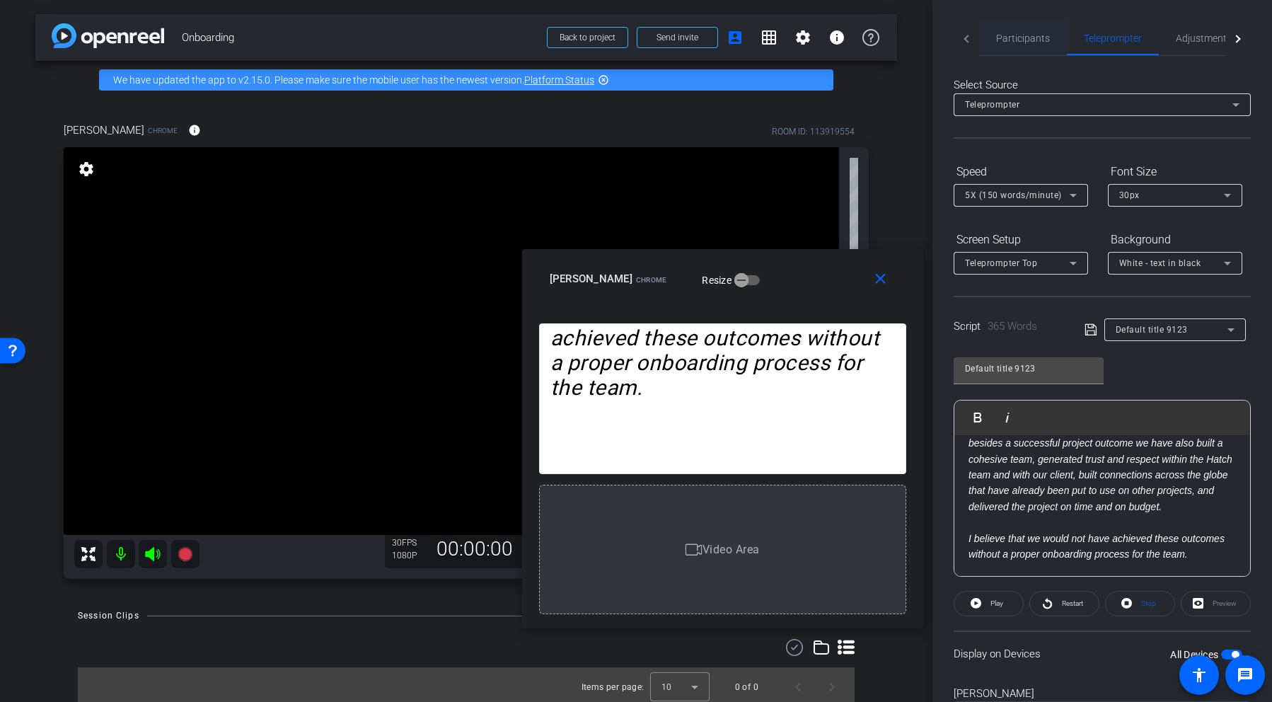
click at [1019, 35] on span "Participants" at bounding box center [1023, 38] width 54 height 10
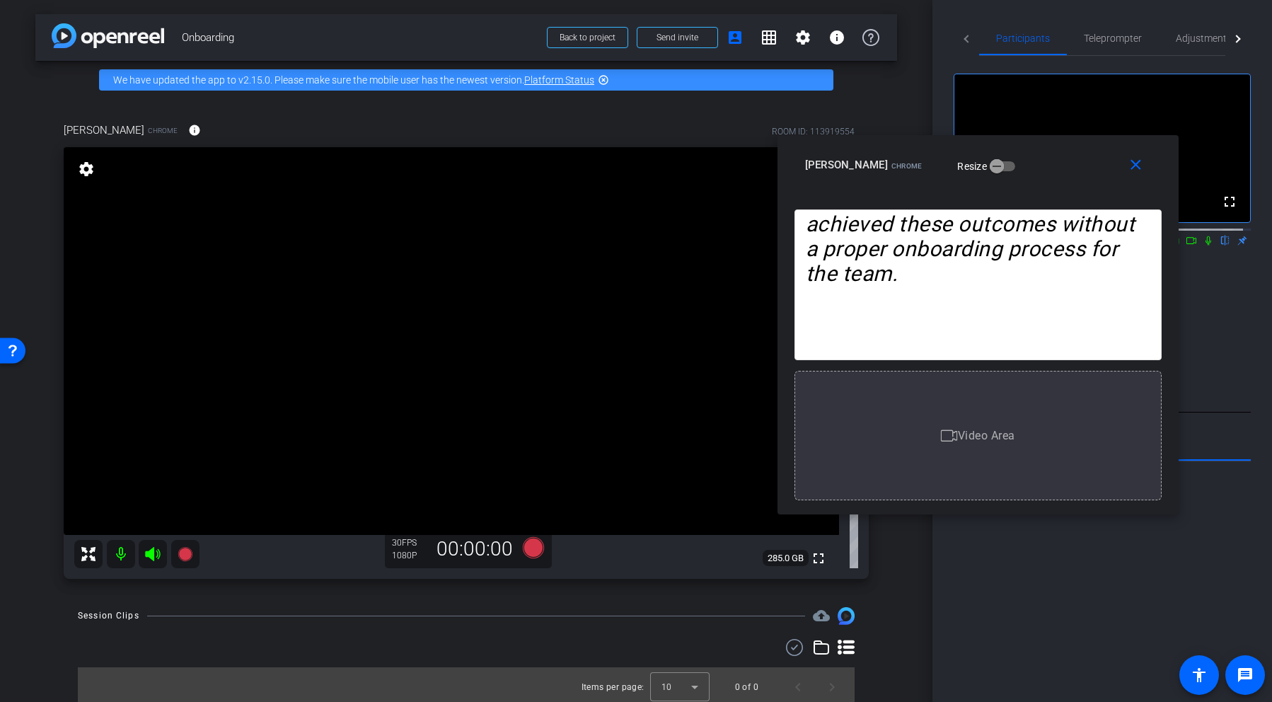
drag, startPoint x: 799, startPoint y: 268, endPoint x: 1052, endPoint y: 163, distance: 274.3
click at [1052, 163] on div "Ian Gilchrist Chrome Resize" at bounding box center [983, 164] width 357 height 25
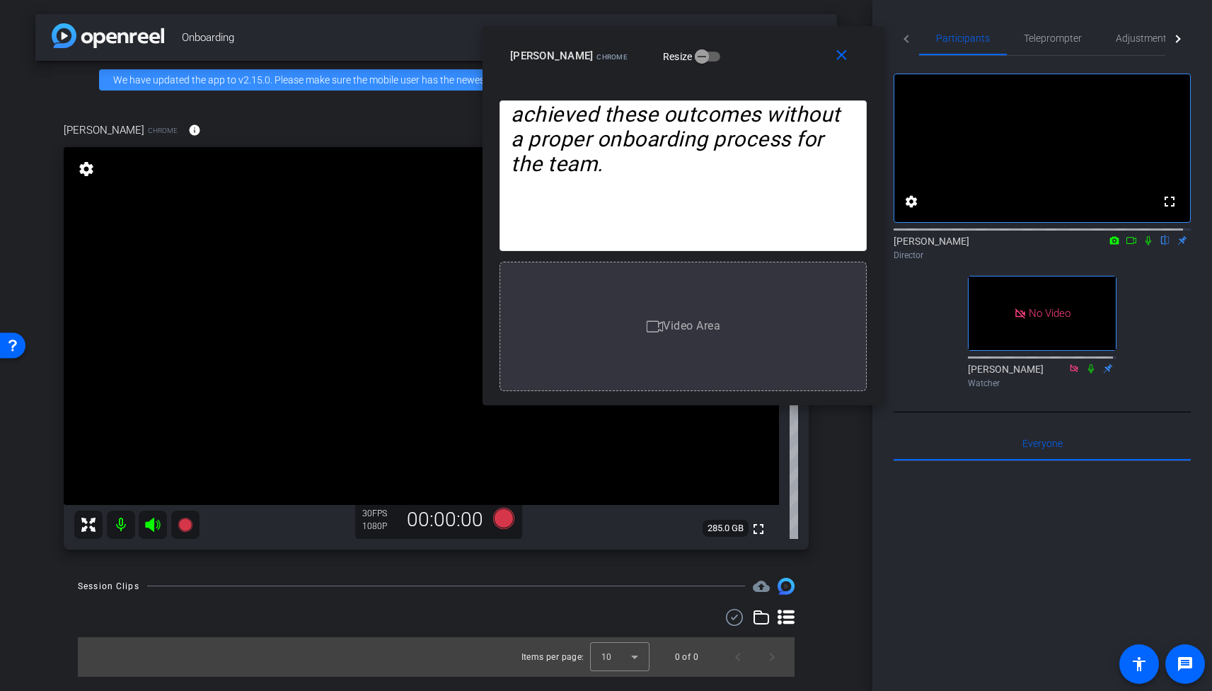
drag, startPoint x: 1000, startPoint y: 141, endPoint x: 735, endPoint y: 37, distance: 284.3
click at [735, 37] on div "close Ian Gilchrist Chrome Resize" at bounding box center [682, 58] width 401 height 64
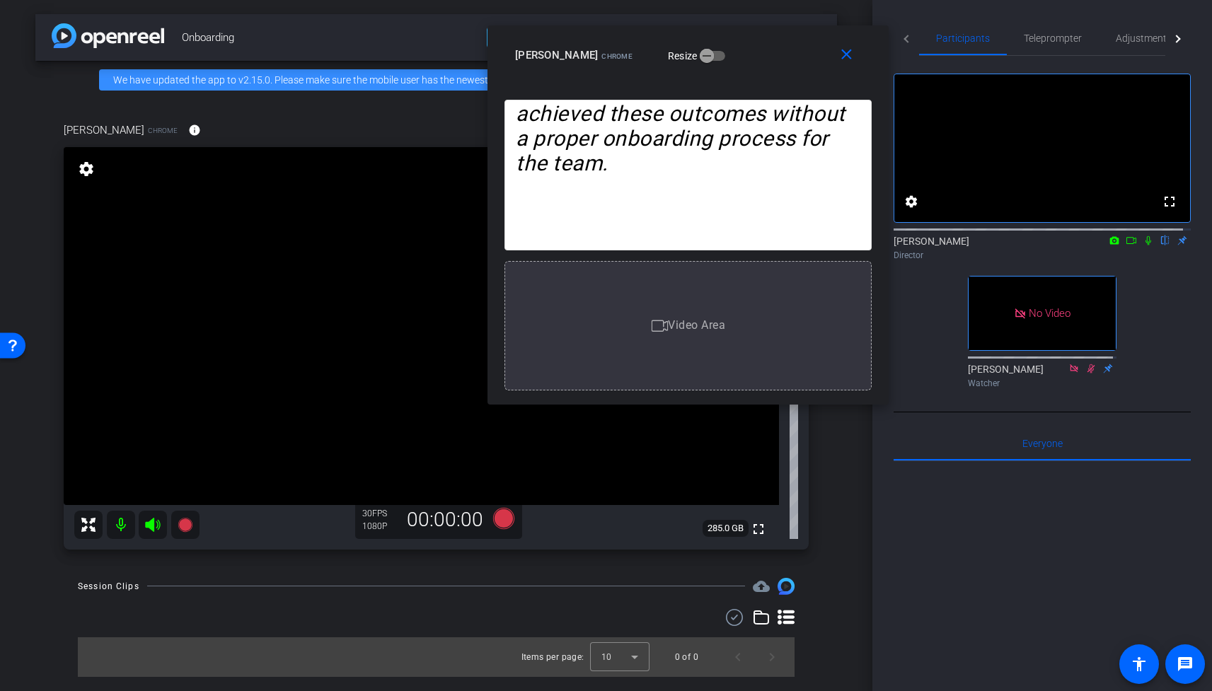
click at [751, 44] on div "Ian Gilchrist Chrome Resize" at bounding box center [693, 54] width 357 height 25
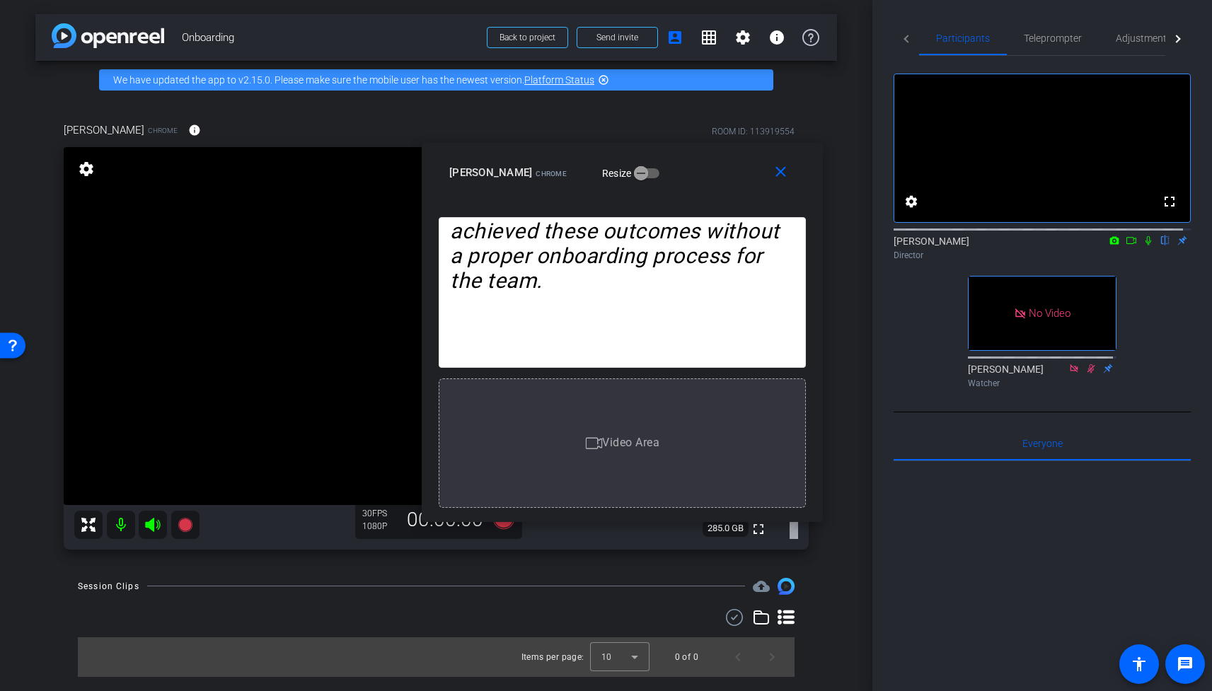
drag, startPoint x: 764, startPoint y: 47, endPoint x: 698, endPoint y: 165, distance: 134.6
click at [698, 165] on div "Ian Gilchrist Chrome Resize" at bounding box center [627, 172] width 357 height 25
click at [1042, 37] on span "Teleprompter" at bounding box center [1053, 38] width 58 height 10
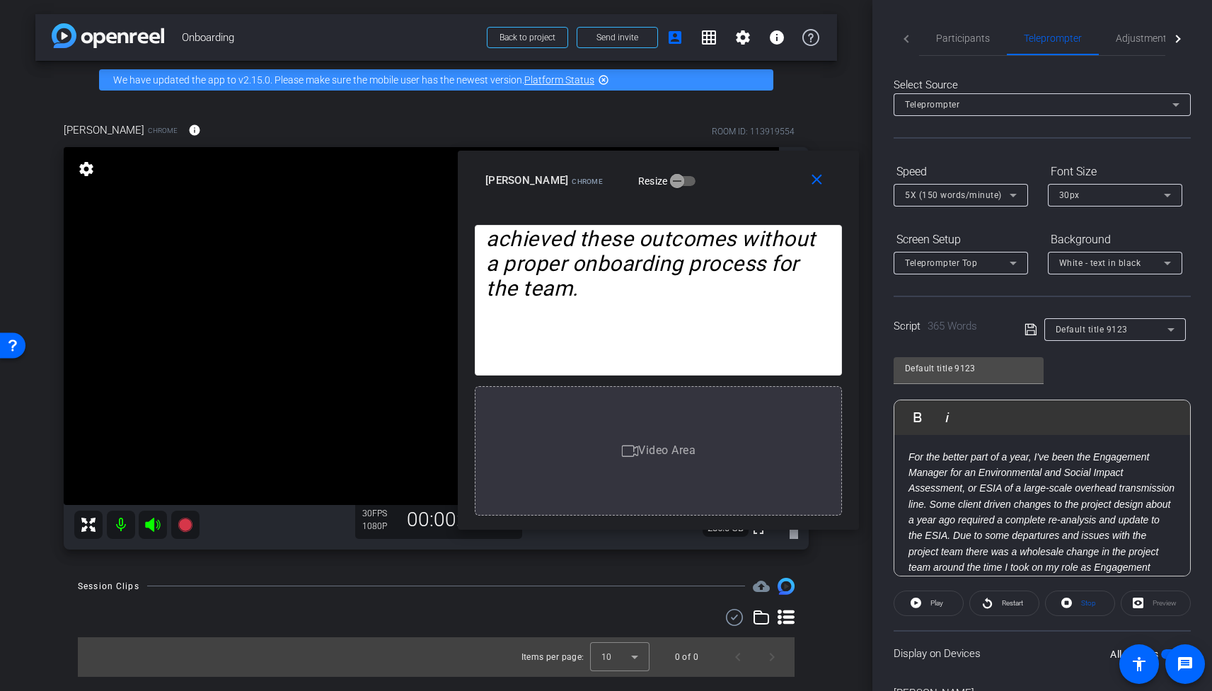
drag, startPoint x: 682, startPoint y: 159, endPoint x: 718, endPoint y: 167, distance: 36.9
click at [718, 168] on div "Ian Gilchrist Chrome Resize" at bounding box center [663, 180] width 357 height 25
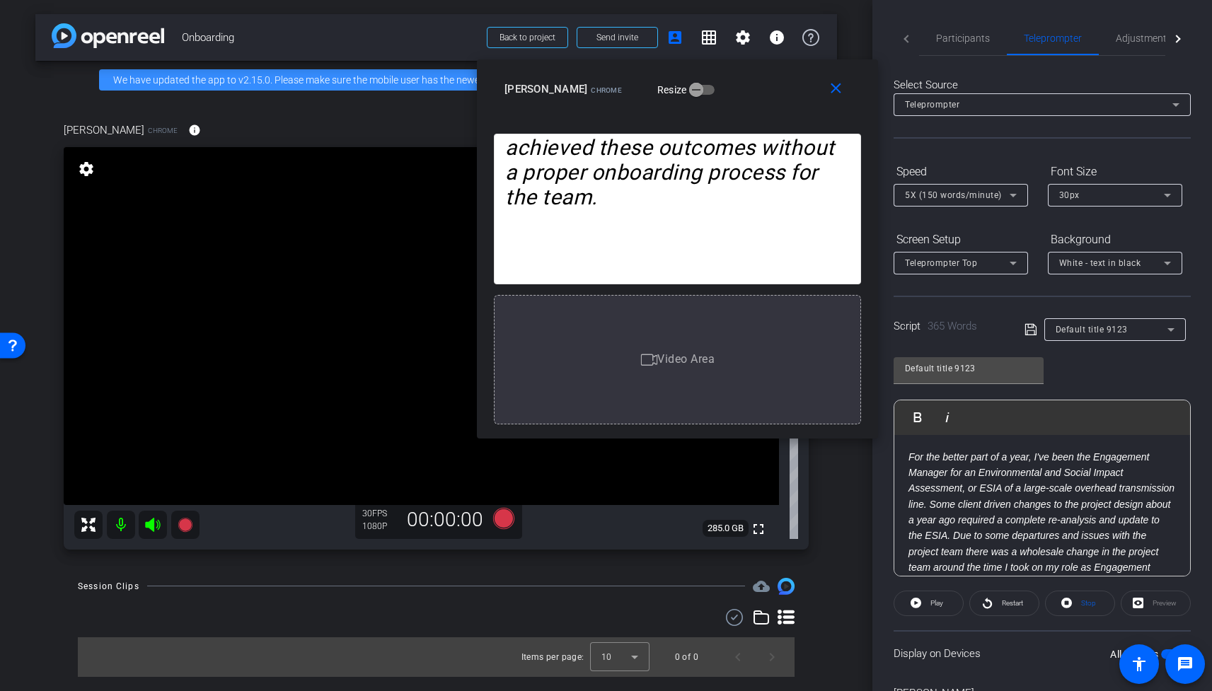
drag, startPoint x: 731, startPoint y: 169, endPoint x: 785, endPoint y: 62, distance: 120.5
click at [752, 76] on div "Ian Gilchrist Chrome Resize" at bounding box center [682, 88] width 357 height 25
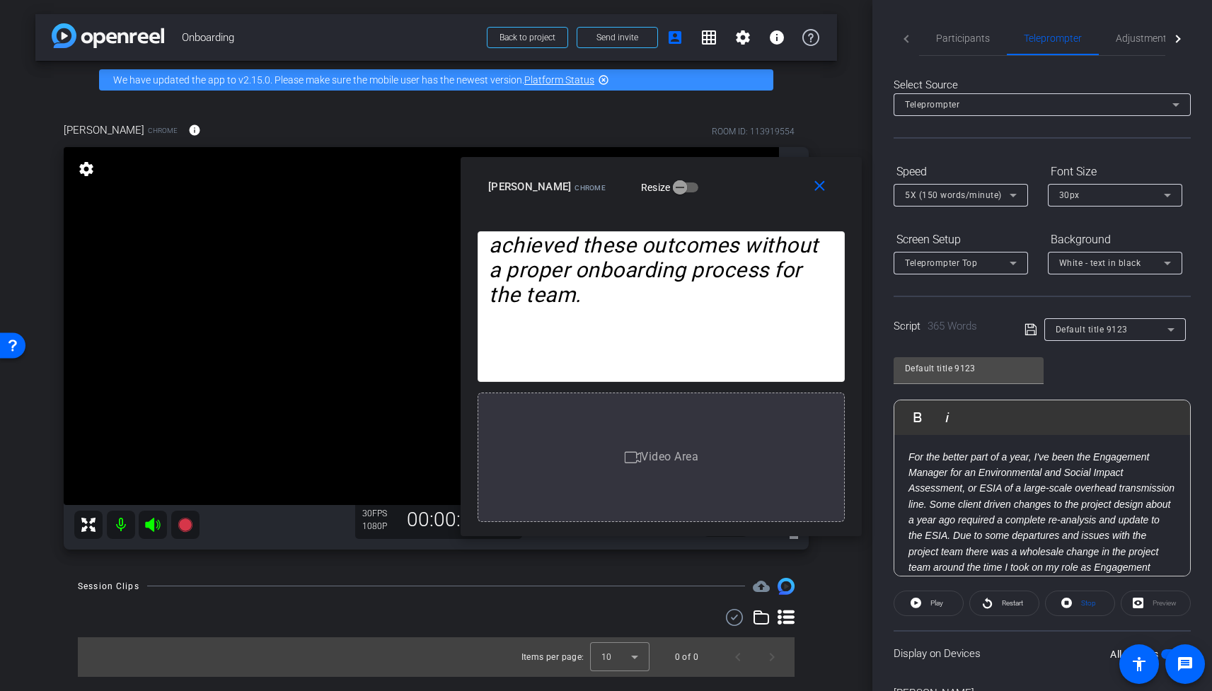
drag, startPoint x: 732, startPoint y: 67, endPoint x: 713, endPoint y: 166, distance: 100.7
click at [713, 166] on div "close Ian Gilchrist Chrome Resize" at bounding box center [661, 189] width 401 height 64
click at [966, 36] on span "Participants" at bounding box center [963, 38] width 54 height 10
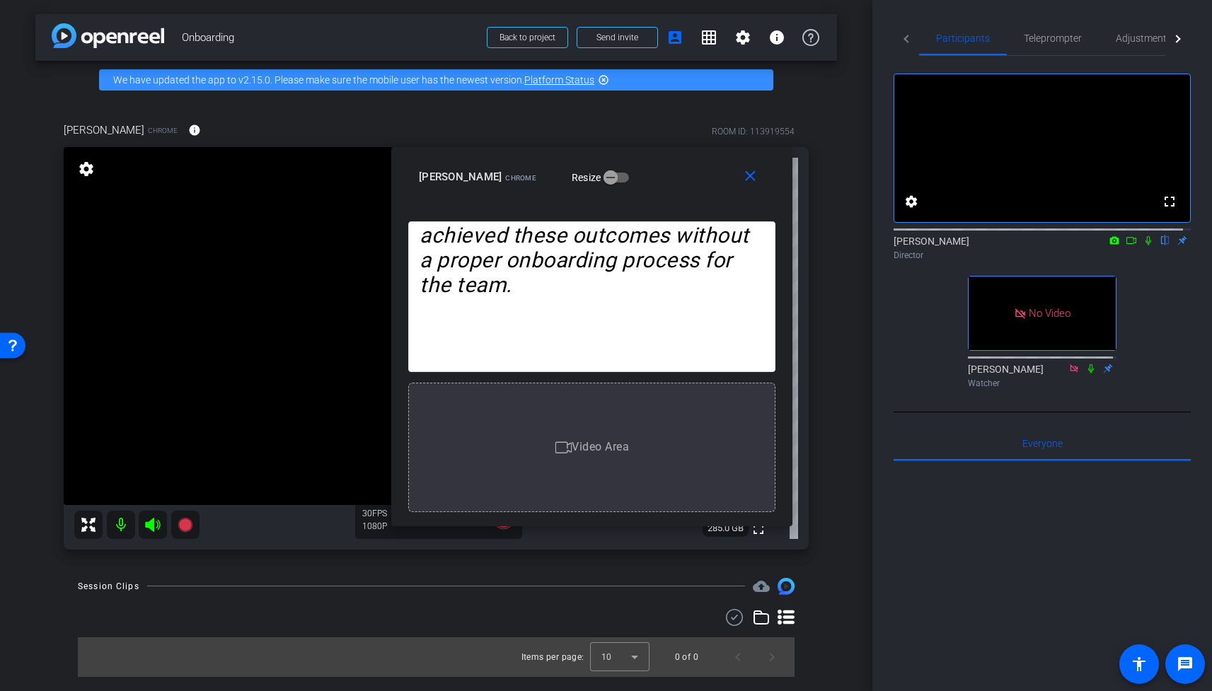
drag, startPoint x: 742, startPoint y: 175, endPoint x: 673, endPoint y: 165, distance: 70.0
click at [673, 165] on div "Ian Gilchrist Chrome Resize" at bounding box center [597, 176] width 357 height 25
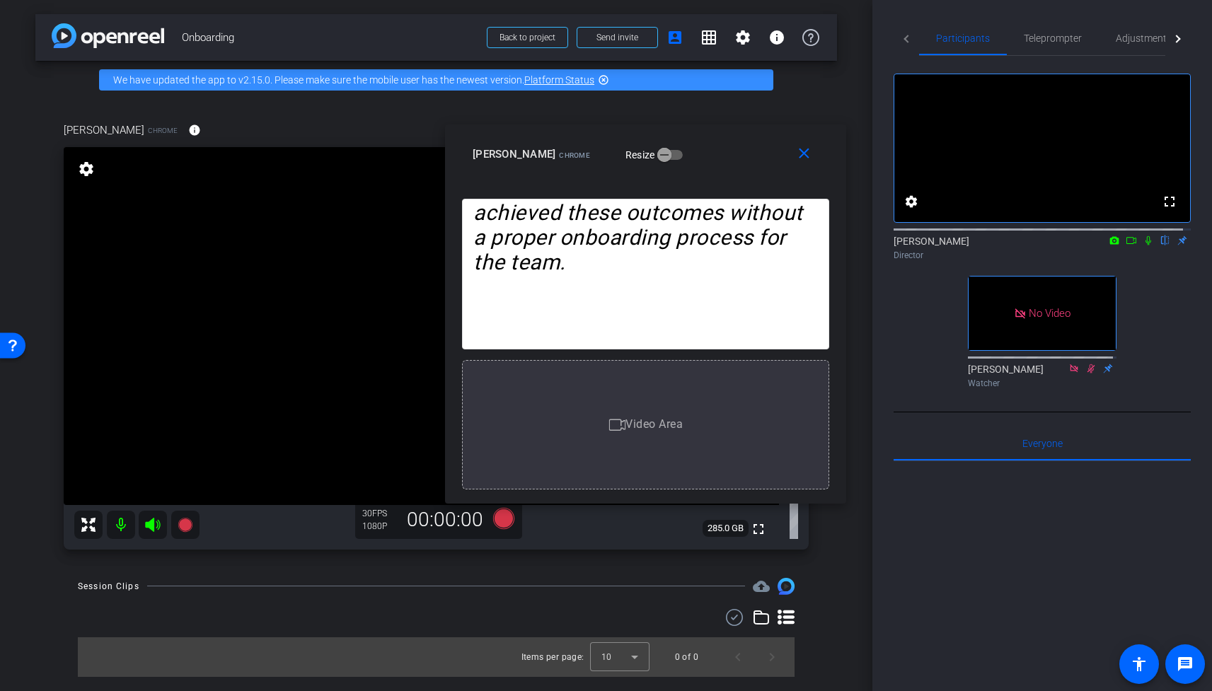
drag, startPoint x: 677, startPoint y: 156, endPoint x: 728, endPoint y: 135, distance: 55.2
click at [728, 135] on div "close Ian Gilchrist Chrome Resize" at bounding box center [645, 157] width 401 height 64
click at [1062, 37] on span "Teleprompter" at bounding box center [1053, 38] width 58 height 10
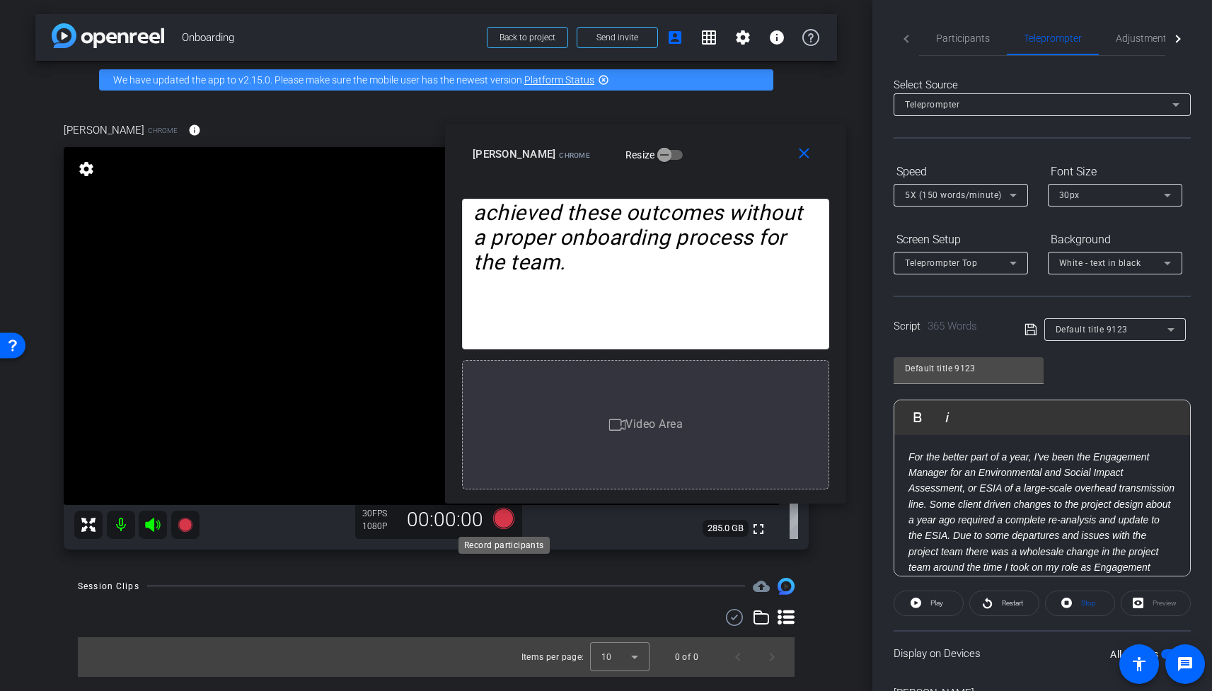
click at [503, 521] on icon at bounding box center [502, 517] width 21 height 21
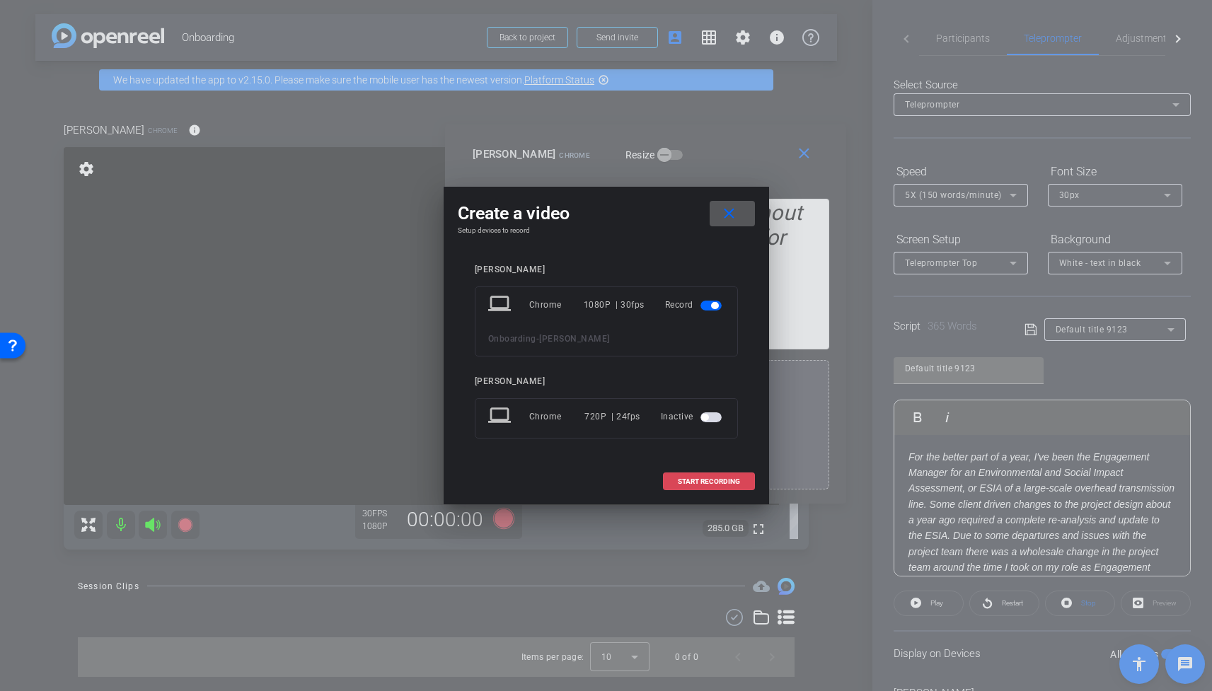
click at [703, 478] on span "START RECORDING" at bounding box center [709, 481] width 62 height 7
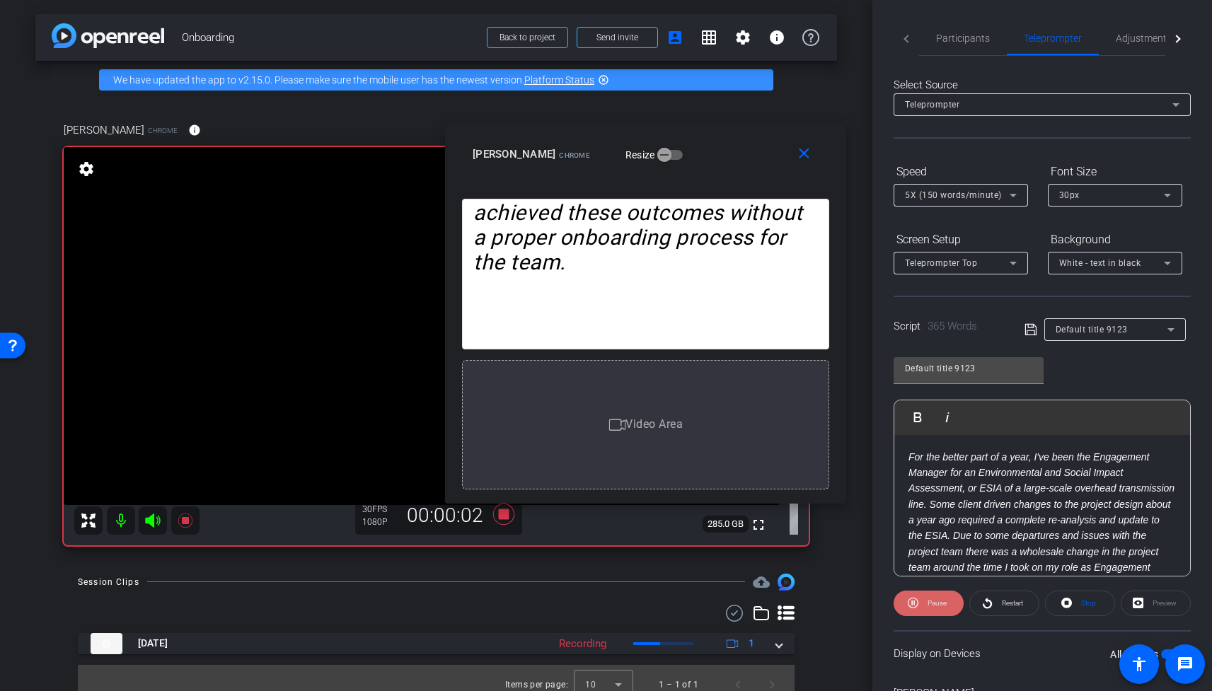
click at [933, 605] on span "Pause" at bounding box center [936, 603] width 19 height 8
click at [1014, 603] on span "Restart" at bounding box center [1012, 603] width 21 height 8
click at [937, 604] on span "Pause" at bounding box center [936, 603] width 19 height 8
click at [1002, 606] on span "Restart" at bounding box center [1012, 603] width 21 height 8
drag, startPoint x: 422, startPoint y: 514, endPoint x: 482, endPoint y: 529, distance: 62.1
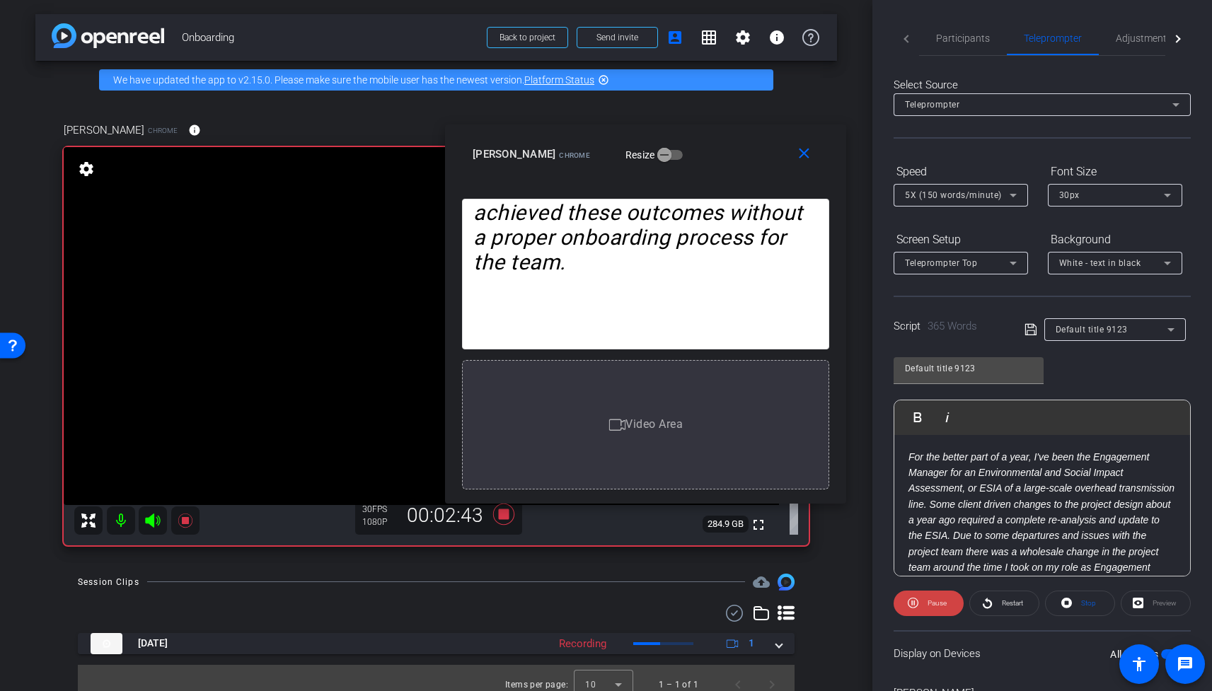
click at [423, 514] on div "00:02:43" at bounding box center [445, 516] width 95 height 24
click at [503, 512] on icon at bounding box center [502, 513] width 21 height 21
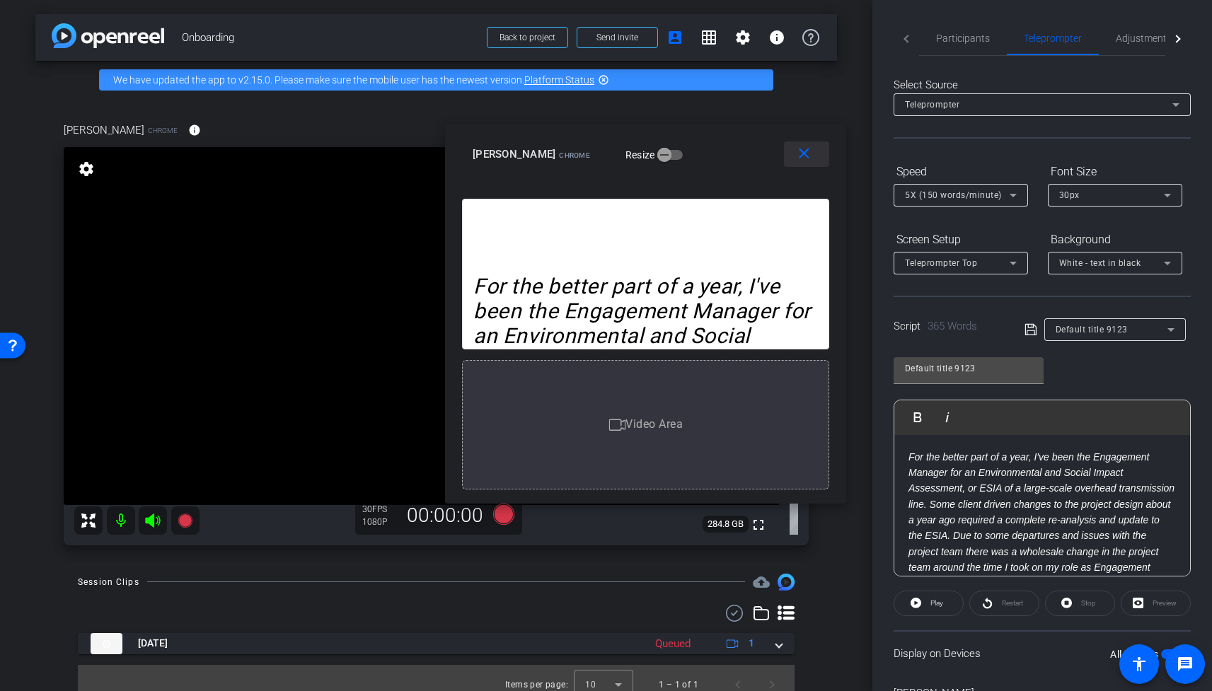
click at [807, 153] on mat-icon "close" at bounding box center [804, 154] width 18 height 18
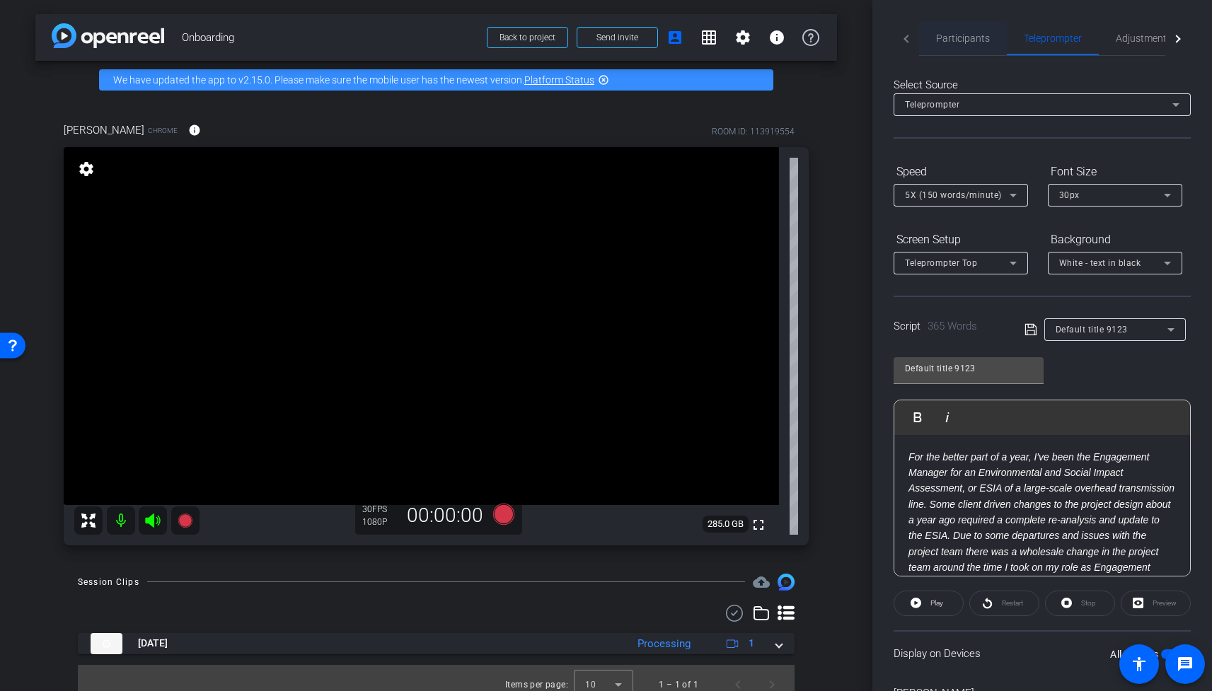
click at [965, 36] on span "Participants" at bounding box center [963, 38] width 54 height 10
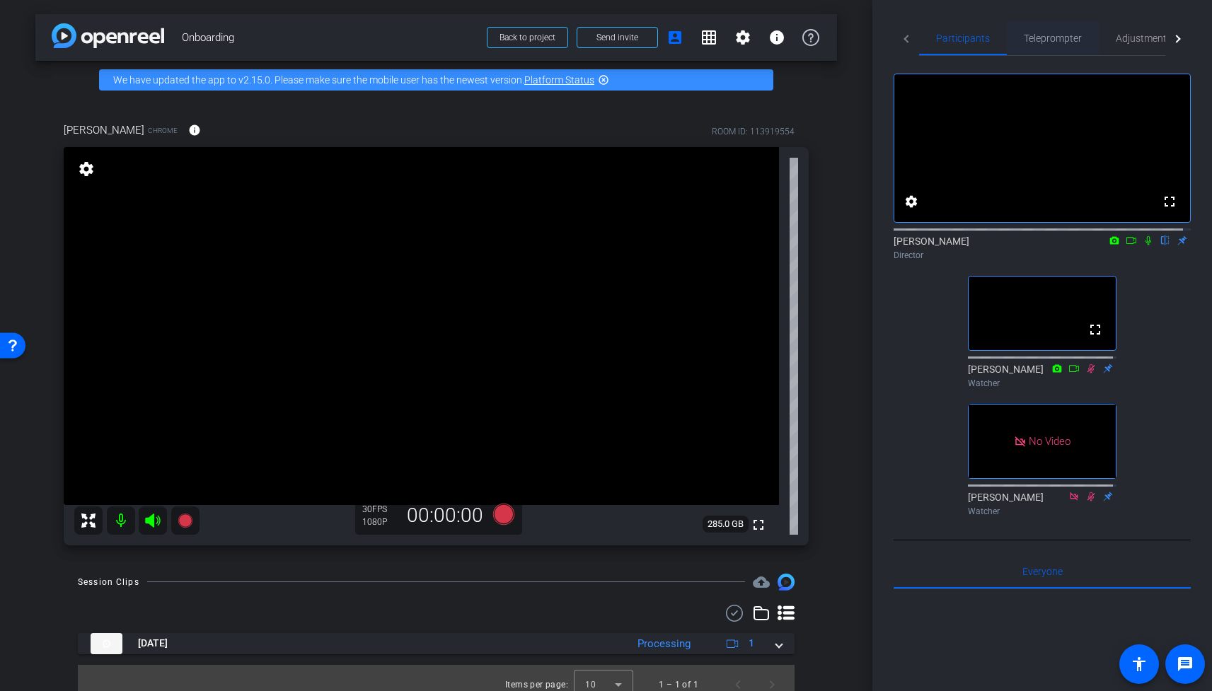
click at [1055, 34] on span "Teleprompter" at bounding box center [1053, 38] width 58 height 10
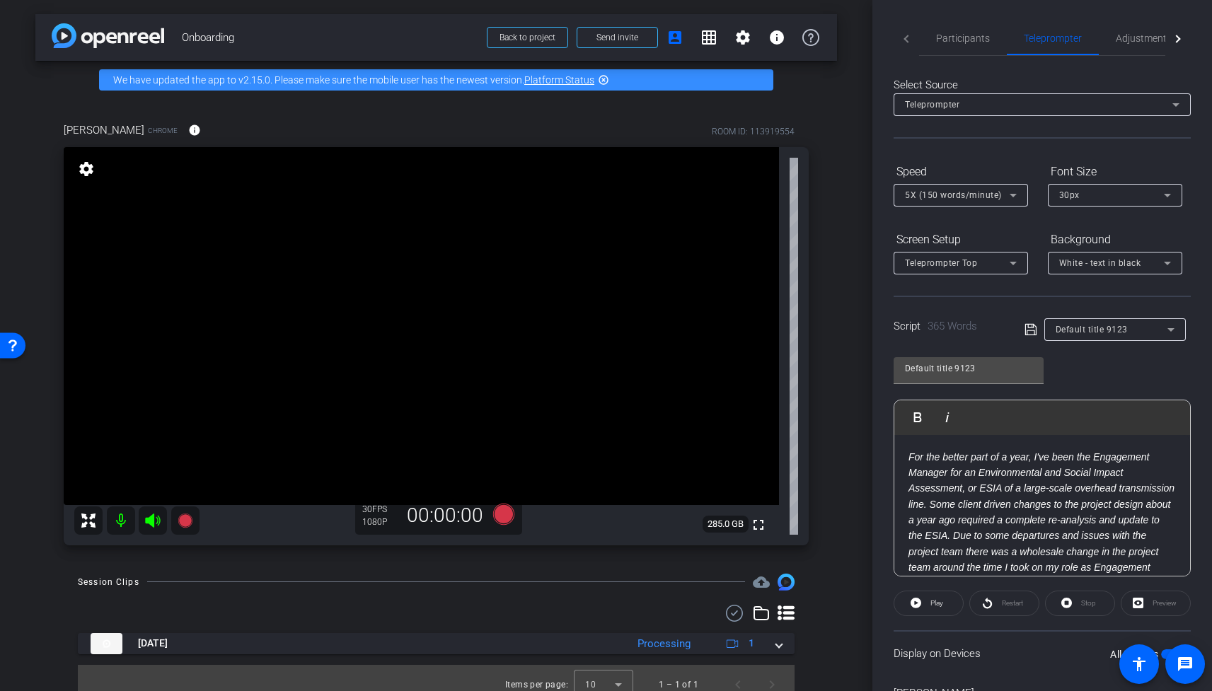
click at [1155, 601] on div "Preview" at bounding box center [1156, 603] width 70 height 25
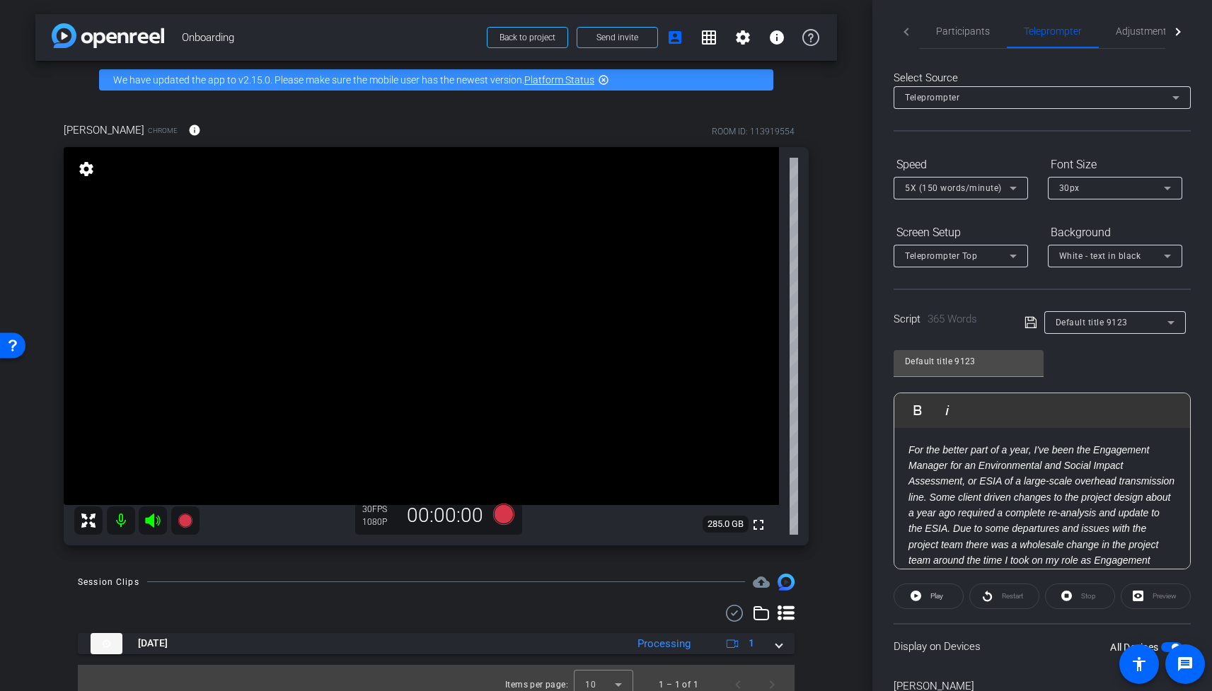
scroll to position [82, 0]
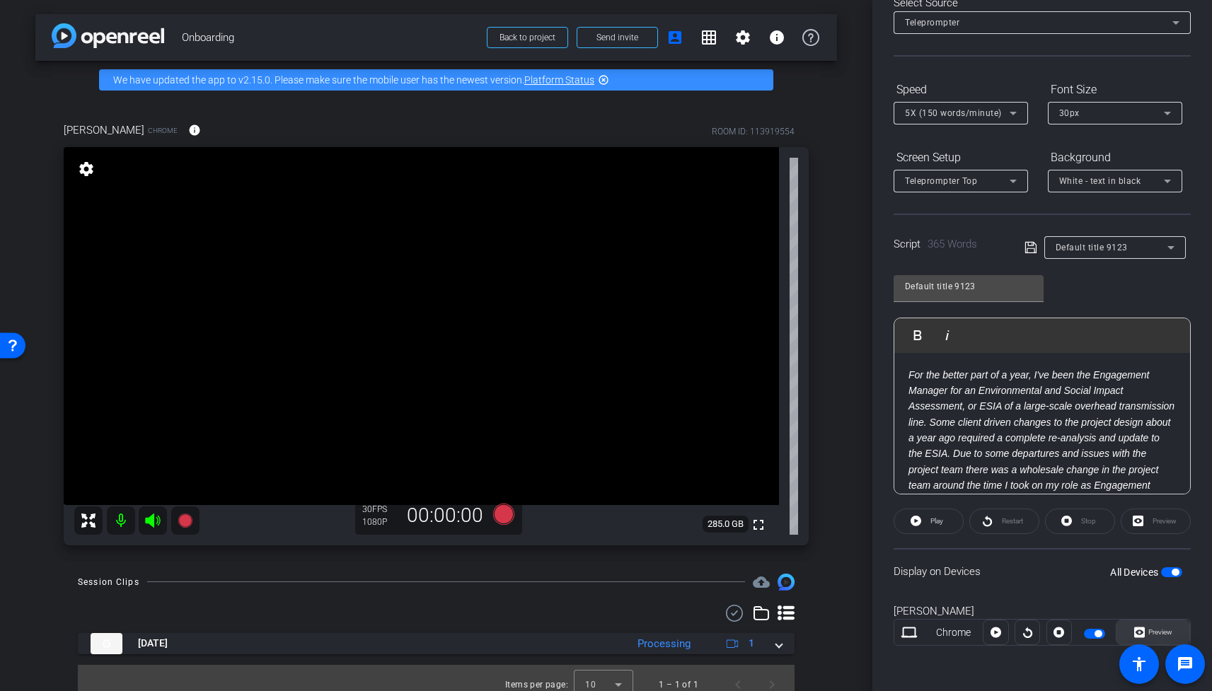
click at [1158, 630] on span "Preview" at bounding box center [1160, 632] width 24 height 8
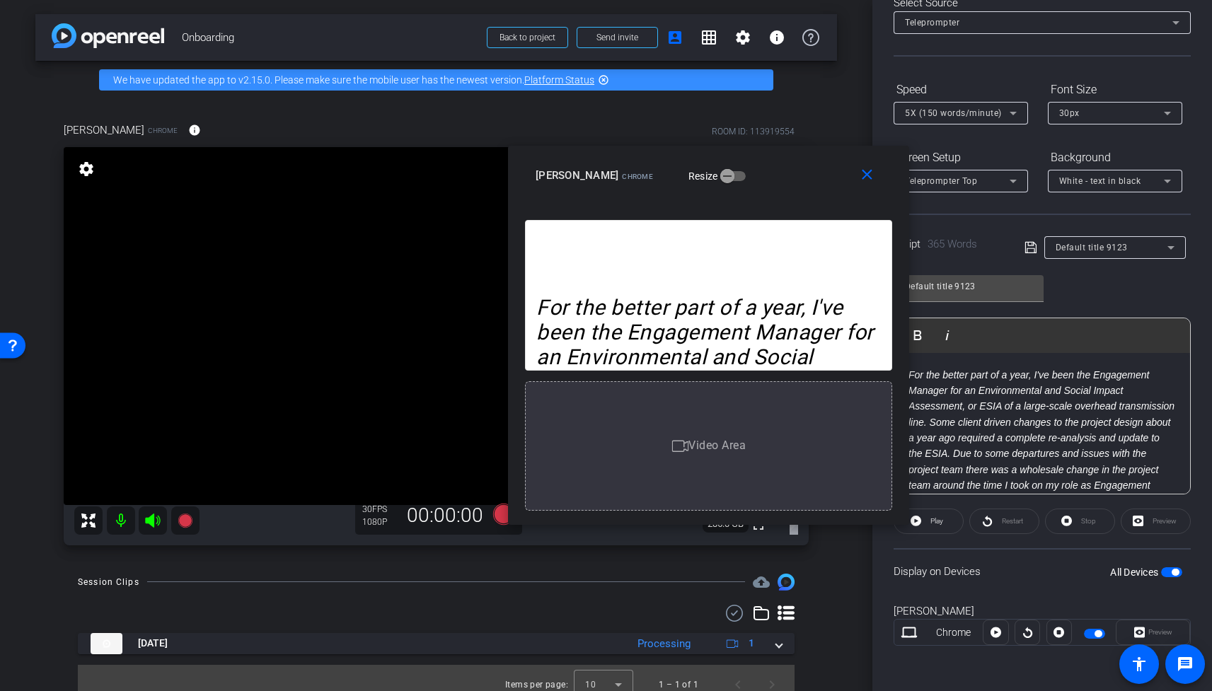
drag, startPoint x: 682, startPoint y: 174, endPoint x: 785, endPoint y: 163, distance: 103.1
click at [785, 163] on div "Ian Gilchrist Chrome Resize" at bounding box center [714, 175] width 357 height 25
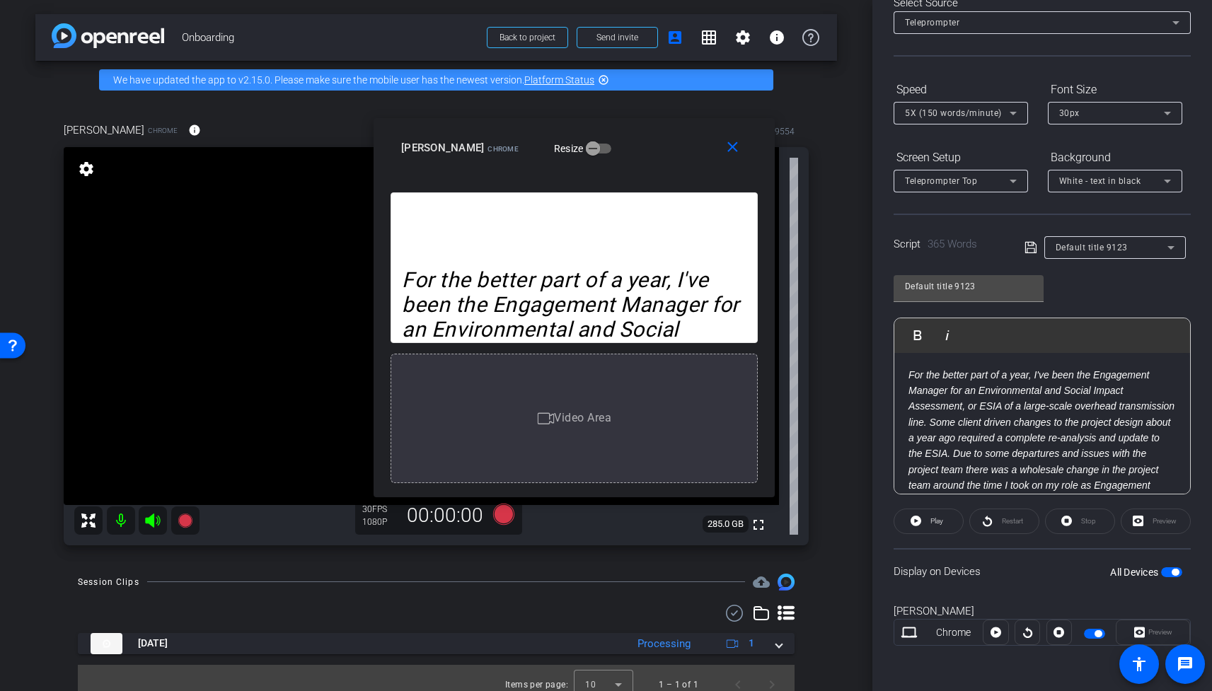
drag, startPoint x: 774, startPoint y: 161, endPoint x: 658, endPoint y: 137, distance: 118.5
click at [658, 137] on div "Ian Gilchrist Chrome Resize" at bounding box center [579, 147] width 357 height 25
click at [1014, 179] on icon at bounding box center [1013, 181] width 17 height 17
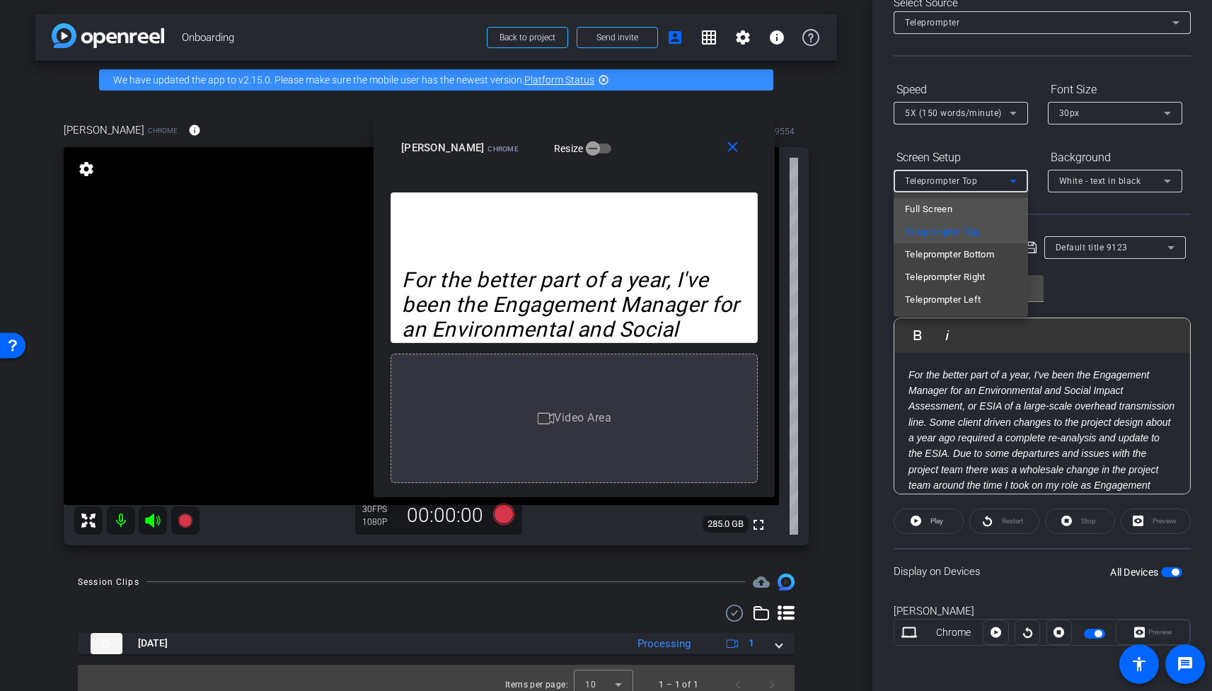
click at [972, 208] on mat-option "Full Screen" at bounding box center [961, 209] width 134 height 23
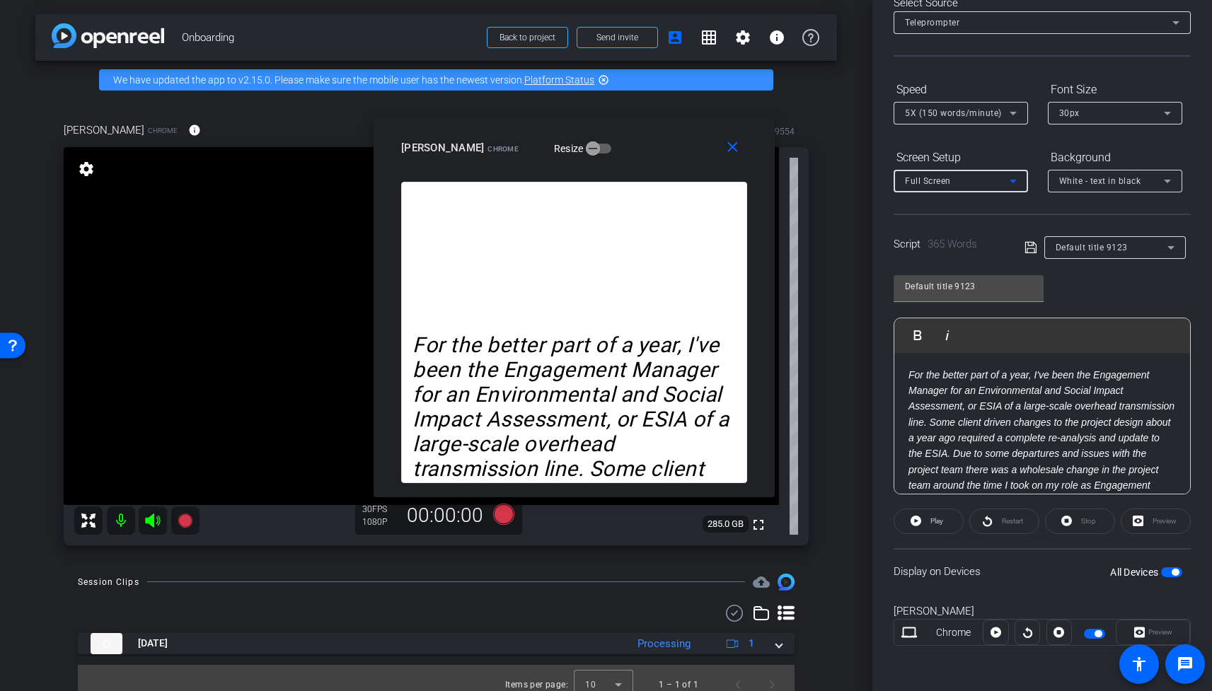
click at [1000, 180] on div "Full Screen" at bounding box center [957, 181] width 105 height 18
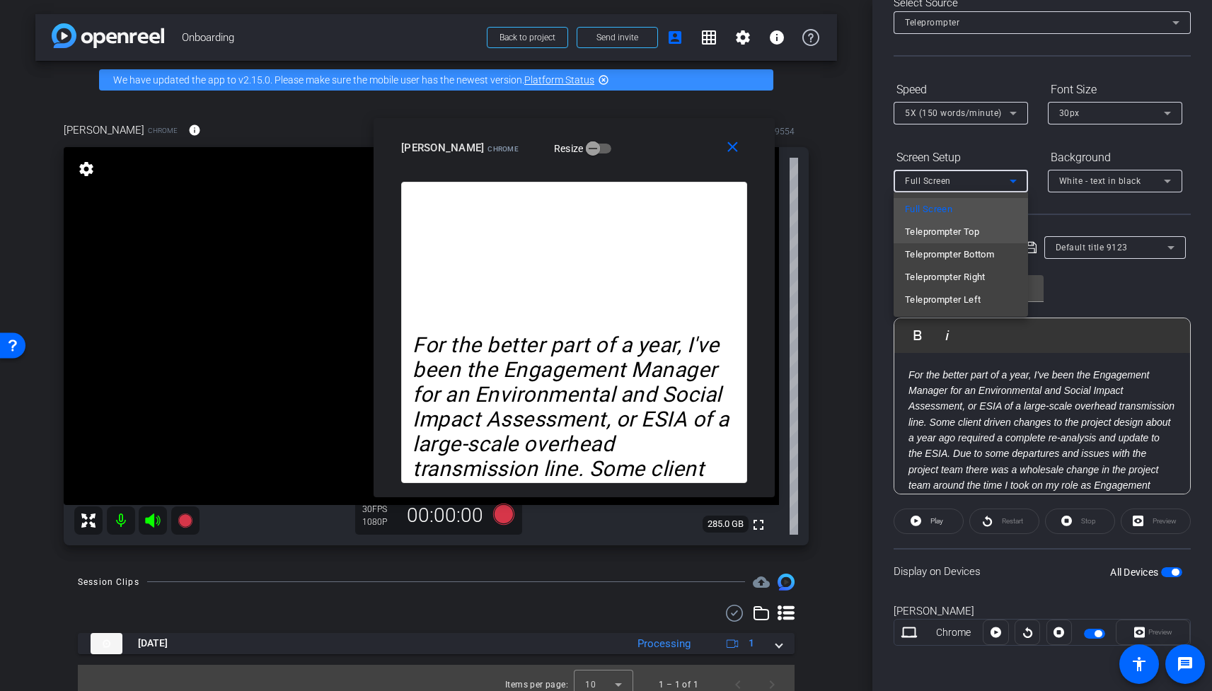
click at [973, 233] on span "Teleprompter Top" at bounding box center [942, 232] width 74 height 17
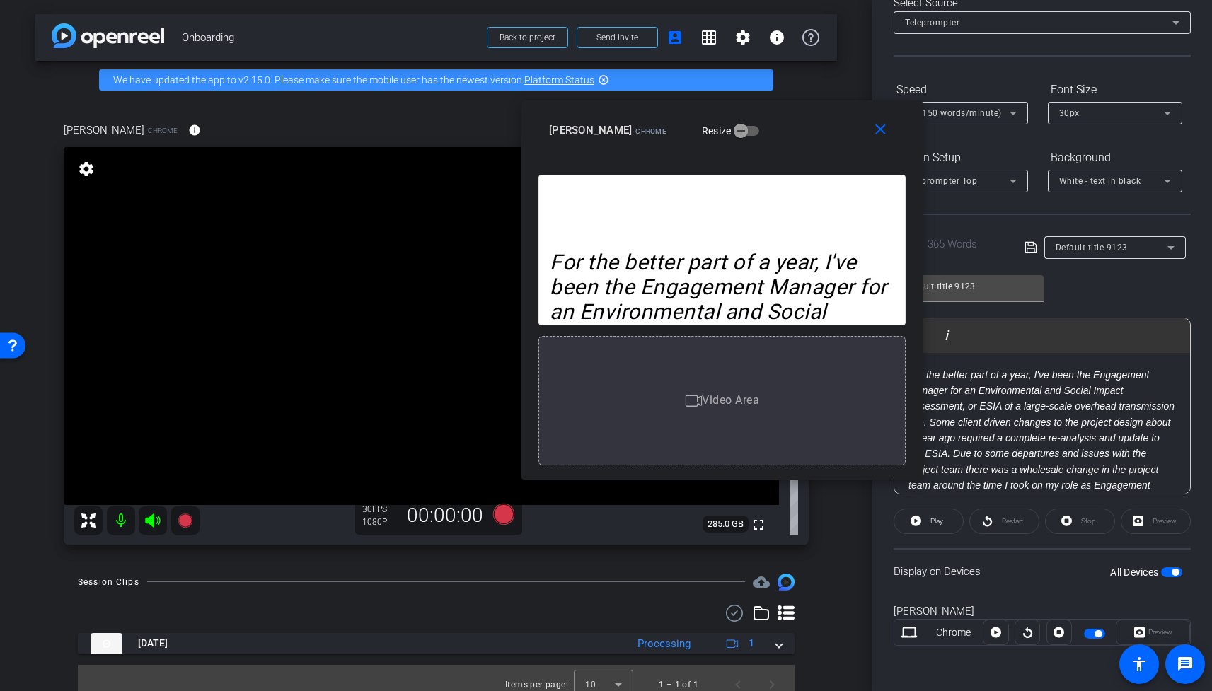
drag, startPoint x: 664, startPoint y: 139, endPoint x: 811, endPoint y: 122, distance: 148.9
click at [811, 122] on div "Ian Gilchrist Chrome Resize" at bounding box center [727, 129] width 357 height 25
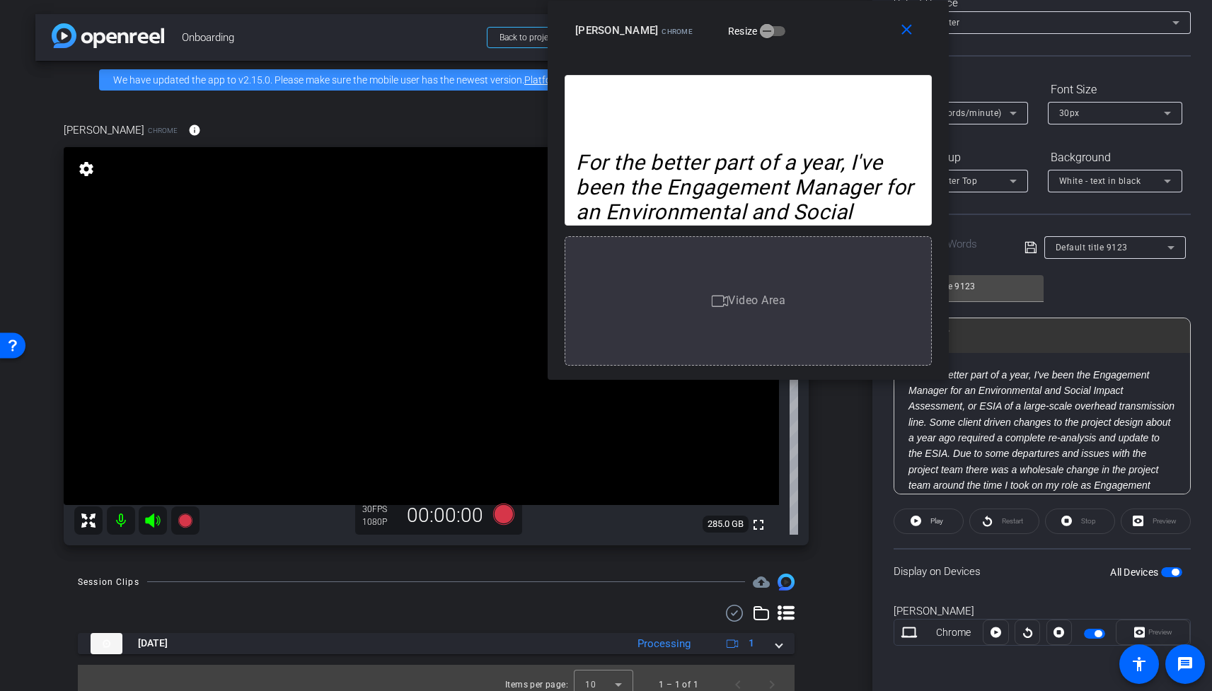
drag, startPoint x: 809, startPoint y: 120, endPoint x: 864, endPoint y: 6, distance: 126.3
click at [864, 6] on div "close Ian Gilchrist Chrome Resize" at bounding box center [748, 33] width 401 height 64
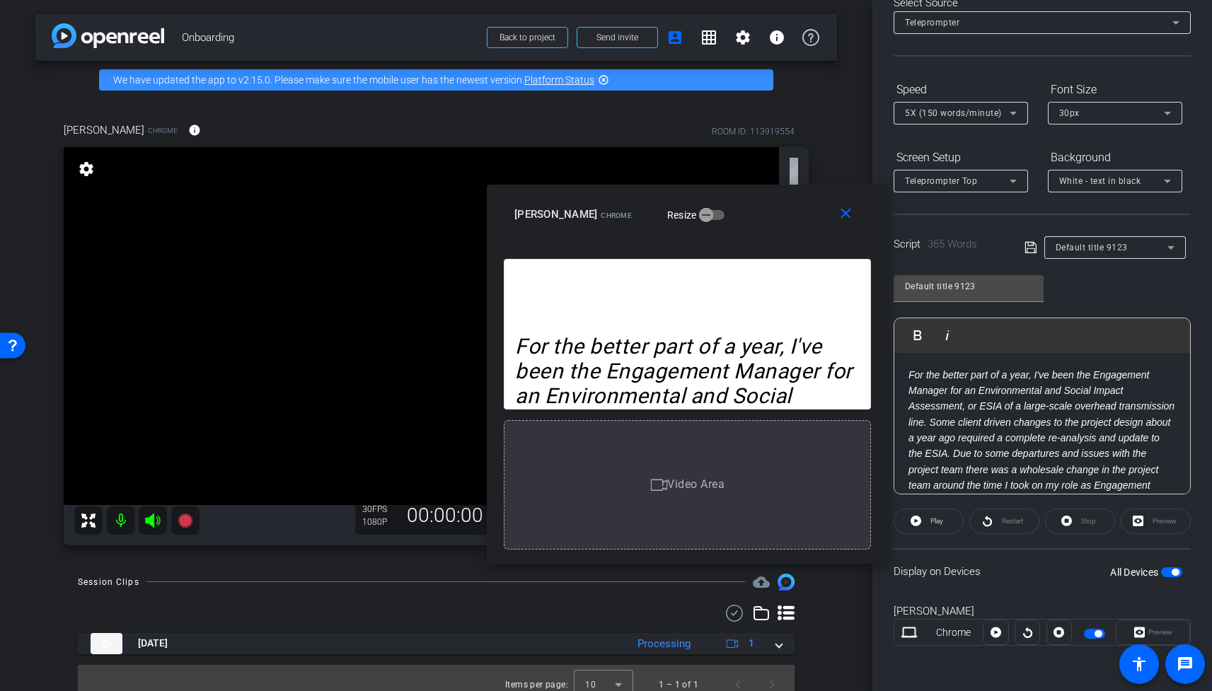
drag, startPoint x: 848, startPoint y: 47, endPoint x: 785, endPoint y: 186, distance: 152.6
click at [742, 202] on div "Ian Gilchrist Chrome Resize" at bounding box center [692, 214] width 357 height 25
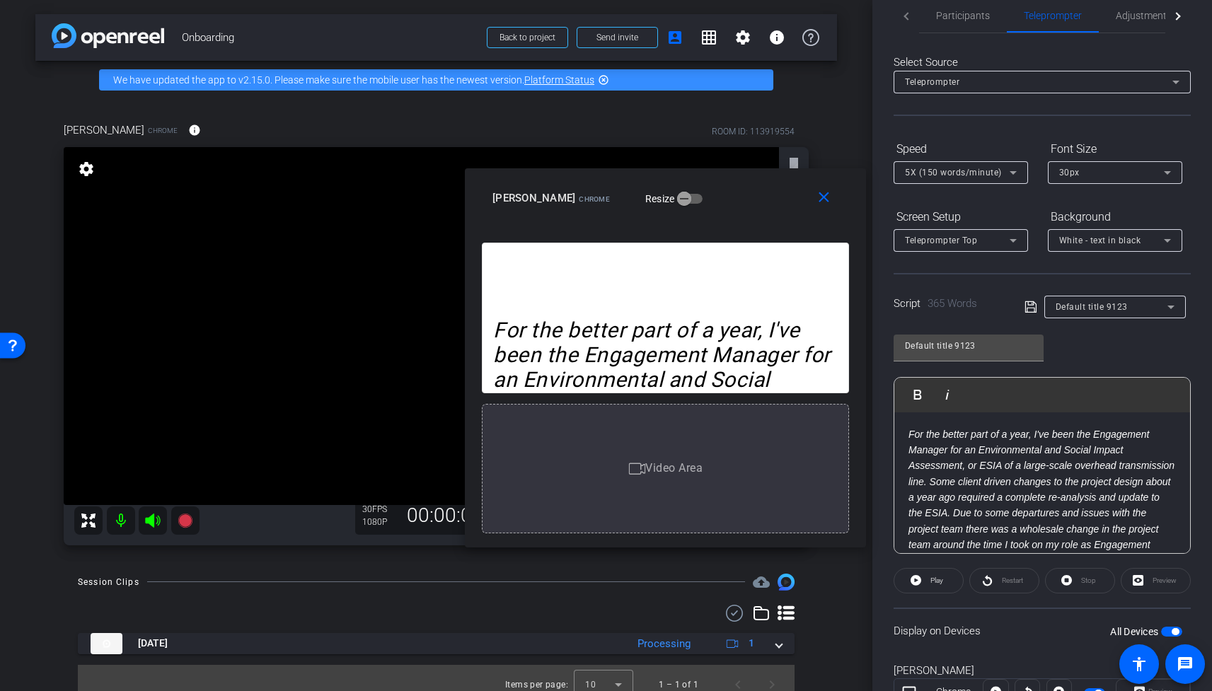
scroll to position [0, 0]
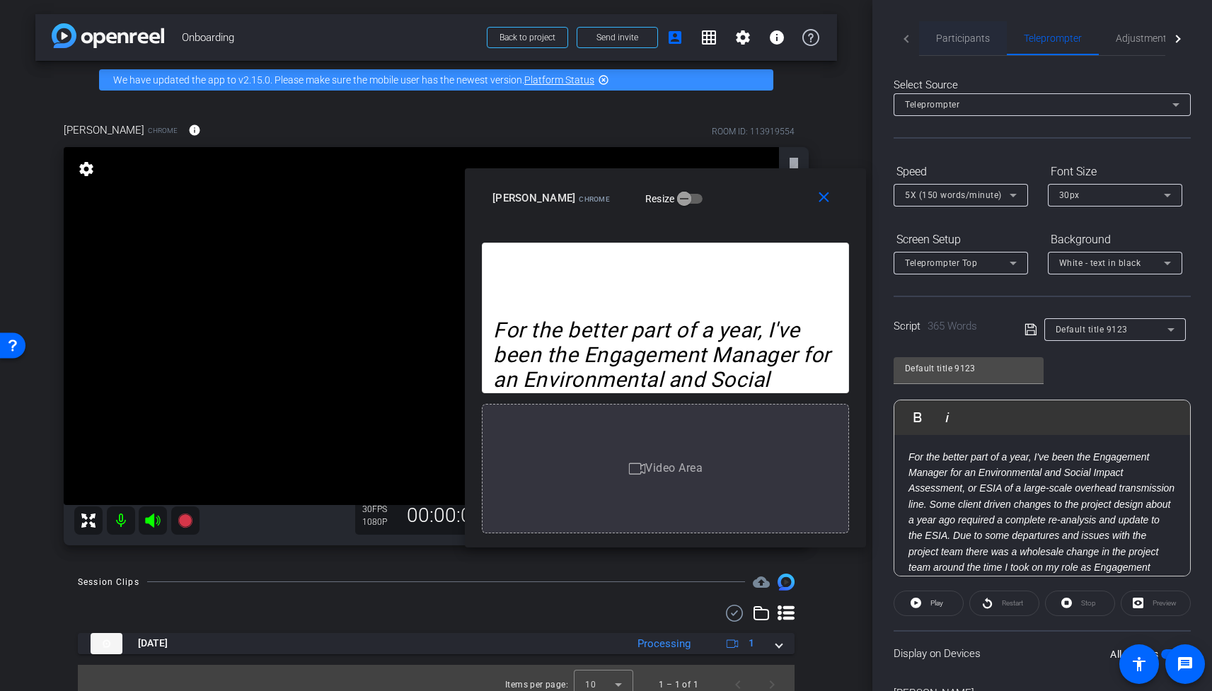
click at [965, 35] on span "Participants" at bounding box center [963, 38] width 54 height 10
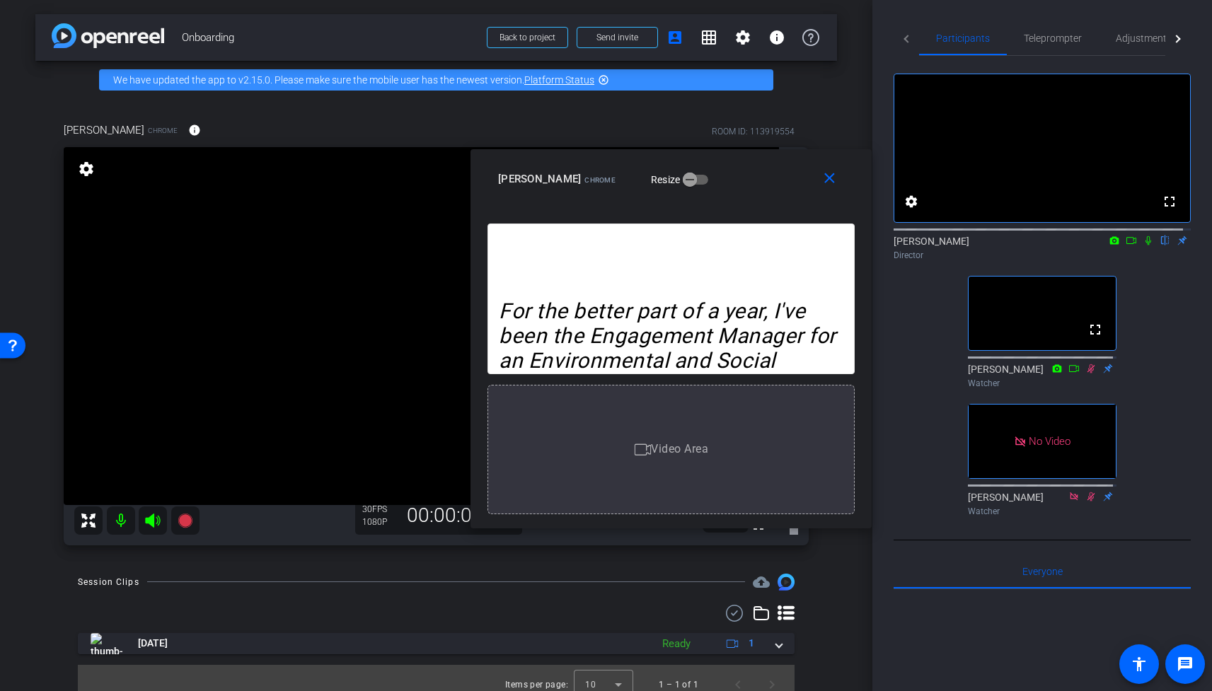
drag, startPoint x: 746, startPoint y: 197, endPoint x: 755, endPoint y: 180, distance: 18.4
click at [755, 180] on div "Ian Gilchrist Chrome Resize" at bounding box center [676, 178] width 357 height 25
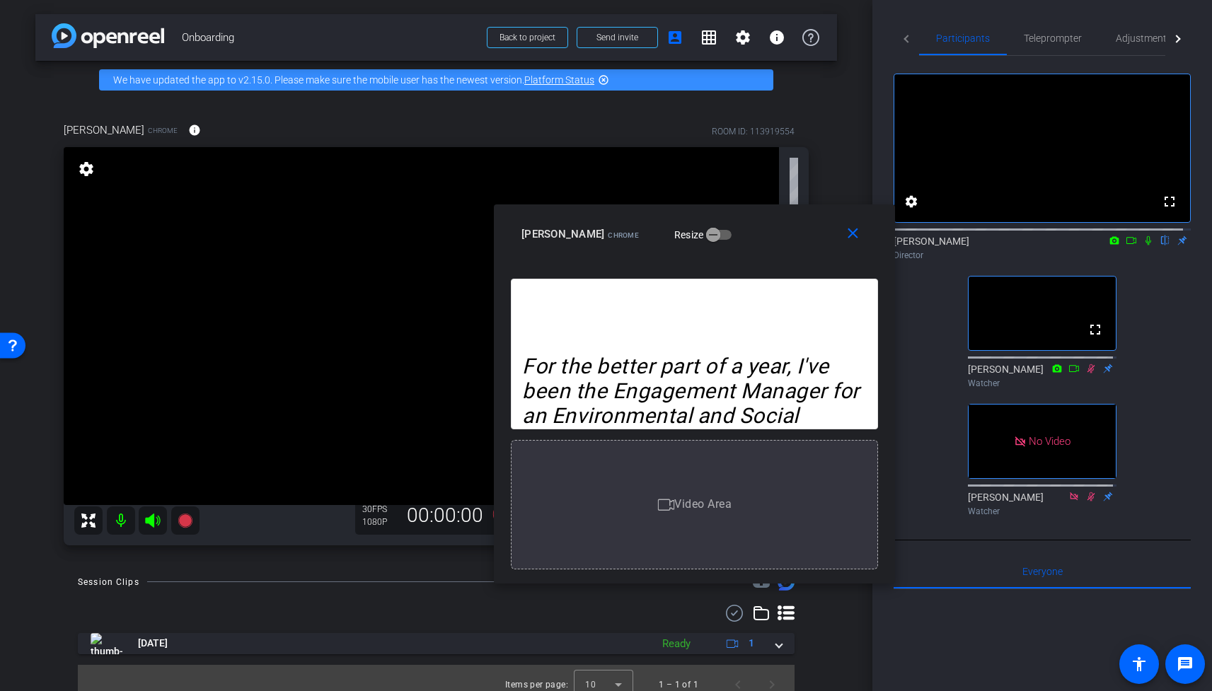
drag, startPoint x: 754, startPoint y: 171, endPoint x: 783, endPoint y: 225, distance: 61.1
click at [783, 226] on div "Ian Gilchrist Chrome Resize" at bounding box center [699, 233] width 357 height 25
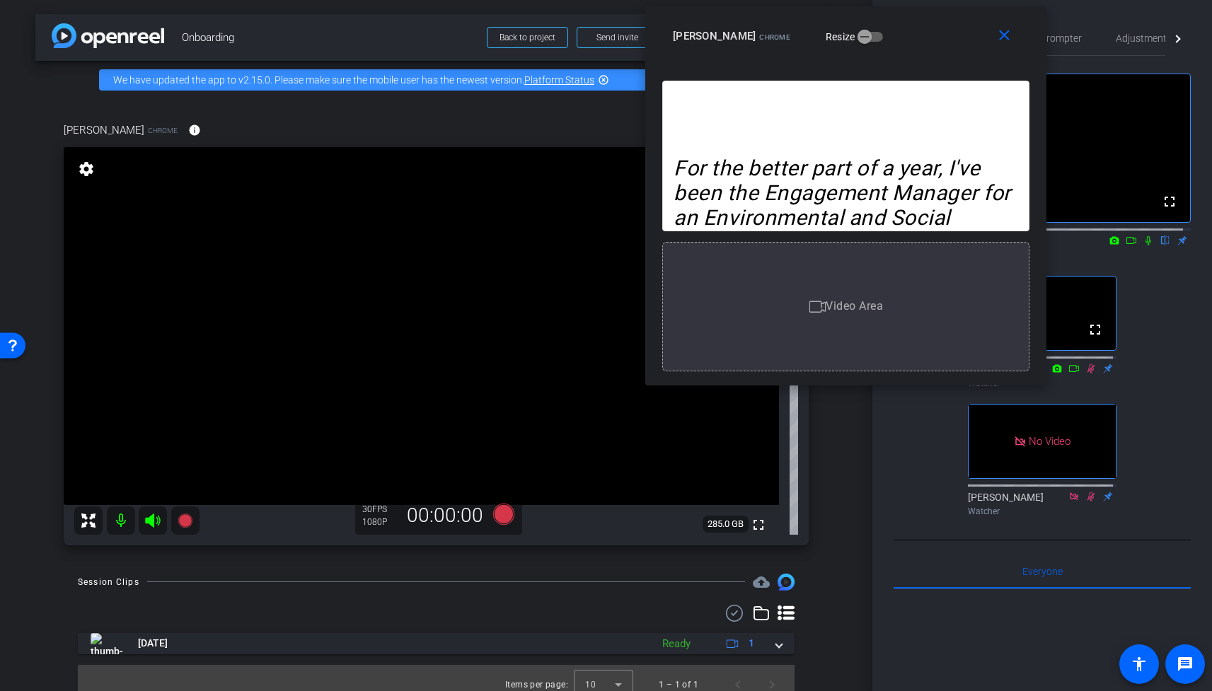
drag, startPoint x: 775, startPoint y: 233, endPoint x: 920, endPoint y: 35, distance: 245.9
click at [920, 35] on div "Ian Gilchrist Chrome Resize" at bounding box center [851, 35] width 357 height 25
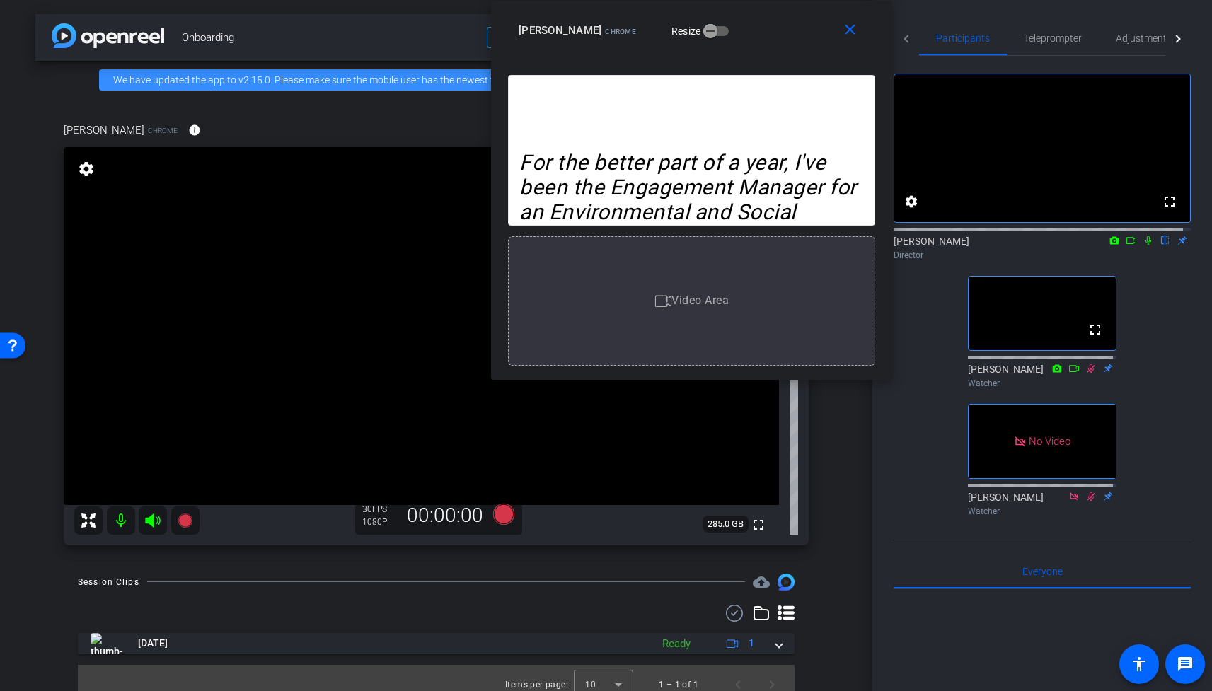
drag, startPoint x: 953, startPoint y: 33, endPoint x: 800, endPoint y: 19, distance: 153.5
click at [800, 19] on div "Ian Gilchrist Chrome Resize" at bounding box center [697, 30] width 357 height 25
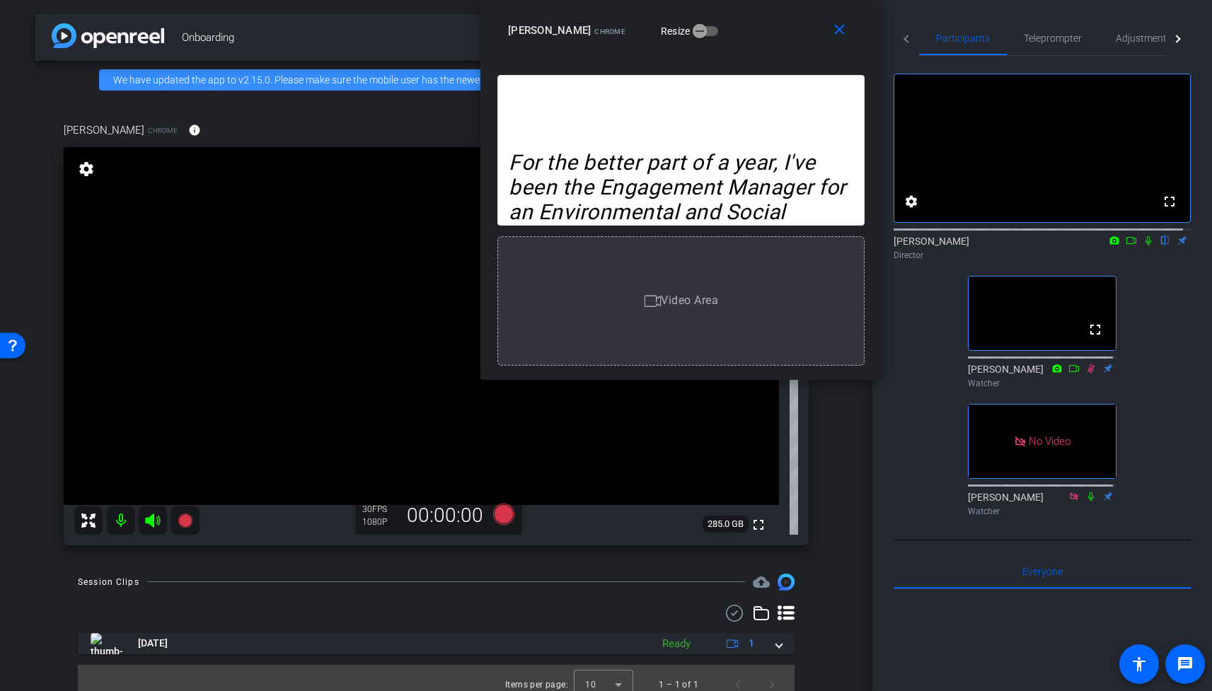
drag, startPoint x: 790, startPoint y: 30, endPoint x: 782, endPoint y: 4, distance: 27.1
click at [782, 4] on div "close Ian Gilchrist Chrome Resize" at bounding box center [680, 33] width 401 height 64
click at [1046, 33] on span "Teleprompter" at bounding box center [1053, 38] width 58 height 10
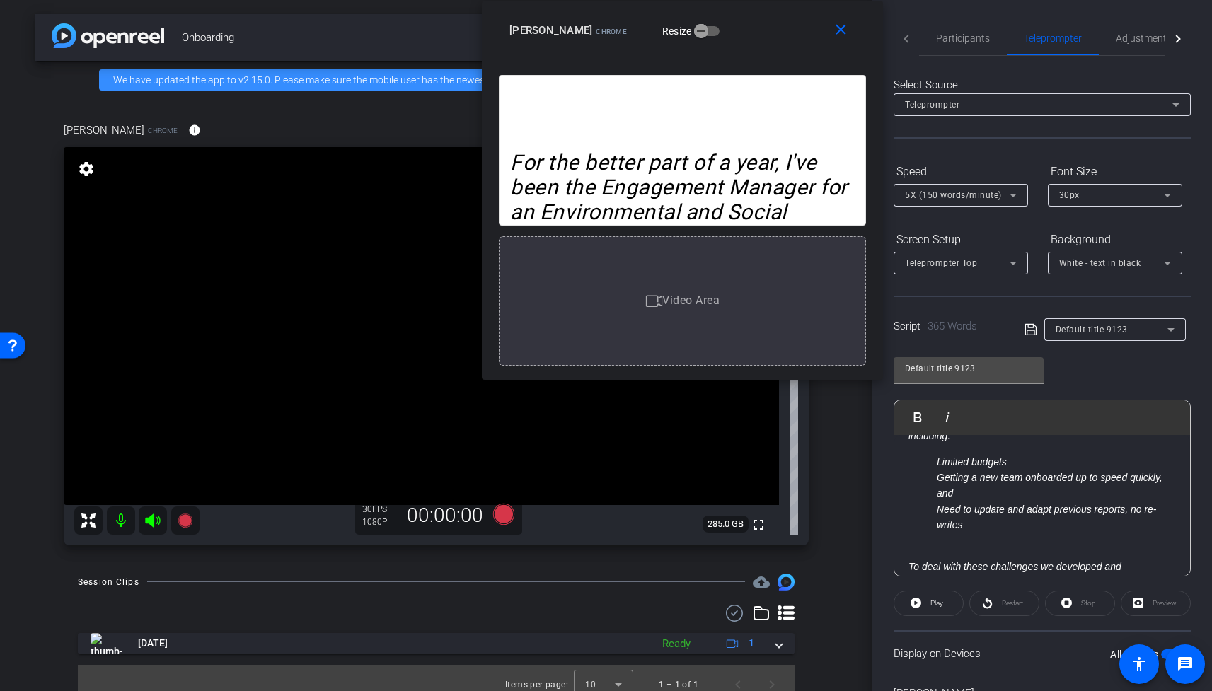
scroll to position [210, 0]
click at [1136, 528] on em "Need to update and adapt previous reports, no re-writes" at bounding box center [1047, 517] width 220 height 27
click at [1058, 524] on em "Need to update and adapt previous reports, no re-writes" at bounding box center [1047, 517] width 220 height 27
drag, startPoint x: 1147, startPoint y: 526, endPoint x: 1155, endPoint y: 540, distance: 15.5
click at [1155, 534] on li "Need to update and adapt to previous reports, no re-writes" at bounding box center [1056, 518] width 239 height 32
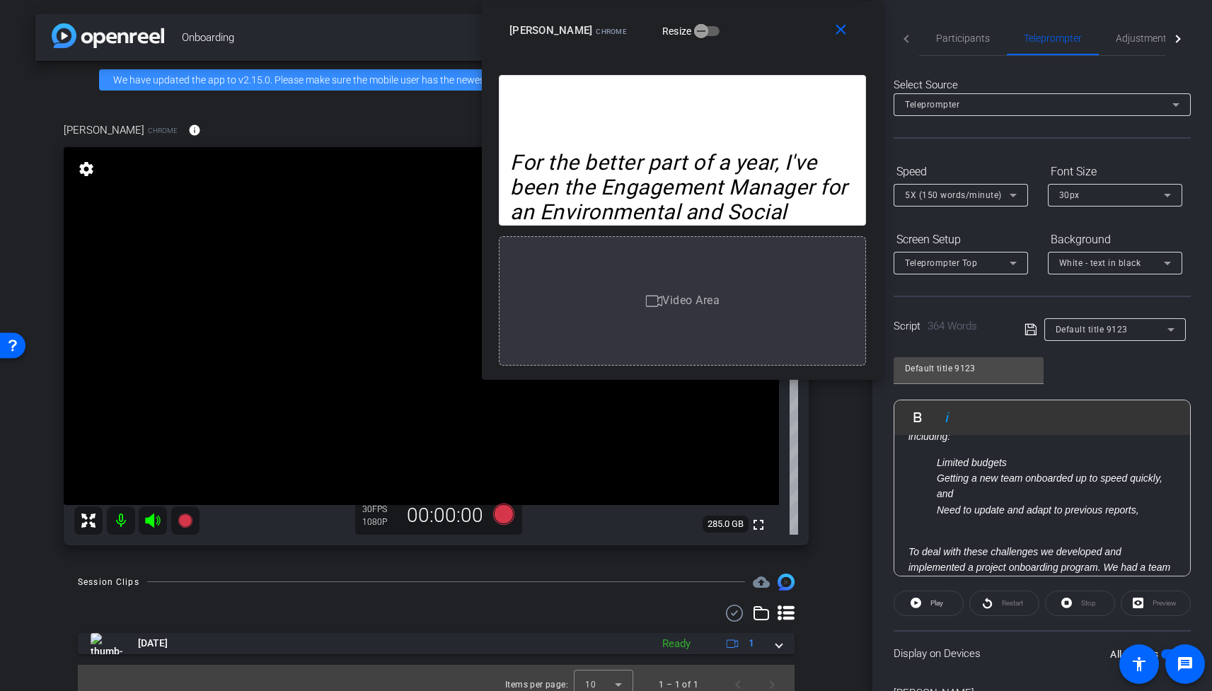
click at [1150, 518] on li "Need to update and adapt to previous reports," at bounding box center [1056, 510] width 239 height 16
click at [843, 33] on mat-icon "close" at bounding box center [841, 30] width 18 height 18
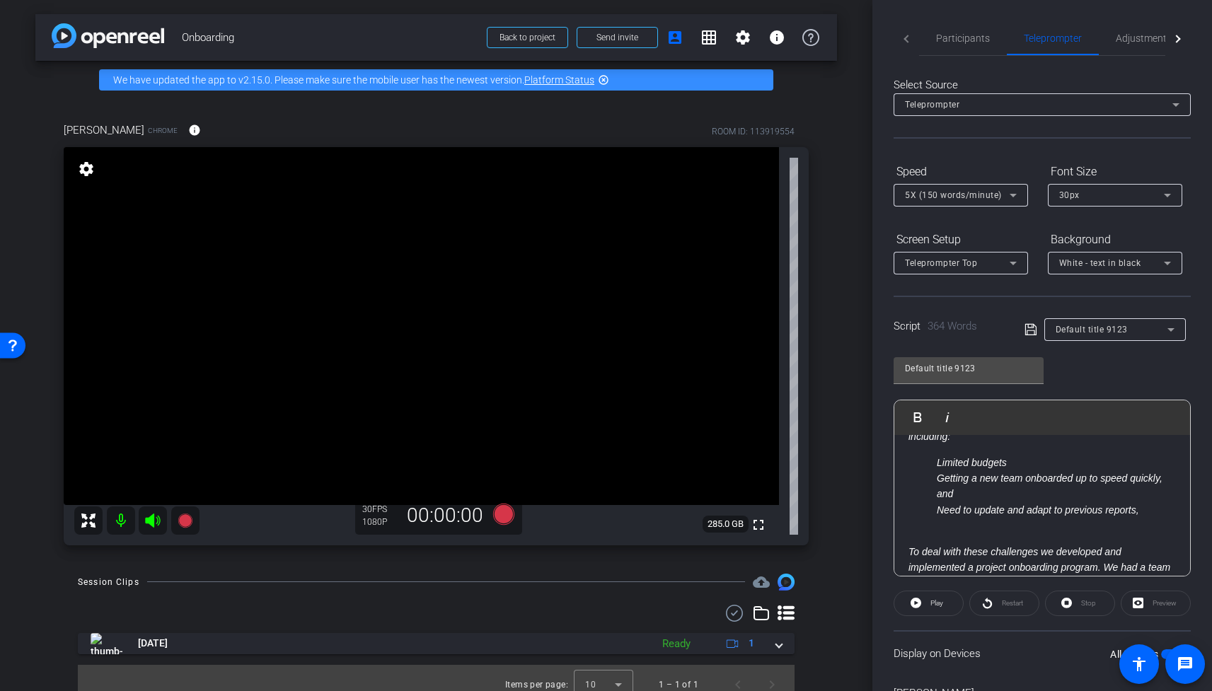
click at [1099, 190] on div "30px" at bounding box center [1111, 195] width 105 height 18
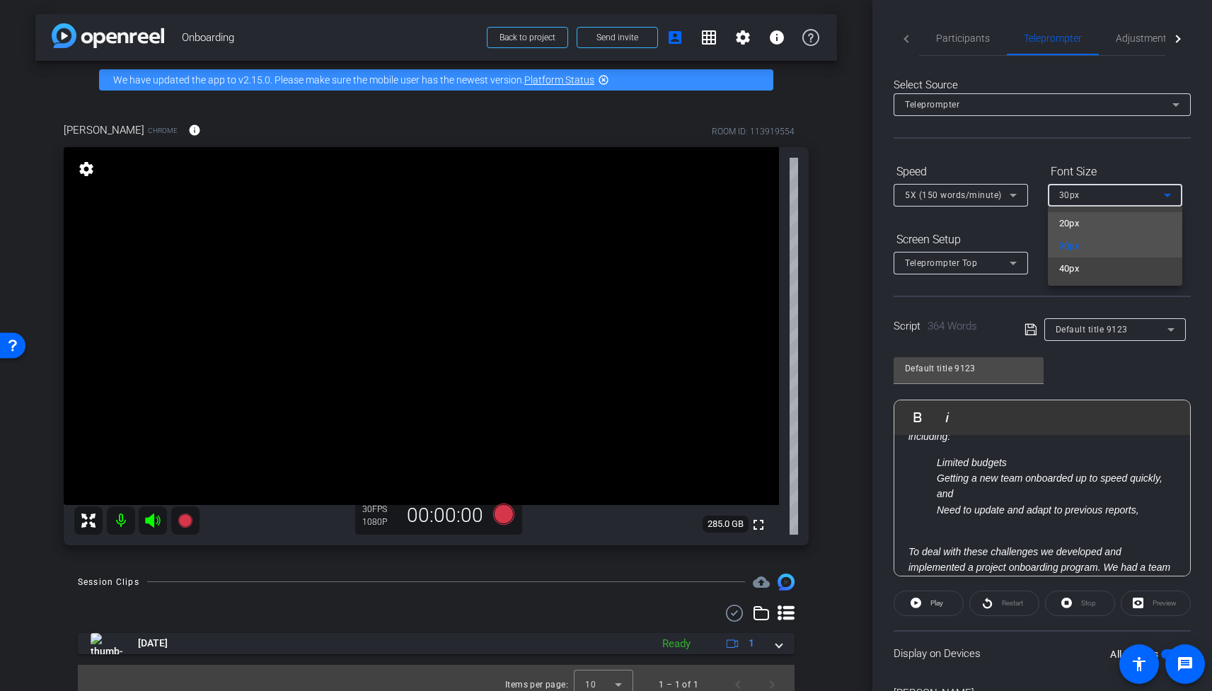
click at [1092, 224] on mat-option "20px" at bounding box center [1115, 223] width 134 height 23
click at [1098, 199] on div "20px" at bounding box center [1111, 195] width 105 height 18
click at [1111, 245] on mat-option "30px" at bounding box center [1115, 246] width 134 height 23
click at [1122, 357] on div "Default title 9123 Play Play from this location Play Selected Play and display …" at bounding box center [1042, 462] width 297 height 230
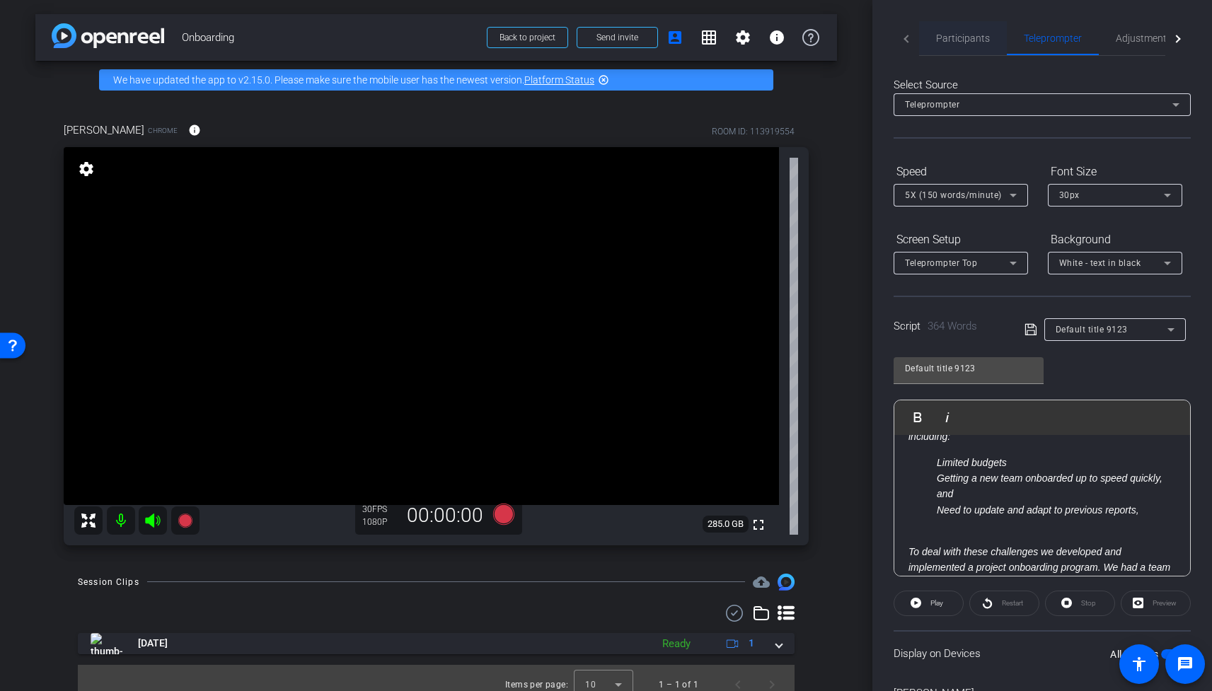
click at [972, 40] on span "Participants" at bounding box center [963, 38] width 54 height 10
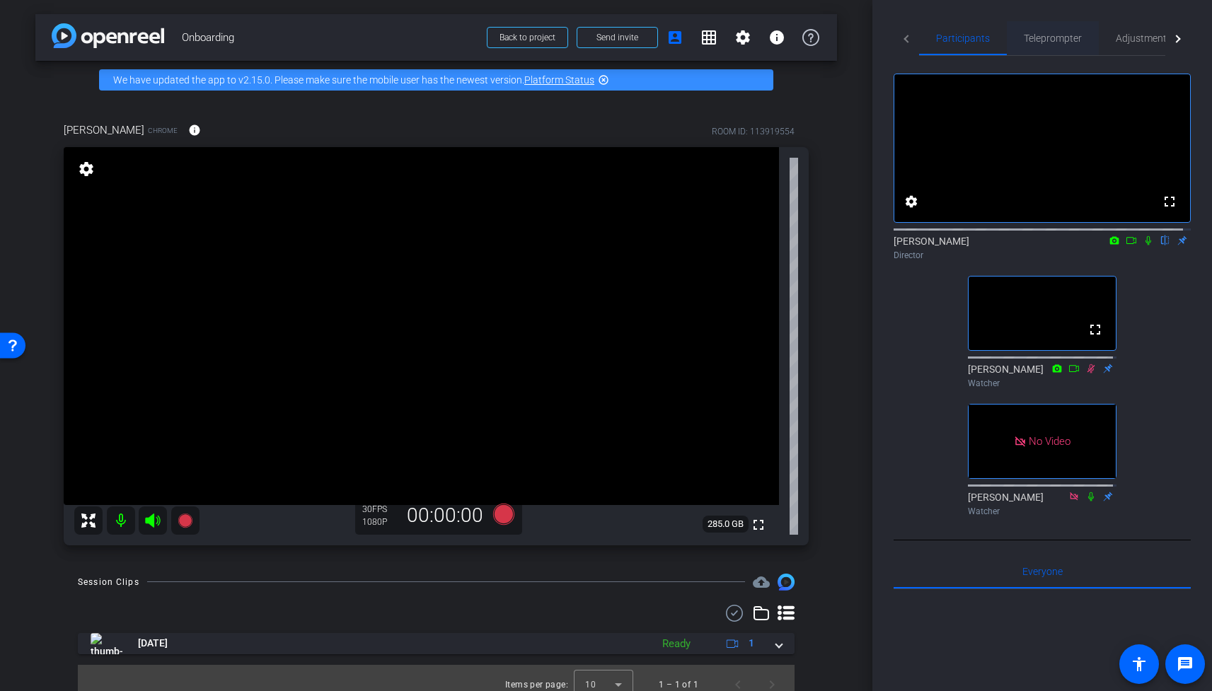
click at [1072, 37] on span "Teleprompter" at bounding box center [1053, 38] width 58 height 10
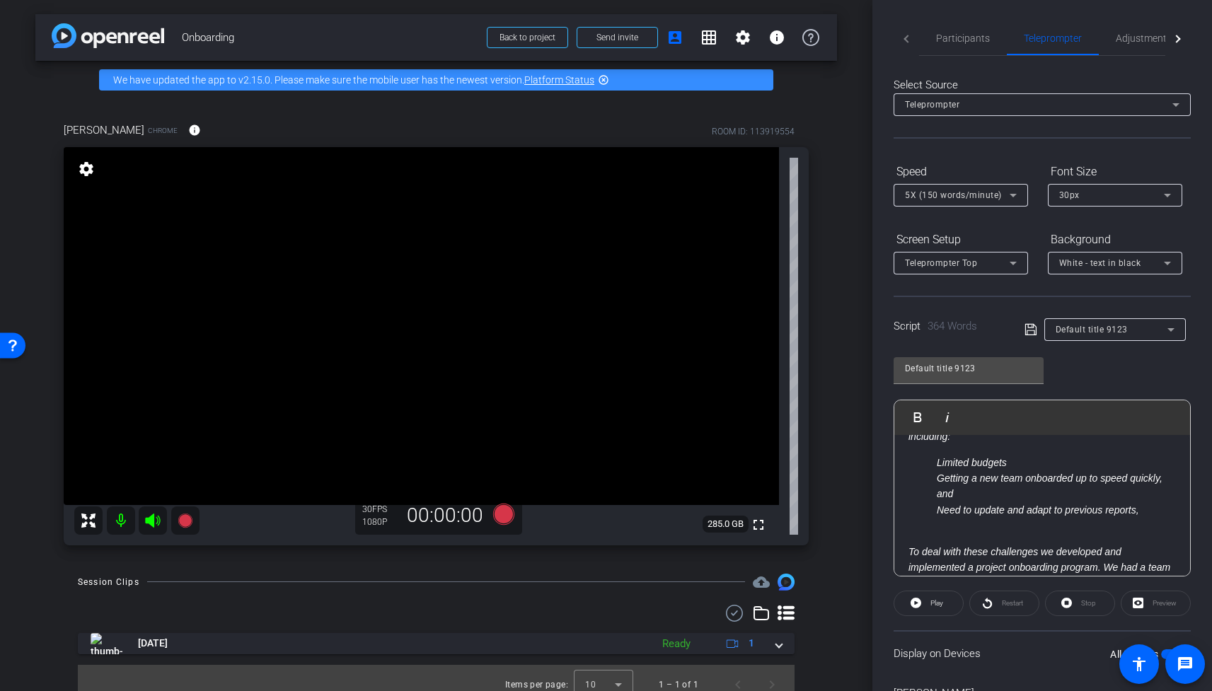
click at [1198, 566] on div "Participants Teleprompter Adjustments Live settings Amanda Vintinner flip Direc…" at bounding box center [1042, 345] width 340 height 691
click at [504, 516] on icon at bounding box center [502, 513] width 21 height 21
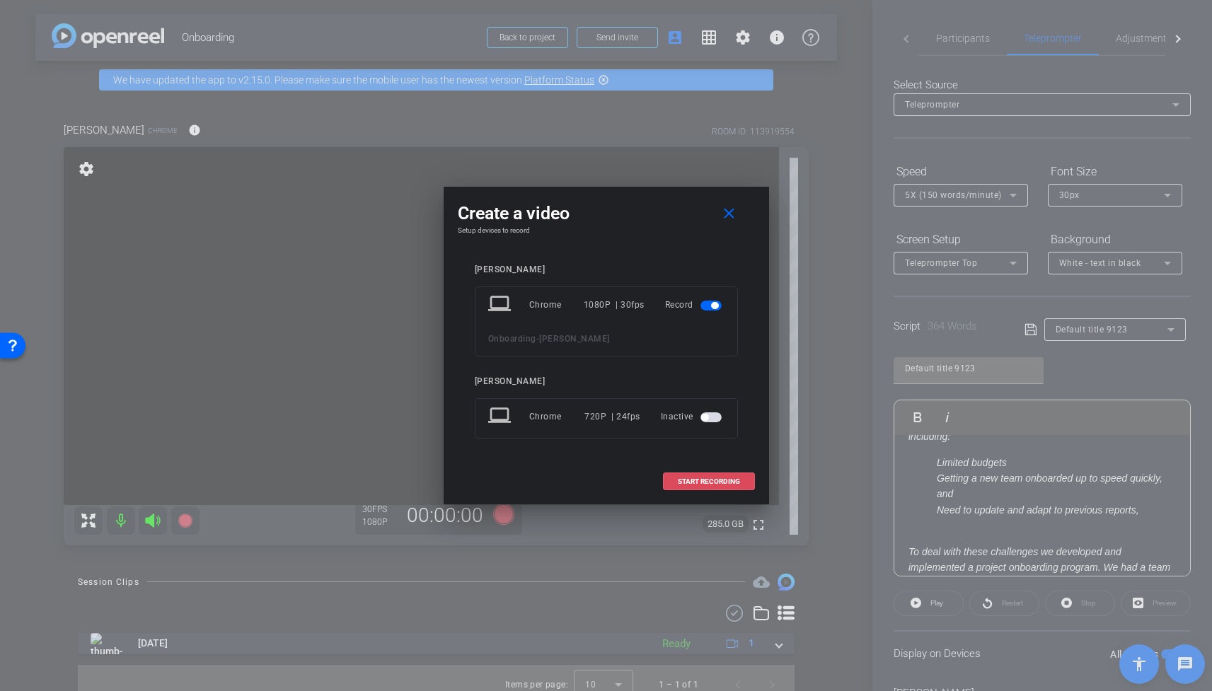
click at [729, 483] on span "START RECORDING" at bounding box center [709, 481] width 62 height 7
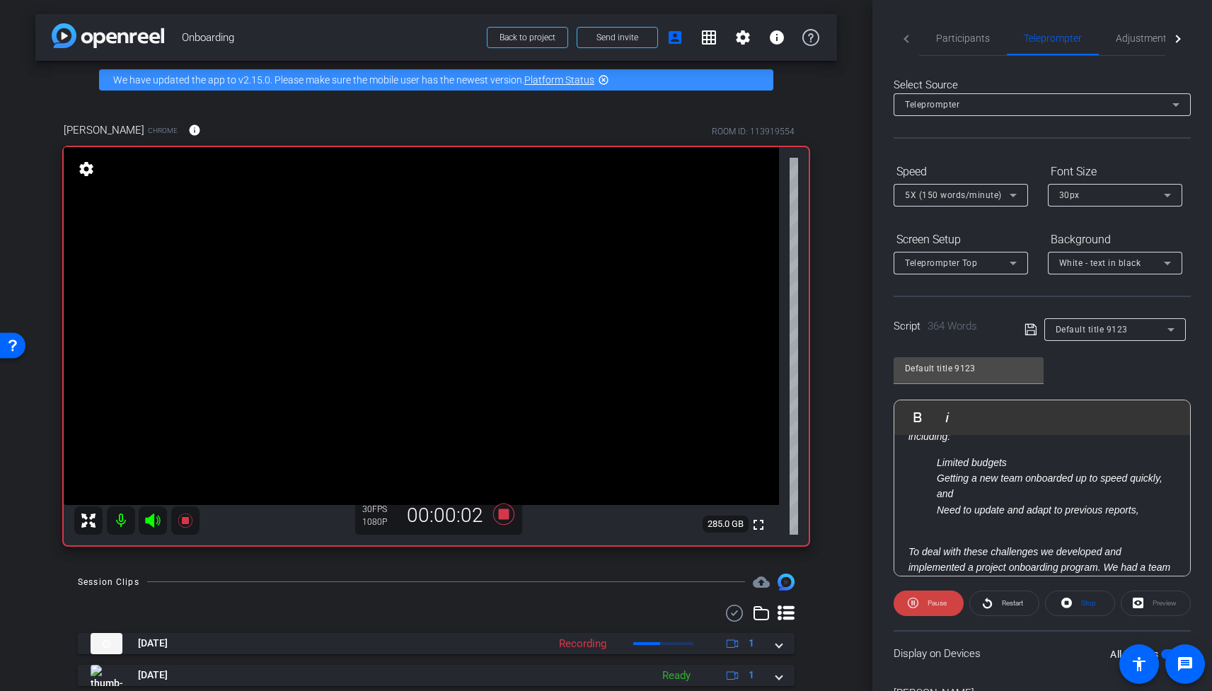
click at [935, 605] on span "Pause" at bounding box center [936, 603] width 19 height 8
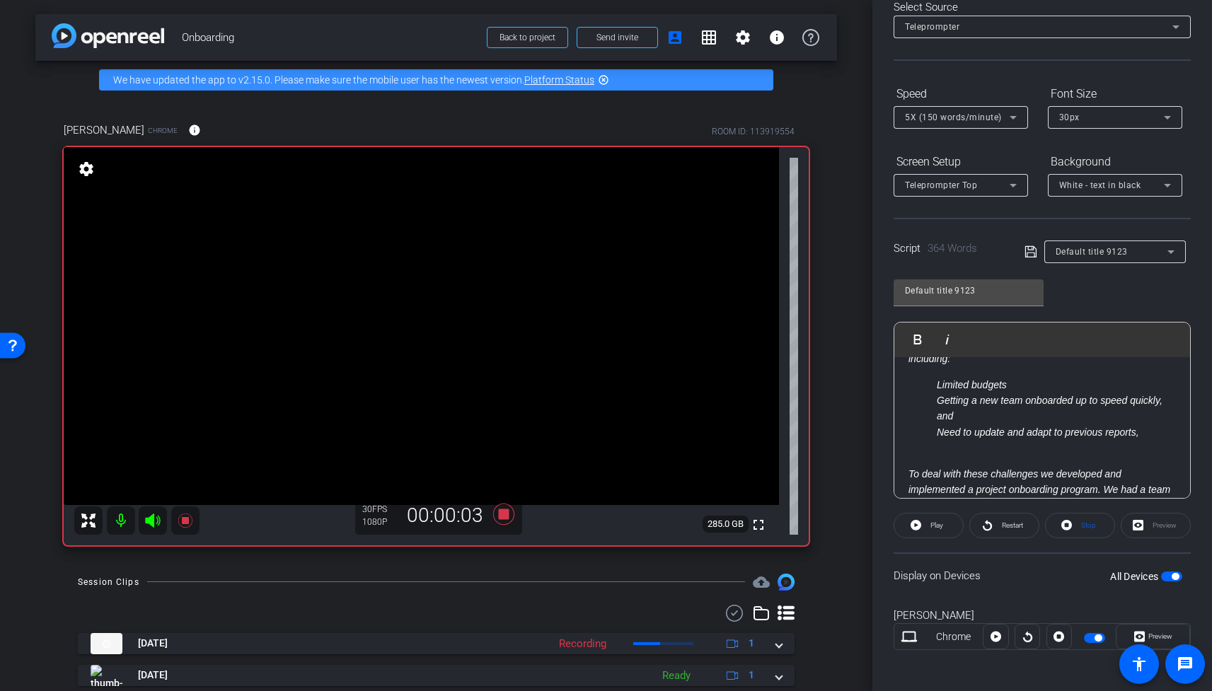
scroll to position [82, 0]
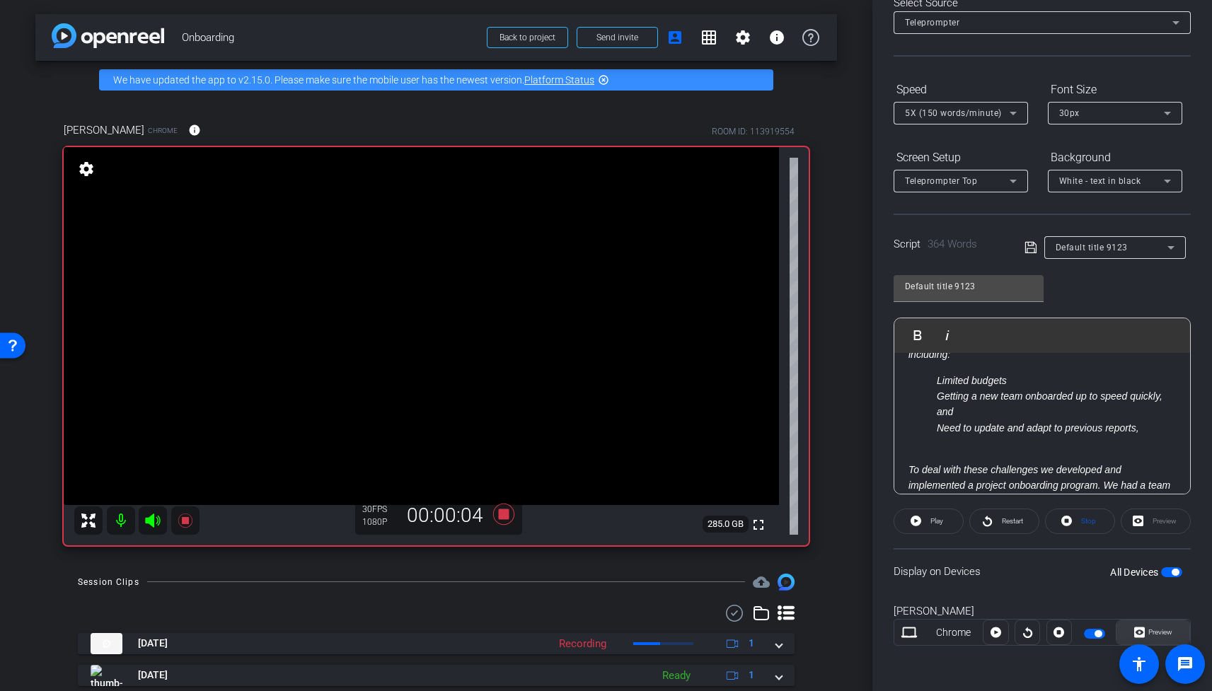
click at [1162, 634] on span "Preview" at bounding box center [1160, 632] width 24 height 8
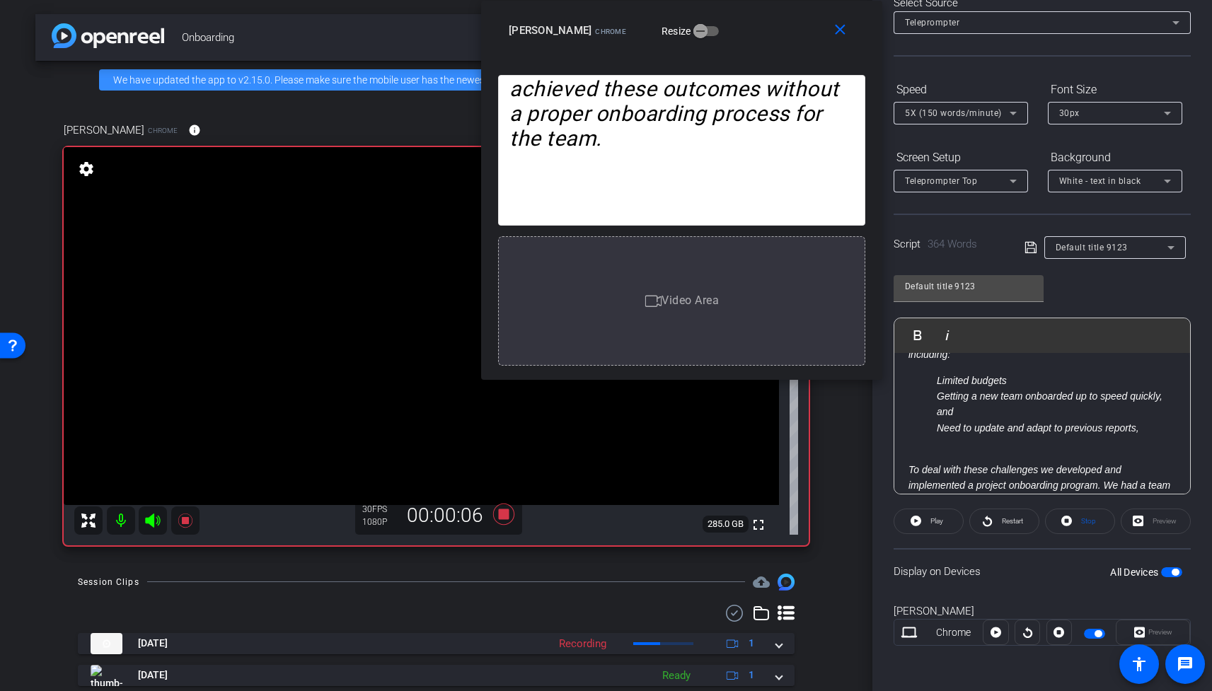
drag, startPoint x: 667, startPoint y: 183, endPoint x: 737, endPoint y: 20, distance: 177.8
click at [737, 20] on div "Ian Gilchrist Chrome Resize" at bounding box center [687, 30] width 357 height 25
click at [935, 521] on span "Play" at bounding box center [936, 521] width 13 height 8
click at [1002, 519] on span "Restart" at bounding box center [1012, 521] width 21 height 8
click at [933, 523] on span "Pause" at bounding box center [936, 521] width 19 height 8
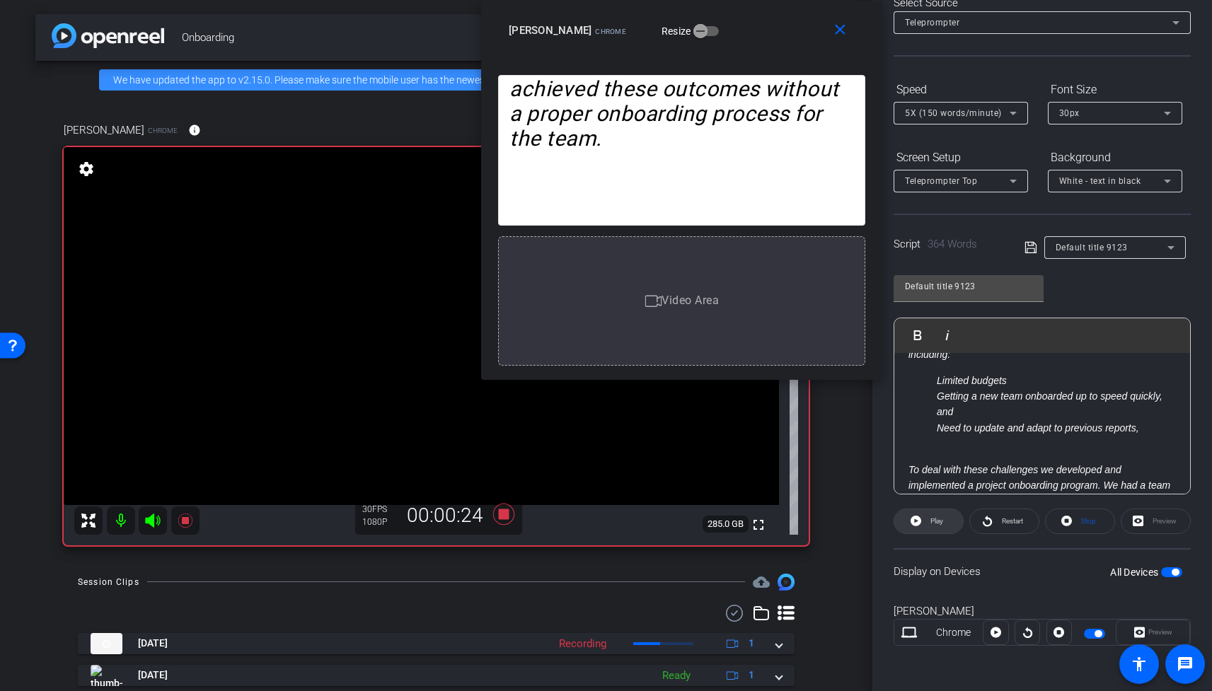
click at [935, 520] on span "Play" at bounding box center [936, 521] width 13 height 8
click at [934, 521] on span "Pause" at bounding box center [936, 521] width 19 height 8
click at [932, 517] on span "Play" at bounding box center [936, 521] width 13 height 8
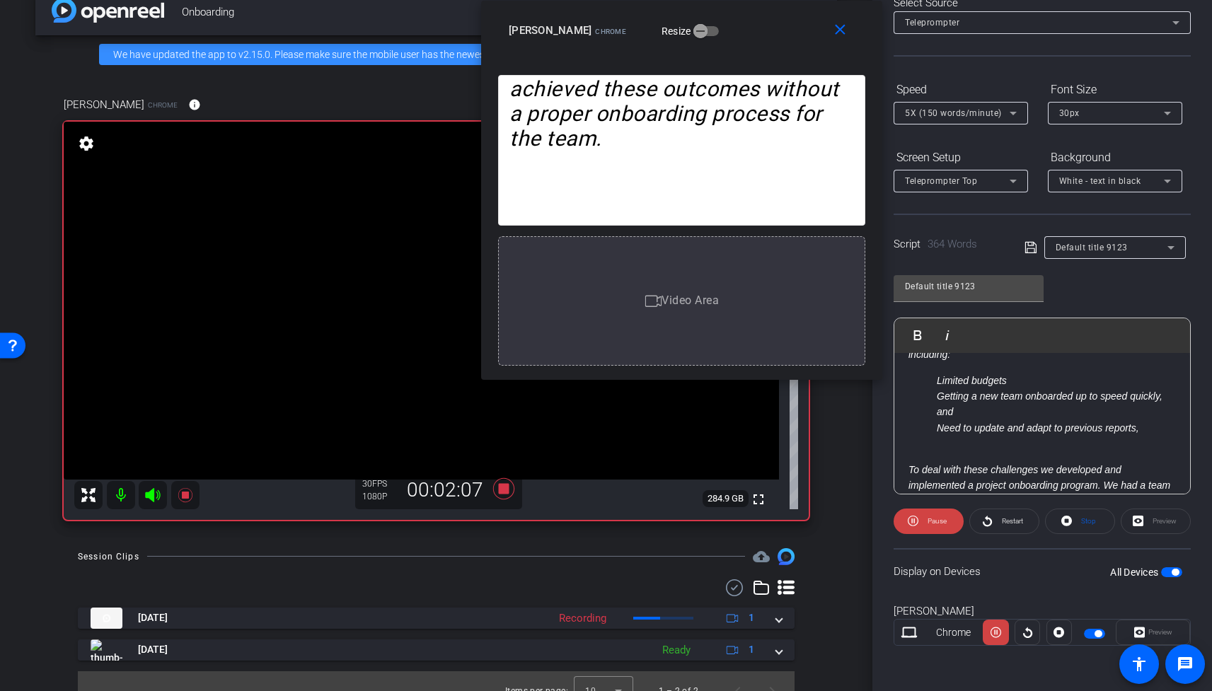
scroll to position [45, 0]
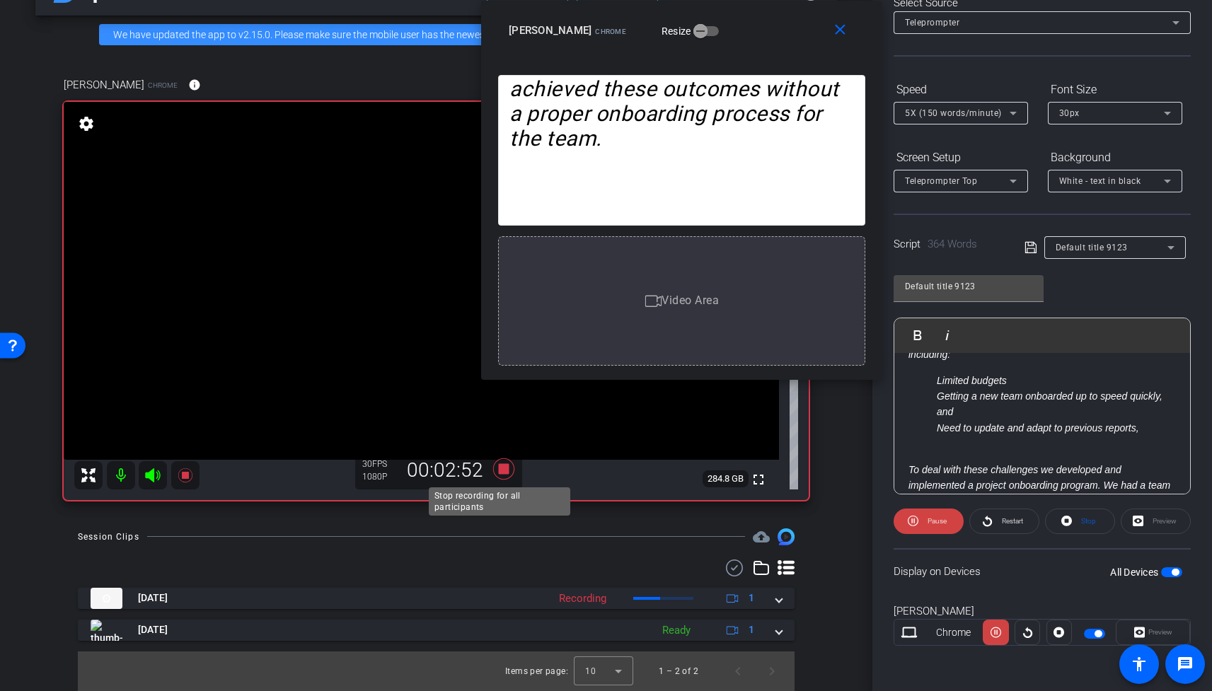
click at [500, 470] on icon at bounding box center [502, 468] width 21 height 21
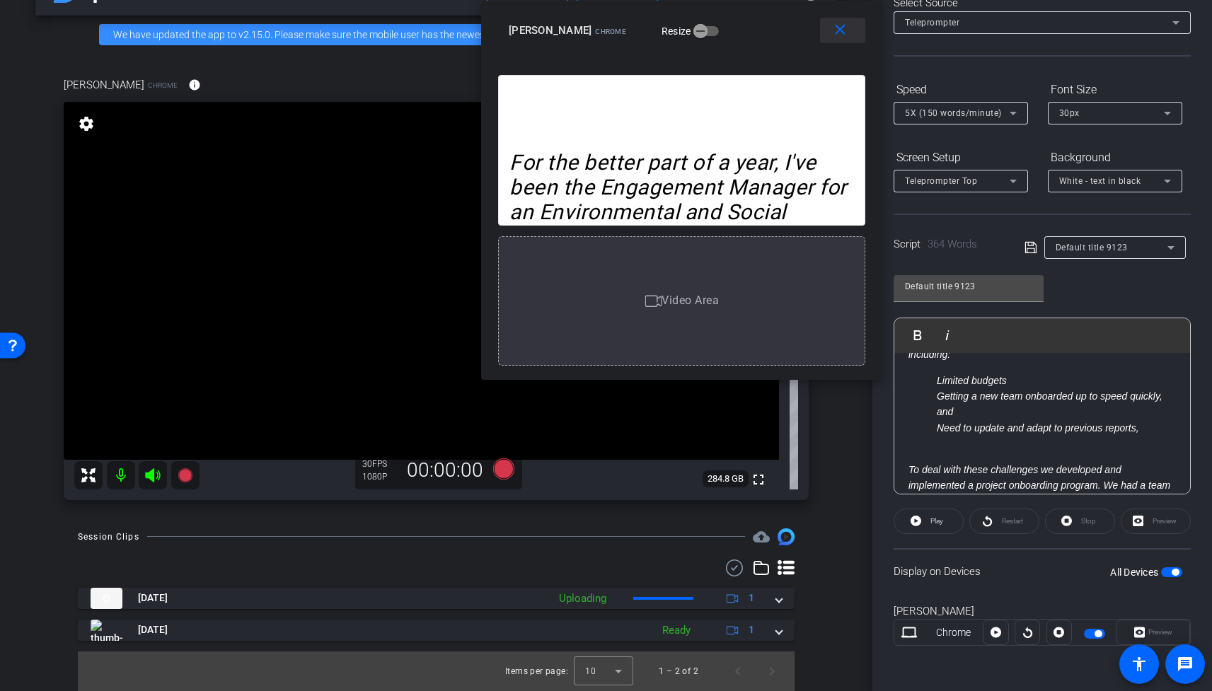
click at [843, 30] on mat-icon "close" at bounding box center [840, 30] width 18 height 18
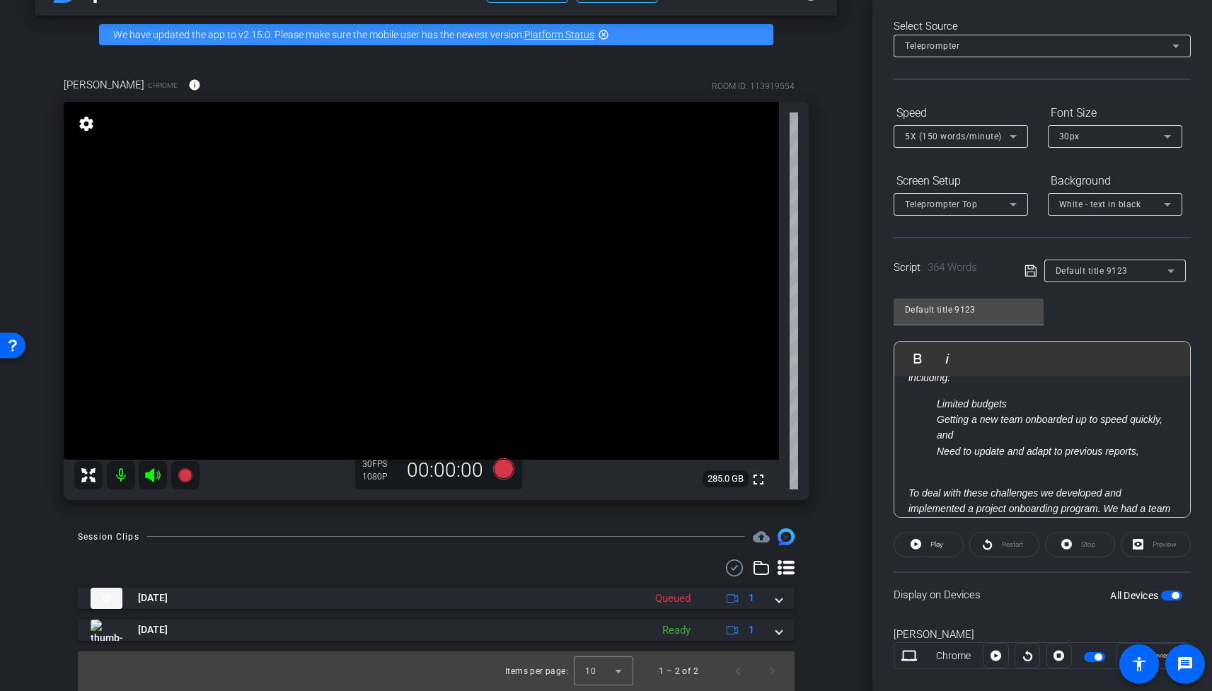
scroll to position [0, 0]
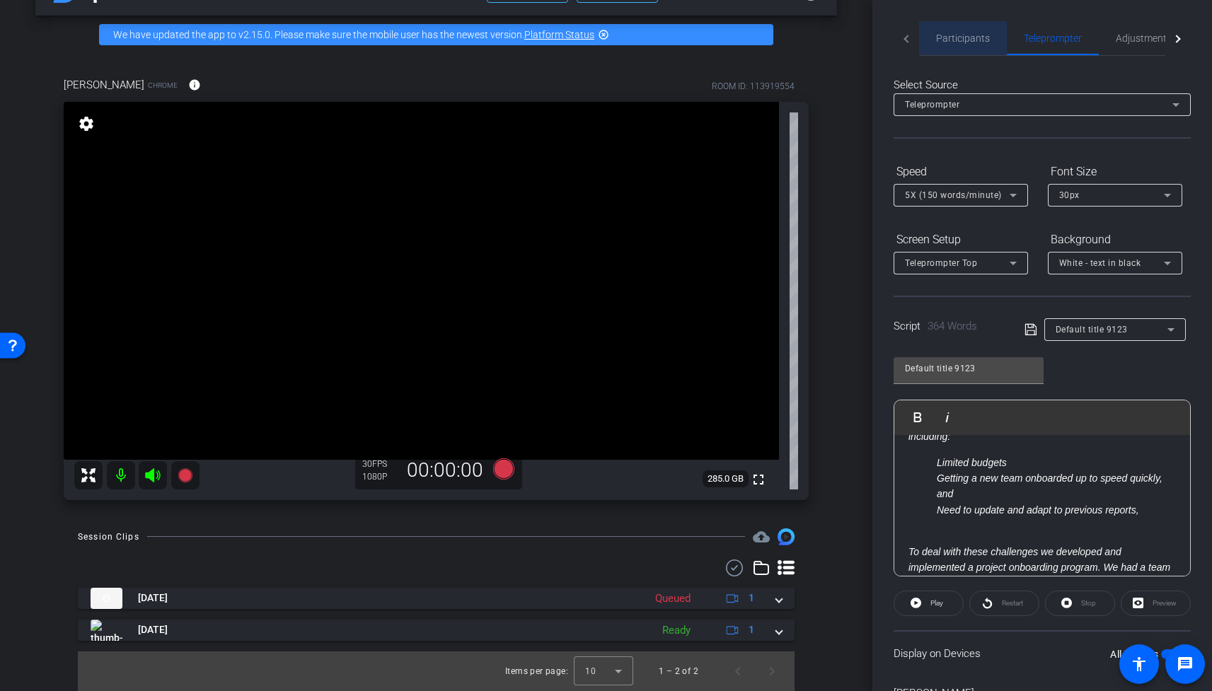
click at [968, 39] on span "Participants" at bounding box center [963, 38] width 54 height 10
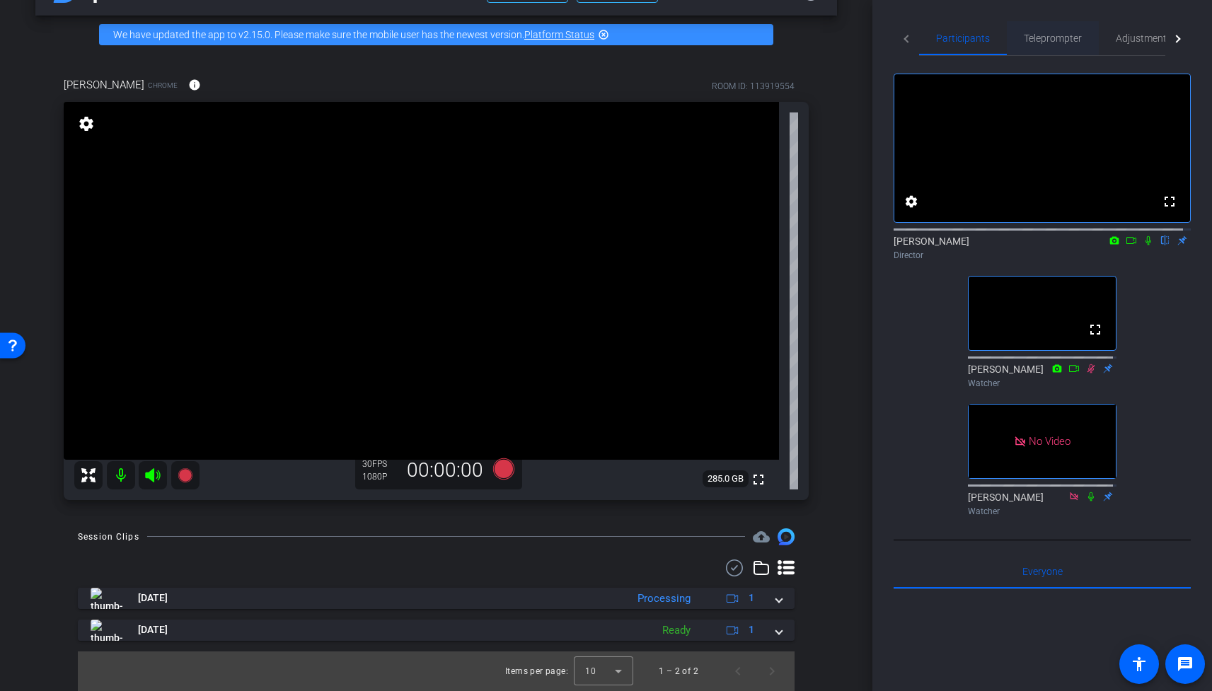
click at [1055, 35] on span "Teleprompter" at bounding box center [1053, 38] width 58 height 10
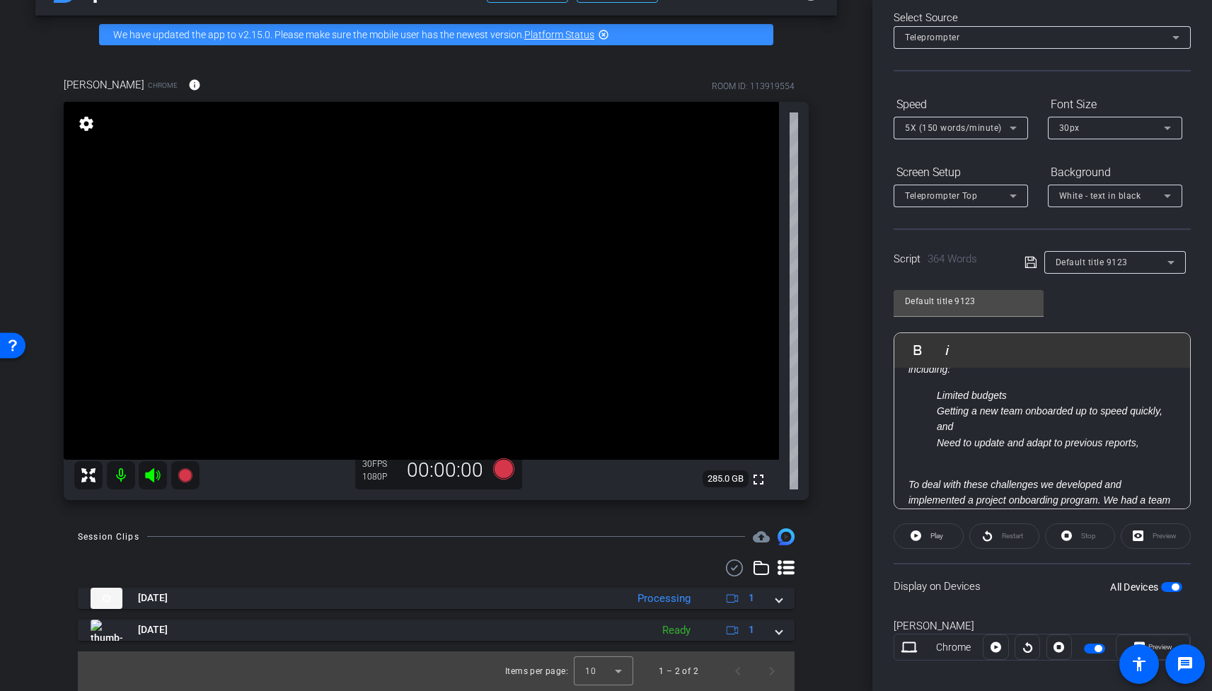
scroll to position [82, 0]
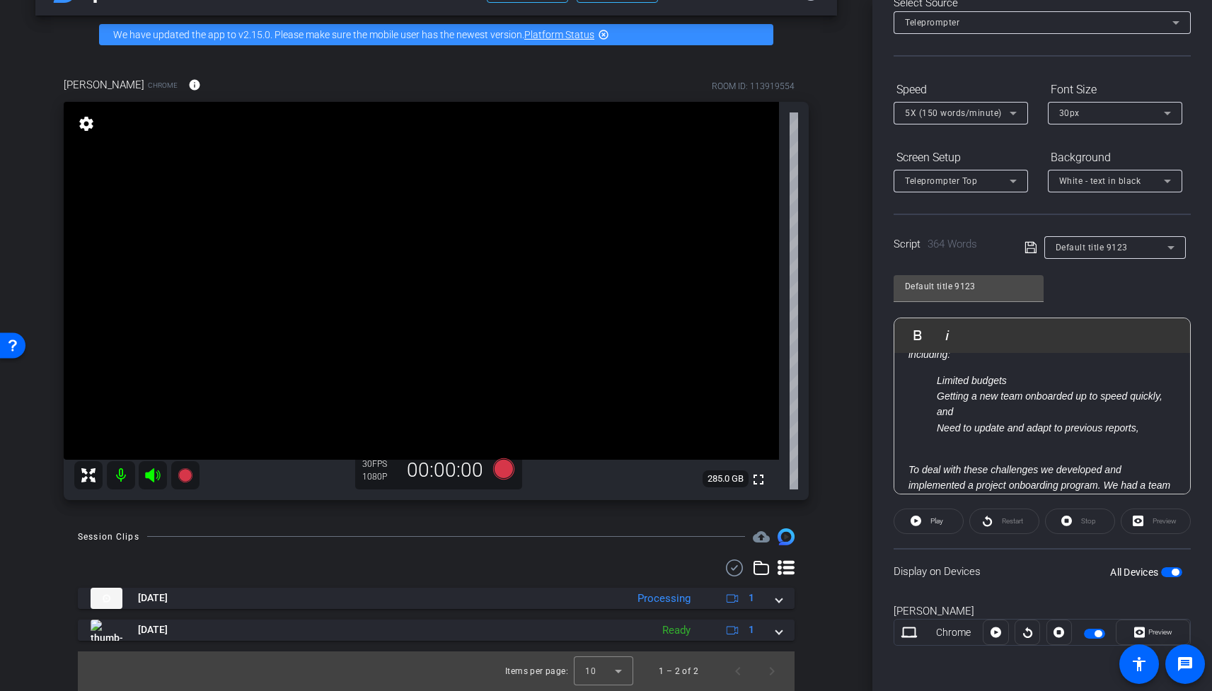
click at [1160, 517] on div "Preview" at bounding box center [1156, 521] width 70 height 25
click at [1161, 516] on div "Preview" at bounding box center [1156, 521] width 70 height 25
click at [1145, 517] on div "Preview" at bounding box center [1156, 521] width 70 height 25
click at [1194, 509] on div "Participants Teleprompter Adjustments Live settings Amanda Vintinner flip Direc…" at bounding box center [1042, 345] width 340 height 691
click at [1160, 634] on span "Preview" at bounding box center [1160, 632] width 24 height 8
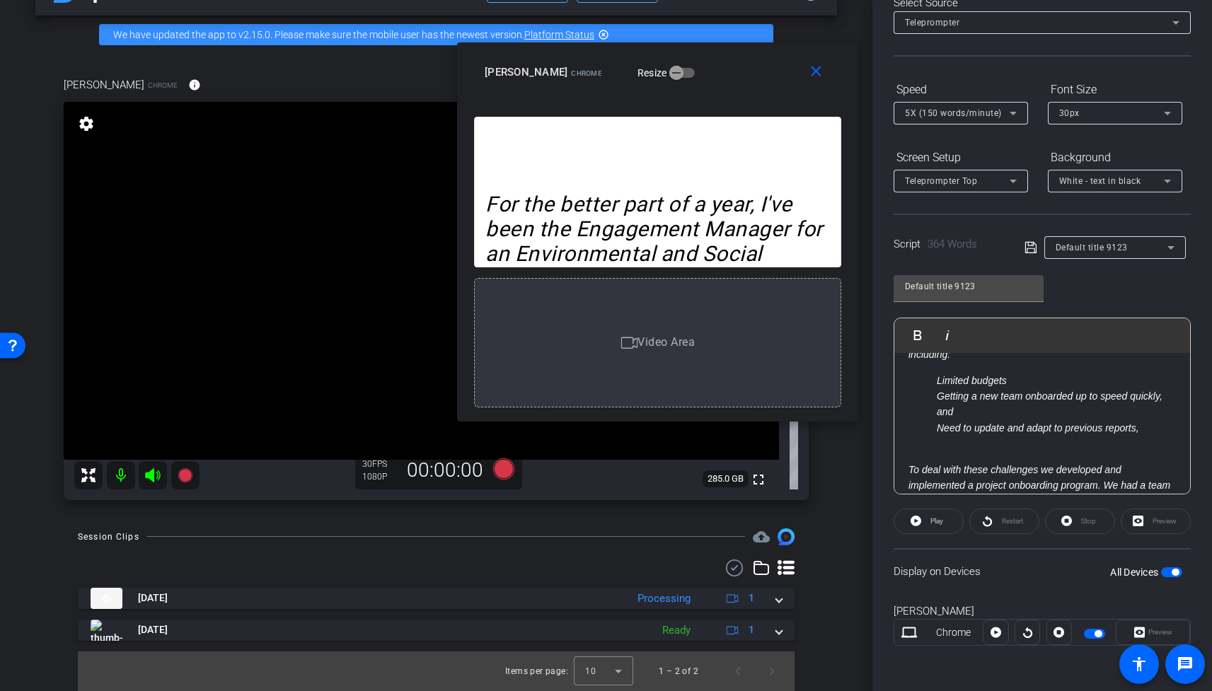
drag, startPoint x: 673, startPoint y: 171, endPoint x: 716, endPoint y: 66, distance: 113.6
click at [716, 66] on div "Ian Gilchrist Chrome Resize" at bounding box center [663, 71] width 357 height 25
click at [501, 468] on icon at bounding box center [502, 468] width 21 height 21
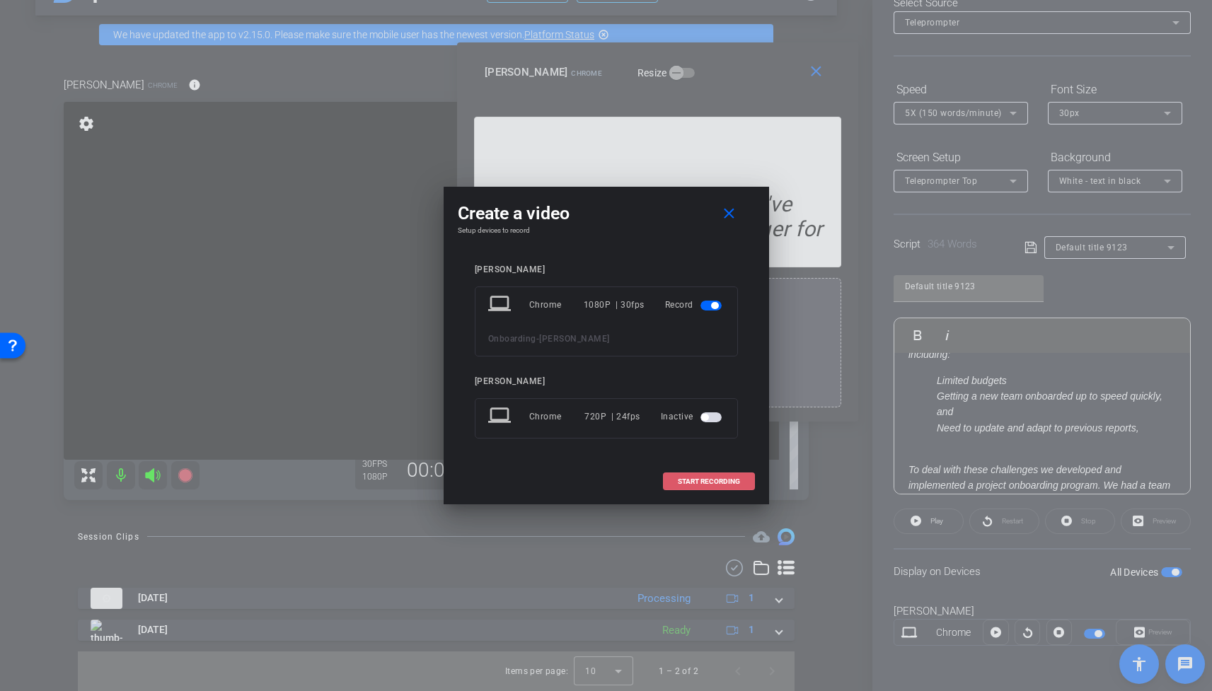
click at [730, 478] on span "START RECORDING" at bounding box center [709, 481] width 62 height 7
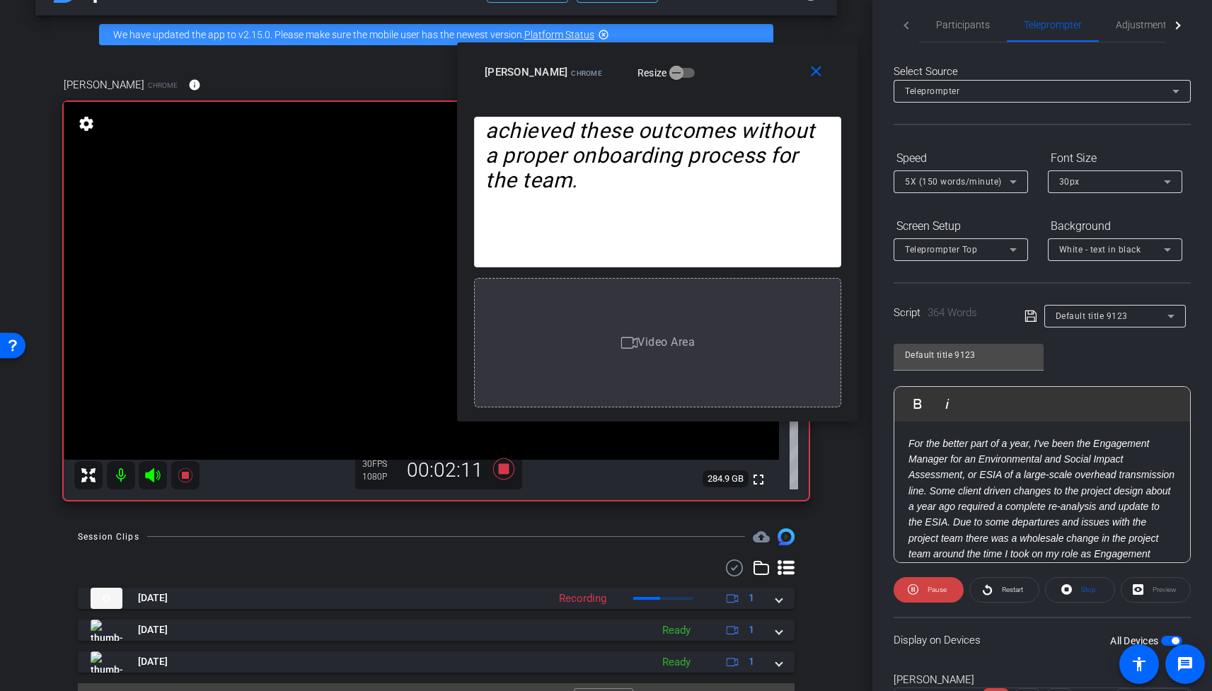
scroll to position [0, 0]
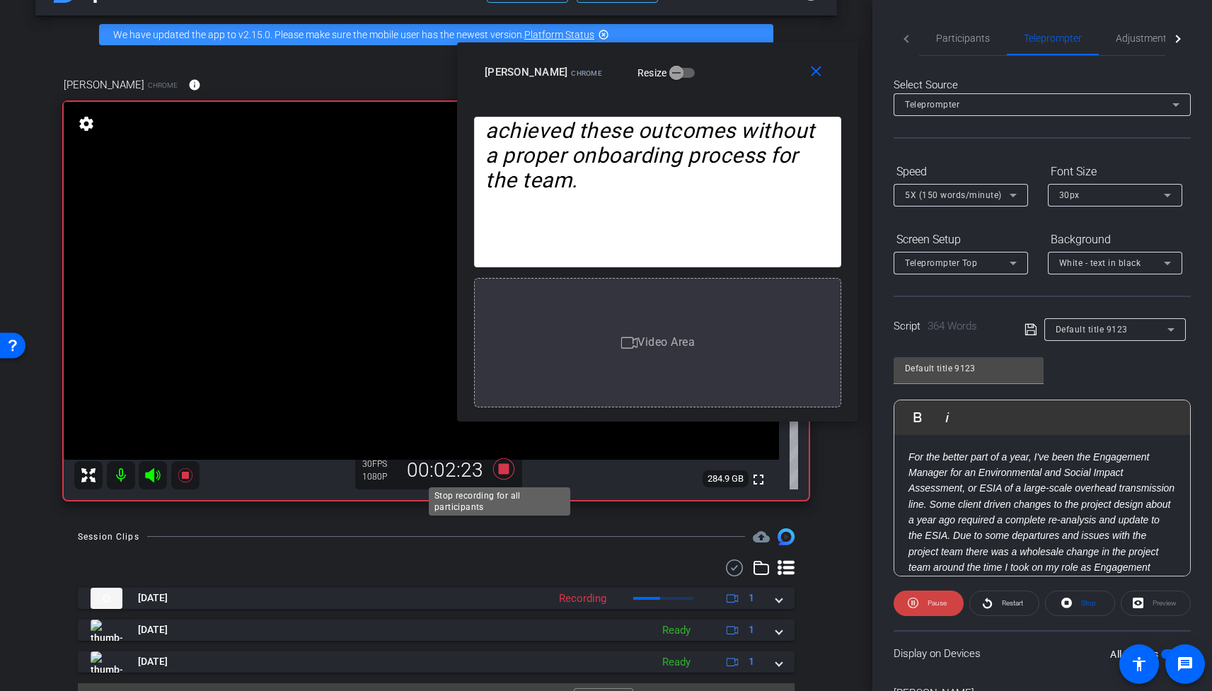
click at [499, 468] on icon at bounding box center [502, 468] width 21 height 21
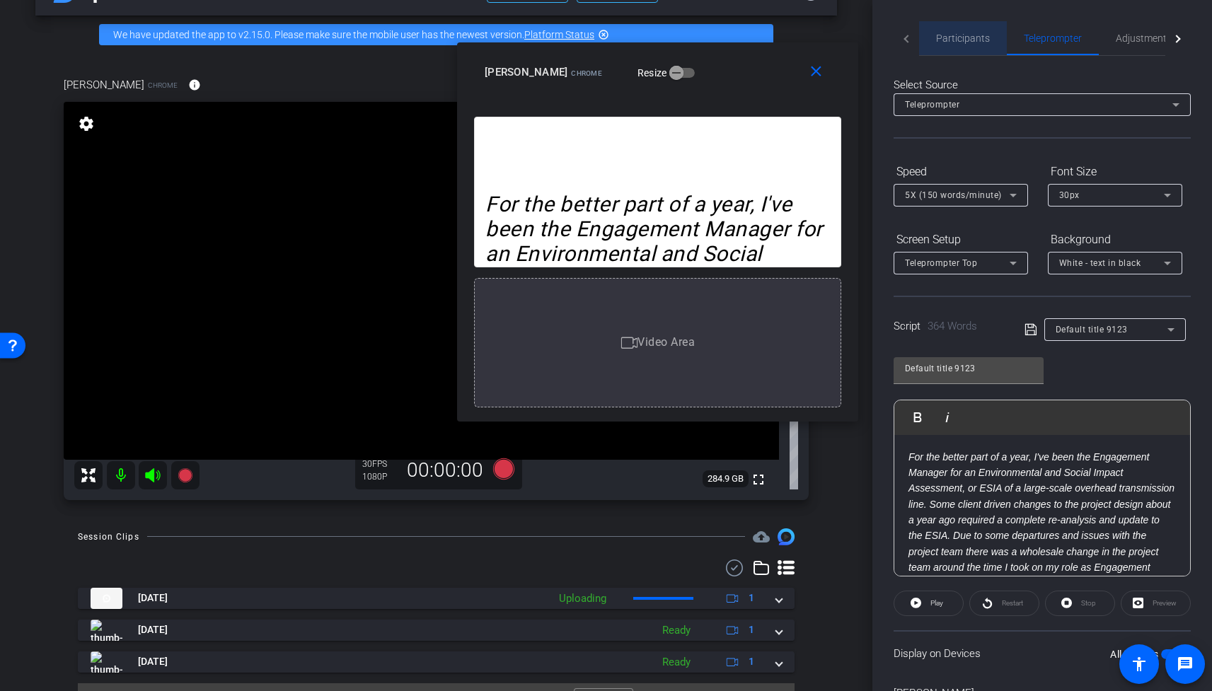
click at [964, 35] on span "Participants" at bounding box center [963, 38] width 54 height 10
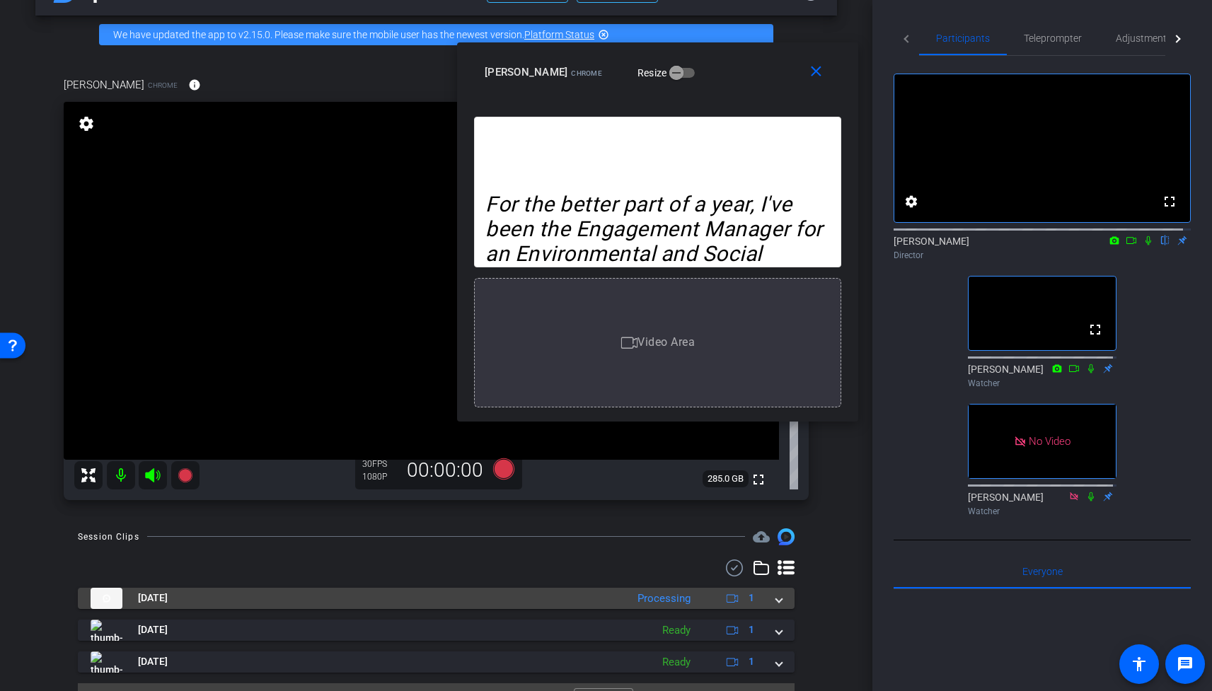
click at [586, 598] on mat-panel-title "[DATE]" at bounding box center [355, 598] width 528 height 21
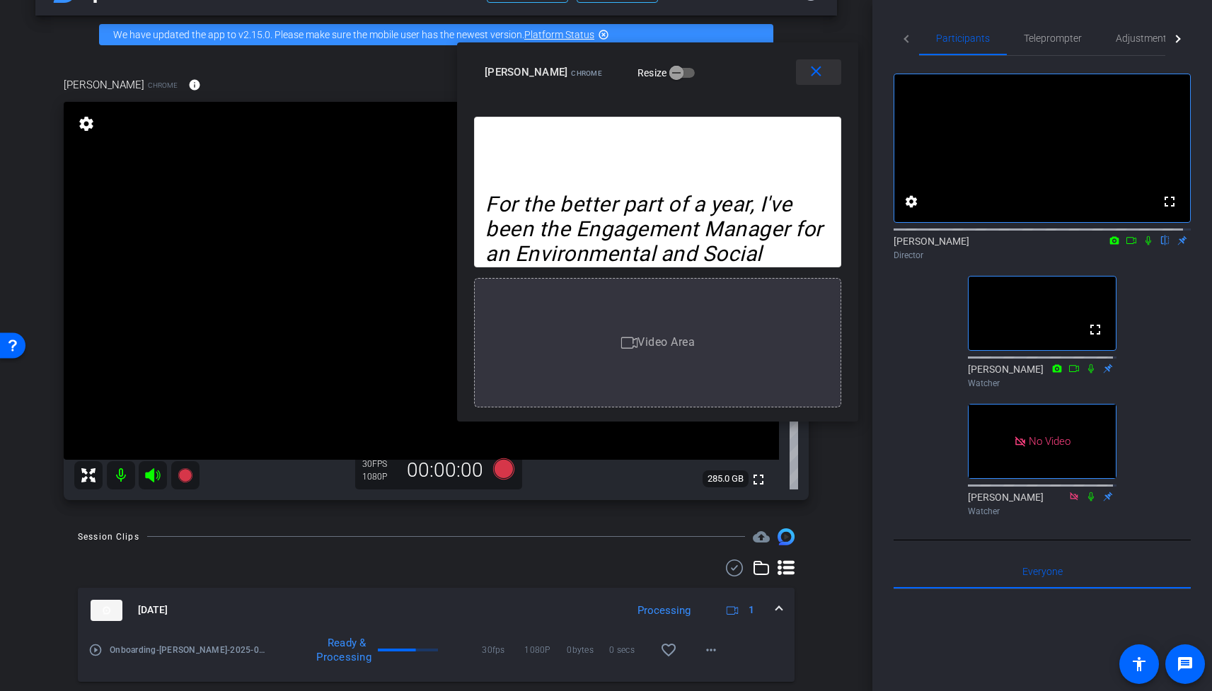
click at [818, 71] on mat-icon "close" at bounding box center [816, 72] width 18 height 18
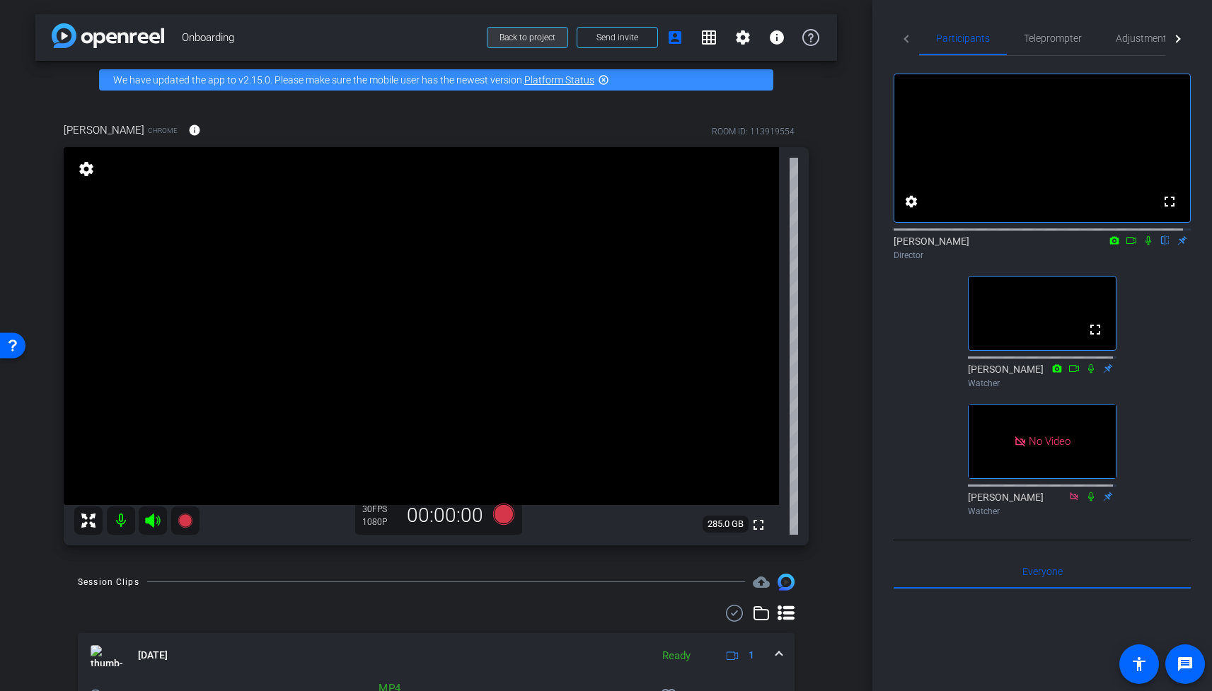
click at [525, 37] on span "Back to project" at bounding box center [527, 38] width 56 height 10
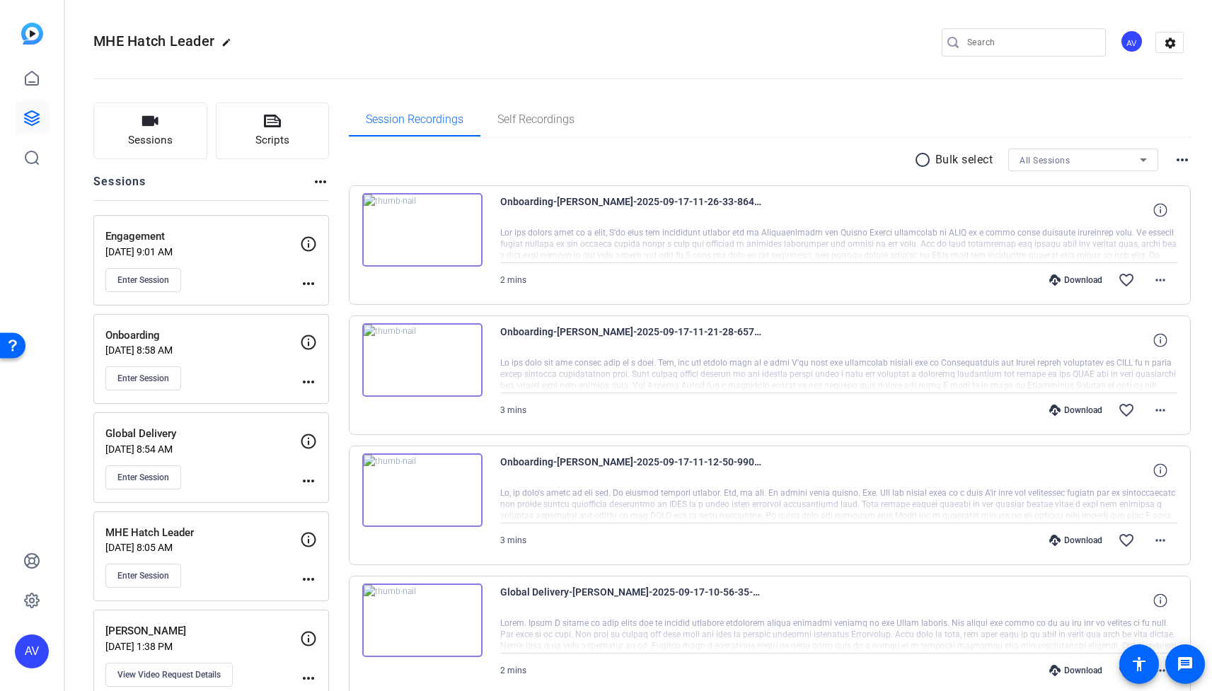
click at [219, 280] on div "Enter Session" at bounding box center [202, 280] width 195 height 24
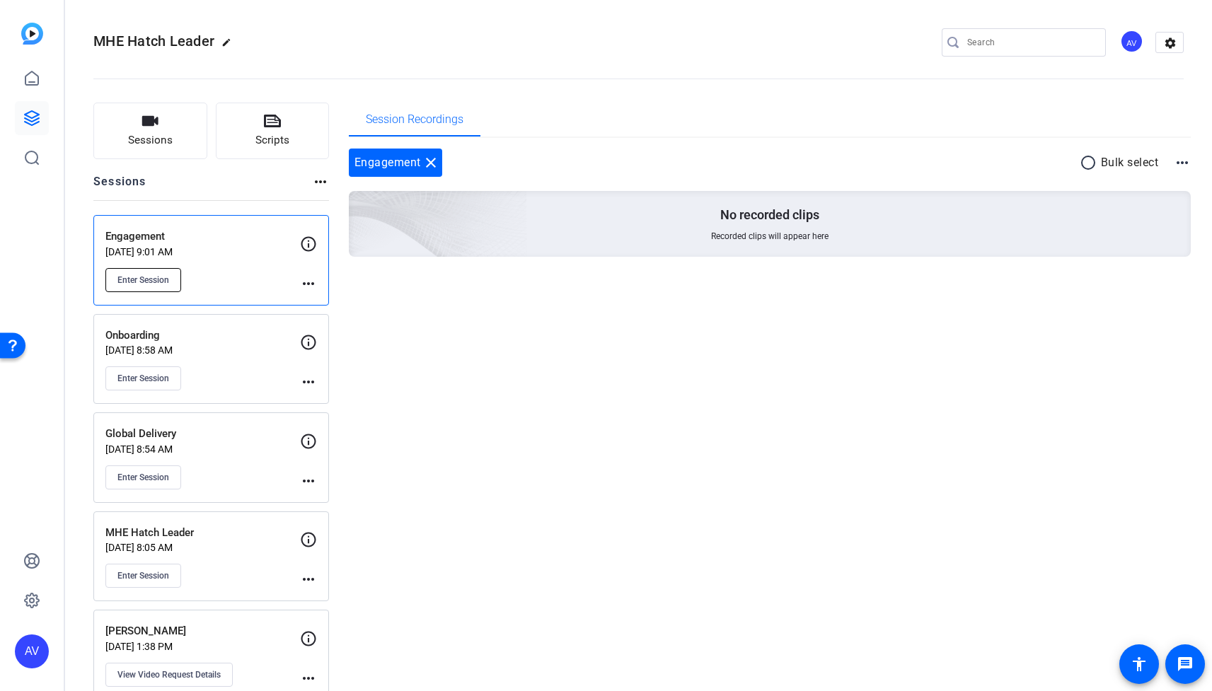
click at [128, 277] on span "Enter Session" at bounding box center [143, 279] width 52 height 11
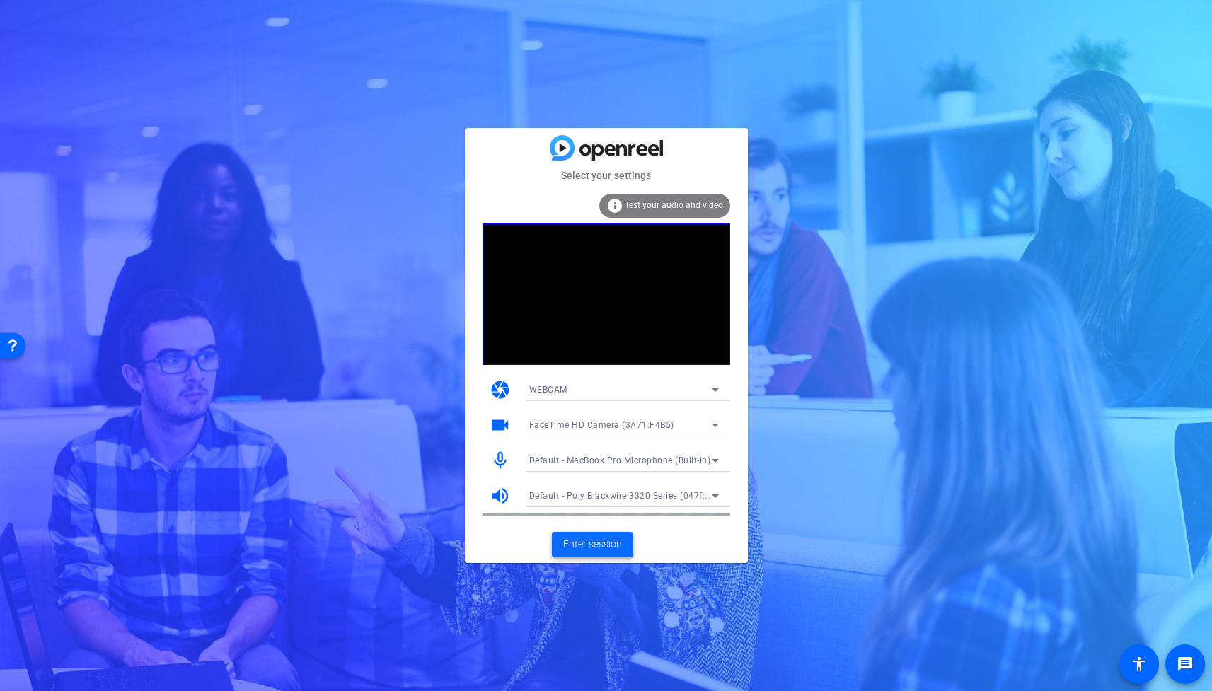
click at [595, 543] on span "Enter session" at bounding box center [592, 544] width 59 height 15
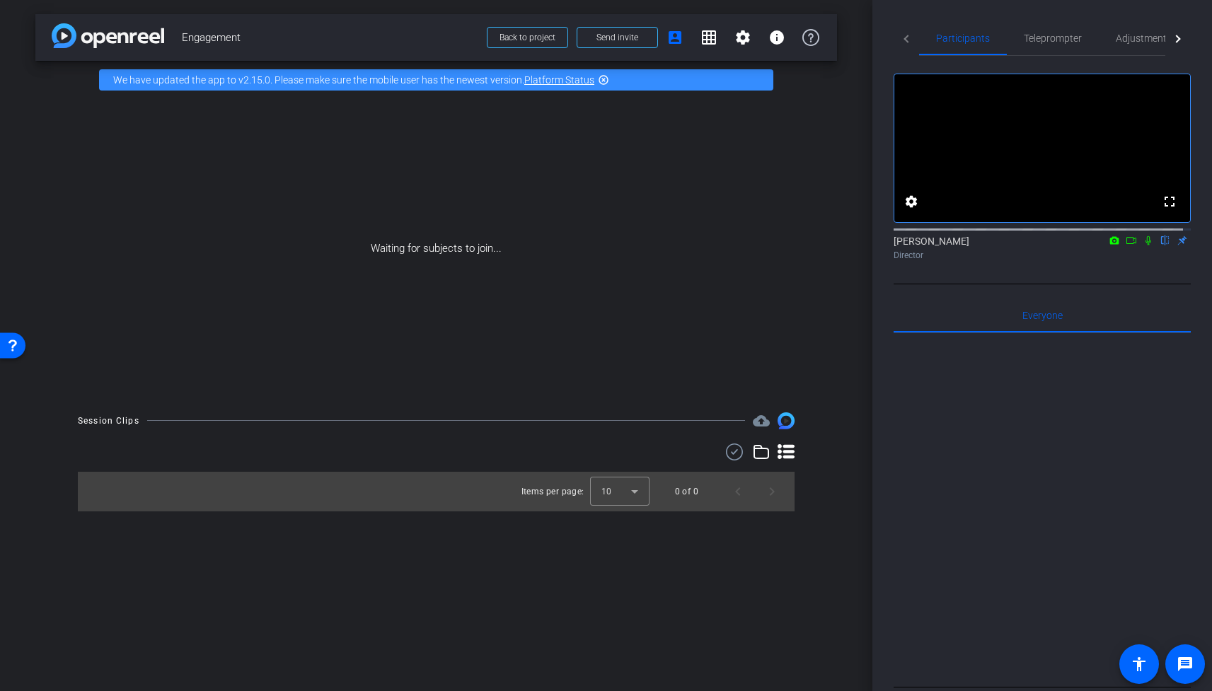
click at [1143, 245] on icon at bounding box center [1148, 241] width 11 height 10
click at [1126, 245] on icon at bounding box center [1131, 241] width 11 height 10
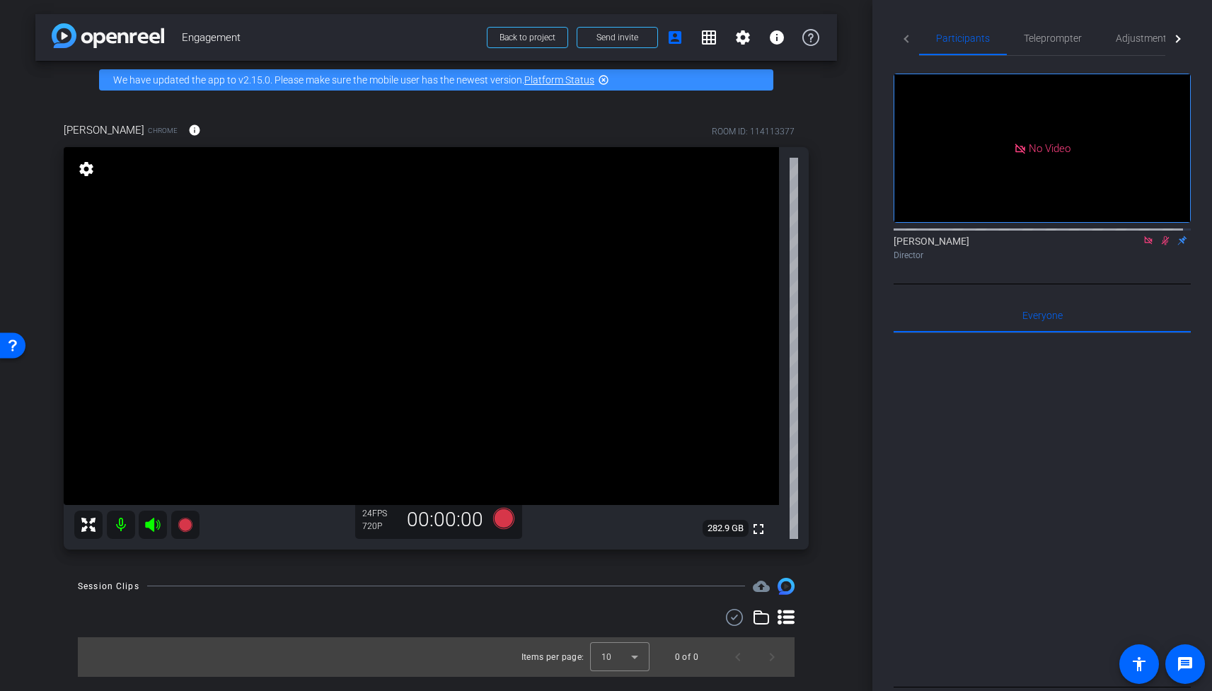
click at [1162, 245] on icon at bounding box center [1166, 240] width 8 height 9
click at [1143, 245] on icon at bounding box center [1148, 241] width 11 height 10
click at [1145, 245] on icon at bounding box center [1148, 240] width 6 height 9
click at [1126, 245] on icon at bounding box center [1131, 241] width 11 height 10
click at [1160, 245] on icon at bounding box center [1165, 241] width 11 height 10
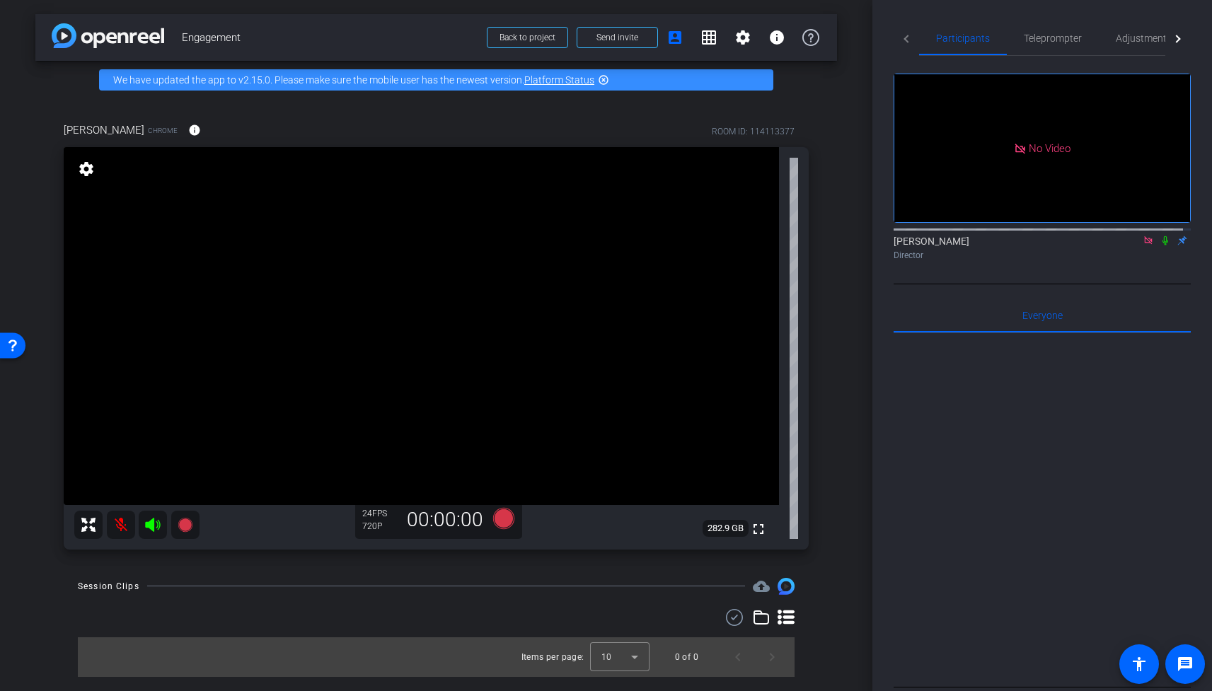
click at [1143, 245] on icon at bounding box center [1148, 241] width 11 height 10
click at [1140, 38] on span "Adjustments" at bounding box center [1144, 38] width 56 height 10
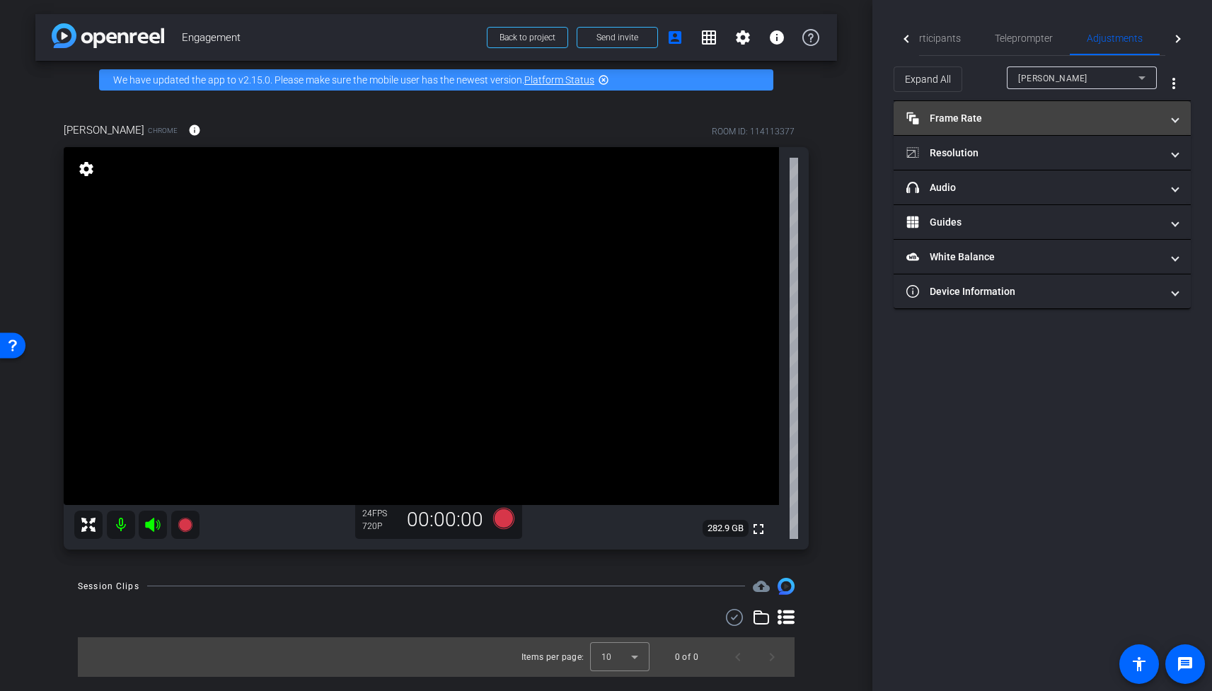
click at [1017, 124] on mat-panel-title "Frame Rate Frame Rate" at bounding box center [1033, 118] width 255 height 15
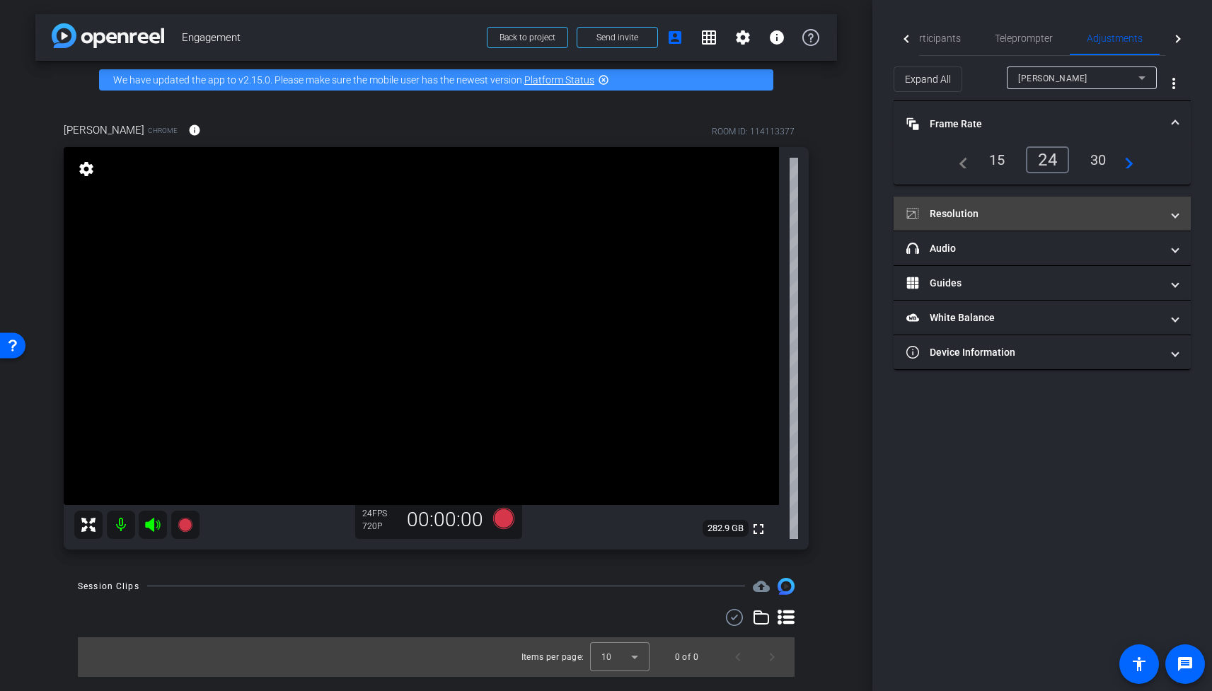
click at [969, 216] on mat-panel-title "Resolution" at bounding box center [1033, 214] width 255 height 15
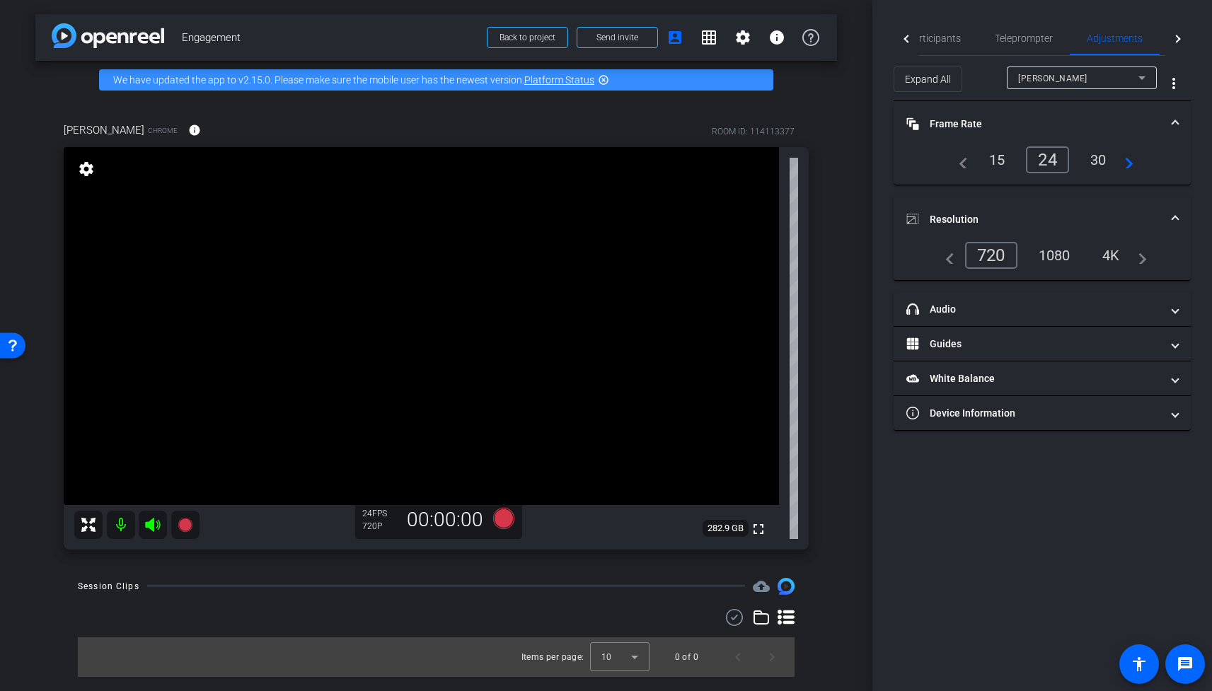
click at [1052, 254] on div "1080" at bounding box center [1054, 255] width 53 height 24
click at [1023, 39] on span "Teleprompter" at bounding box center [1024, 38] width 58 height 10
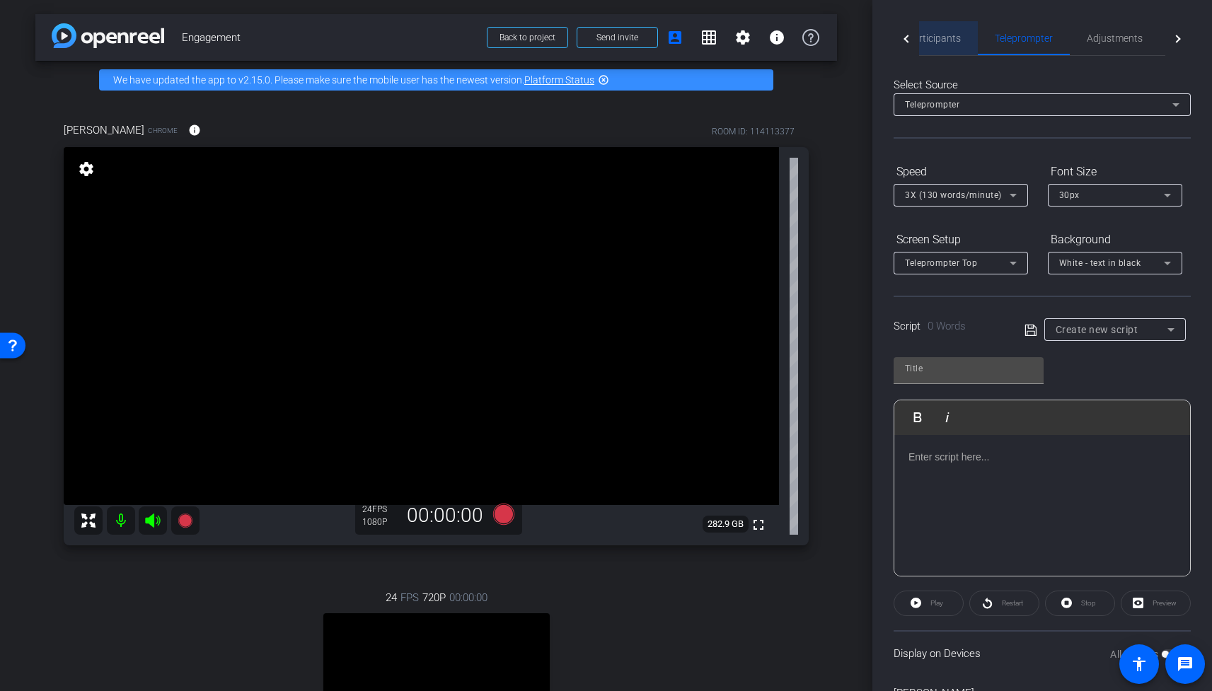
click at [940, 37] on span "Participants" at bounding box center [934, 38] width 54 height 10
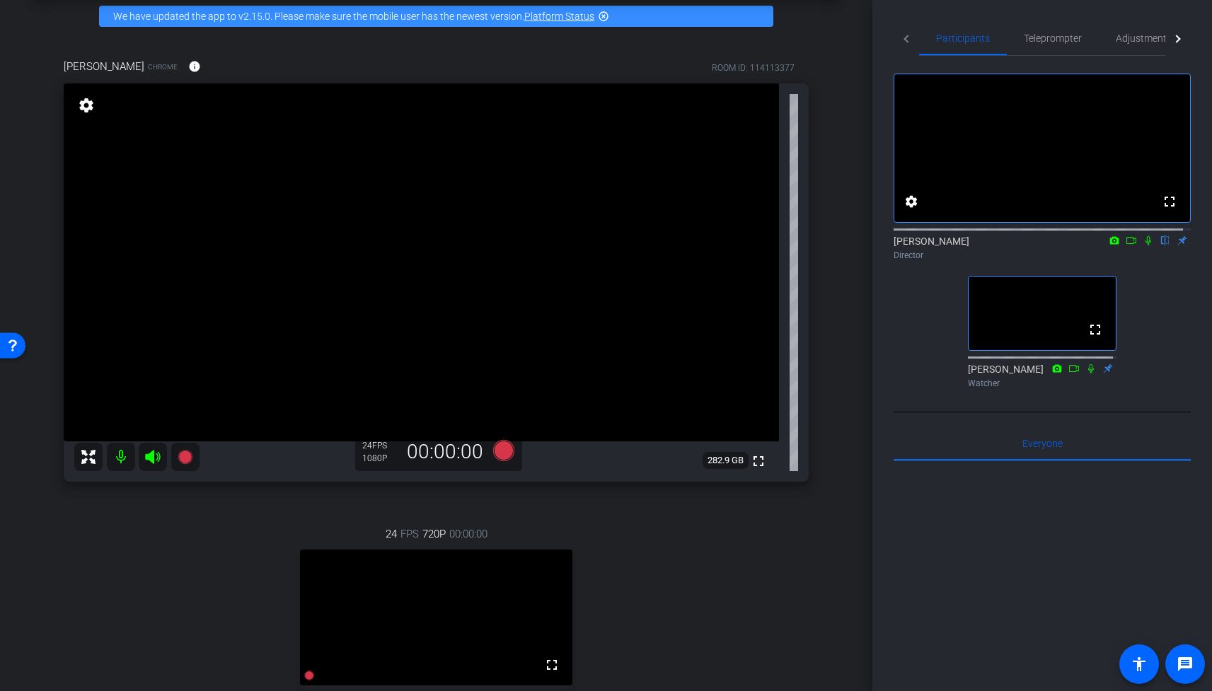
scroll to position [57, 0]
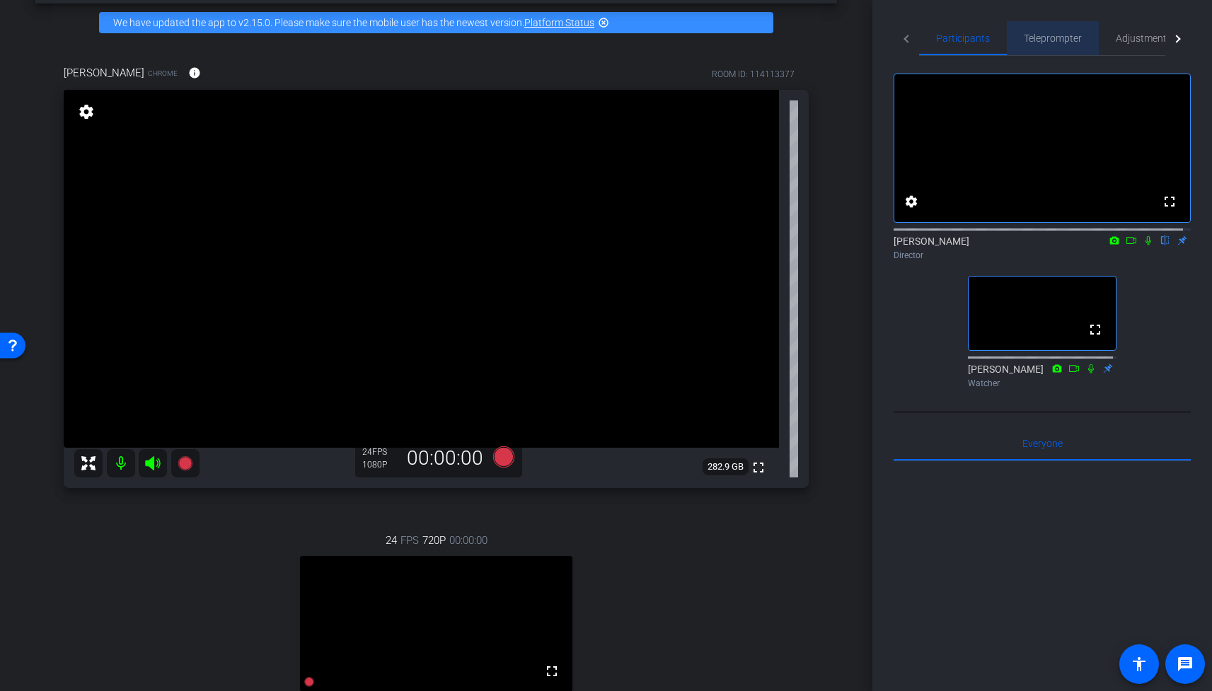
click at [1062, 34] on span "Teleprompter" at bounding box center [1053, 38] width 58 height 10
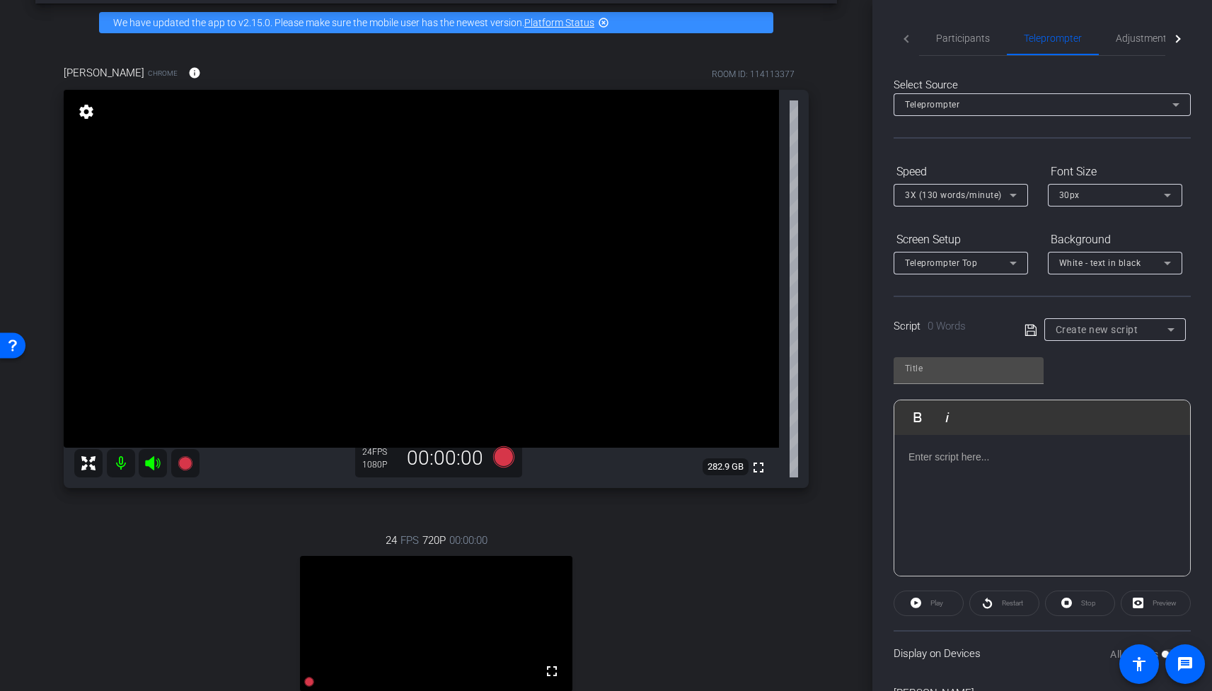
click at [960, 457] on p at bounding box center [1041, 457] width 267 height 16
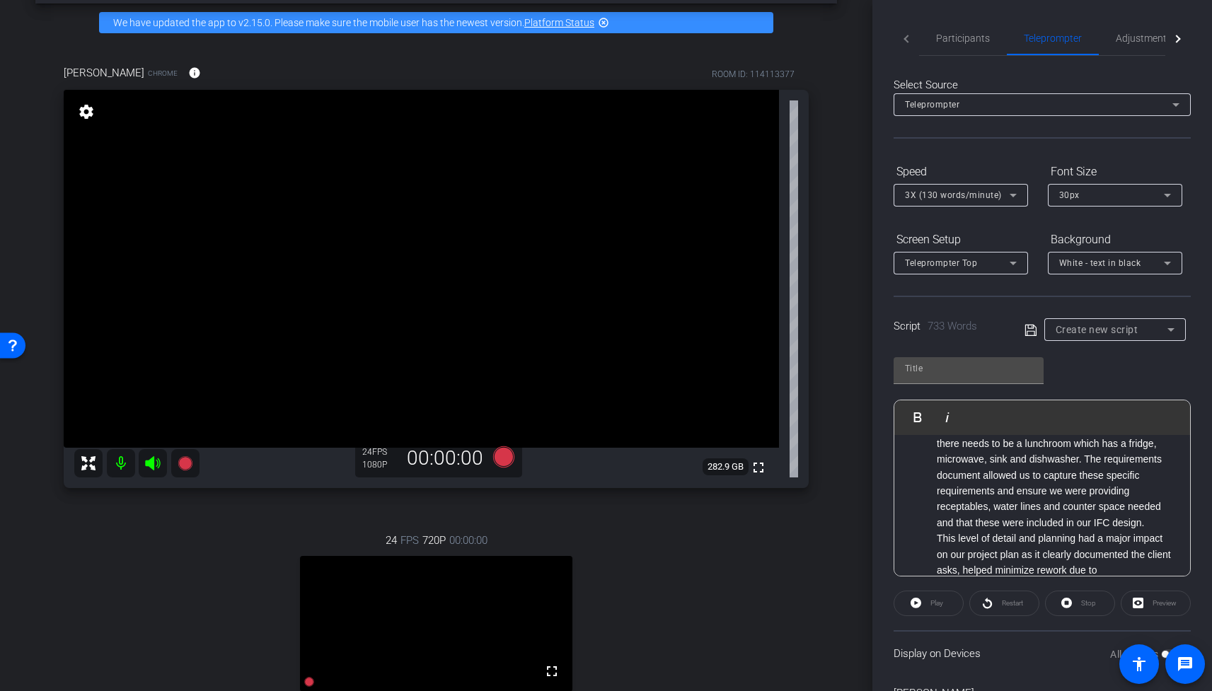
scroll to position [0, 0]
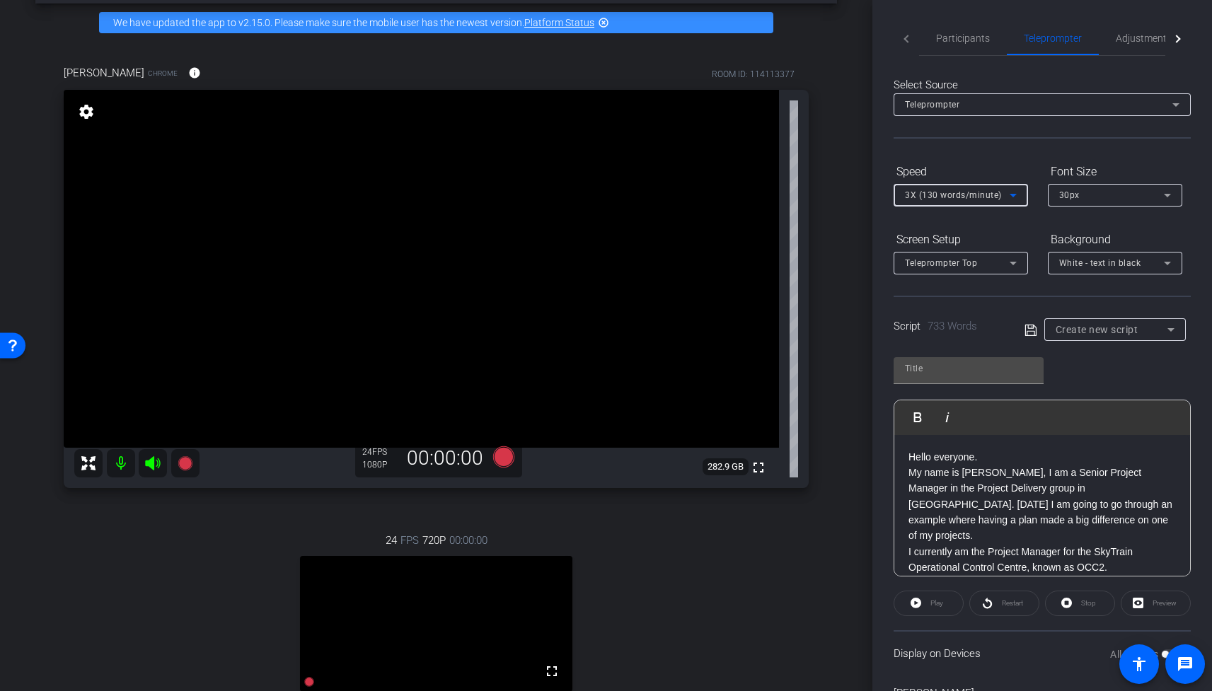
click at [966, 196] on span "3X (130 words/minute)" at bounding box center [953, 195] width 97 height 10
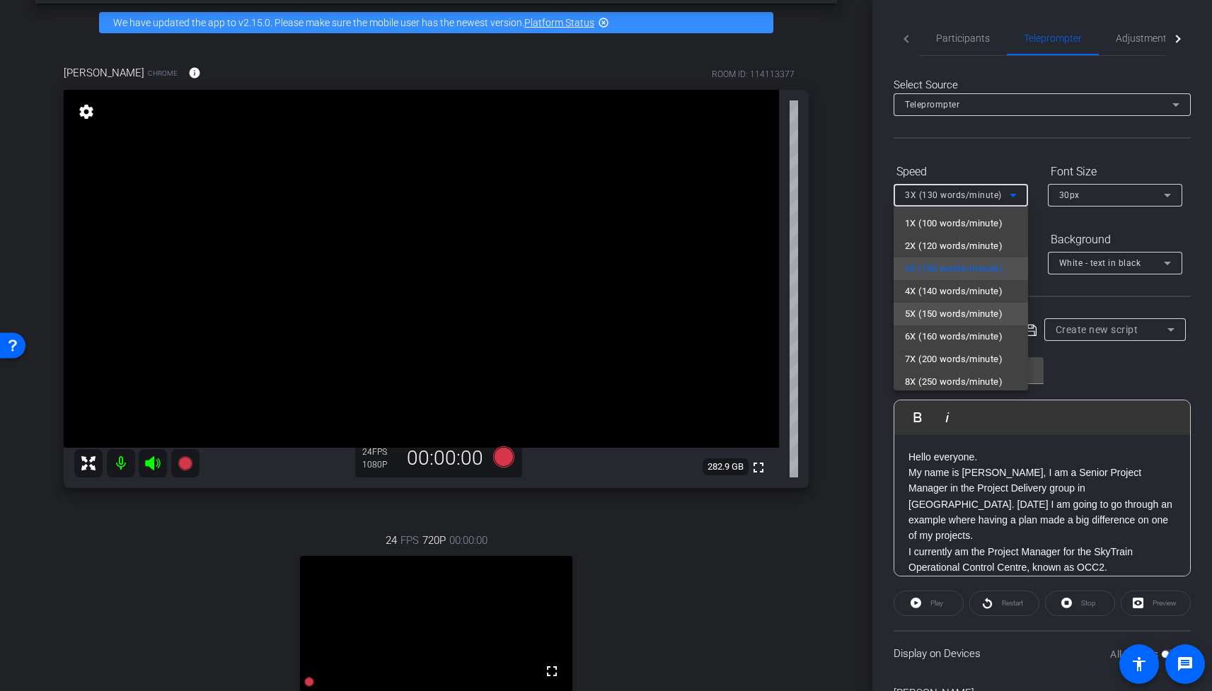
click at [946, 316] on span "5X (150 words/minute)" at bounding box center [954, 314] width 98 height 17
type input "Default title 4256"
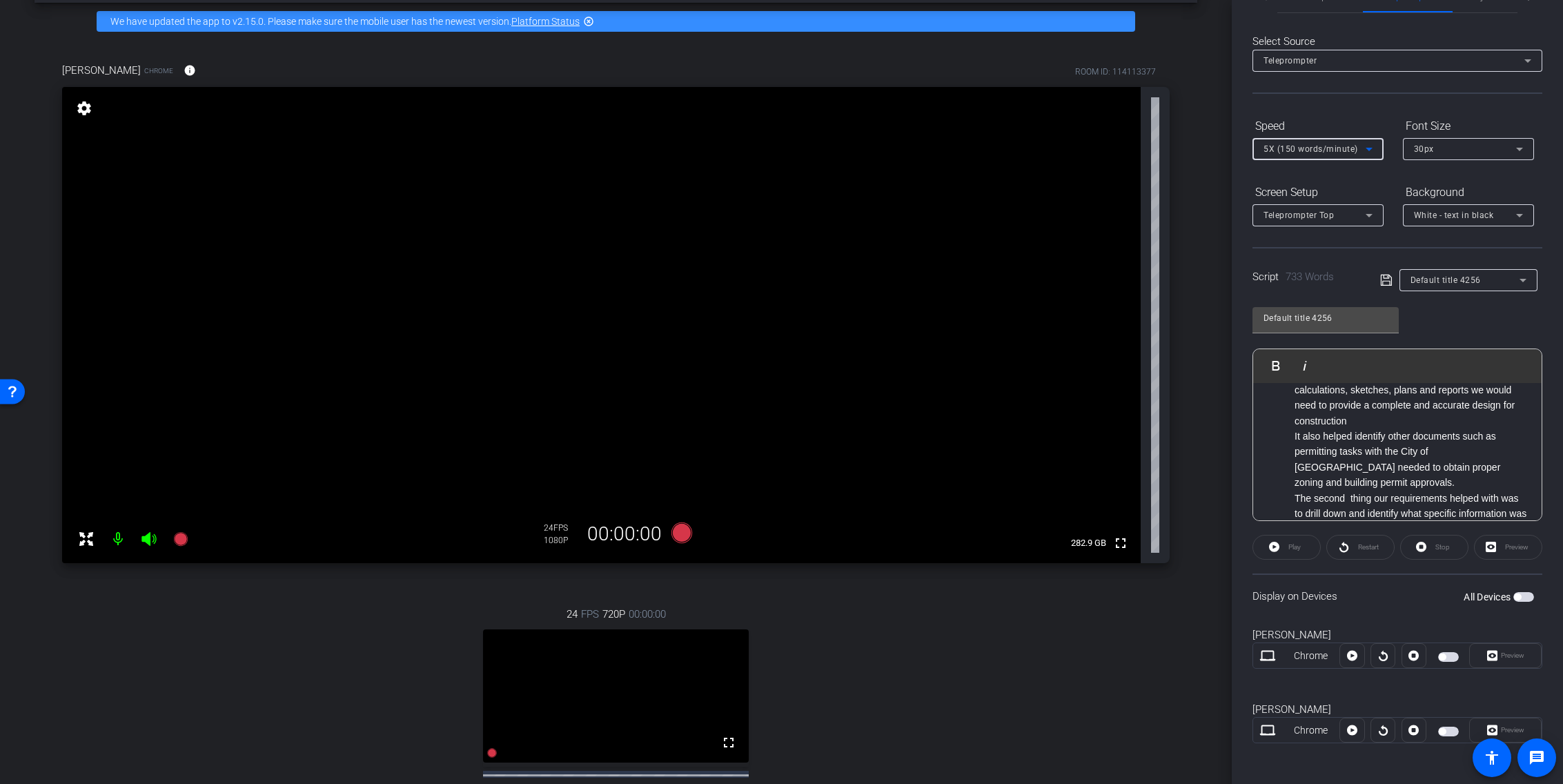
scroll to position [45, 0]
click at [1182, 651] on span "button" at bounding box center [1448, 653] width 20 height 10
click at [1182, 652] on span "Preview" at bounding box center [1513, 651] width 23 height 8
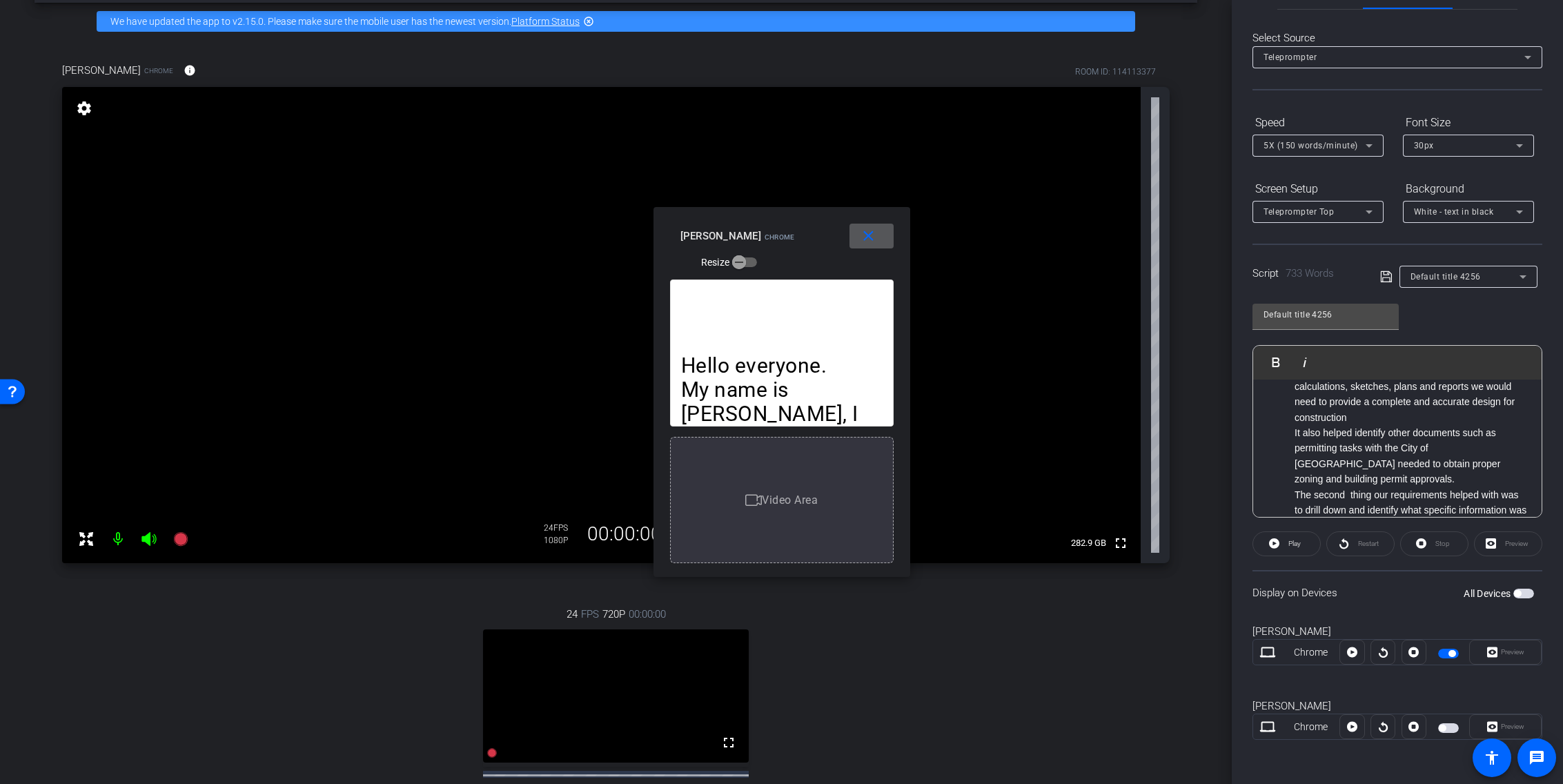
click at [1182, 145] on div "30px" at bounding box center [1465, 145] width 102 height 18
click at [1182, 173] on mat-option "20px" at bounding box center [1468, 173] width 131 height 22
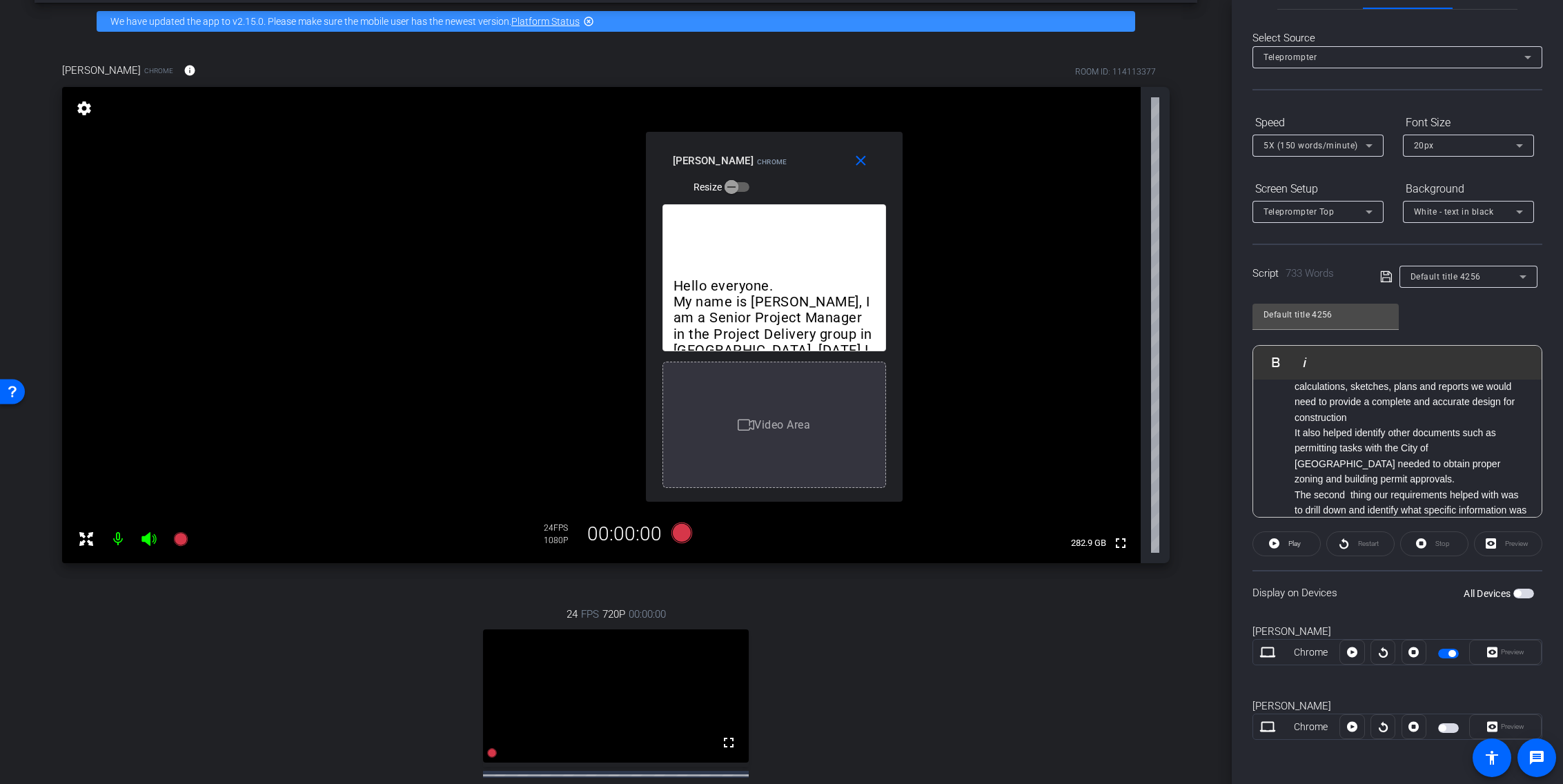
drag, startPoint x: 905, startPoint y: 568, endPoint x: 898, endPoint y: 493, distance: 75.3
click at [898, 493] on div "Hello everyone. My name is Megan Fernandes, I am a Senior Project Manager in th…" at bounding box center [774, 348] width 257 height 308
click at [1182, 145] on span "20px" at bounding box center [1424, 145] width 20 height 10
click at [1182, 196] on span "30px" at bounding box center [1424, 195] width 20 height 17
click at [1182, 146] on div "30px" at bounding box center [1465, 145] width 102 height 18
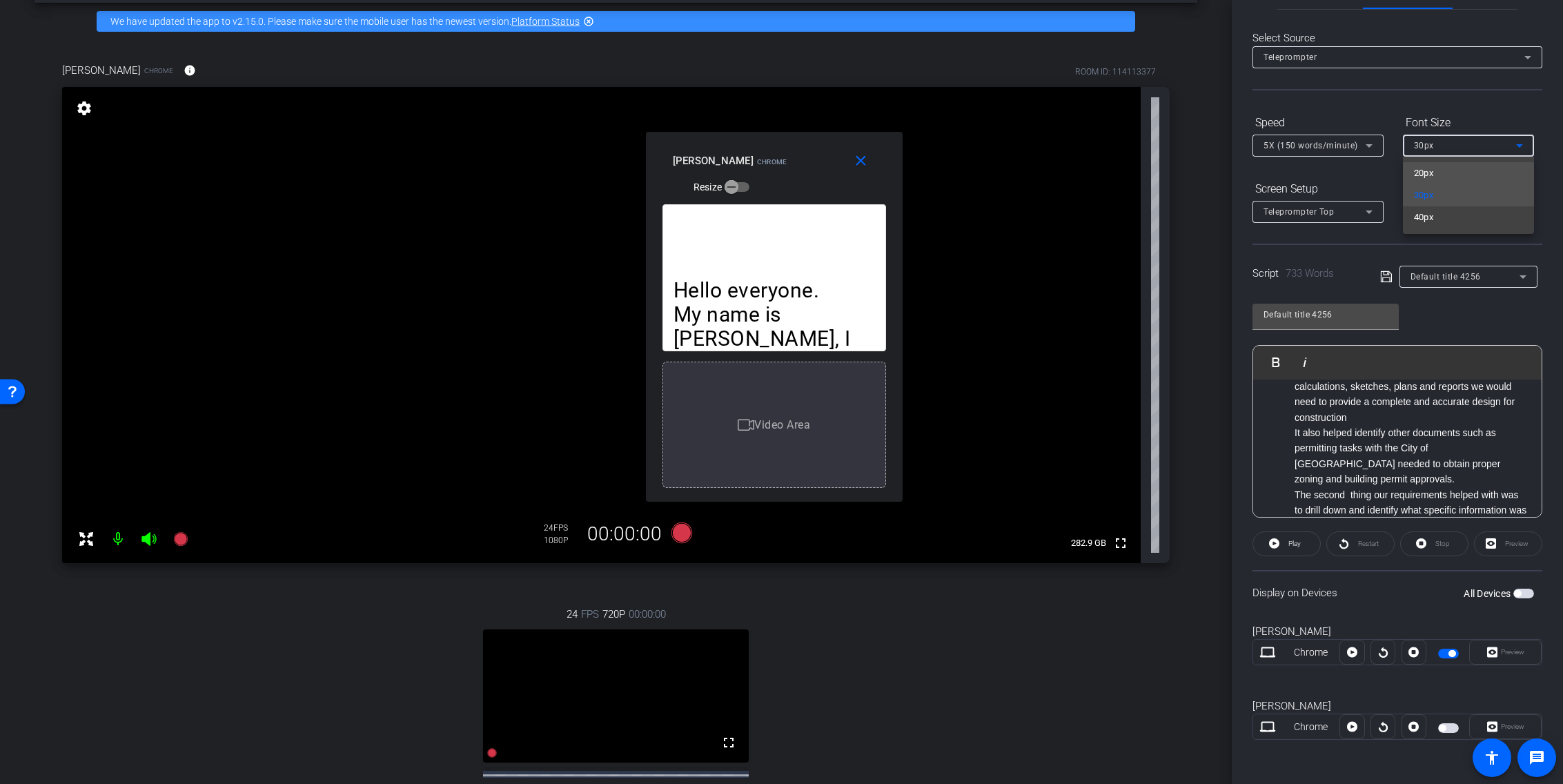
click at [1182, 176] on mat-option "20px" at bounding box center [1468, 173] width 131 height 22
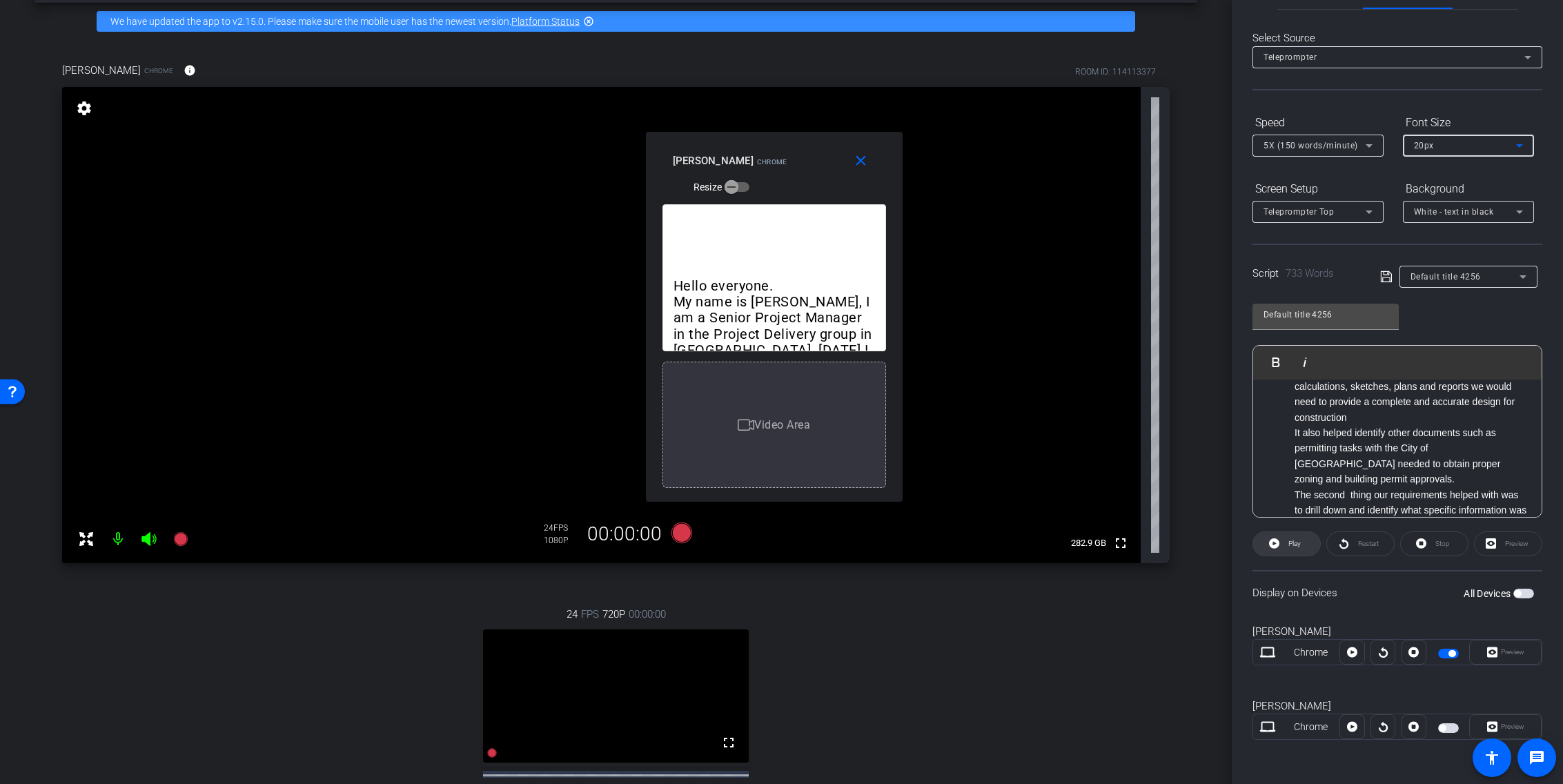
click at [1182, 546] on span "Play" at bounding box center [1295, 543] width 13 height 8
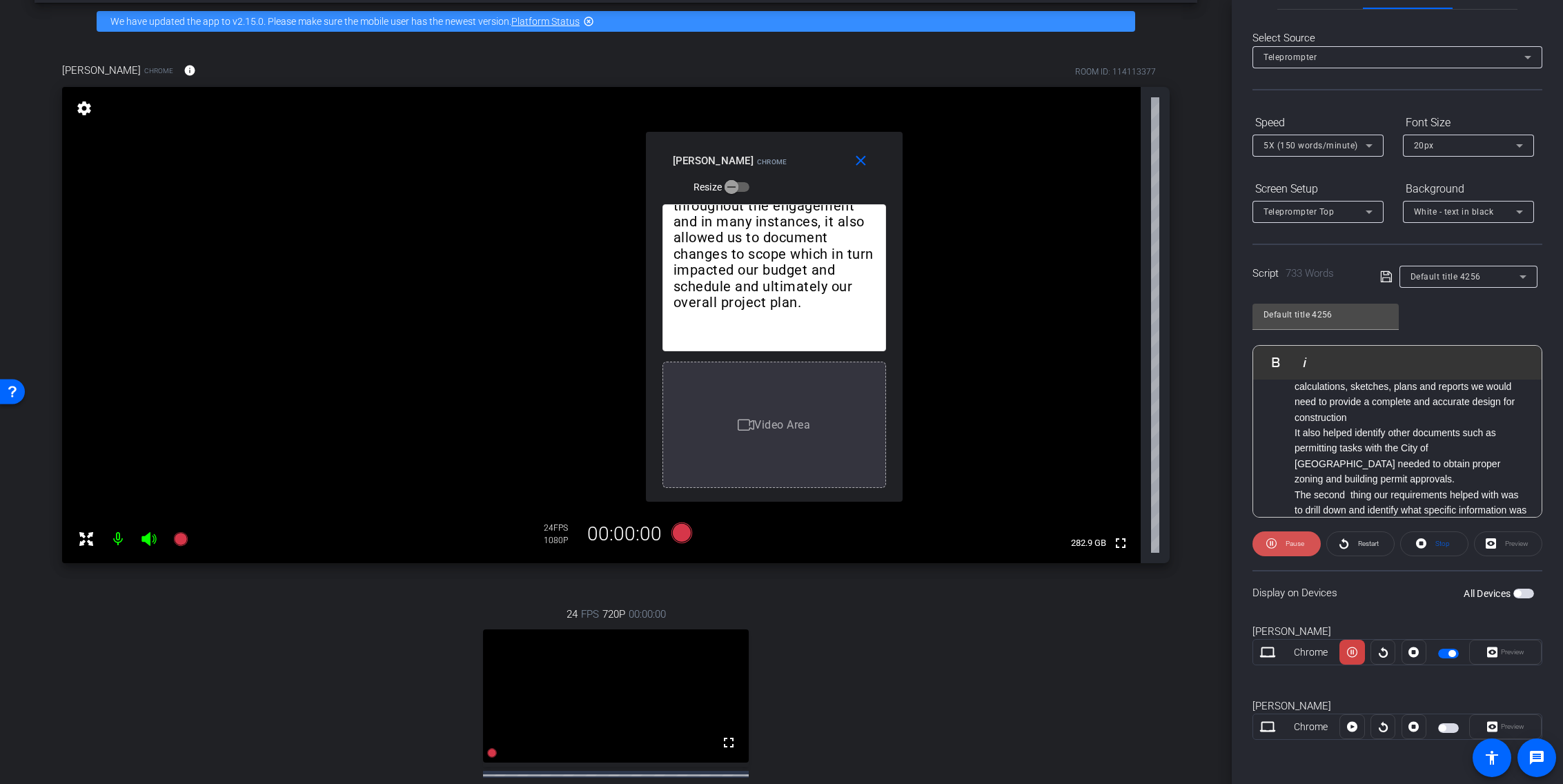
click at [1182, 541] on span "Pause" at bounding box center [1295, 543] width 19 height 8
click at [1182, 142] on icon at bounding box center [1369, 145] width 17 height 17
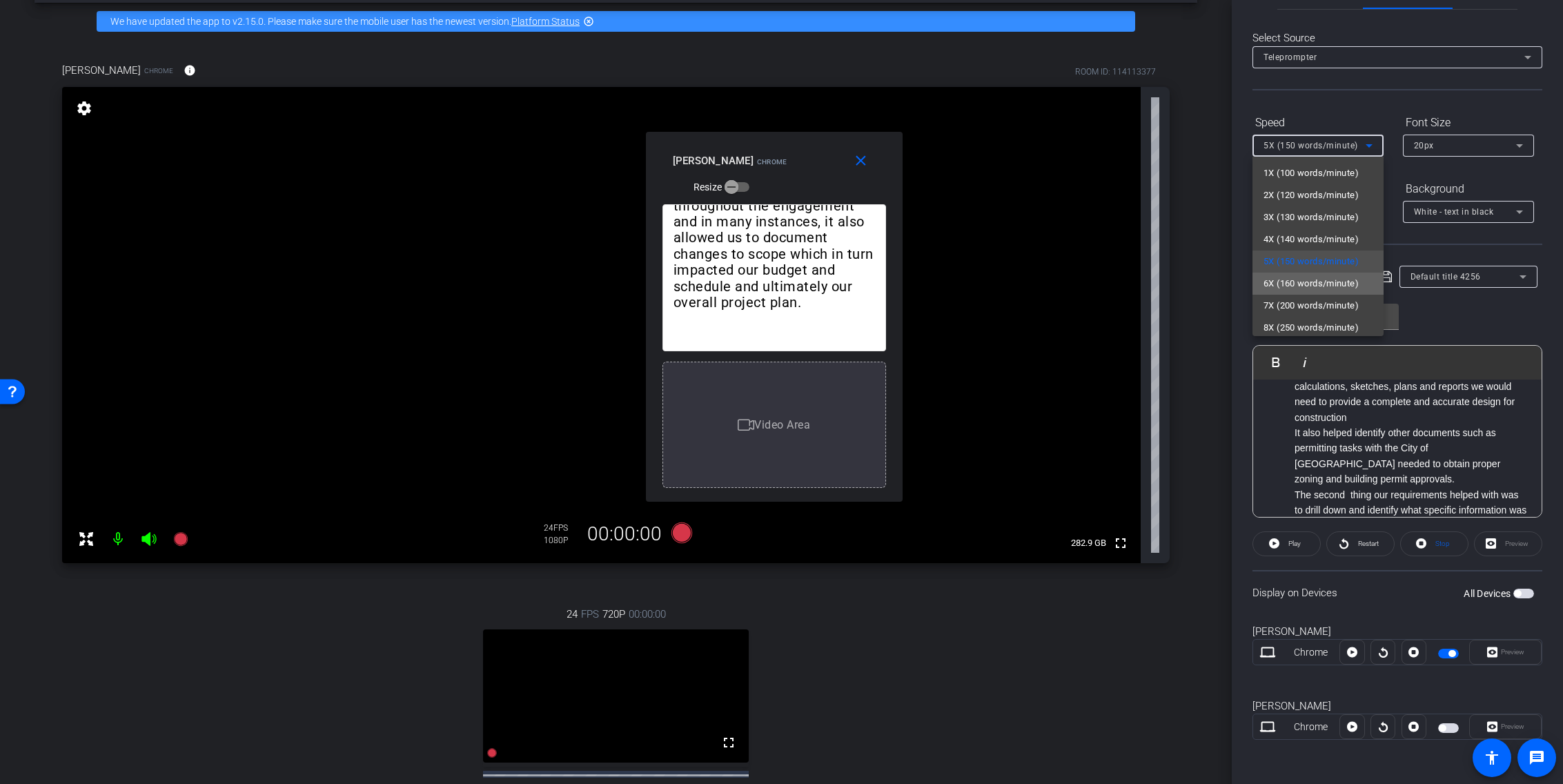
click at [1182, 275] on span "6X (160 words/minute)" at bounding box center [1311, 283] width 96 height 17
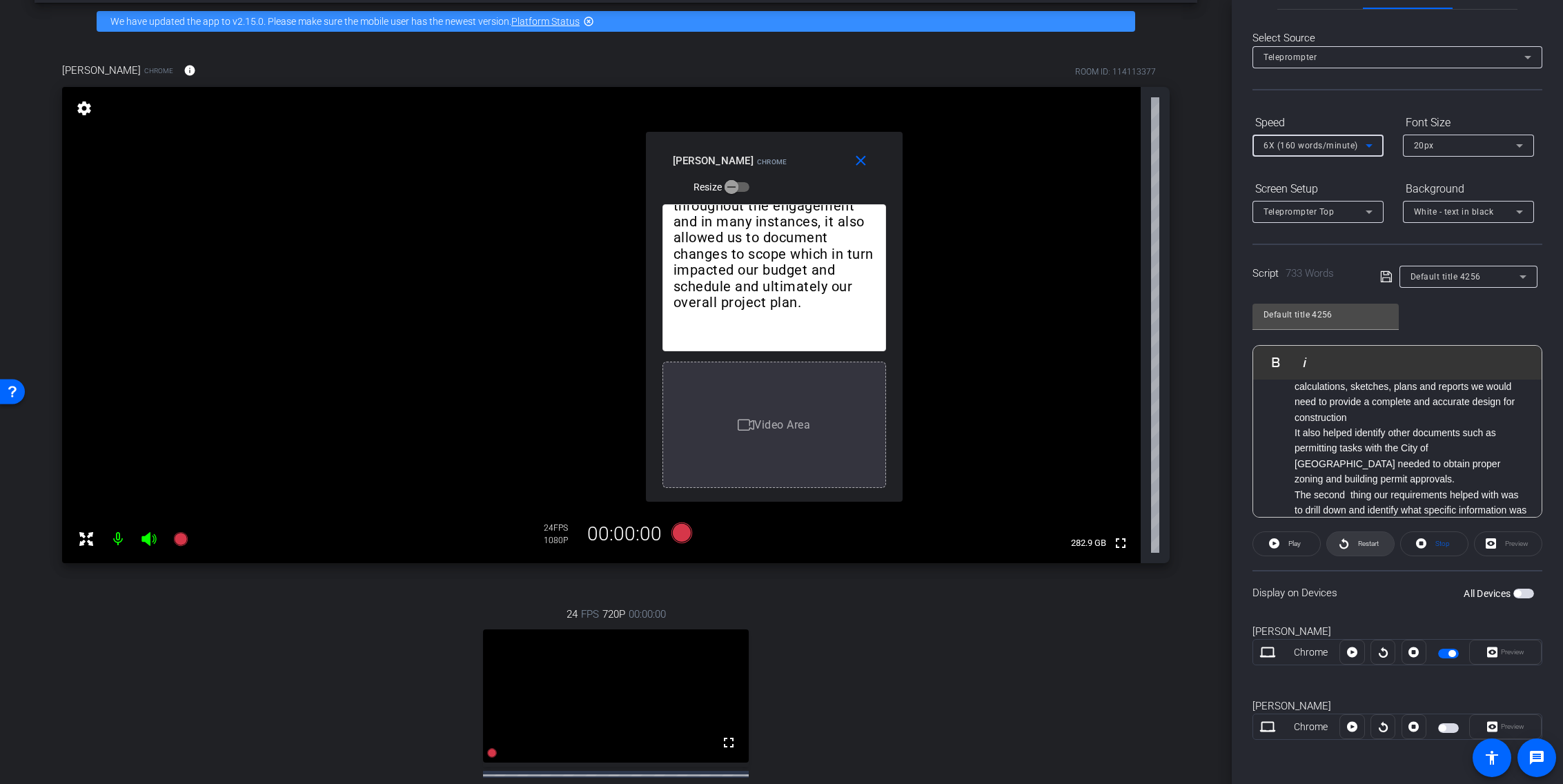
click at [1182, 543] on span "Restart" at bounding box center [1368, 543] width 20 height 8
click at [1182, 545] on span "Pause" at bounding box center [1295, 543] width 19 height 8
click at [1182, 545] on span "Play" at bounding box center [1295, 543] width 13 height 8
click at [1182, 546] on span "Pause" at bounding box center [1295, 543] width 19 height 8
click at [1182, 546] on span "Play" at bounding box center [1295, 543] width 13 height 8
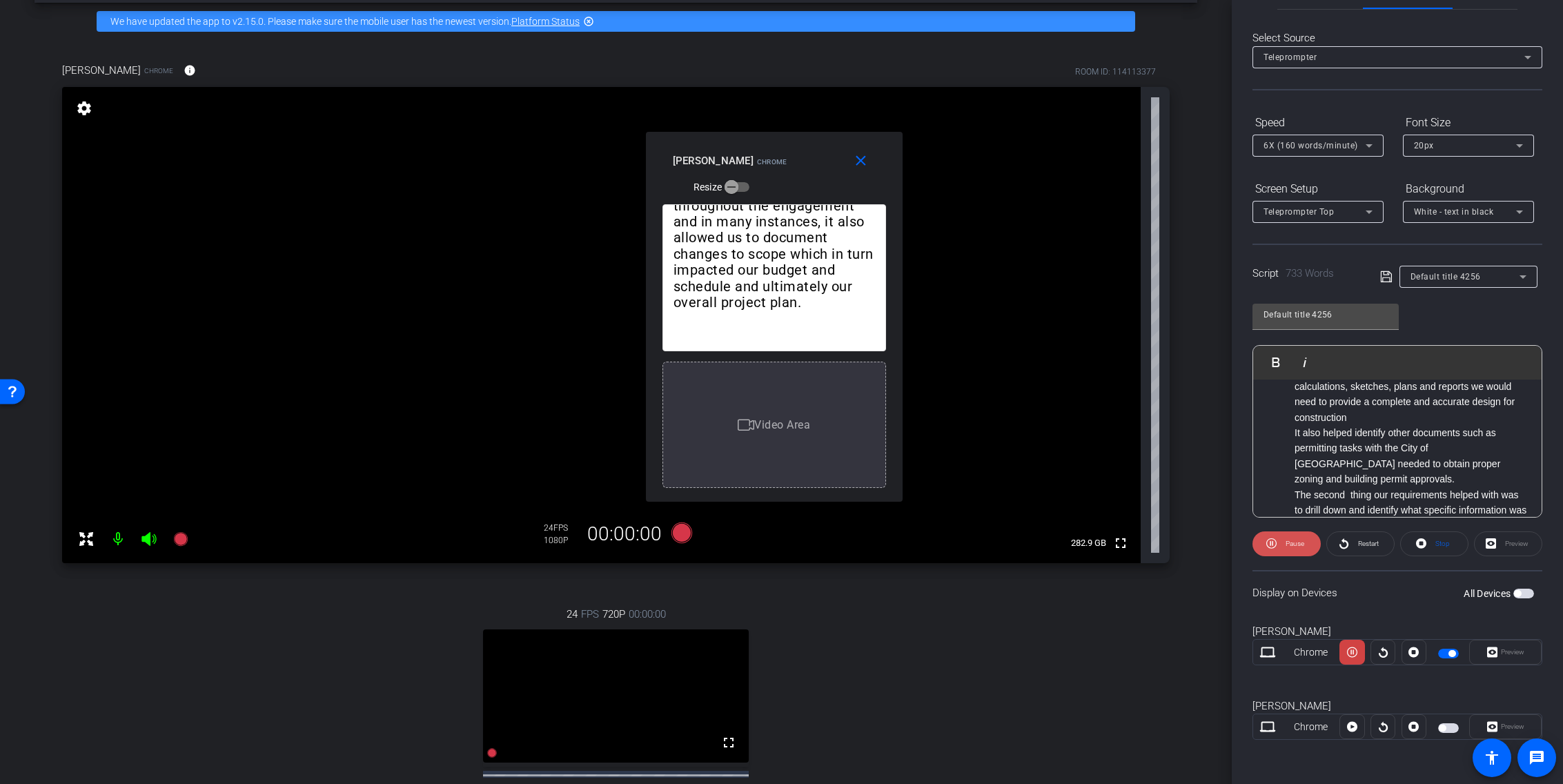
click at [1182, 547] on span "Pause" at bounding box center [1293, 544] width 22 height 20
click at [1182, 543] on span at bounding box center [1287, 543] width 67 height 33
click at [1182, 542] on span "Pause" at bounding box center [1295, 543] width 19 height 8
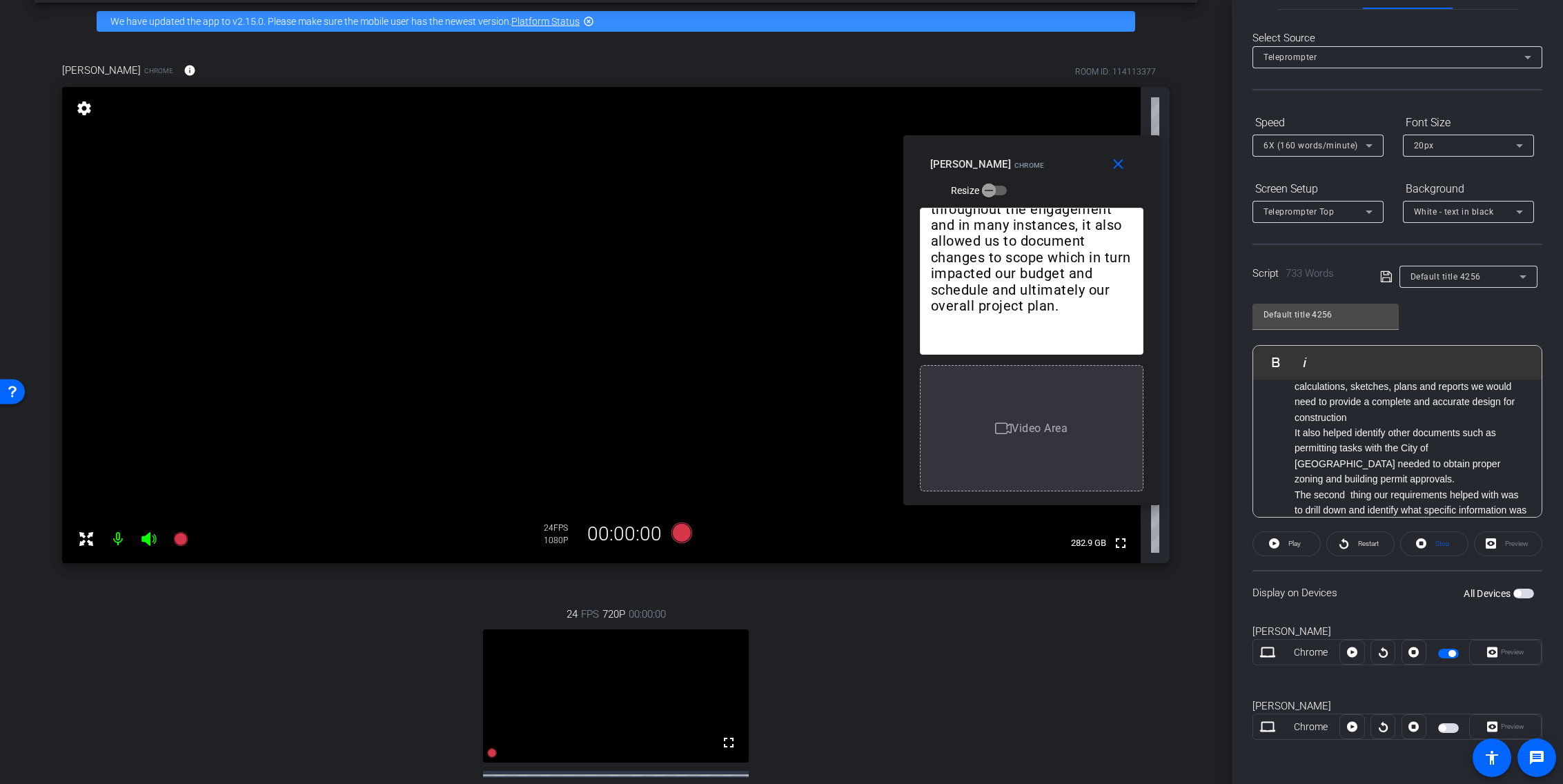
drag, startPoint x: 917, startPoint y: 150, endPoint x: 1072, endPoint y: 150, distance: 155.0
click at [1072, 150] on div "close Megan Fernandes Chrome Resize" at bounding box center [1031, 167] width 257 height 62
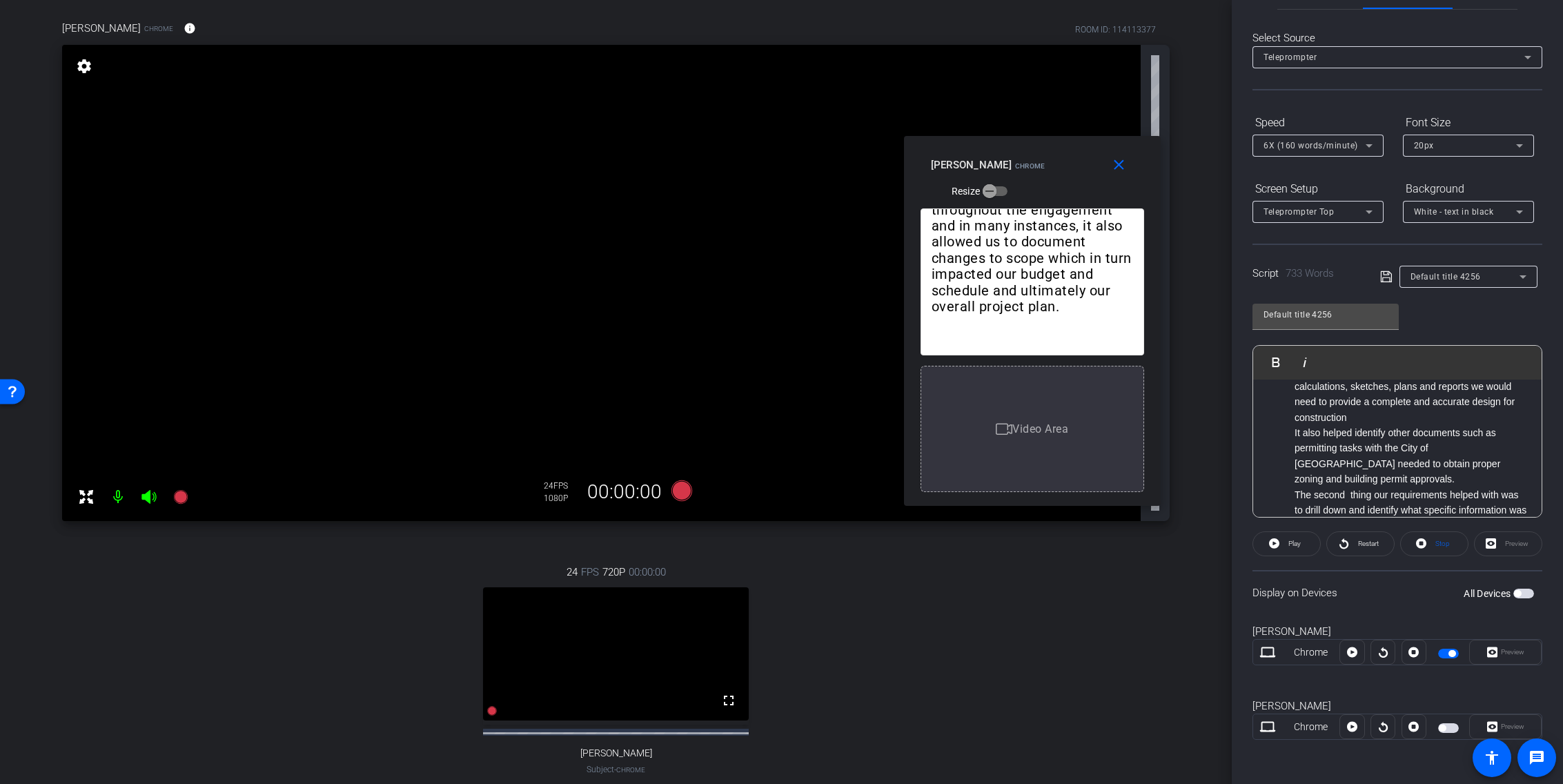
scroll to position [99, 0]
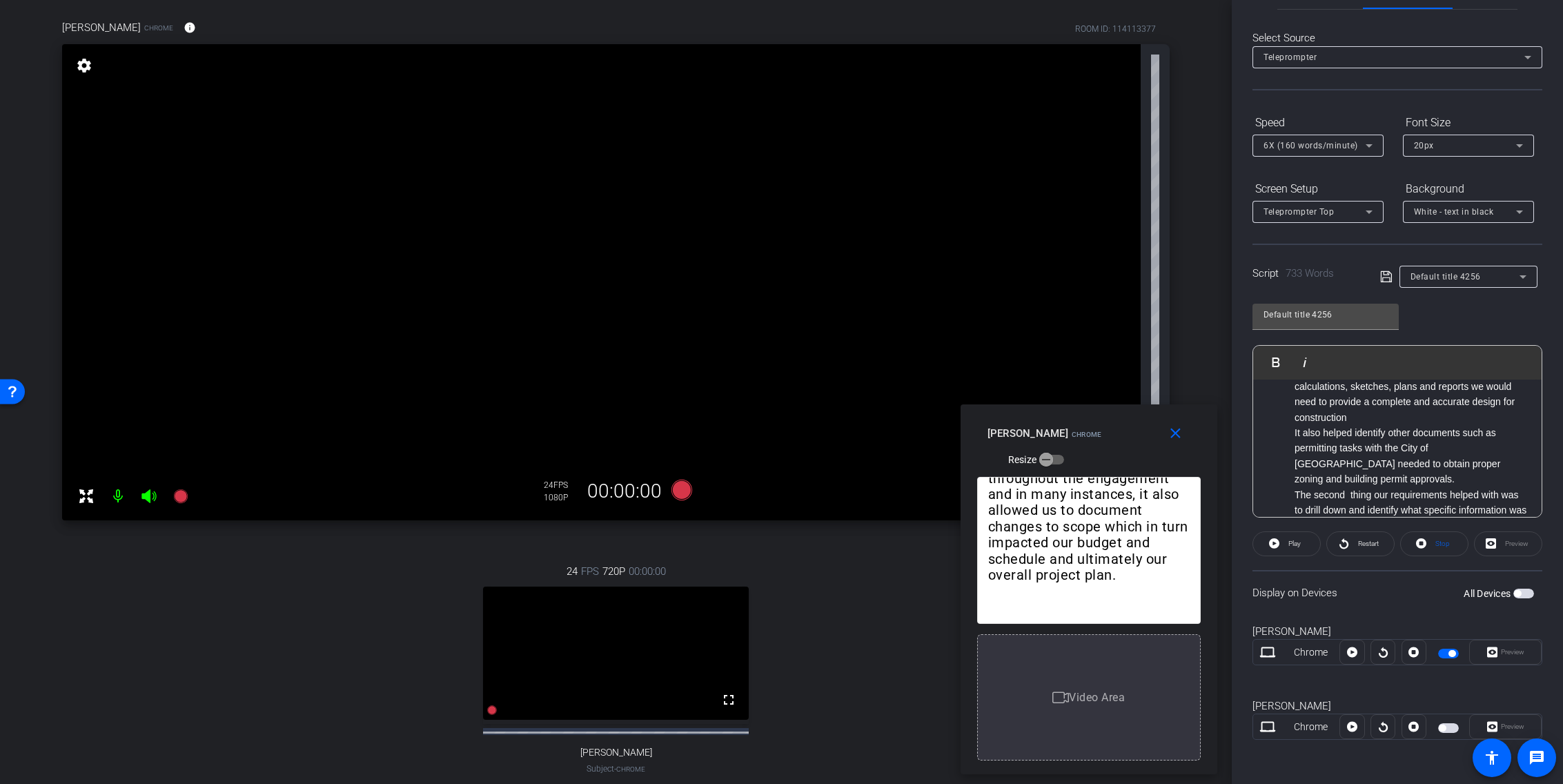
drag, startPoint x: 1048, startPoint y: 148, endPoint x: 1104, endPoint y: 416, distance: 273.8
click at [1104, 416] on div "close Megan Fernandes Chrome Resize" at bounding box center [1089, 436] width 257 height 62
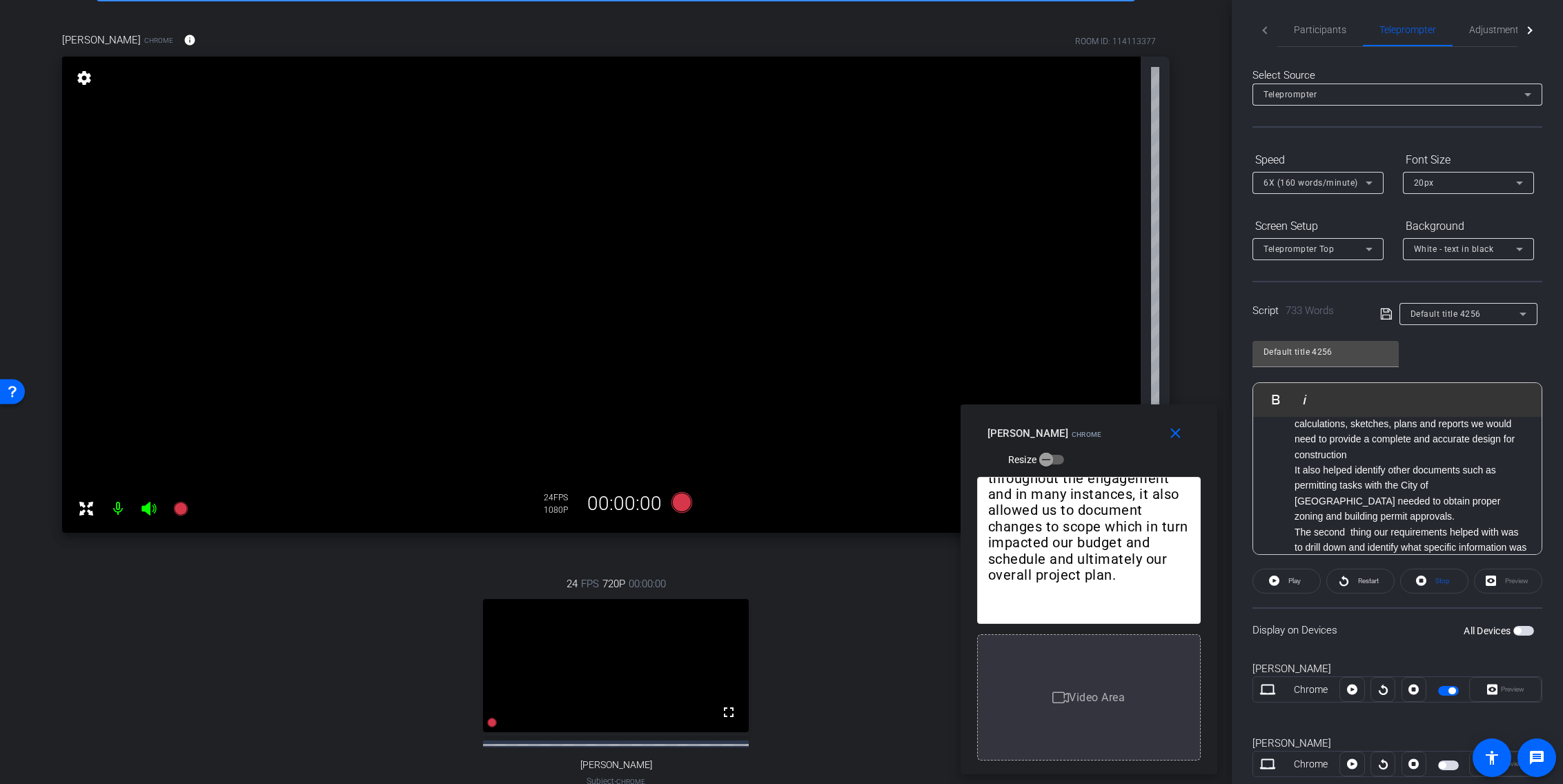
scroll to position [0, 0]
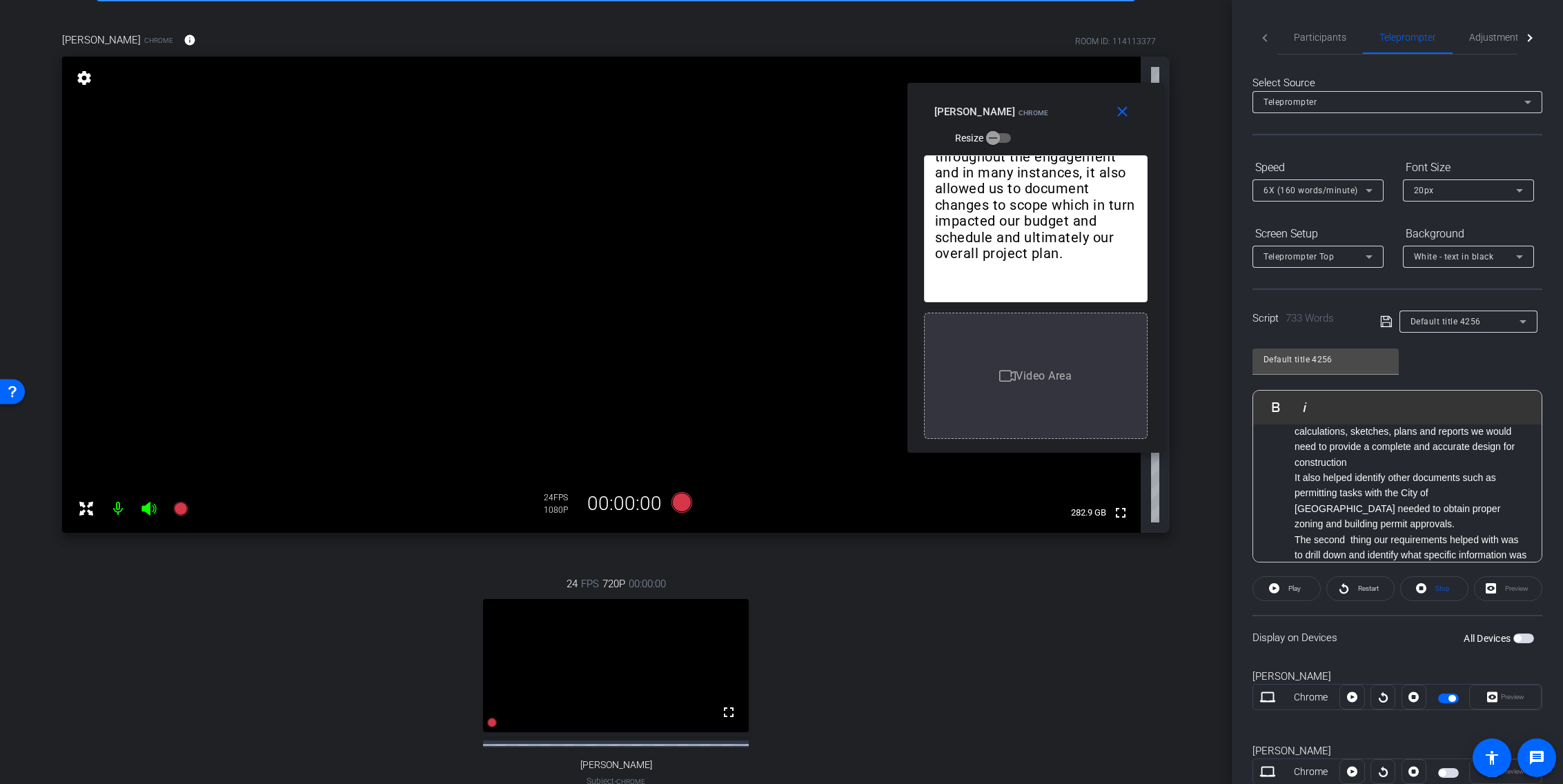
drag, startPoint x: 1127, startPoint y: 421, endPoint x: 1074, endPoint y: 99, distance: 326.3
click at [1074, 99] on div "Megan Fernandes Chrome Resize" at bounding box center [1041, 124] width 214 height 49
click at [1182, 37] on span "Participants" at bounding box center [1320, 37] width 53 height 10
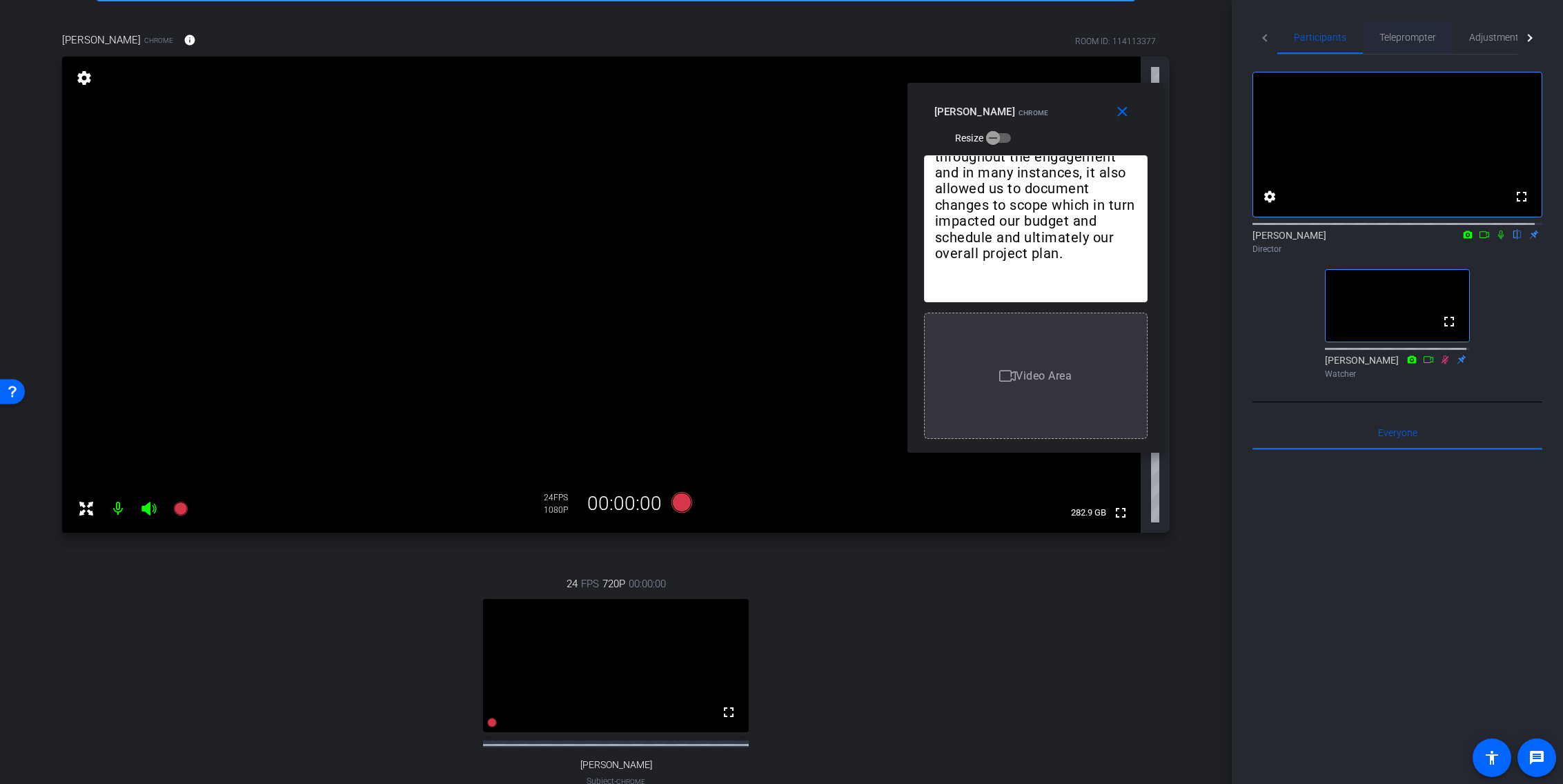
click at [1182, 34] on span "Teleprompter" at bounding box center [1408, 37] width 57 height 10
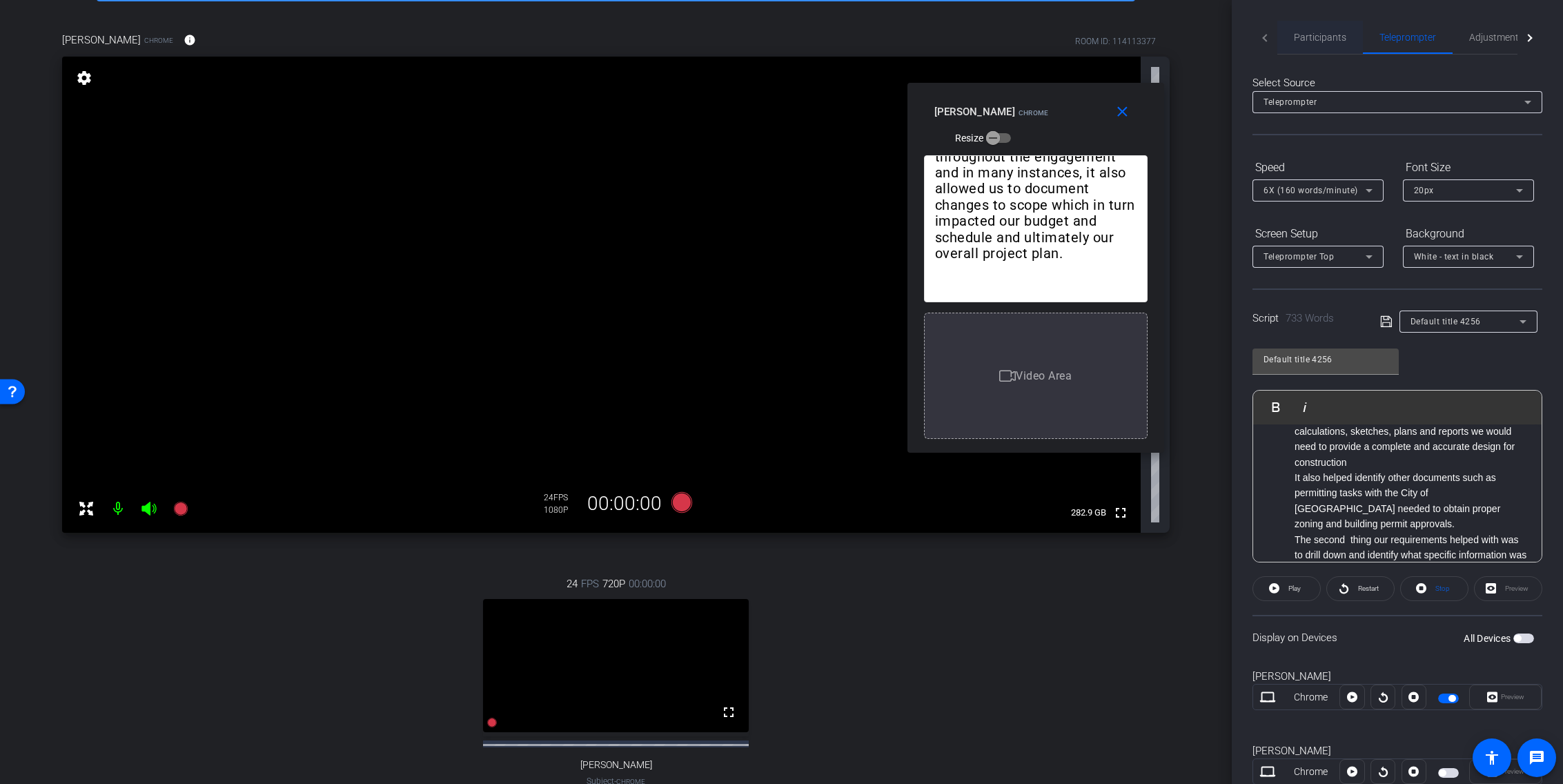
click at [1182, 41] on span "Participants" at bounding box center [1320, 37] width 53 height 10
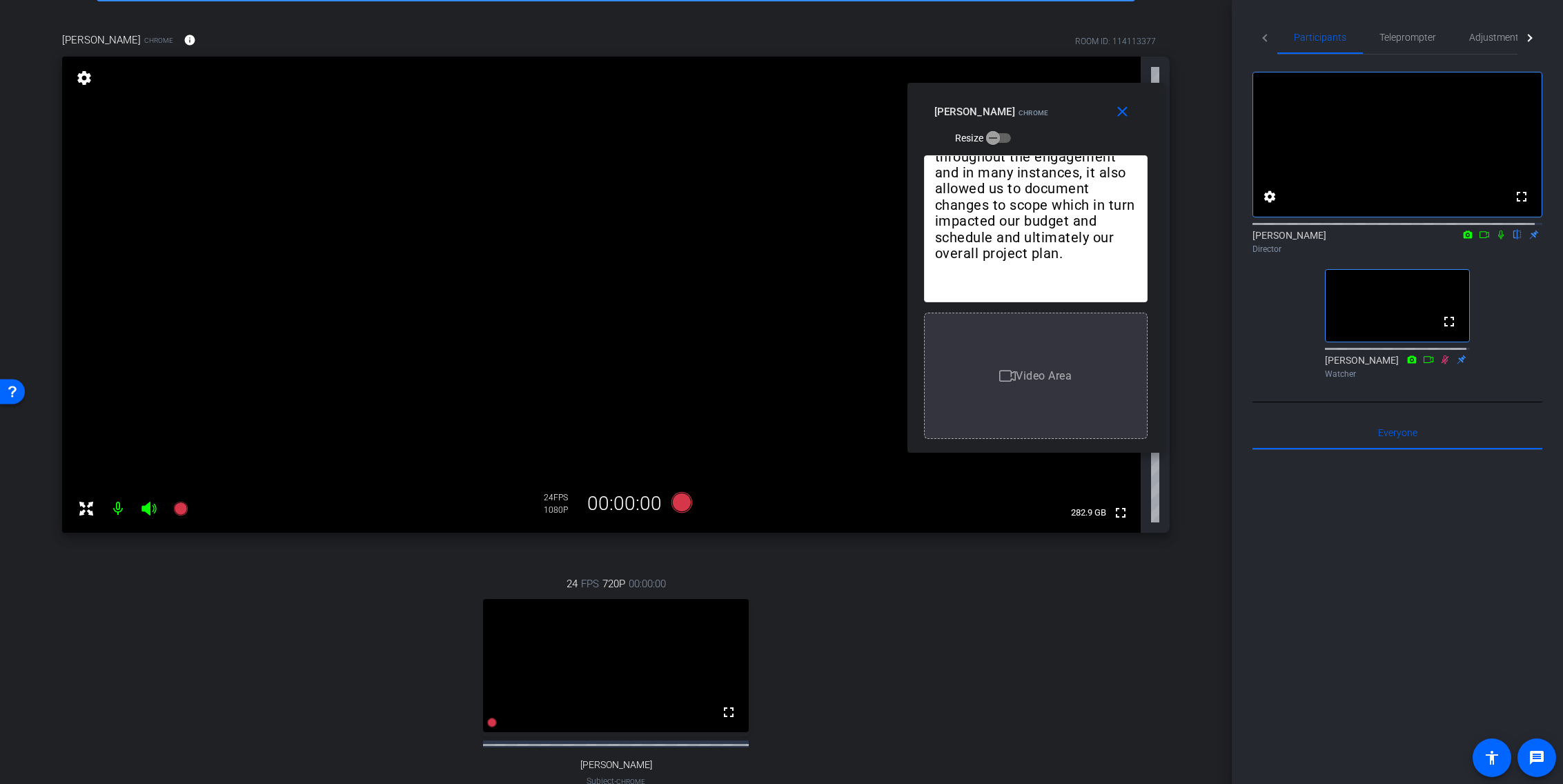
click at [1182, 365] on icon at bounding box center [1428, 360] width 11 height 10
click at [1182, 380] on div "Sandra Jomad Watcher" at bounding box center [1397, 367] width 145 height 27
click at [1182, 36] on span "Teleprompter" at bounding box center [1408, 37] width 57 height 10
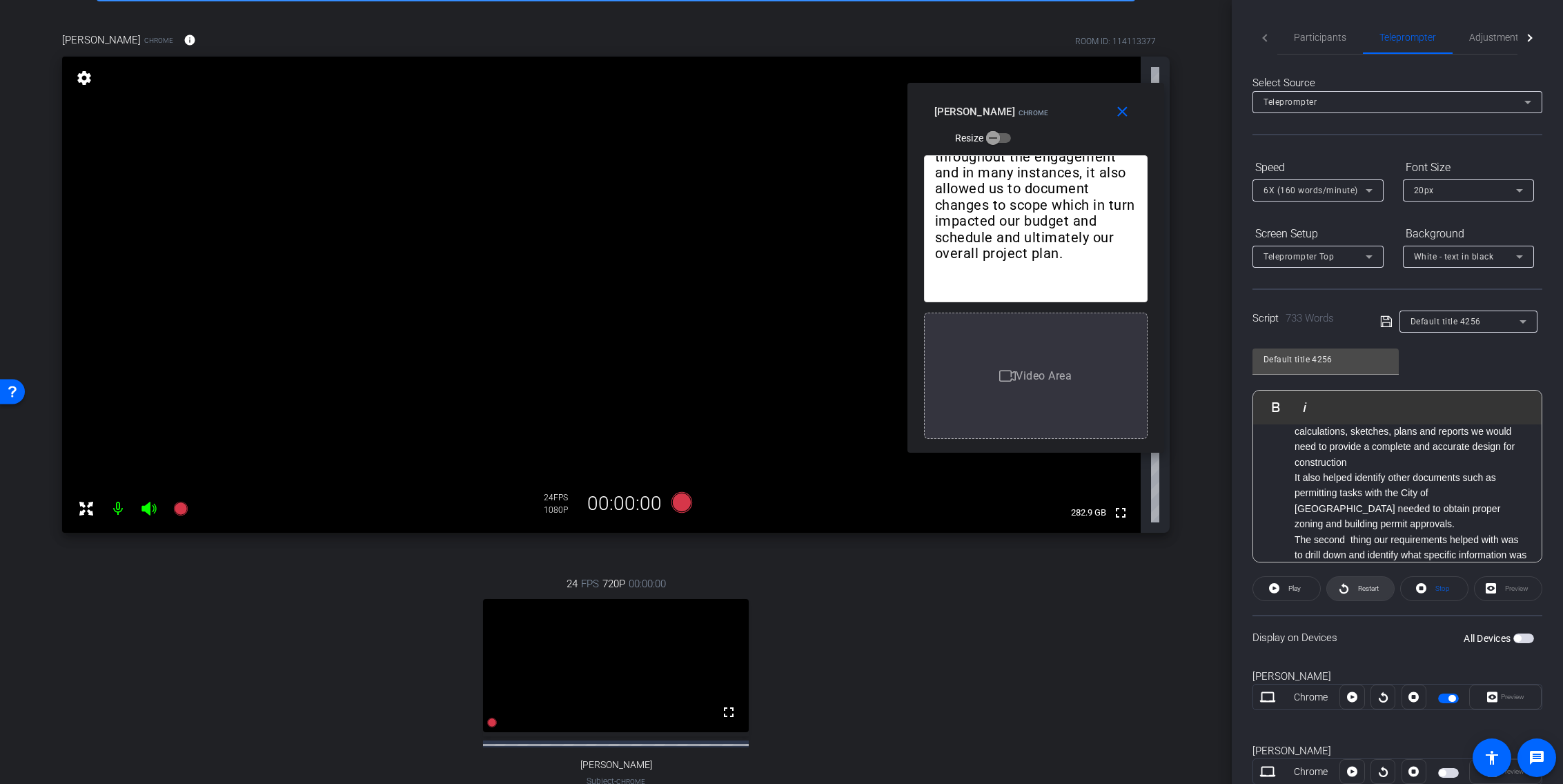
click at [1182, 588] on span "Restart" at bounding box center [1368, 588] width 20 height 8
click at [1182, 596] on span "Pause" at bounding box center [1293, 589] width 22 height 20
click at [676, 505] on icon at bounding box center [681, 501] width 20 height 20
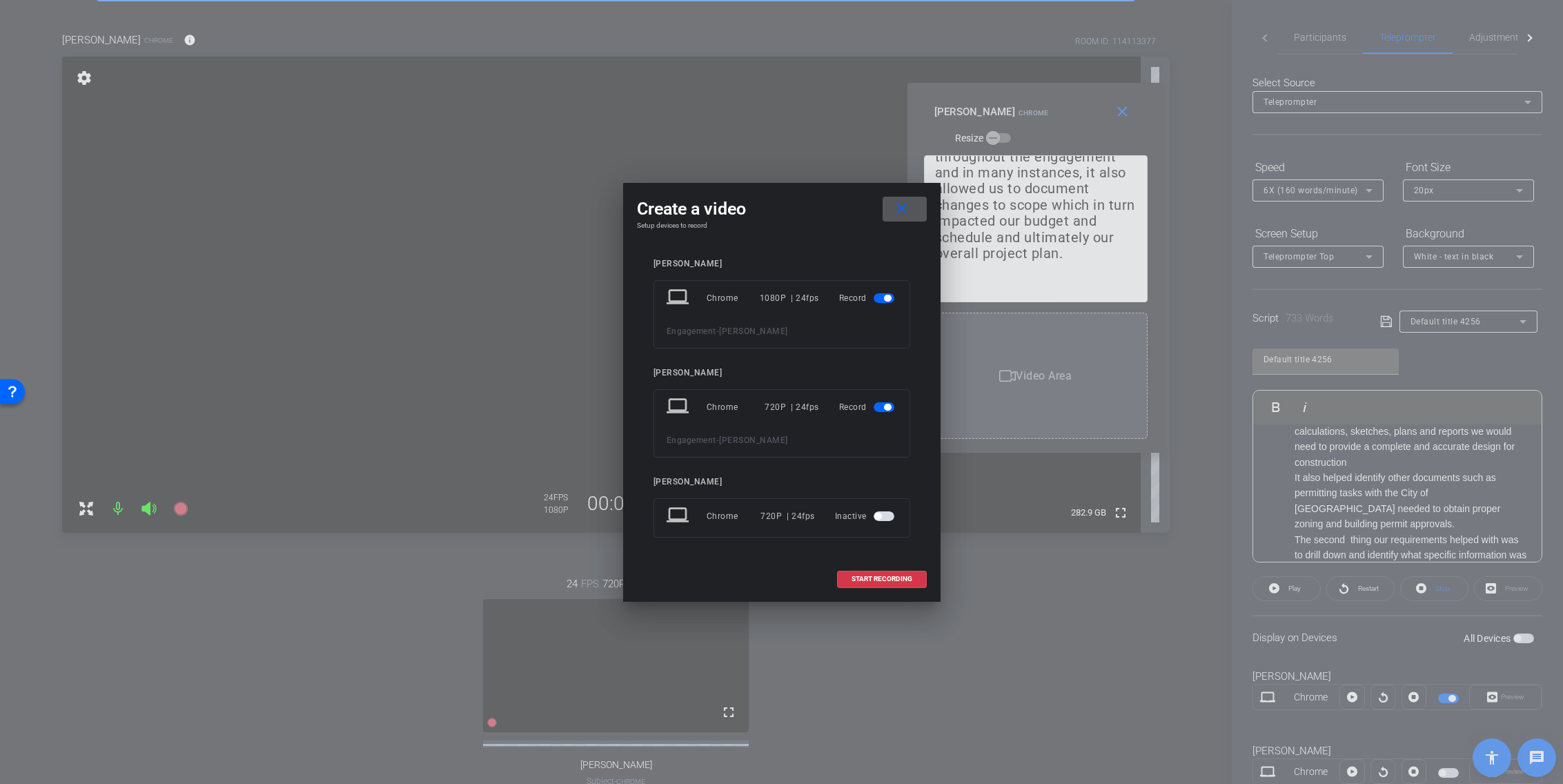
click at [880, 407] on span "button" at bounding box center [884, 407] width 20 height 10
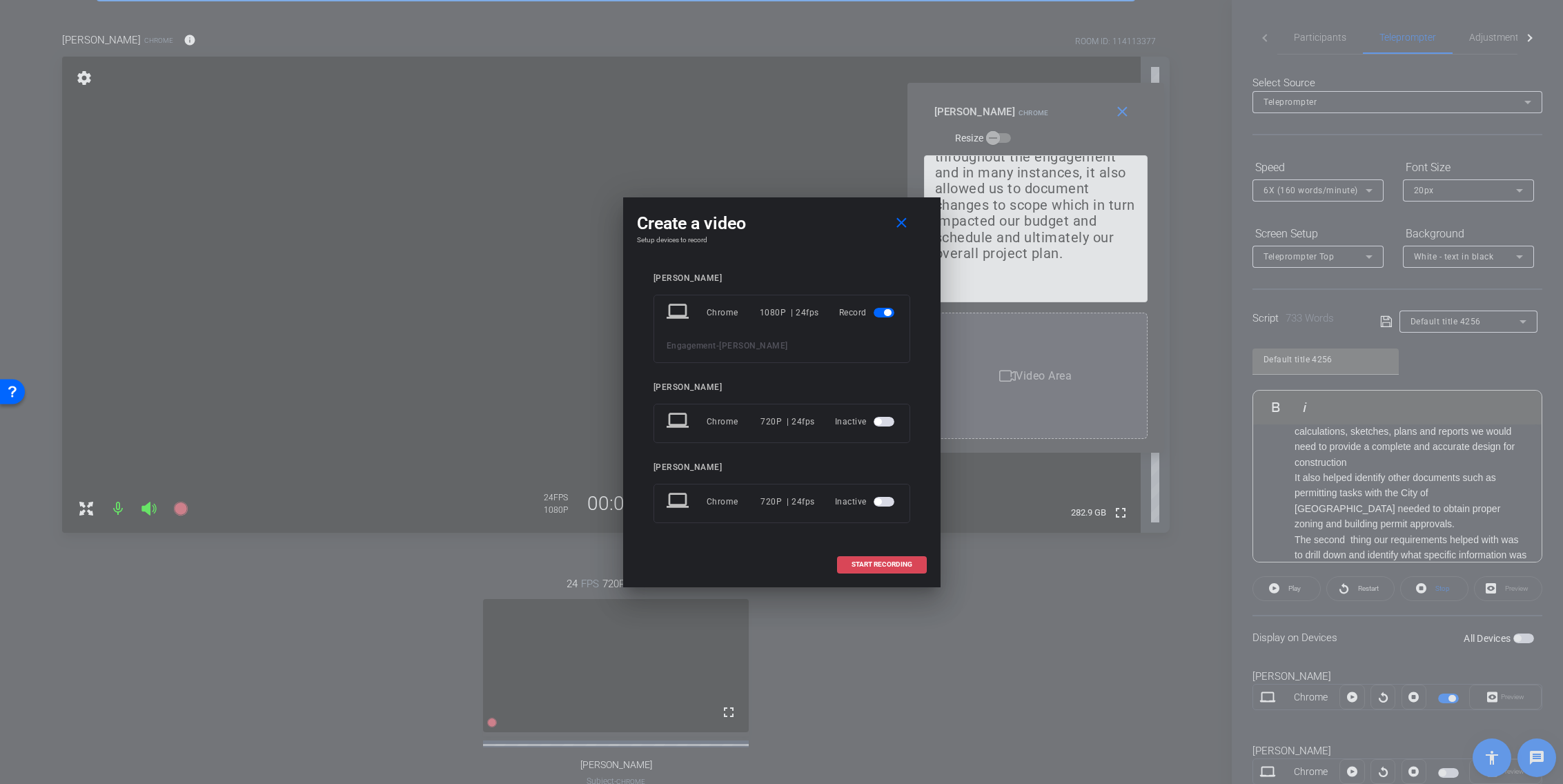
click at [884, 566] on span "START RECORDING" at bounding box center [882, 564] width 60 height 7
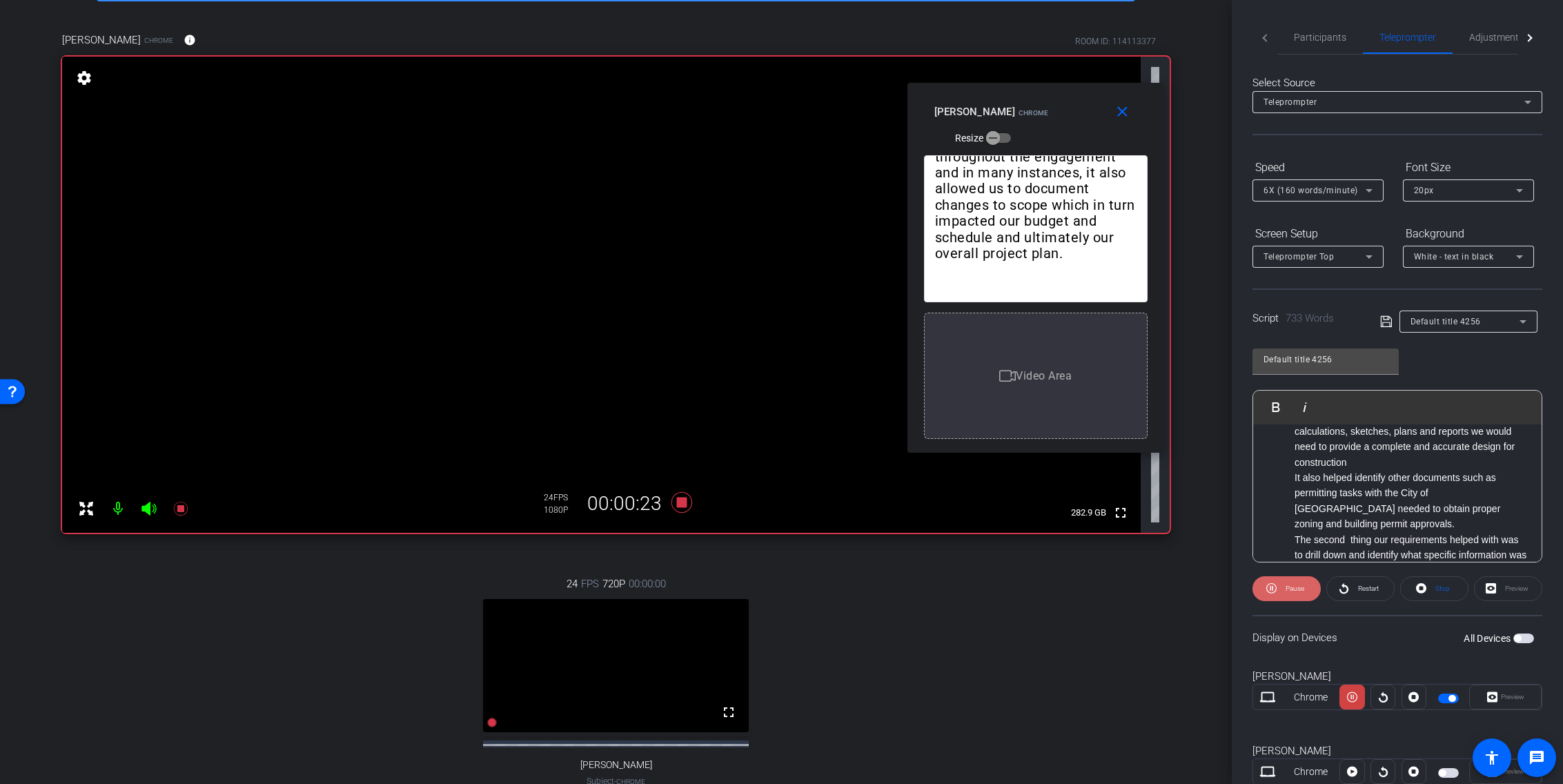
click at [1182, 593] on span "Pause" at bounding box center [1293, 589] width 22 height 20
click at [1182, 588] on span "Play" at bounding box center [1295, 588] width 13 height 8
click at [1182, 588] on span "Pause" at bounding box center [1295, 588] width 19 height 8
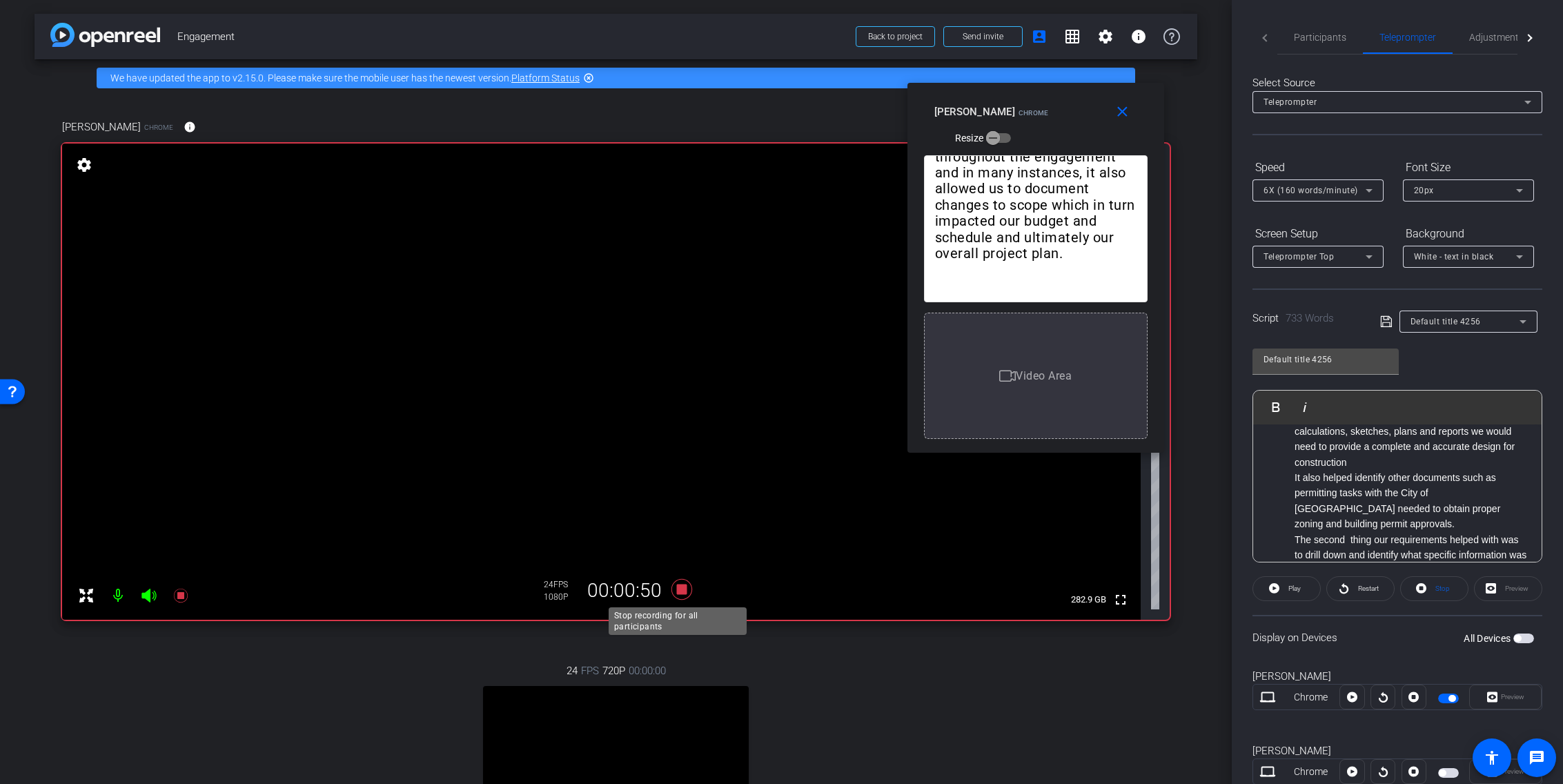
click at [674, 589] on icon at bounding box center [681, 589] width 20 height 20
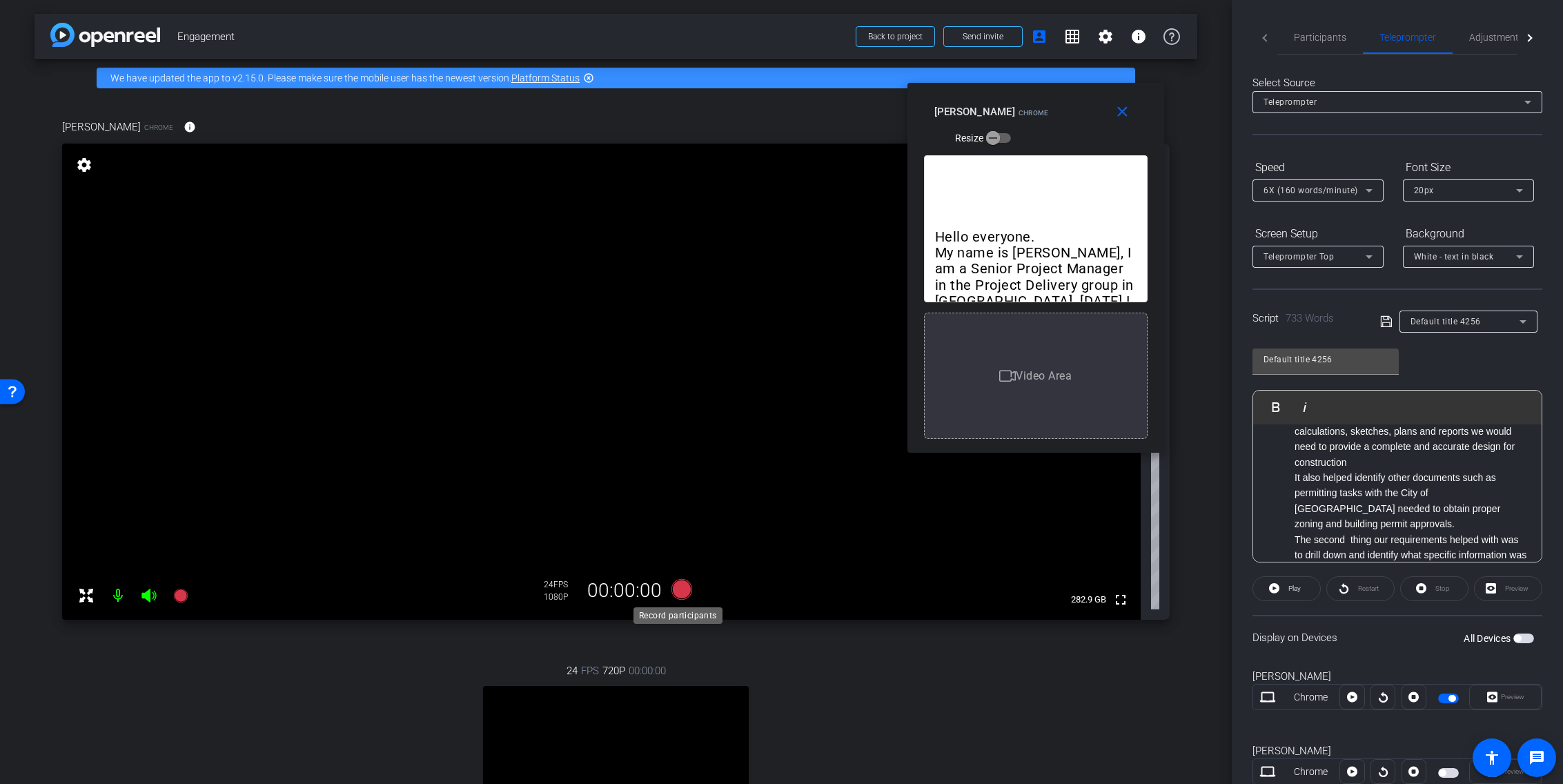
click at [679, 588] on icon at bounding box center [681, 589] width 20 height 20
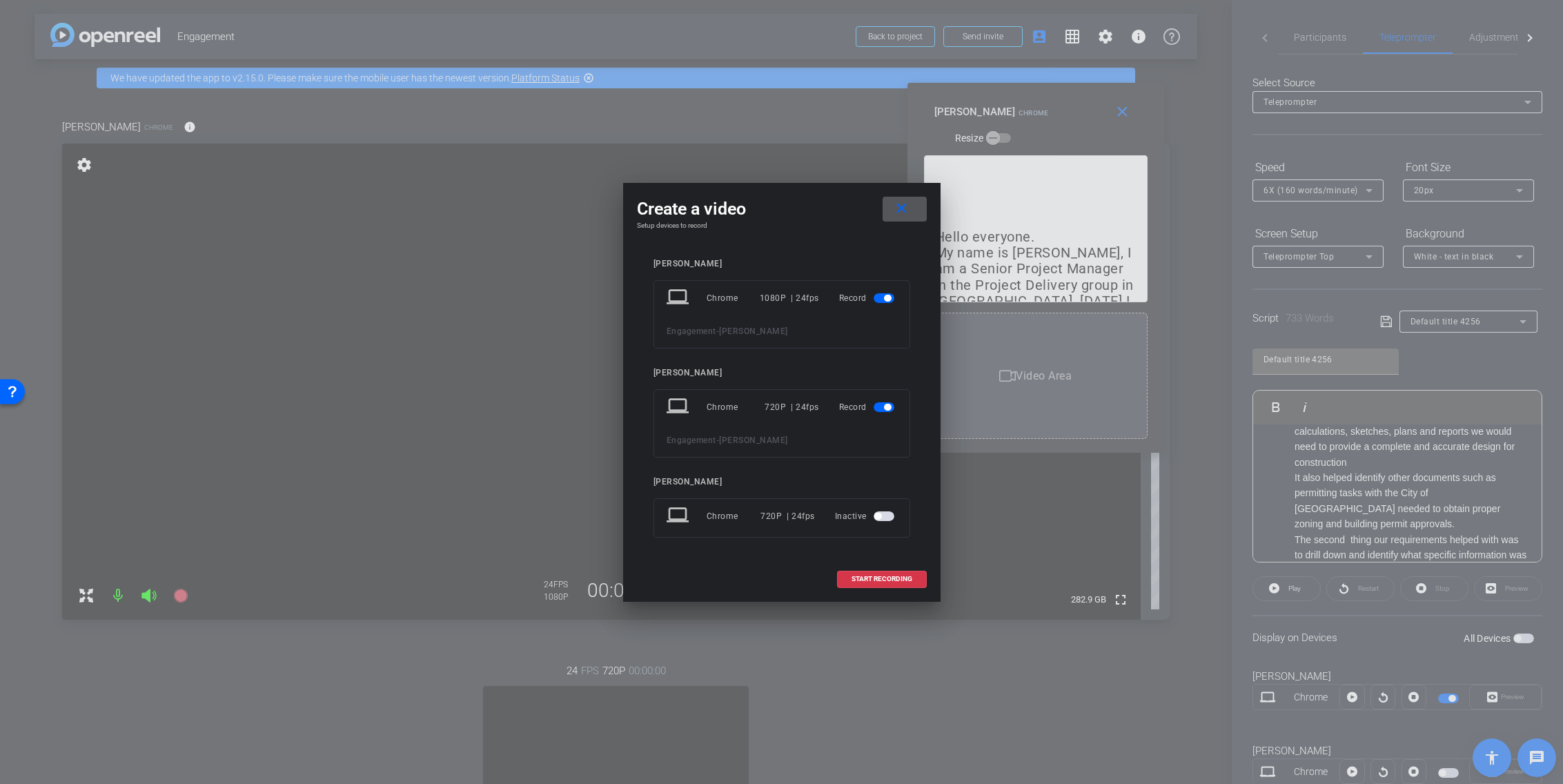
click at [876, 409] on span "button" at bounding box center [884, 407] width 20 height 10
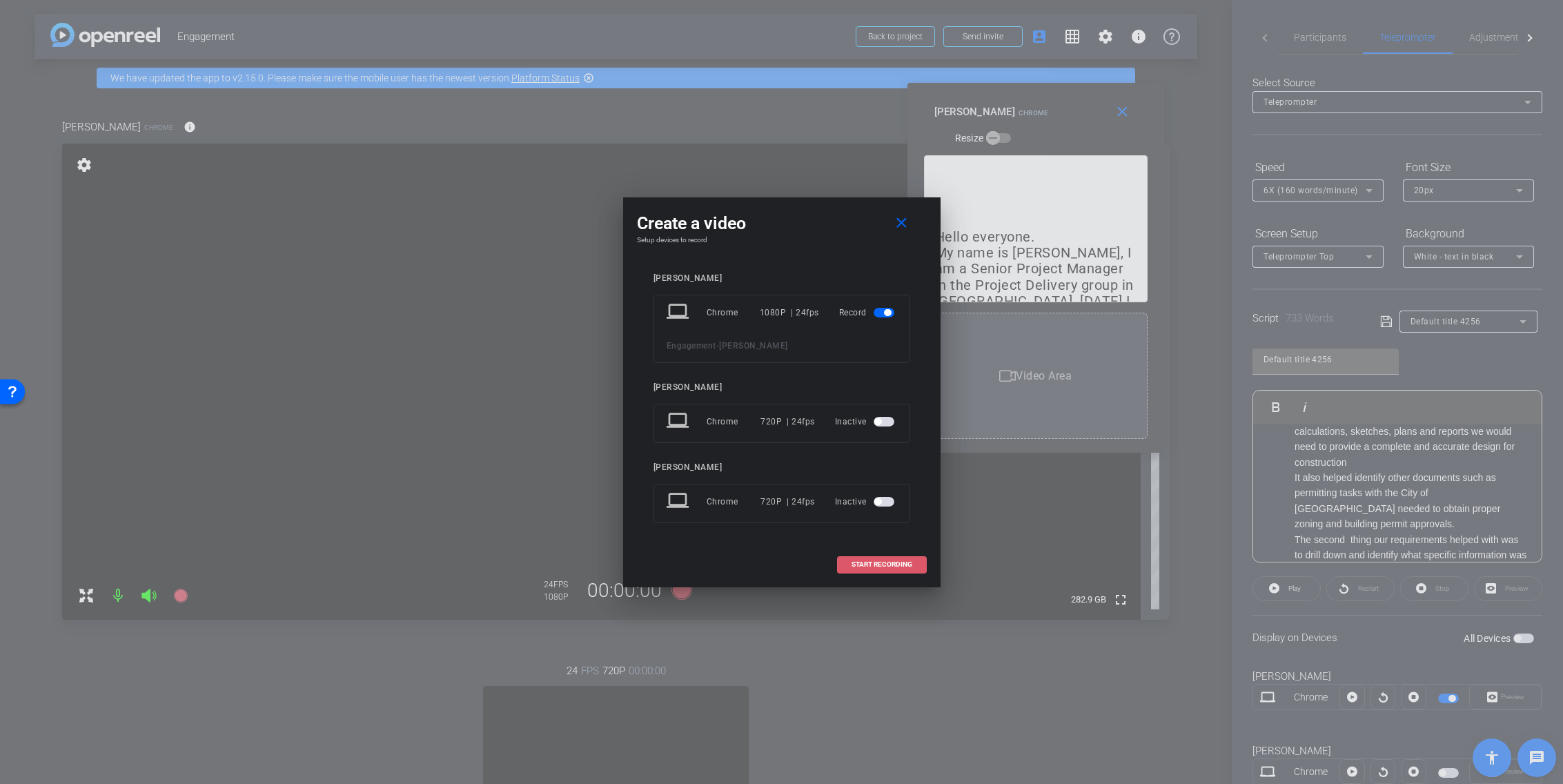
click at [880, 563] on span "START RECORDING" at bounding box center [882, 564] width 60 height 7
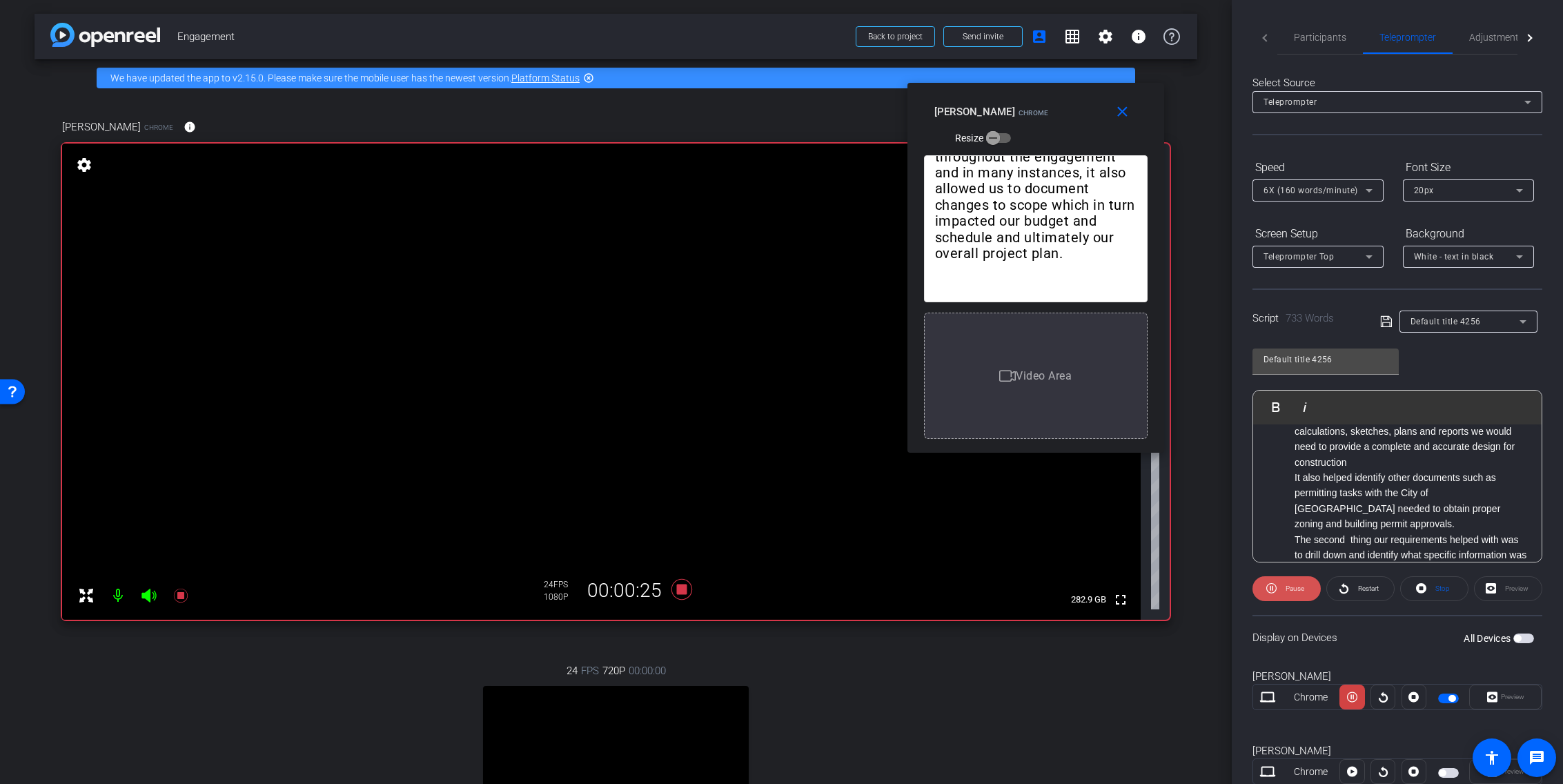
click at [1182, 593] on span "Pause" at bounding box center [1293, 589] width 22 height 20
click at [1182, 593] on span "Play" at bounding box center [1293, 589] width 16 height 20
click at [1182, 588] on span "Pause" at bounding box center [1295, 588] width 19 height 8
click at [1182, 586] on span "Play" at bounding box center [1295, 588] width 13 height 8
click at [1182, 590] on span "Pause" at bounding box center [1295, 588] width 19 height 8
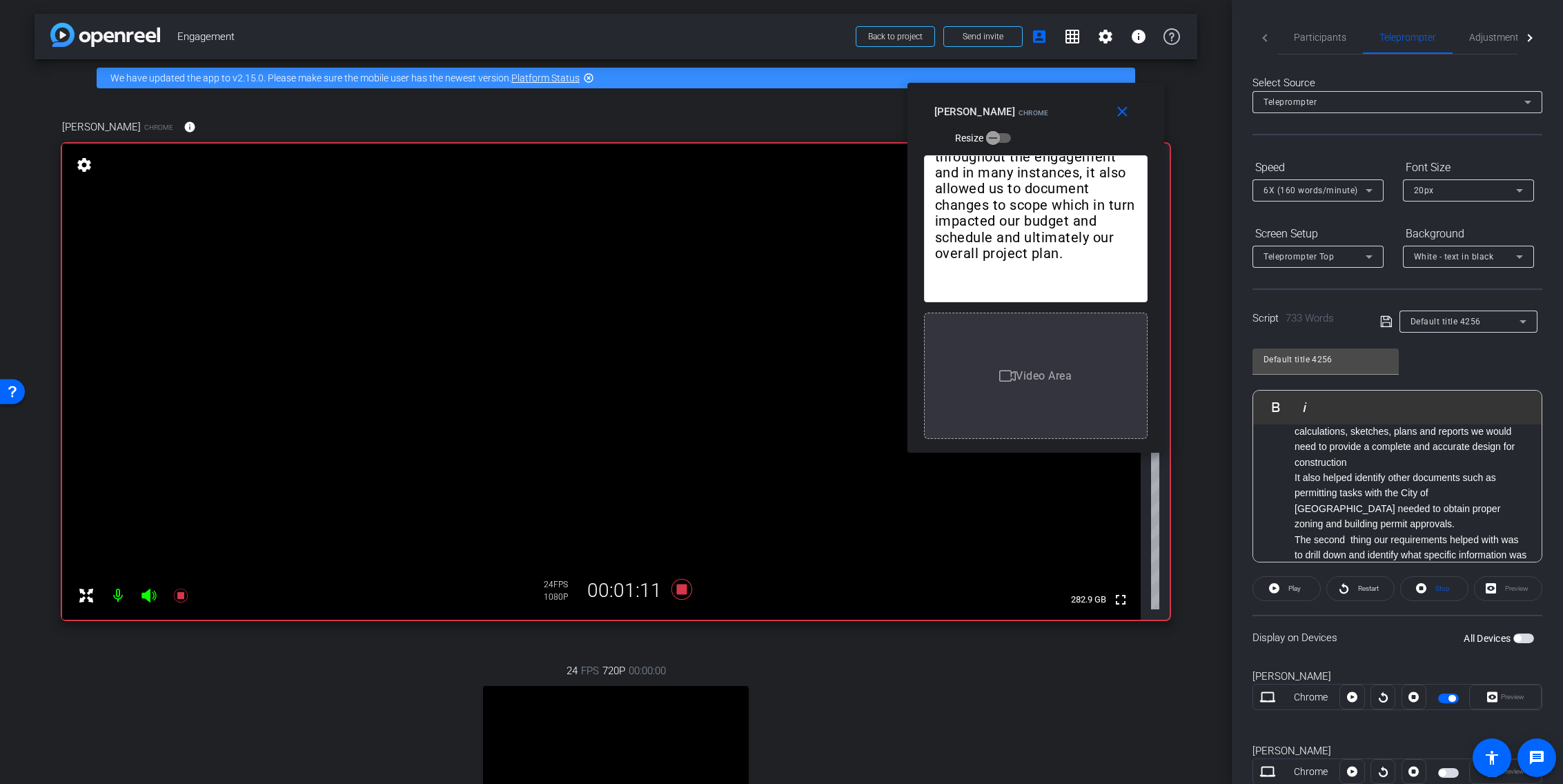
click at [1182, 590] on span "Play" at bounding box center [1295, 588] width 13 height 8
click at [1182, 590] on span "Pause" at bounding box center [1295, 588] width 19 height 8
click at [1182, 590] on span "Play" at bounding box center [1295, 588] width 13 height 8
click at [1182, 590] on span "Pause" at bounding box center [1295, 588] width 19 height 8
click at [1182, 590] on span "Play" at bounding box center [1295, 588] width 13 height 8
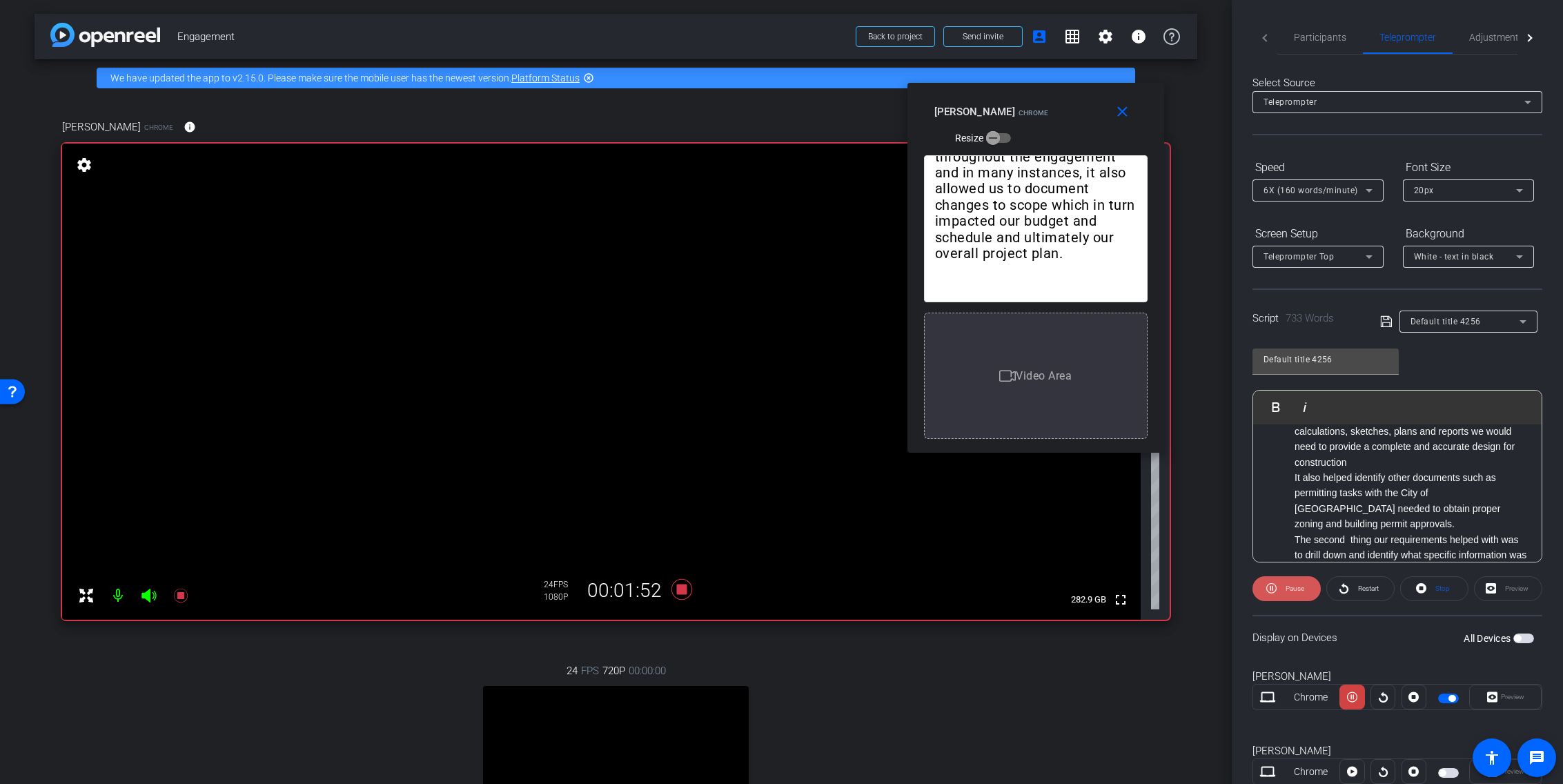
click at [1182, 590] on span "Pause" at bounding box center [1295, 588] width 19 height 8
click at [1182, 590] on span "Play" at bounding box center [1295, 588] width 13 height 8
click at [1182, 590] on span "Pause" at bounding box center [1295, 588] width 19 height 8
click at [1182, 590] on span "Play" at bounding box center [1295, 588] width 13 height 8
click at [1182, 590] on span "Pause" at bounding box center [1295, 588] width 19 height 8
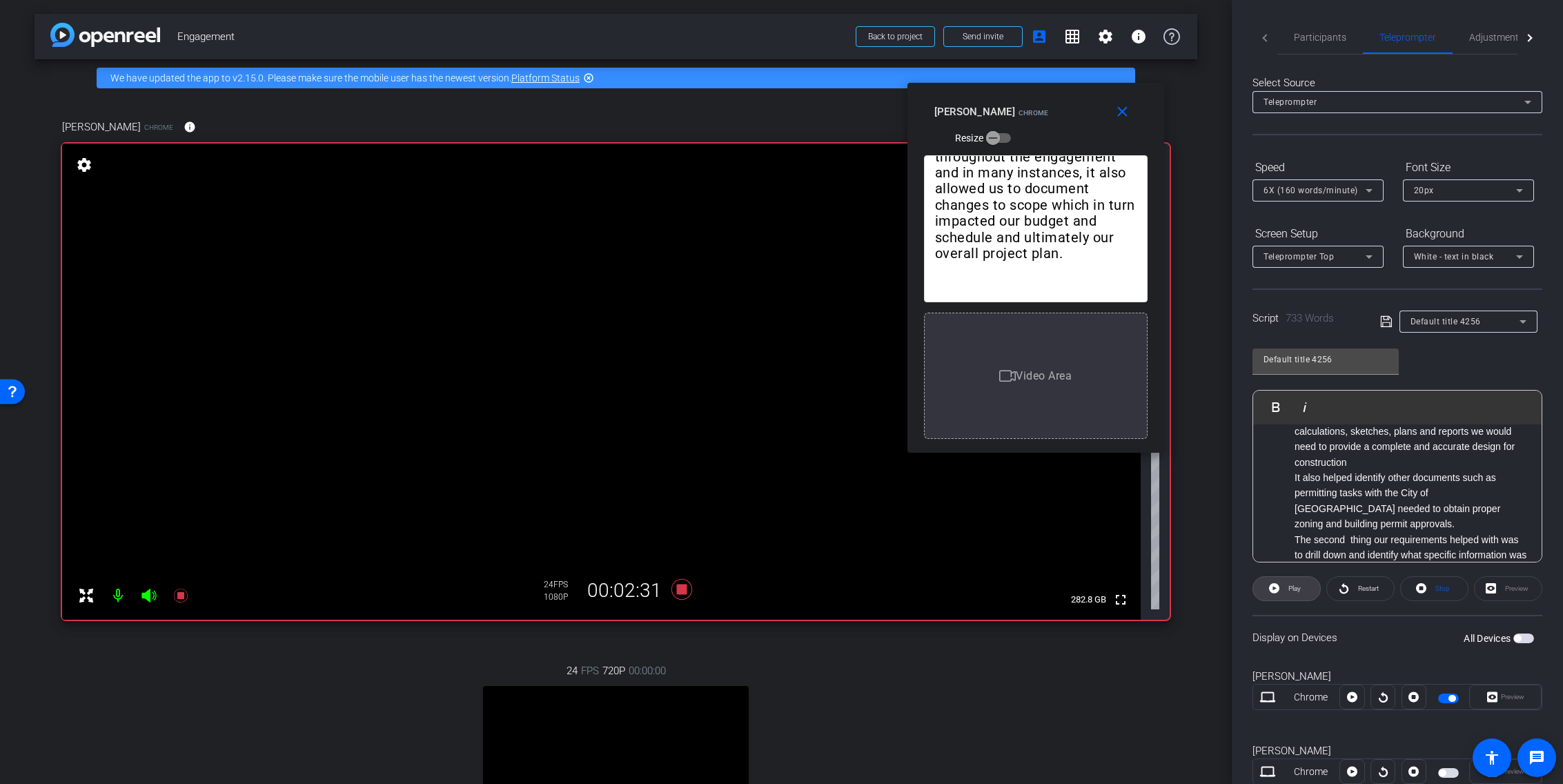
click at [1182, 590] on span "Play" at bounding box center [1295, 588] width 13 height 8
click at [1182, 593] on span "Pause" at bounding box center [1293, 589] width 22 height 20
click at [1182, 593] on span "Play" at bounding box center [1293, 589] width 16 height 20
click at [1182, 597] on span "Pause" at bounding box center [1293, 589] width 22 height 20
click at [1182, 593] on span "Play" at bounding box center [1293, 589] width 16 height 20
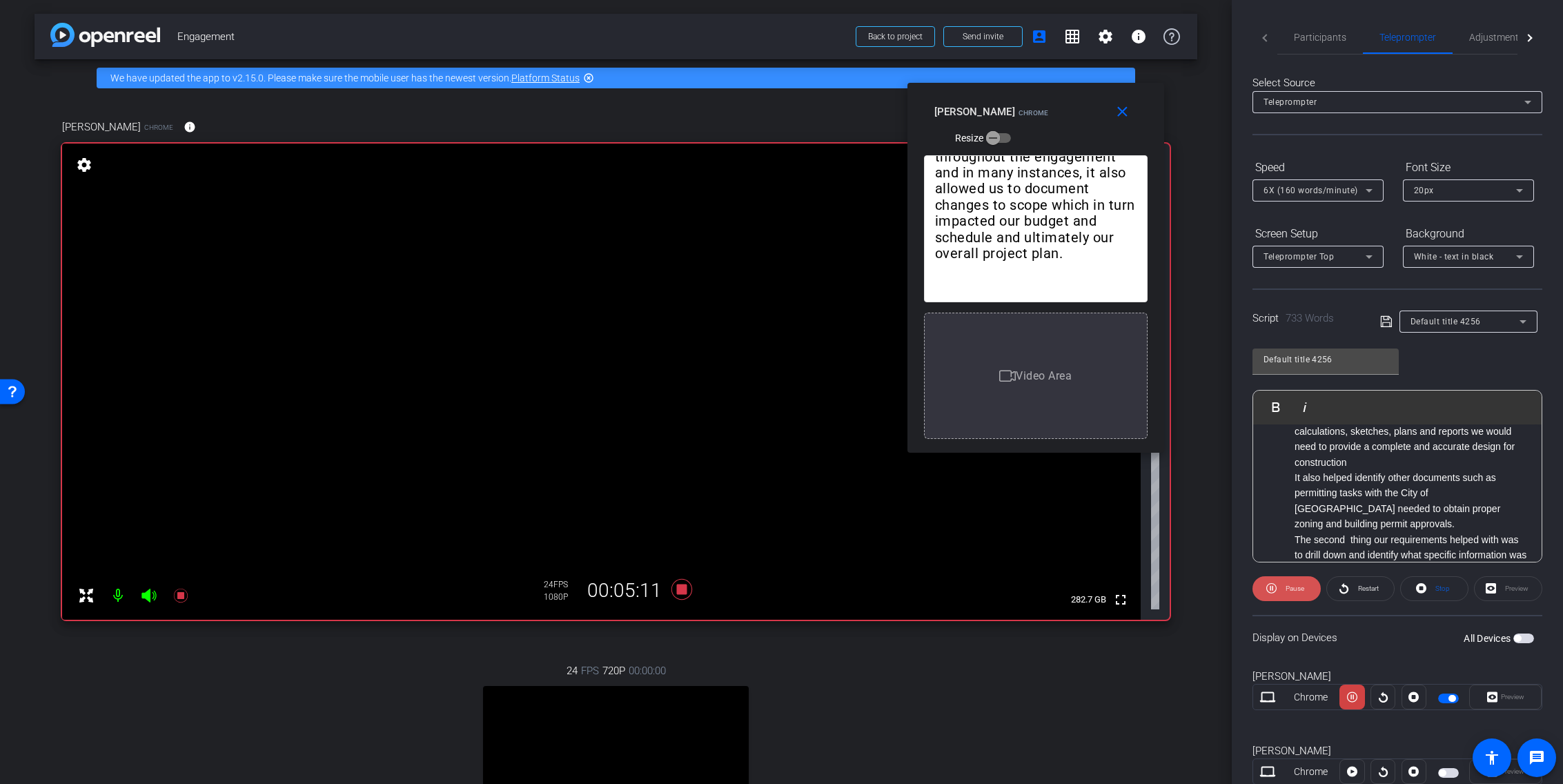
click at [1182, 592] on span "Pause" at bounding box center [1293, 589] width 22 height 20
click at [675, 584] on icon at bounding box center [681, 589] width 20 height 20
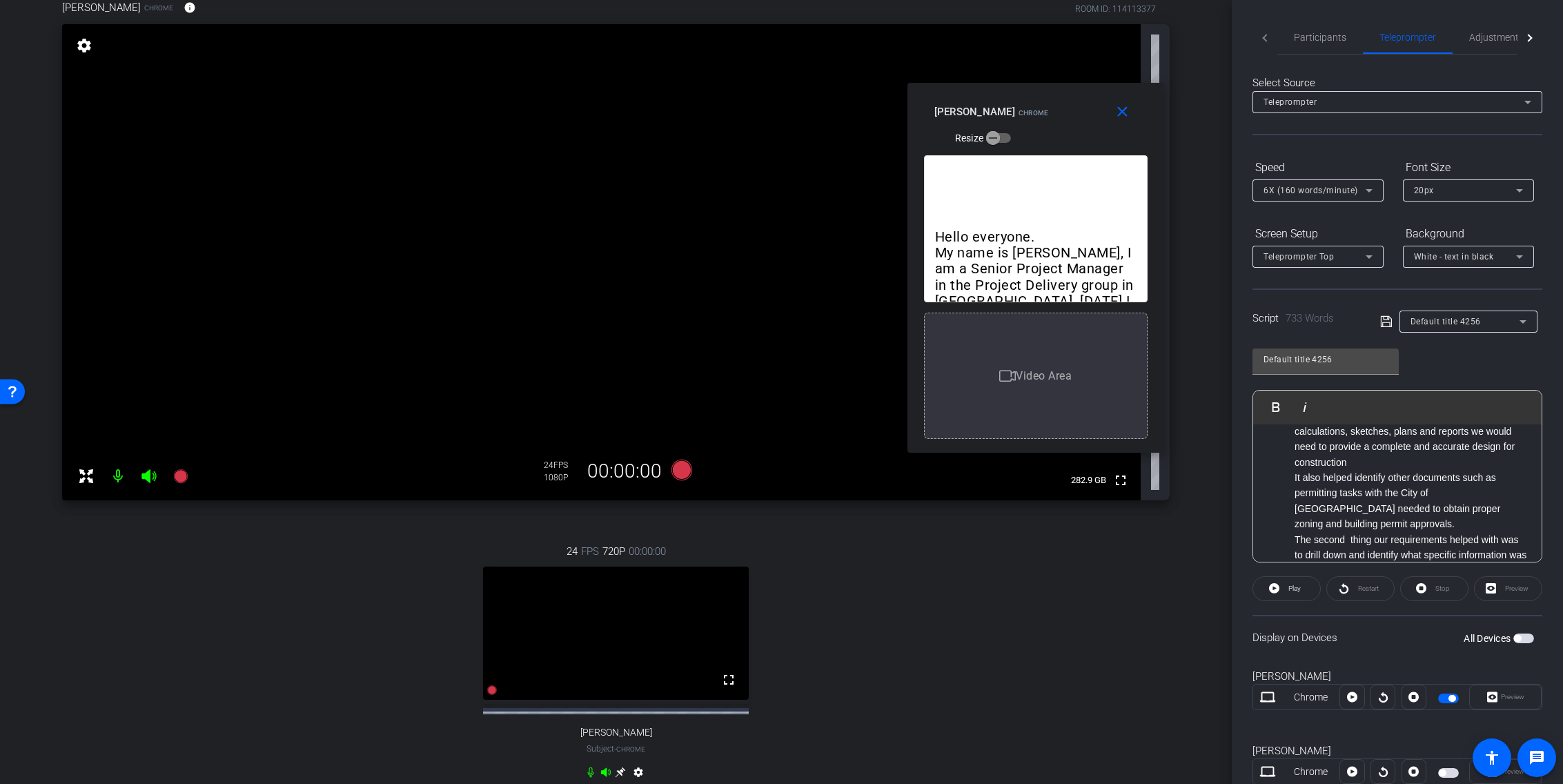
scroll to position [120, 0]
click at [1182, 37] on span "Participants" at bounding box center [1320, 37] width 53 height 10
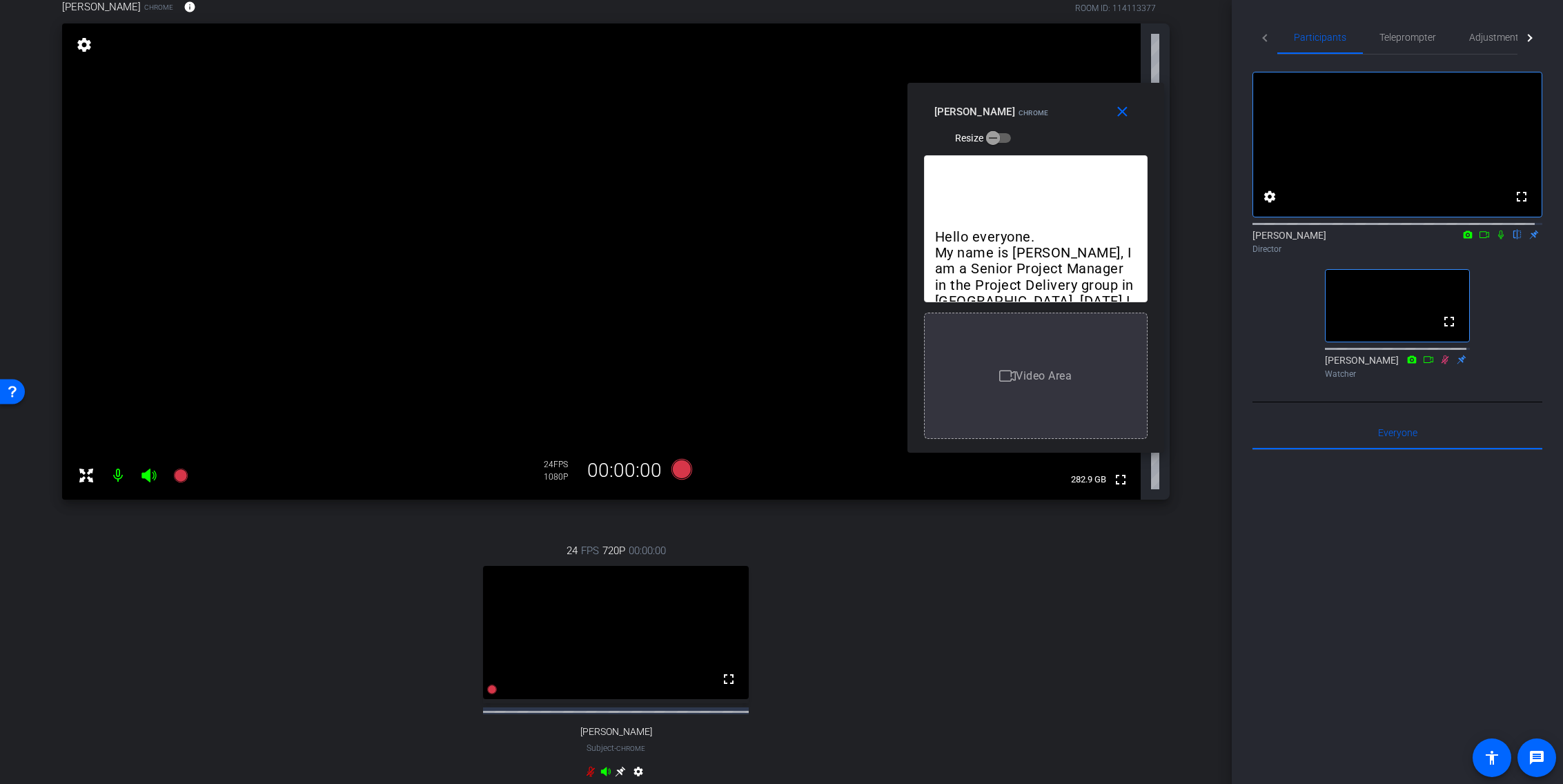
click at [1182, 239] on icon at bounding box center [1501, 235] width 11 height 10
click at [1182, 39] on span "Teleprompter" at bounding box center [1408, 37] width 57 height 10
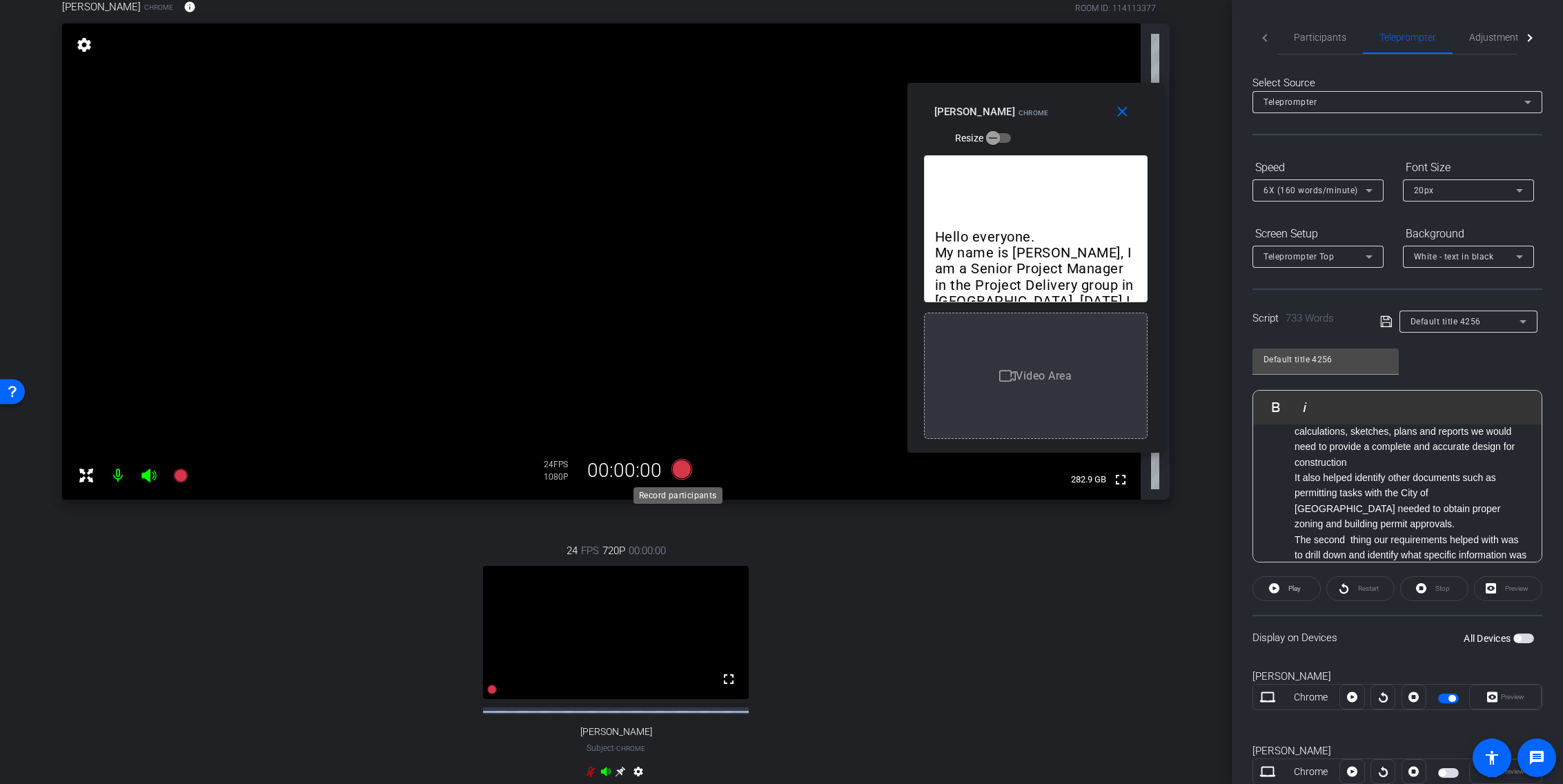
click at [683, 467] on icon at bounding box center [681, 468] width 20 height 20
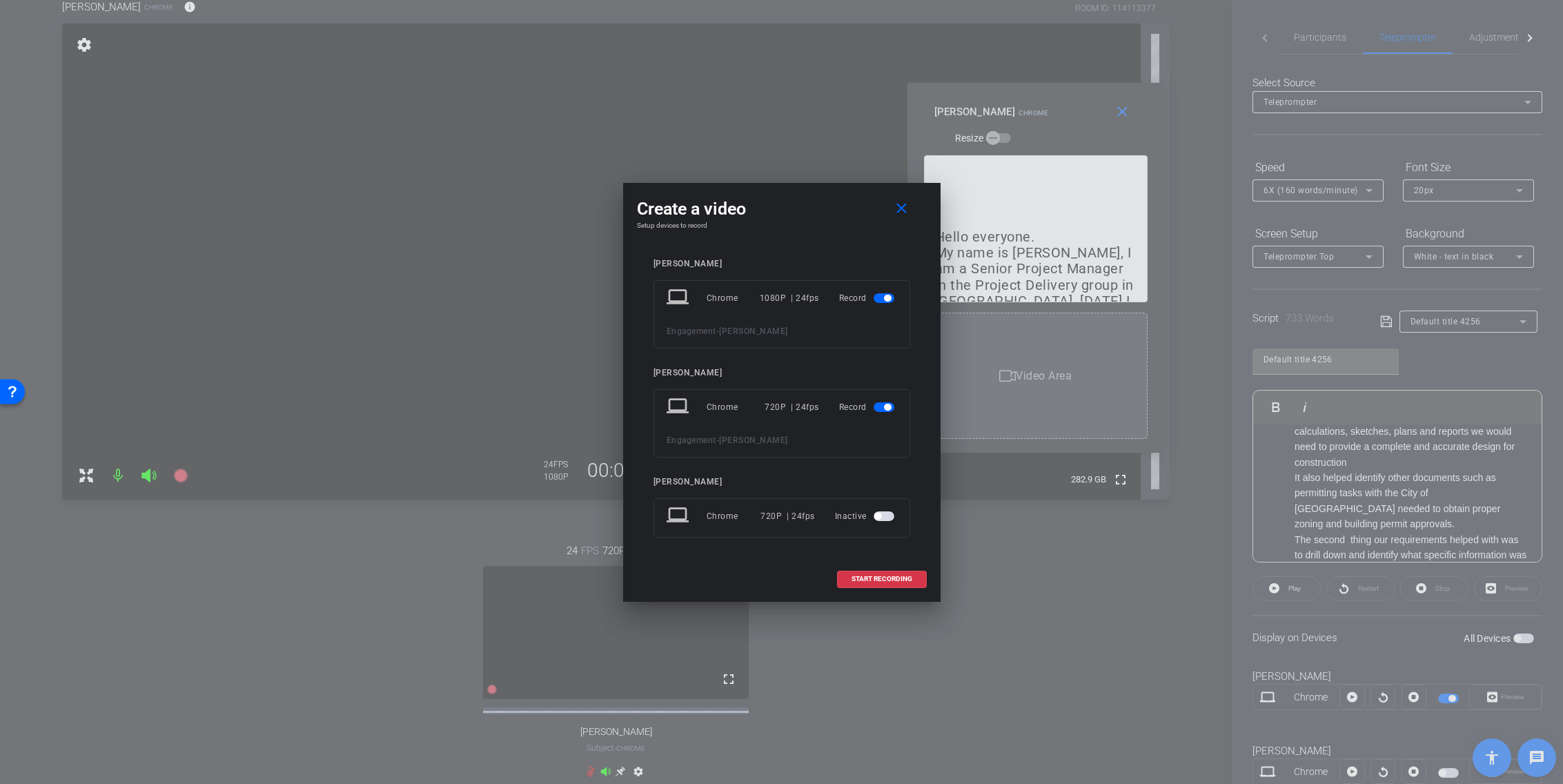
click at [881, 407] on span "button" at bounding box center [884, 407] width 20 height 10
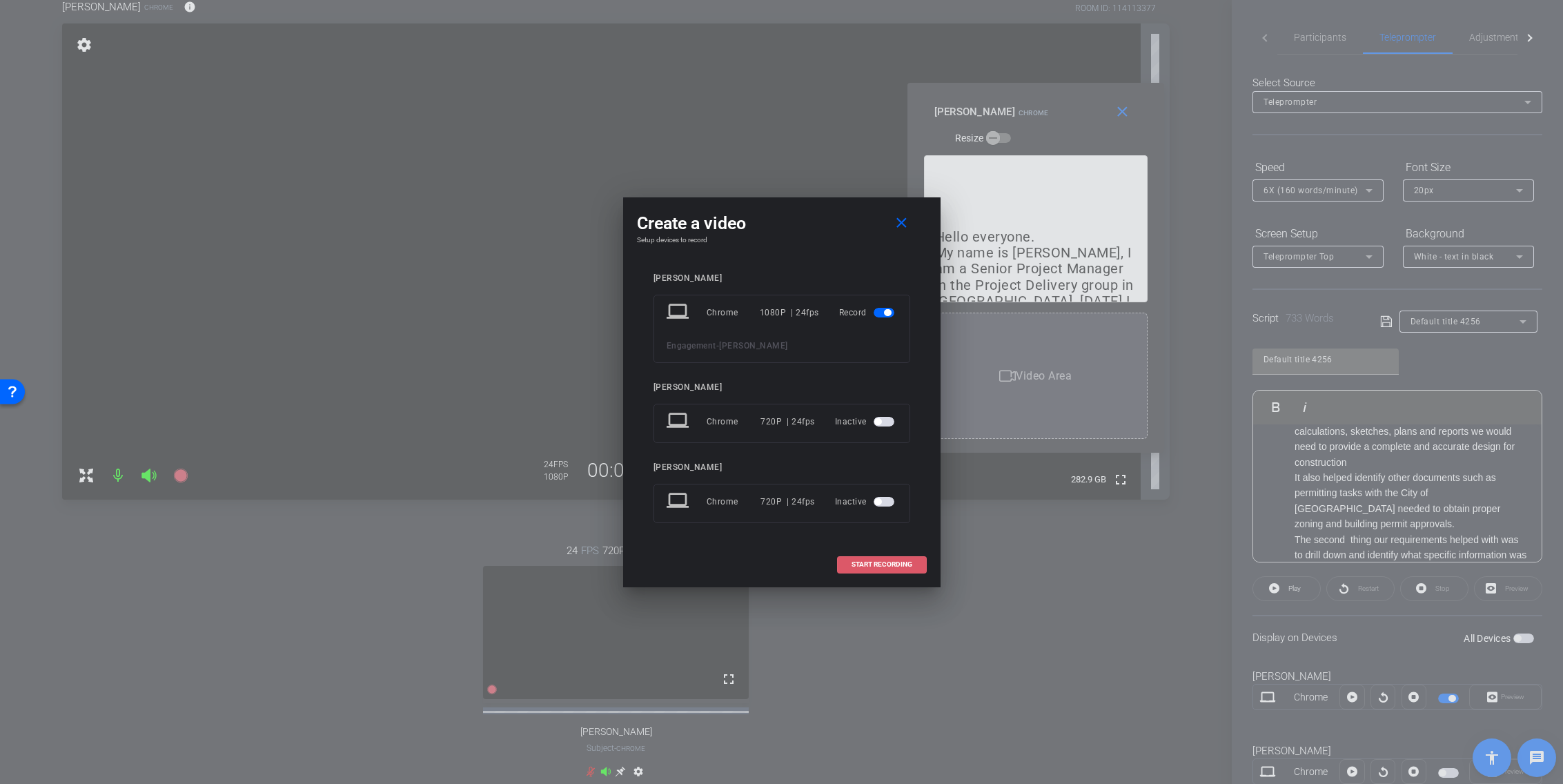
click at [889, 566] on span "START RECORDING" at bounding box center [882, 564] width 60 height 7
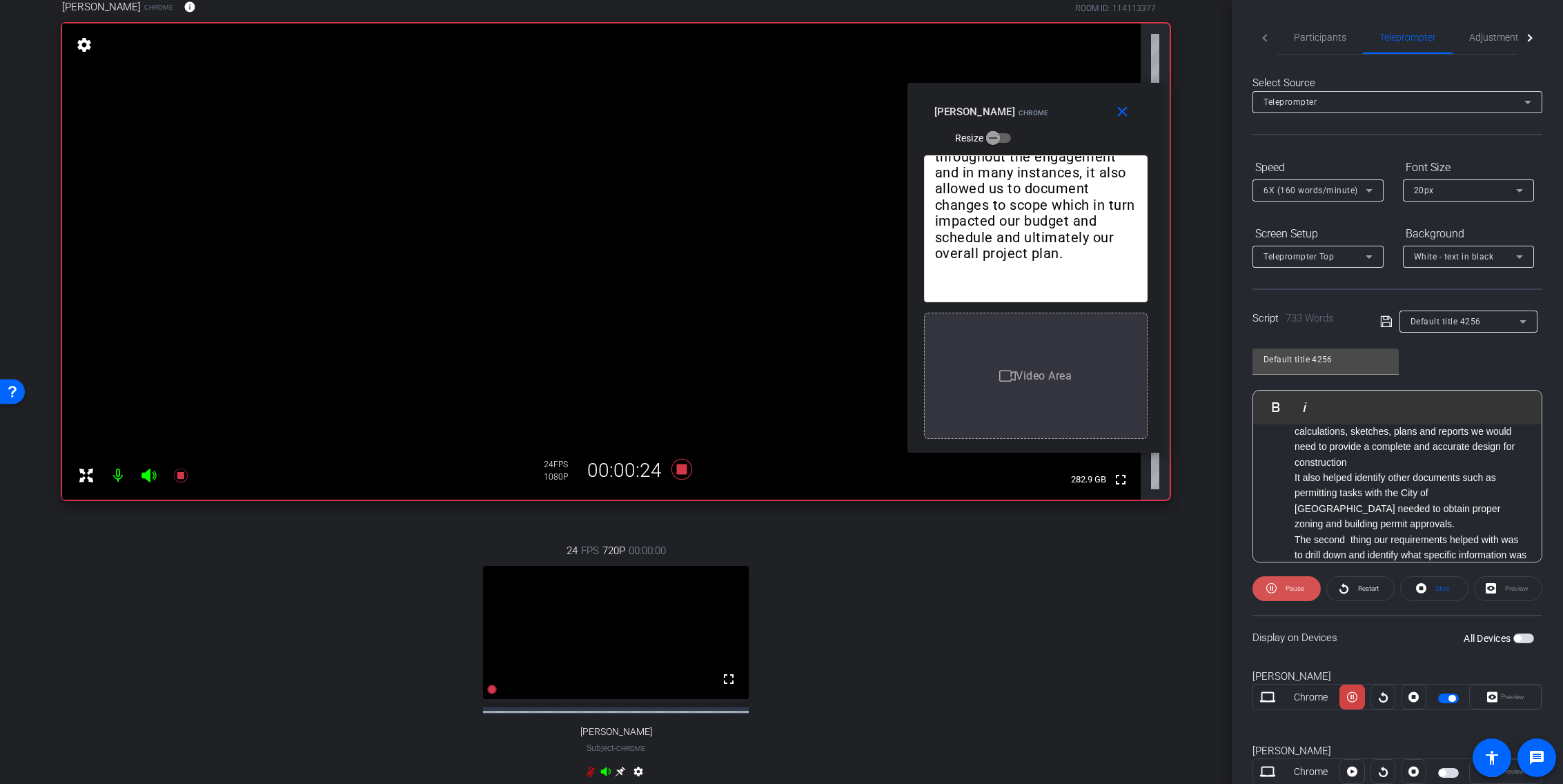
click at [1182, 590] on span "Pause" at bounding box center [1295, 588] width 19 height 8
click at [1182, 595] on span "Play" at bounding box center [1293, 589] width 16 height 20
click at [1182, 597] on span "Pause" at bounding box center [1293, 589] width 22 height 20
click at [1182, 597] on span "Play" at bounding box center [1293, 589] width 16 height 20
click at [1182, 597] on span "Pause" at bounding box center [1293, 589] width 22 height 20
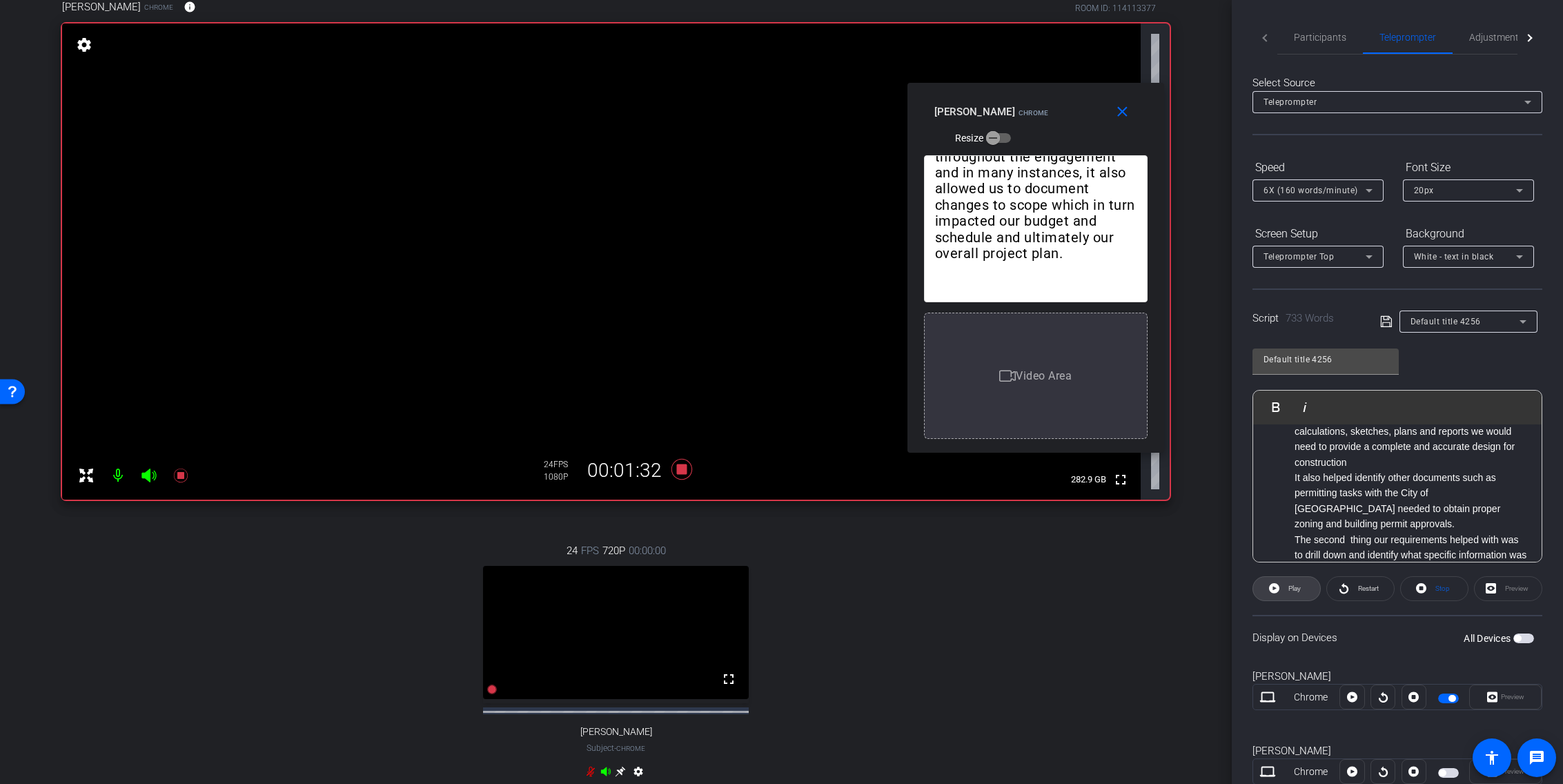
click at [1182, 597] on span "Play" at bounding box center [1293, 589] width 16 height 20
click at [1182, 591] on span "Pause" at bounding box center [1295, 588] width 19 height 8
click at [1182, 591] on span "Play" at bounding box center [1293, 589] width 16 height 20
click at [1182, 591] on span "Pause" at bounding box center [1295, 588] width 19 height 8
click at [1182, 591] on span "Play" at bounding box center [1293, 589] width 16 height 20
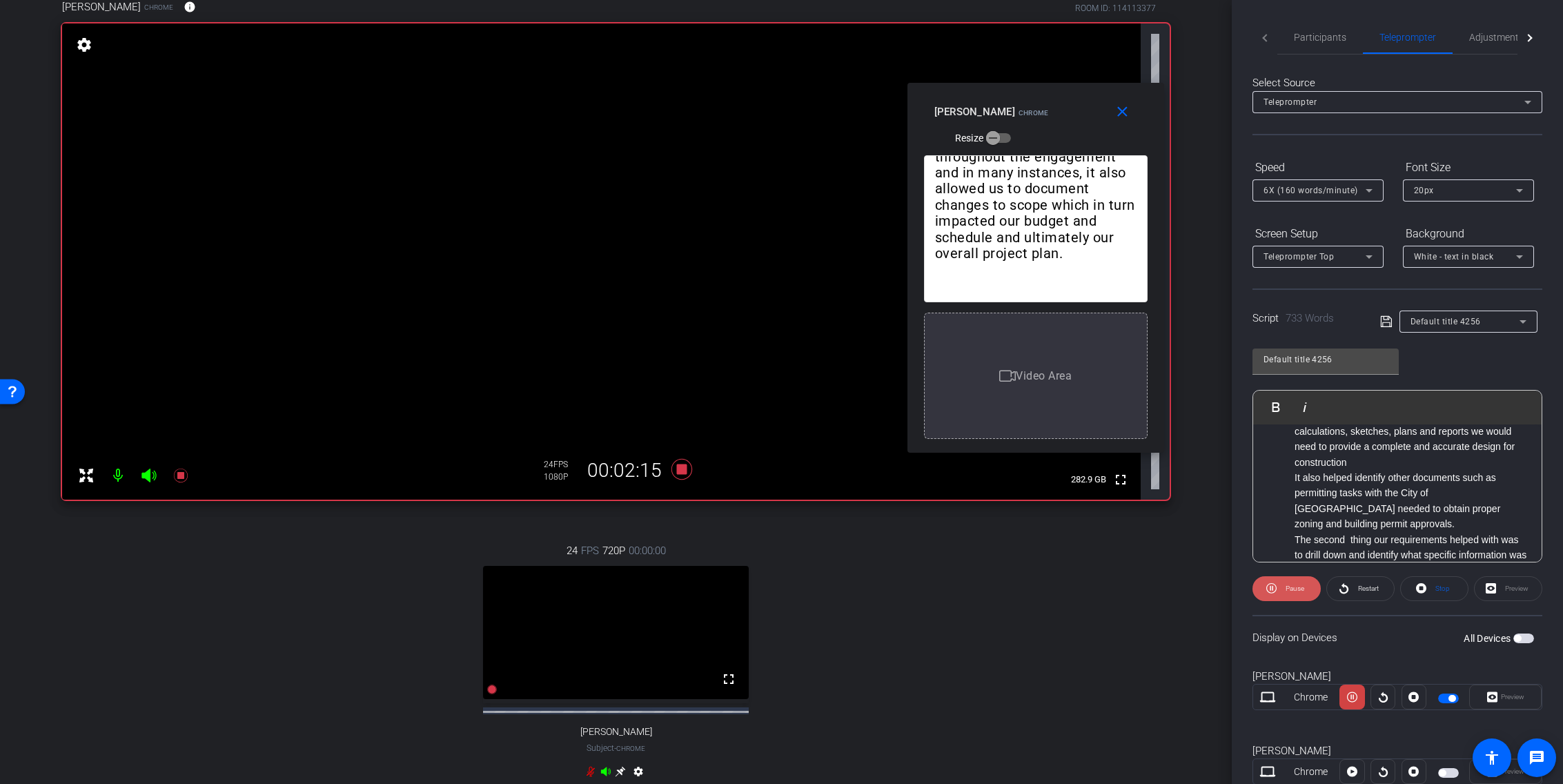
click at [1182, 591] on span "Pause" at bounding box center [1295, 588] width 19 height 8
click at [1182, 591] on span "Play" at bounding box center [1293, 589] width 16 height 20
click at [1182, 591] on span "Pause" at bounding box center [1295, 588] width 19 height 8
click at [1182, 591] on span "Play" at bounding box center [1293, 589] width 16 height 20
click at [1182, 595] on span at bounding box center [1287, 588] width 68 height 33
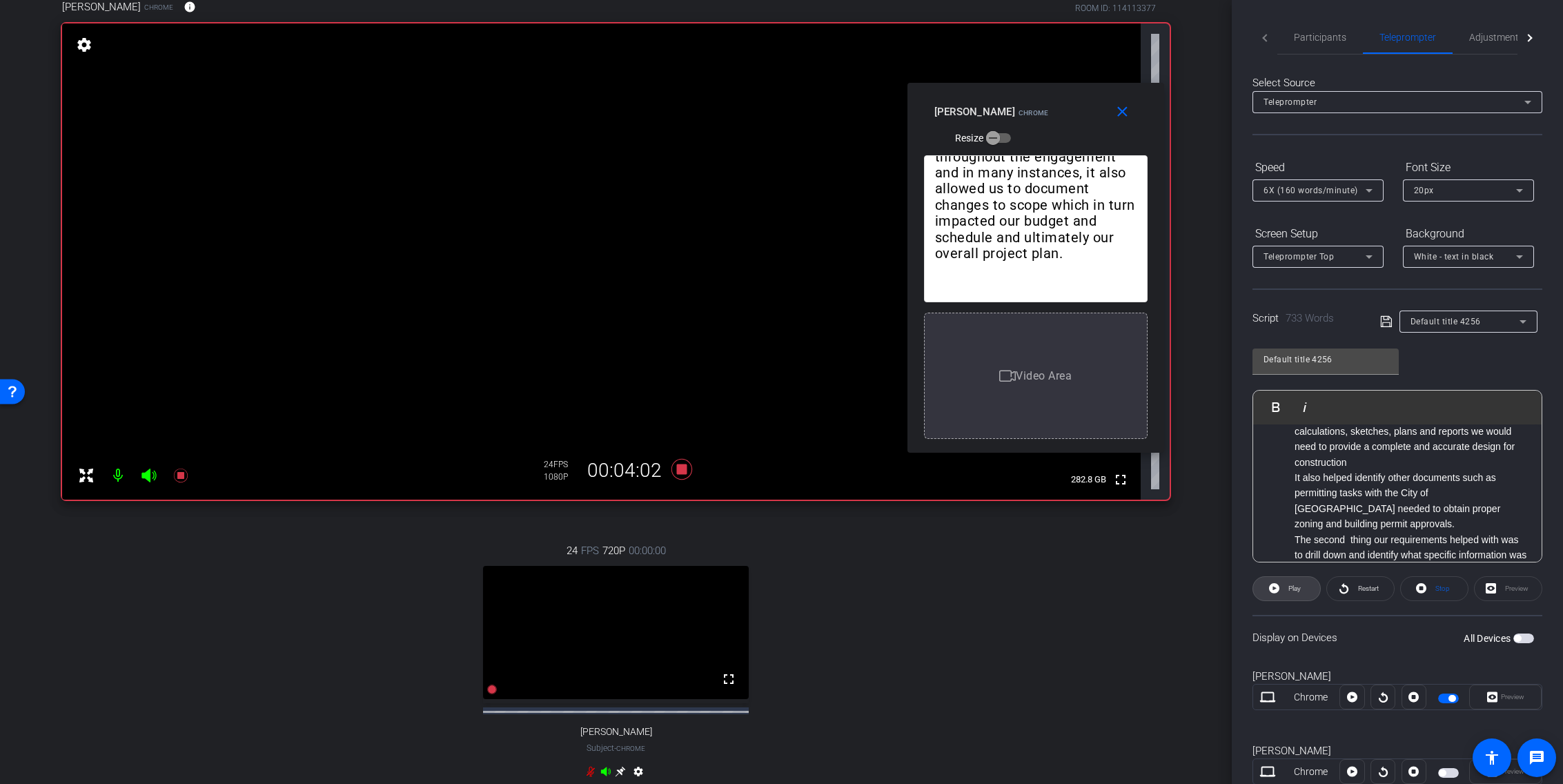
click at [1182, 595] on icon at bounding box center [1274, 588] width 11 height 18
click at [1182, 595] on span at bounding box center [1287, 588] width 68 height 33
click at [1182, 595] on icon at bounding box center [1274, 588] width 11 height 18
click at [681, 470] on icon at bounding box center [681, 468] width 20 height 20
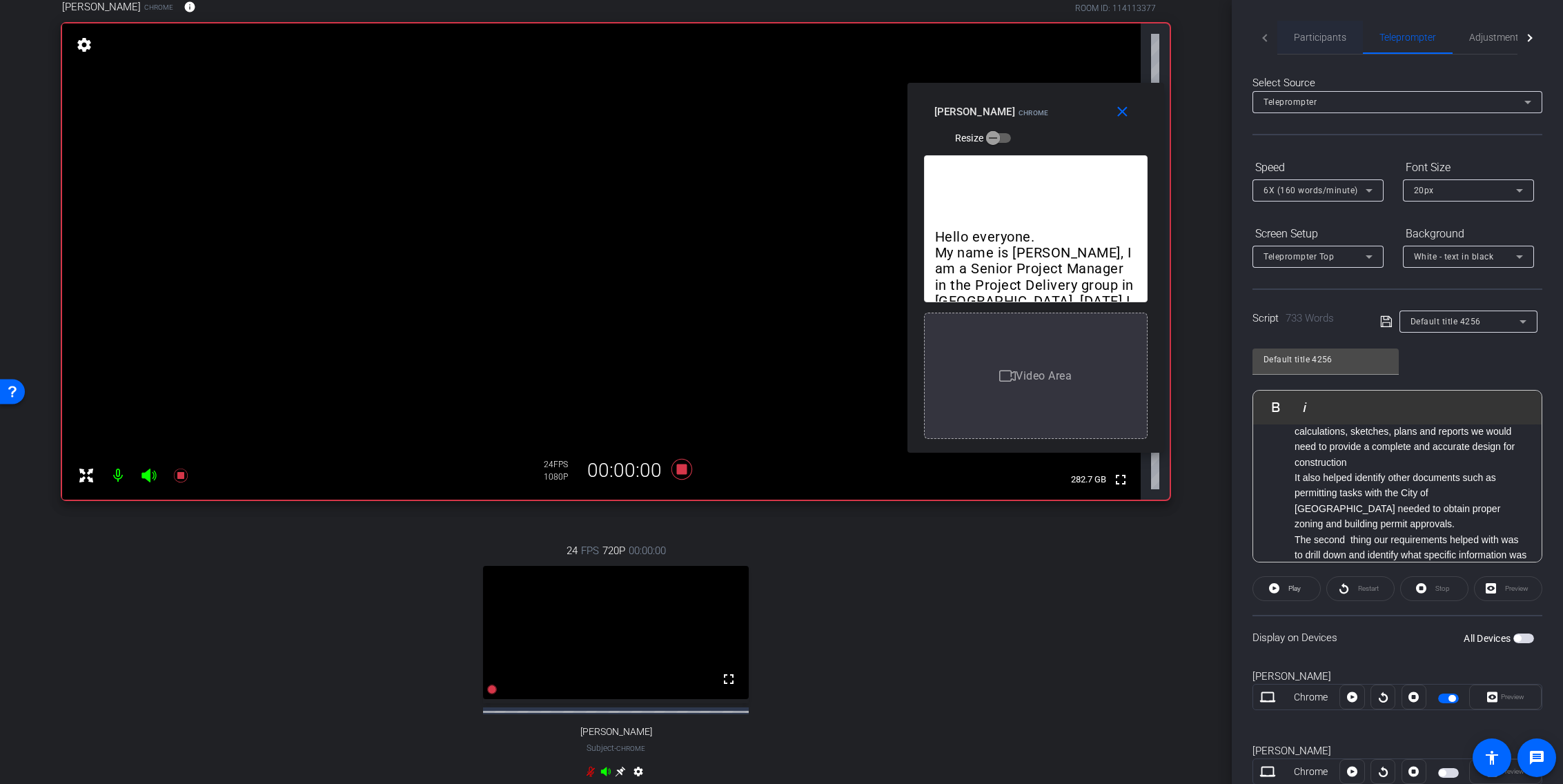
click at [1182, 35] on span "Participants" at bounding box center [1320, 37] width 53 height 10
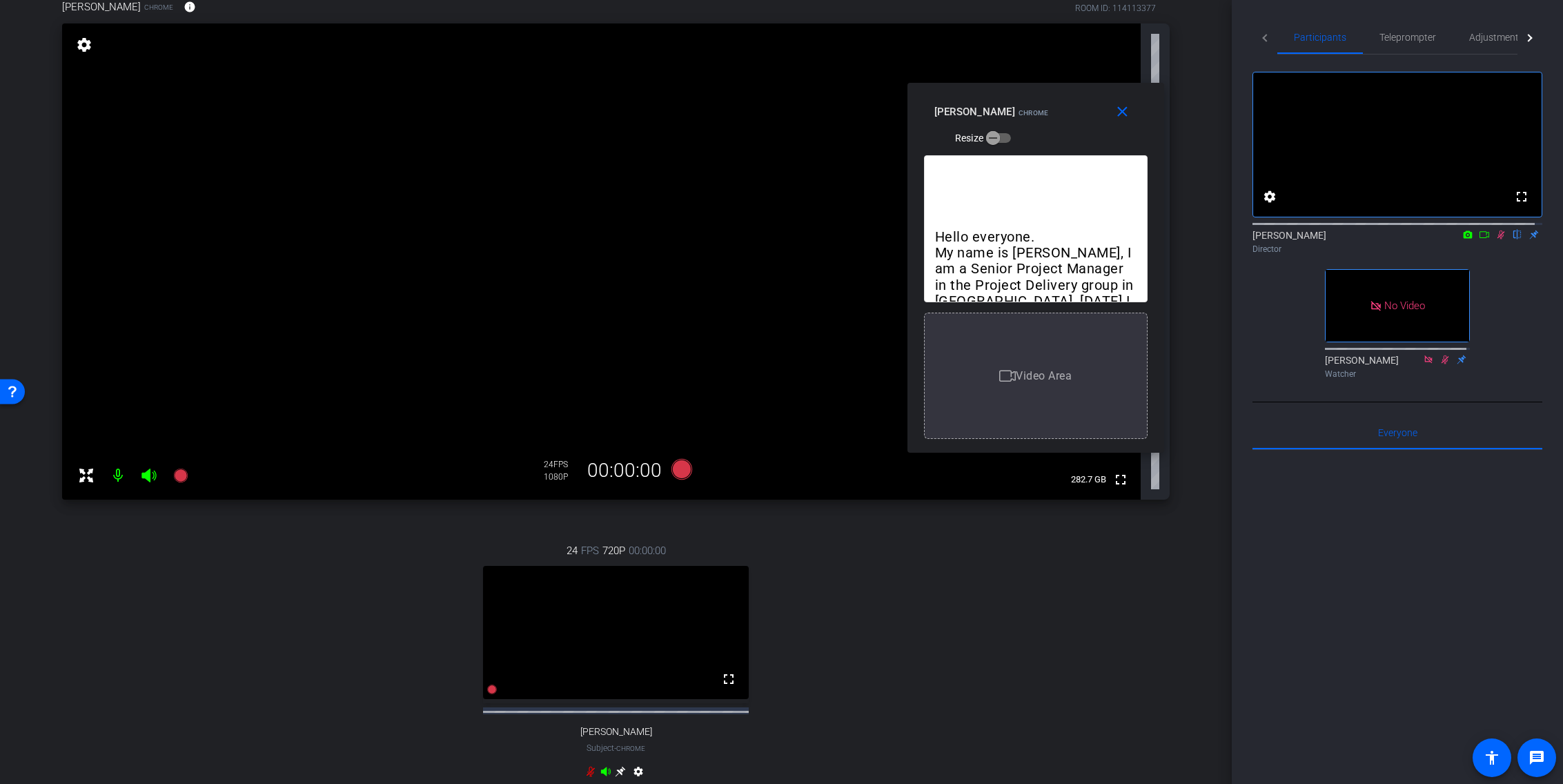
click at [1182, 239] on icon at bounding box center [1501, 235] width 11 height 10
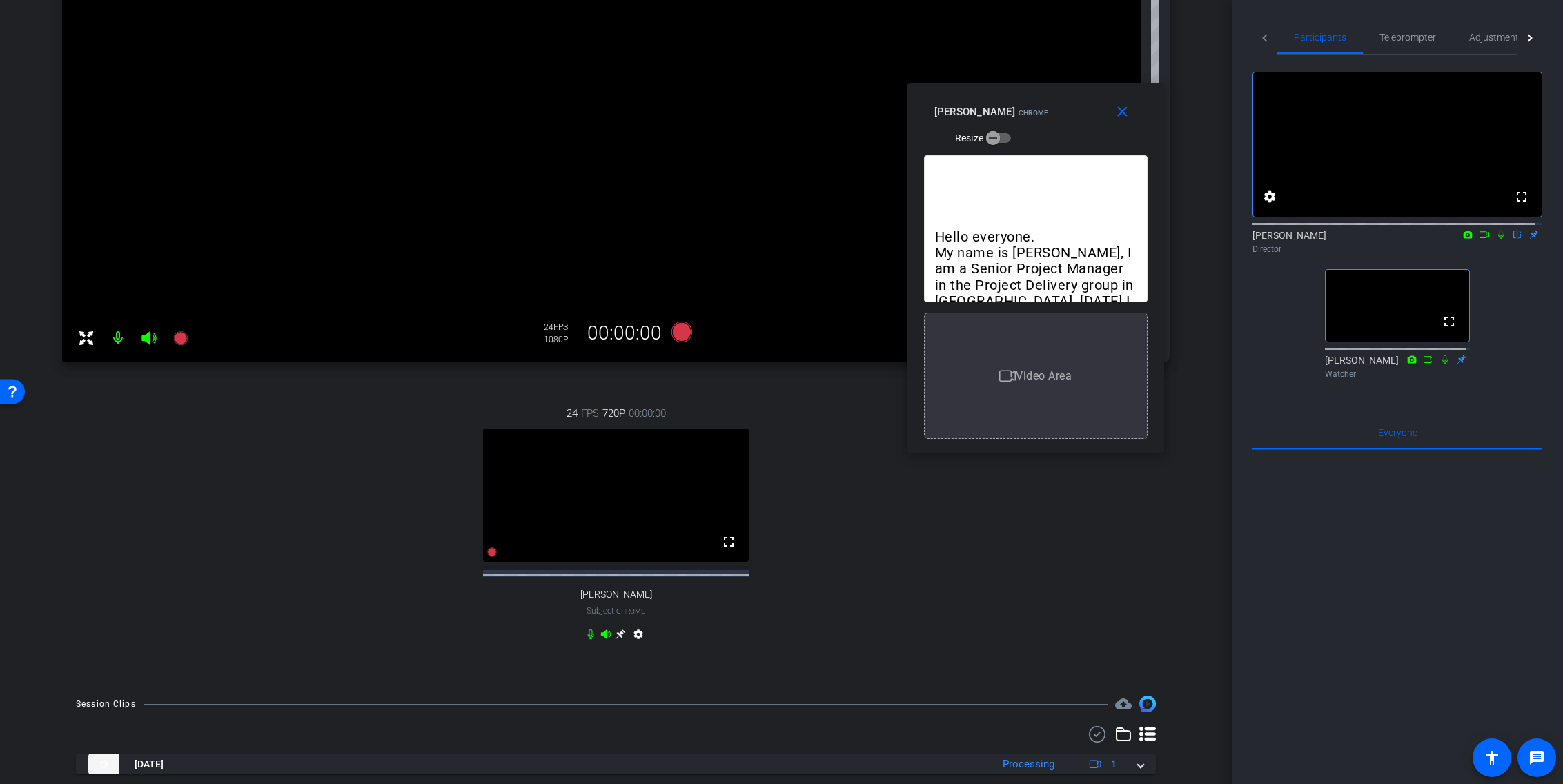
scroll to position [372, 0]
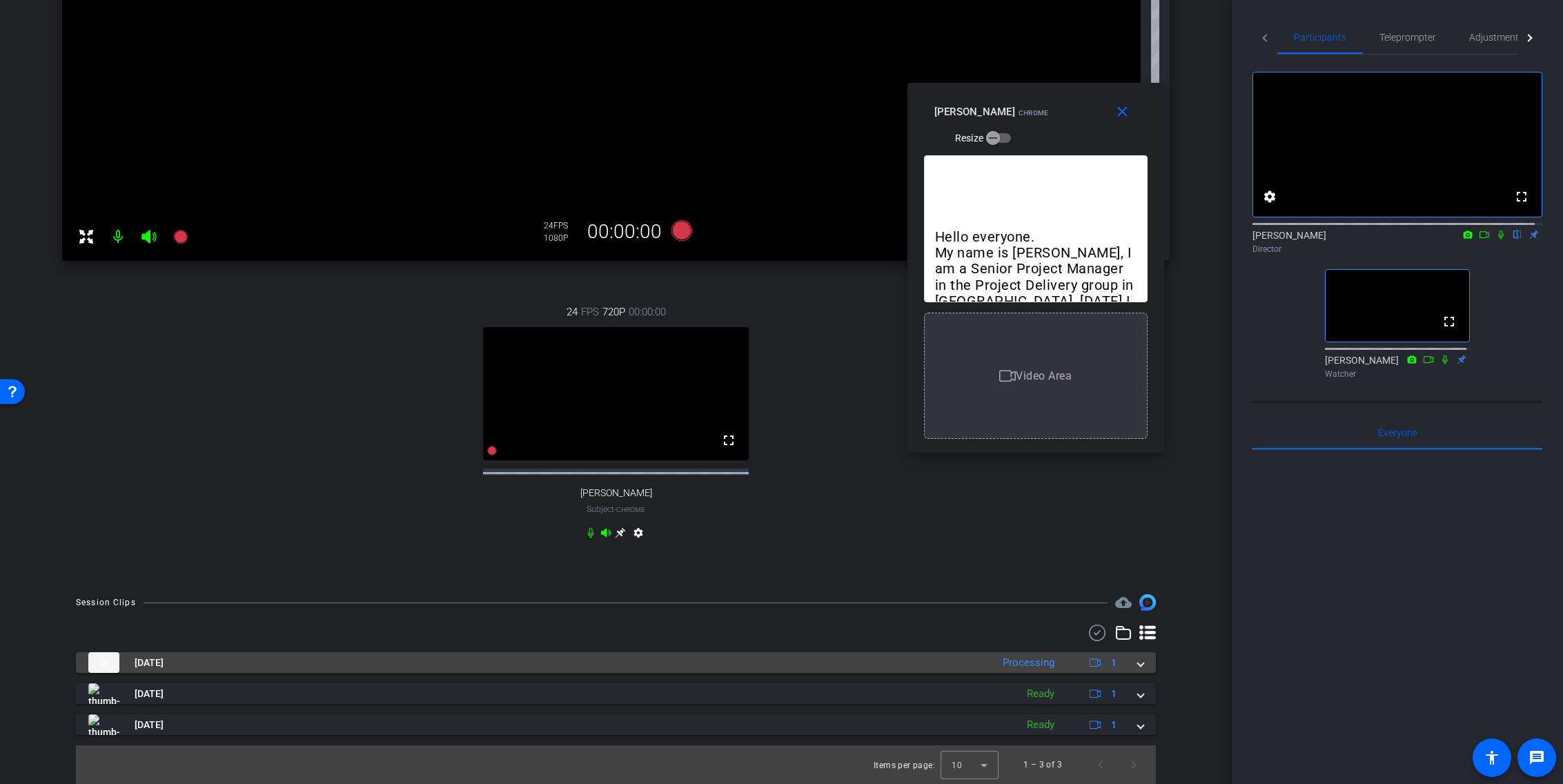
click at [974, 663] on mat-panel-title "[DATE]" at bounding box center [537, 662] width 897 height 20
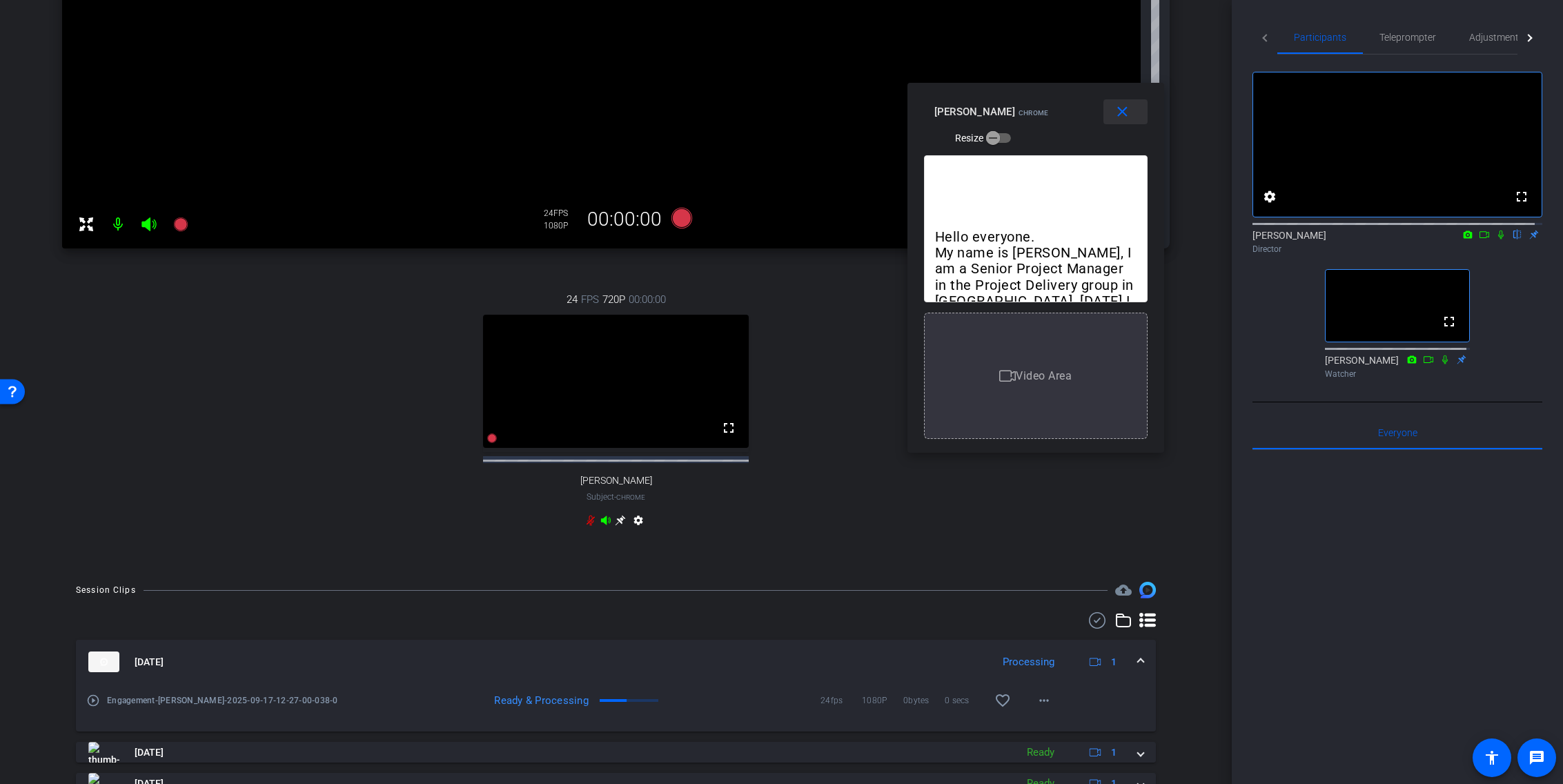
click at [1120, 114] on mat-icon "close" at bounding box center [1123, 112] width 18 height 18
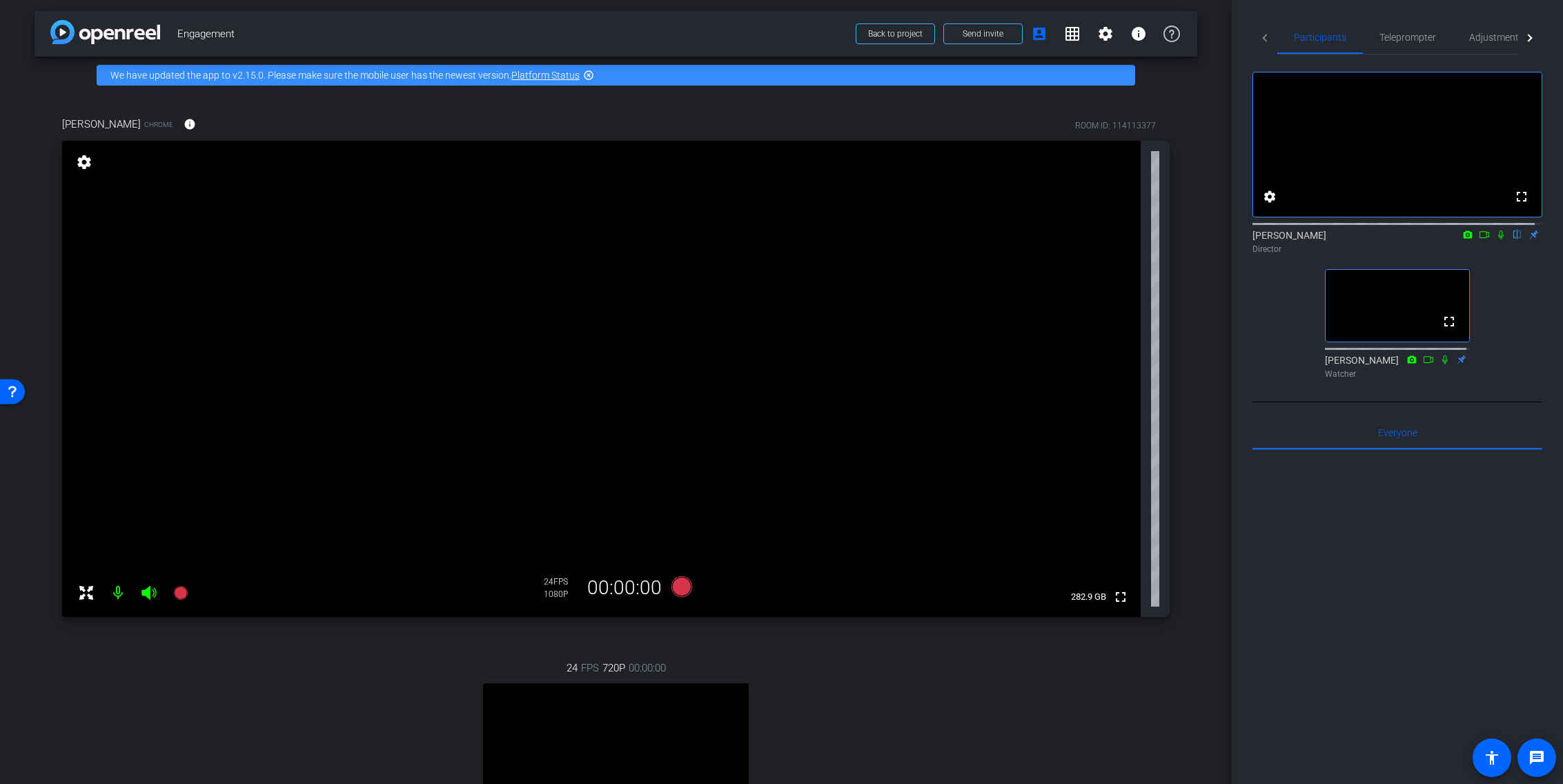
scroll to position [0, 0]
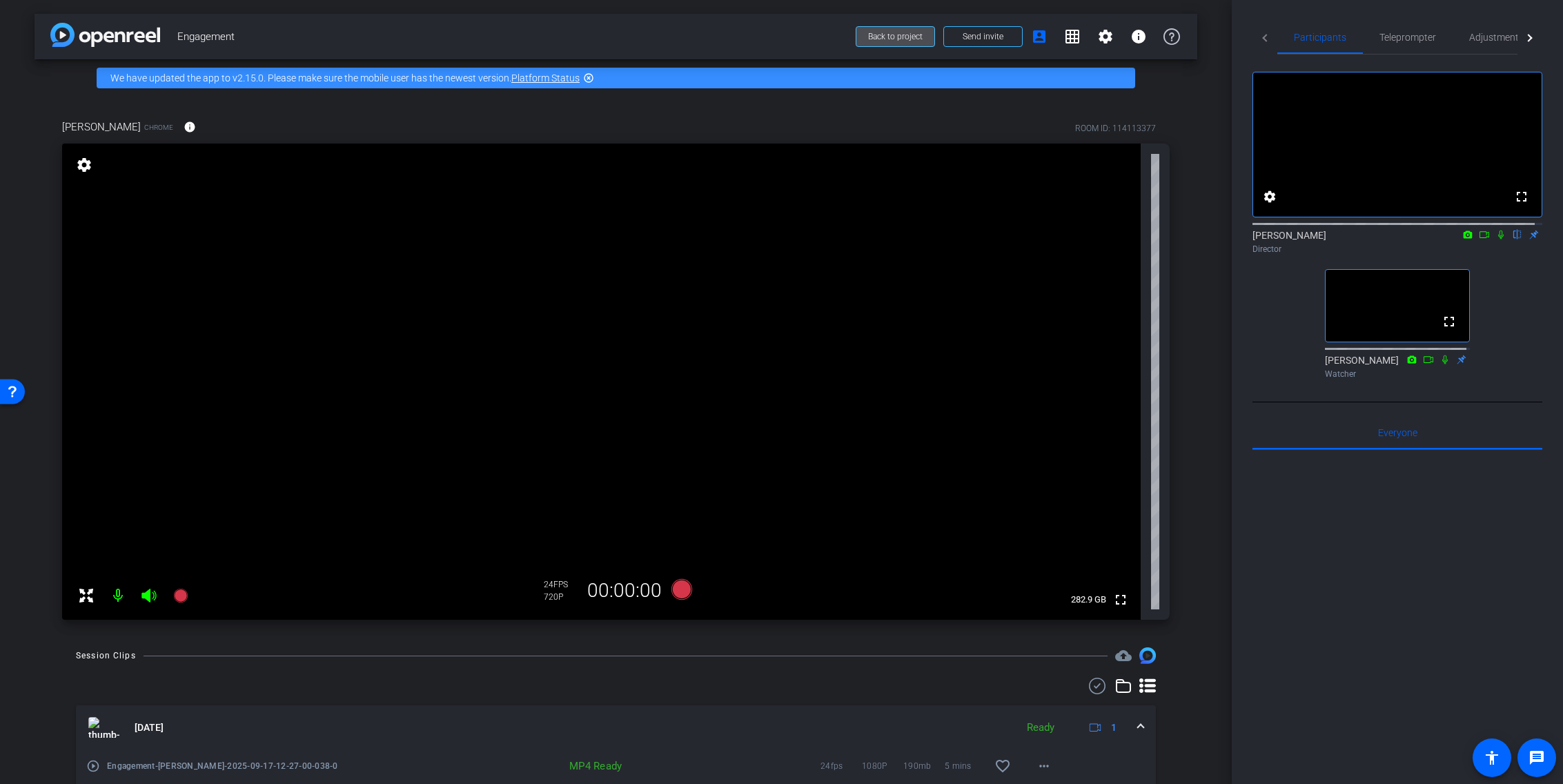
click at [901, 35] on span "Back to project" at bounding box center [896, 37] width 55 height 10
